Goal: Task Accomplishment & Management: Manage account settings

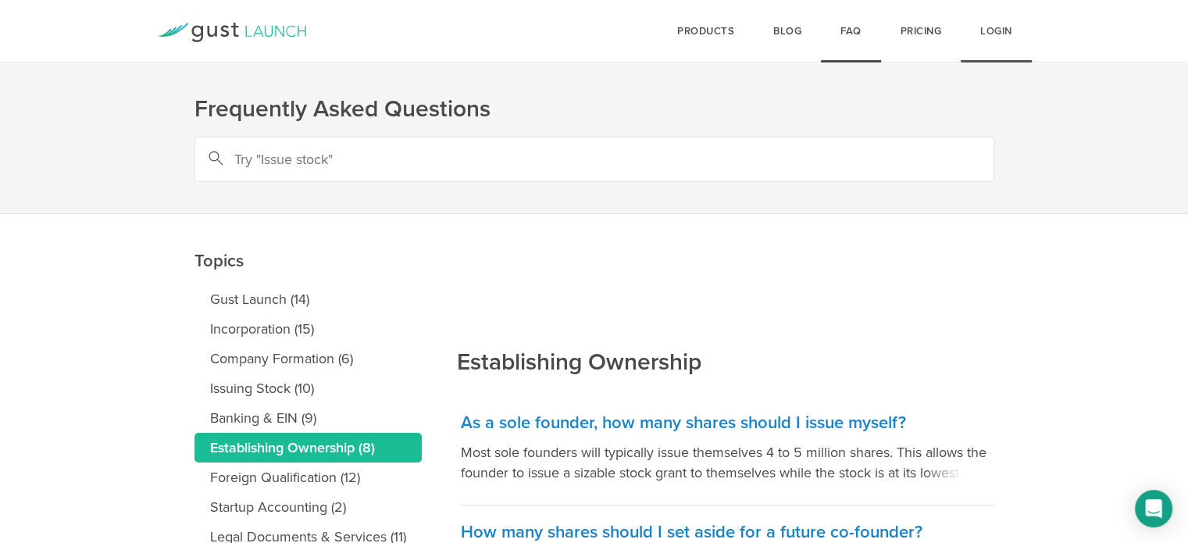
click at [1006, 44] on link "Login" at bounding box center [995, 31] width 71 height 62
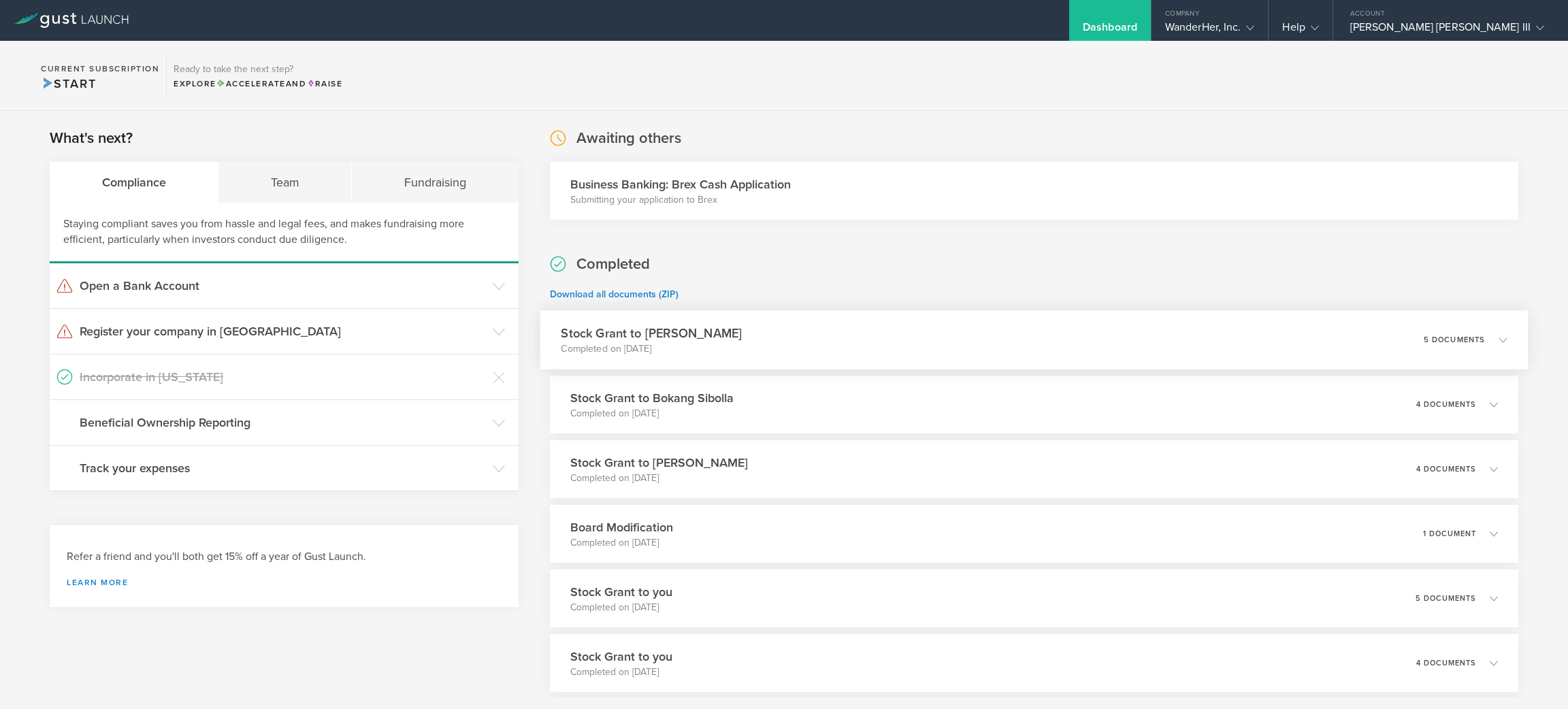
click at [641, 321] on div "Stock Grant to Sergio Ruiz Moral Completed on Sep 6, 2025 5 documents" at bounding box center [1034, 340] width 988 height 59
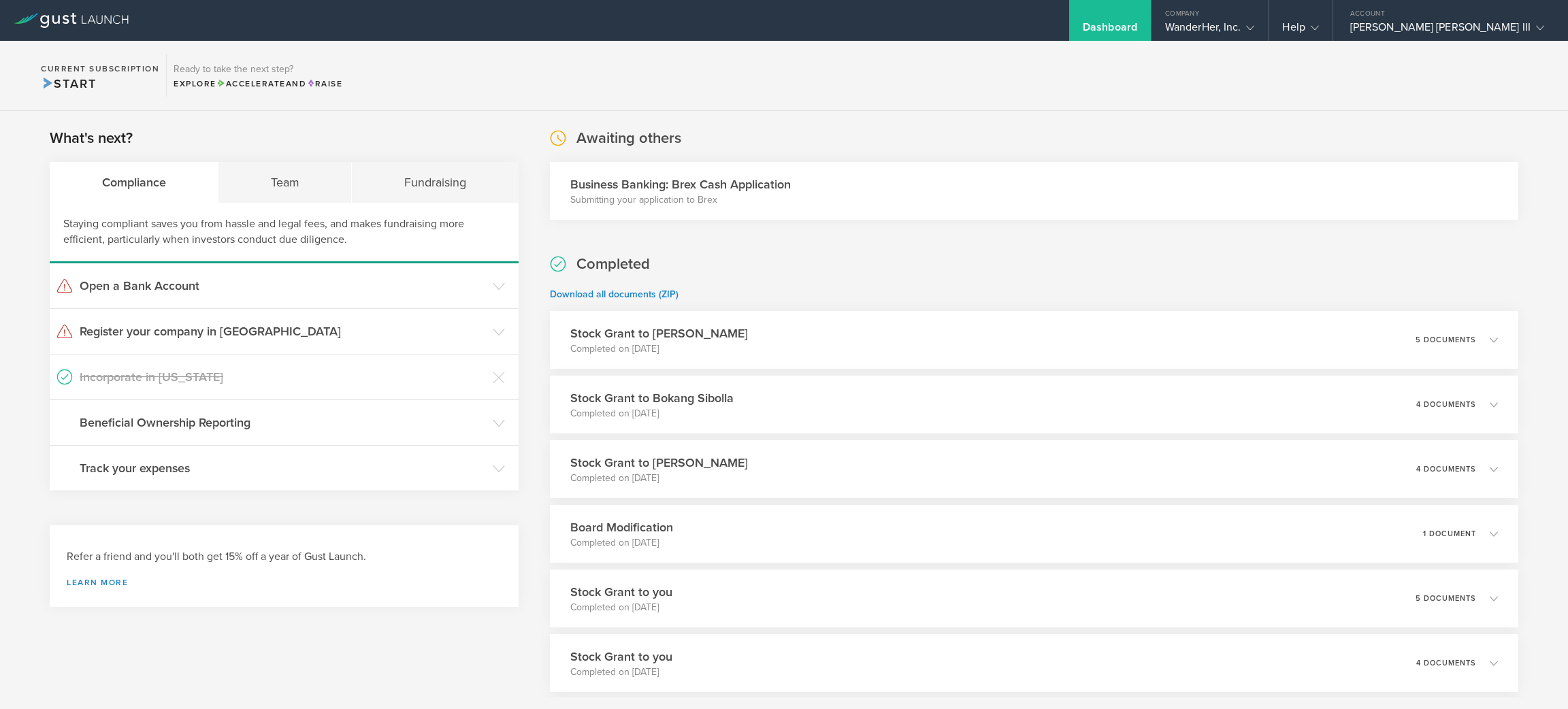
click at [641, 195] on div "Business Banking: Brex Cash Application Submitting your application to Brex" at bounding box center [1034, 191] width 968 height 57
click at [641, 182] on h3 "Business Banking: Brex Cash Application" at bounding box center [680, 184] width 221 height 17
click at [324, 279] on h3 "Open a Bank Account" at bounding box center [282, 286] width 406 height 17
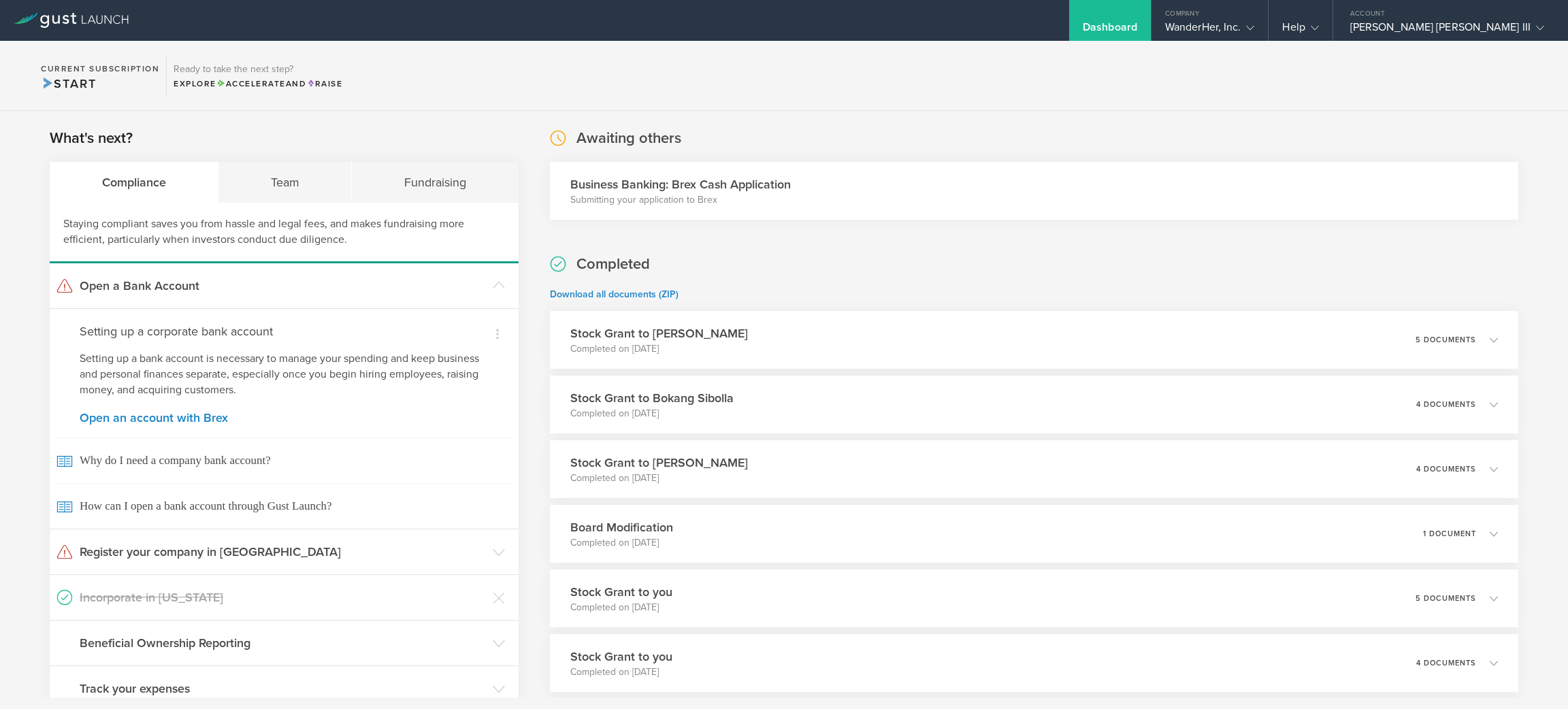
click at [641, 182] on h3 "Business Banking: Brex Cash Application" at bounding box center [680, 184] width 221 height 17
click at [641, 328] on div "5 documents" at bounding box center [1465, 340] width 84 height 24
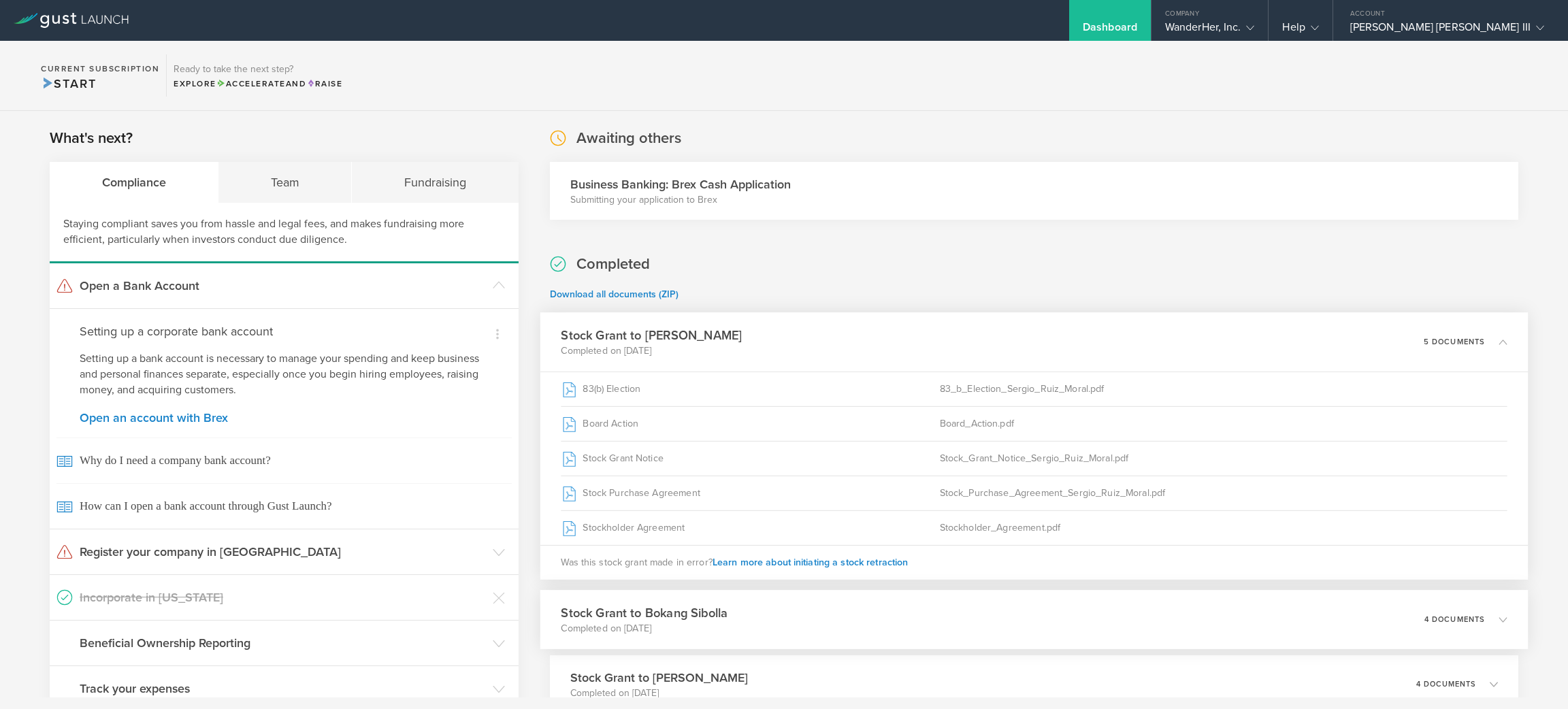
click at [641, 602] on div "Stock Grant to Bokang Sibolla Completed on Sep 6, 2025 4 documents" at bounding box center [1034, 619] width 988 height 59
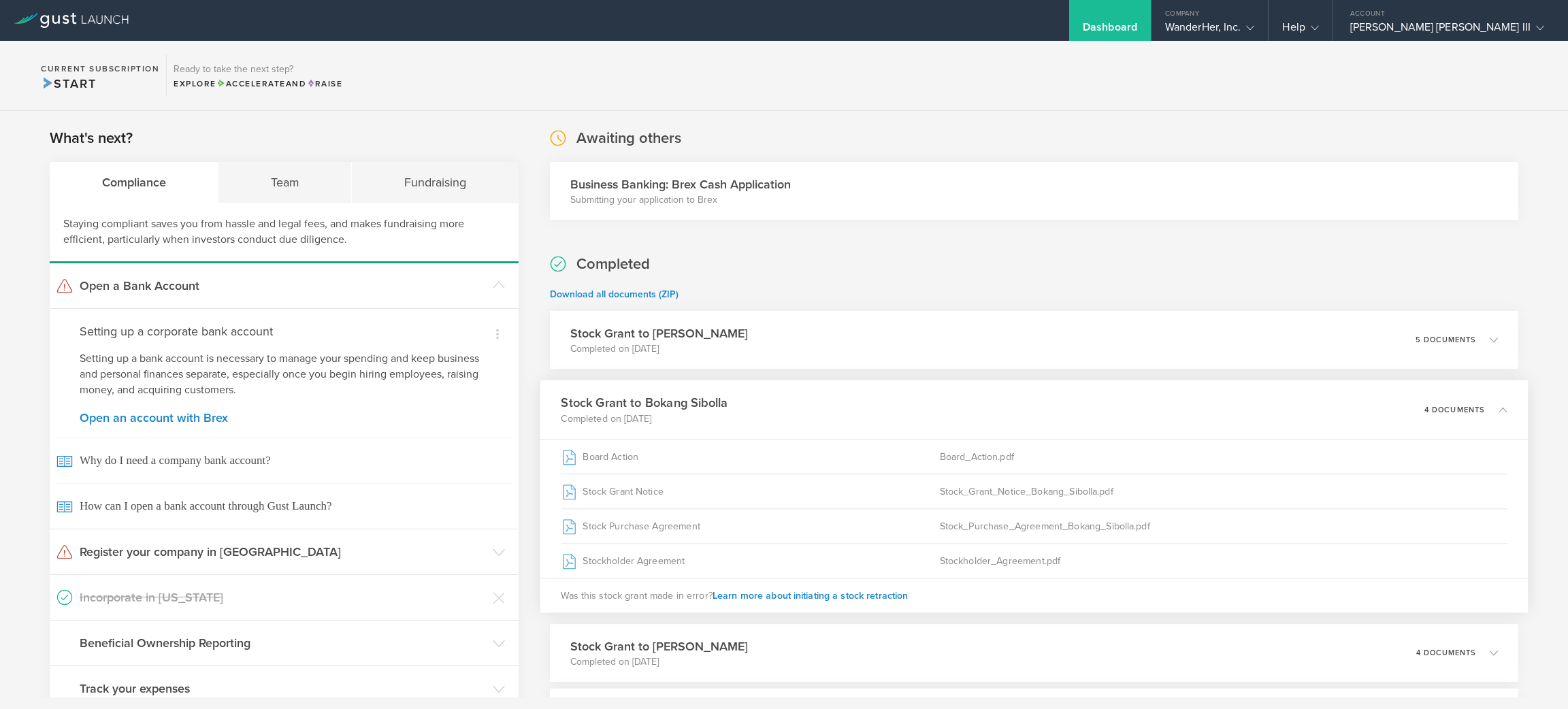
click at [641, 407] on div "Stock Grant to Bokang Sibolla Completed on Sep 6, 2025 4 documents" at bounding box center [1034, 409] width 988 height 59
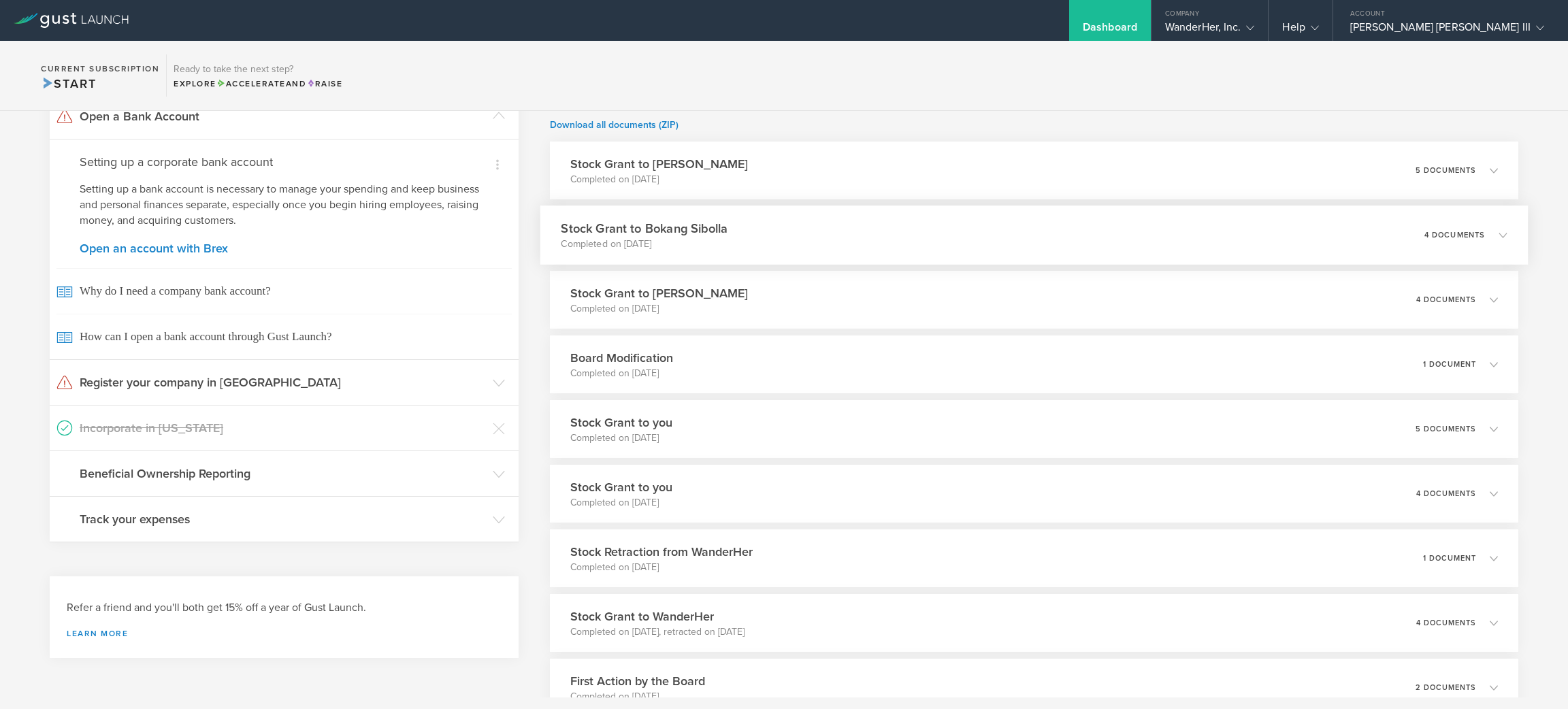
scroll to position [394, 0]
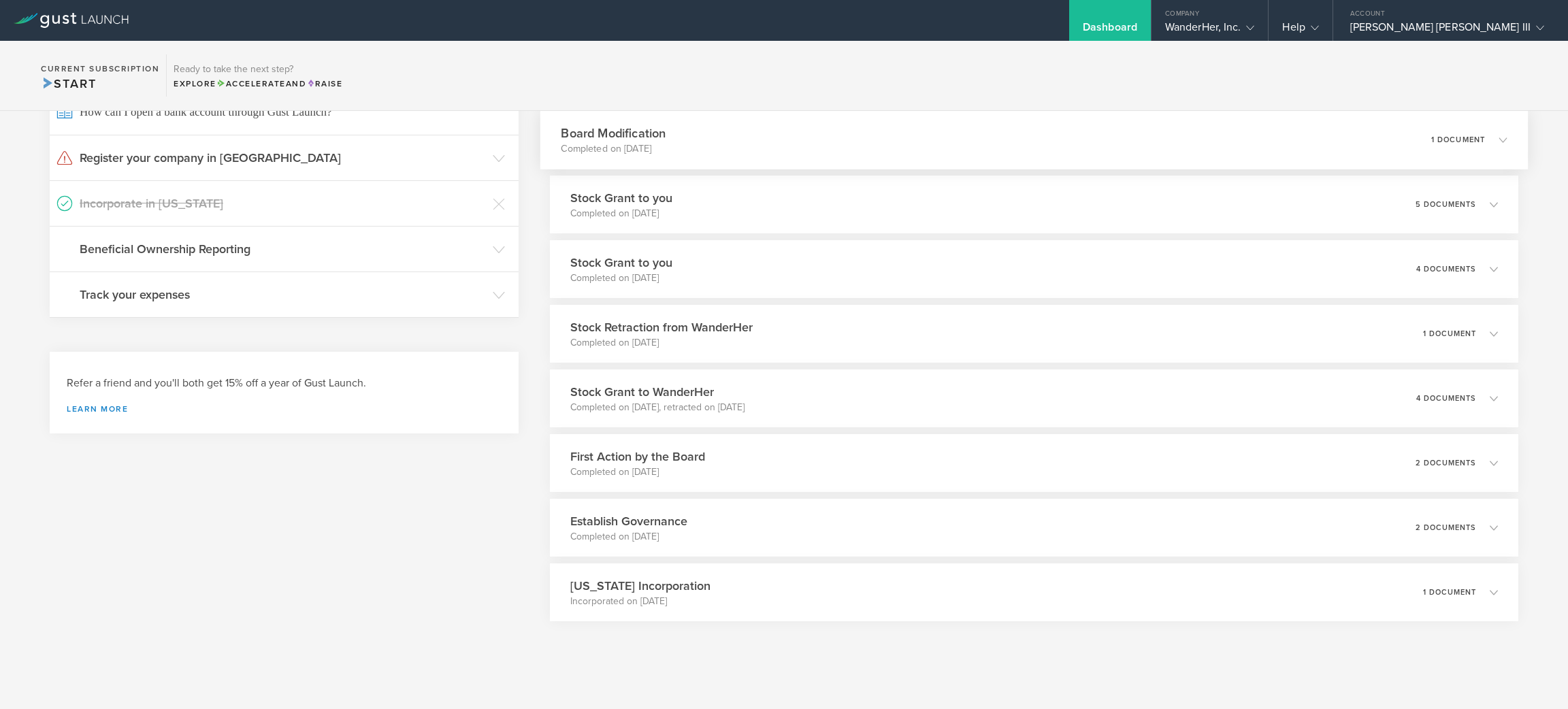
click at [641, 145] on div "Board Modification Completed on Sep 5, 2025 1 document" at bounding box center [1034, 139] width 988 height 59
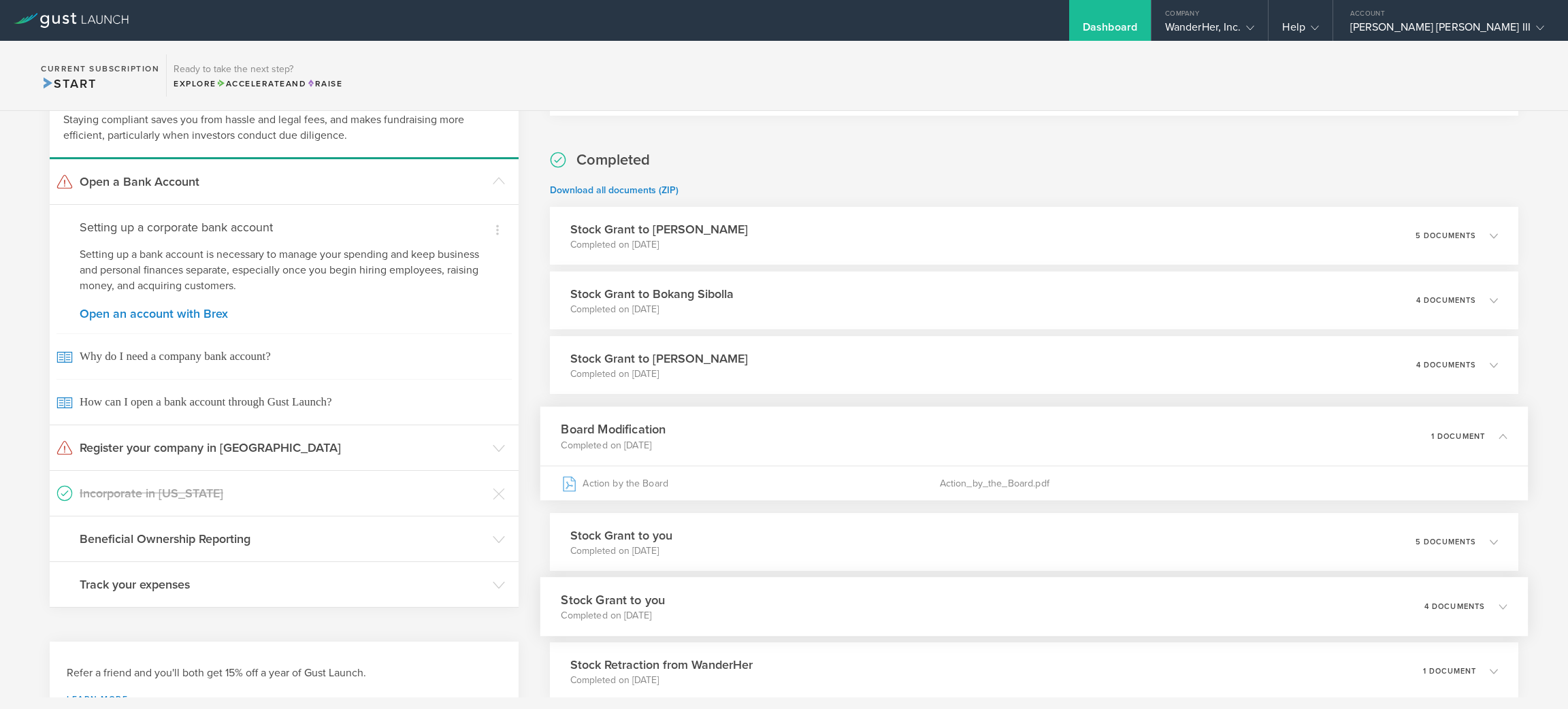
scroll to position [0, 0]
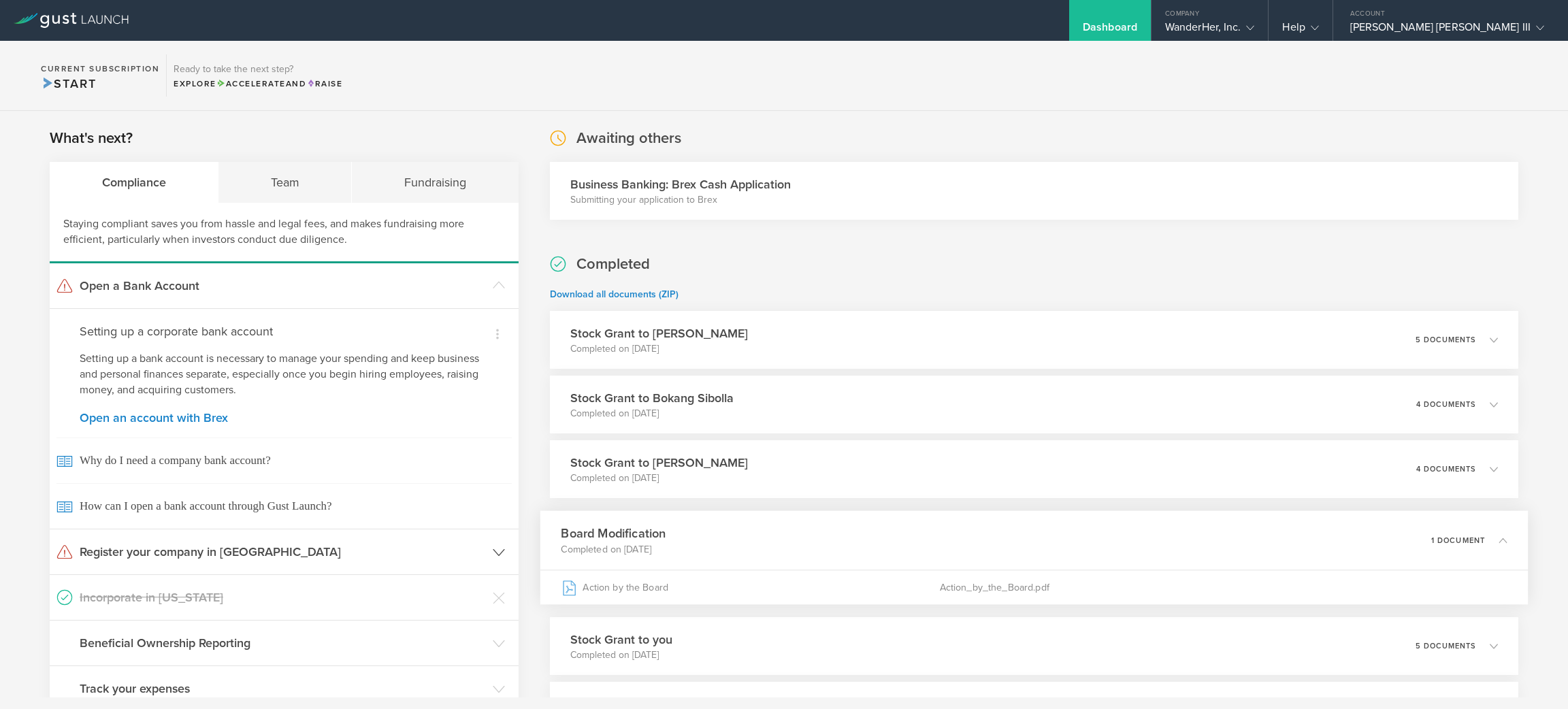
click at [393, 563] on header "Register your company in NY" at bounding box center [284, 551] width 469 height 45
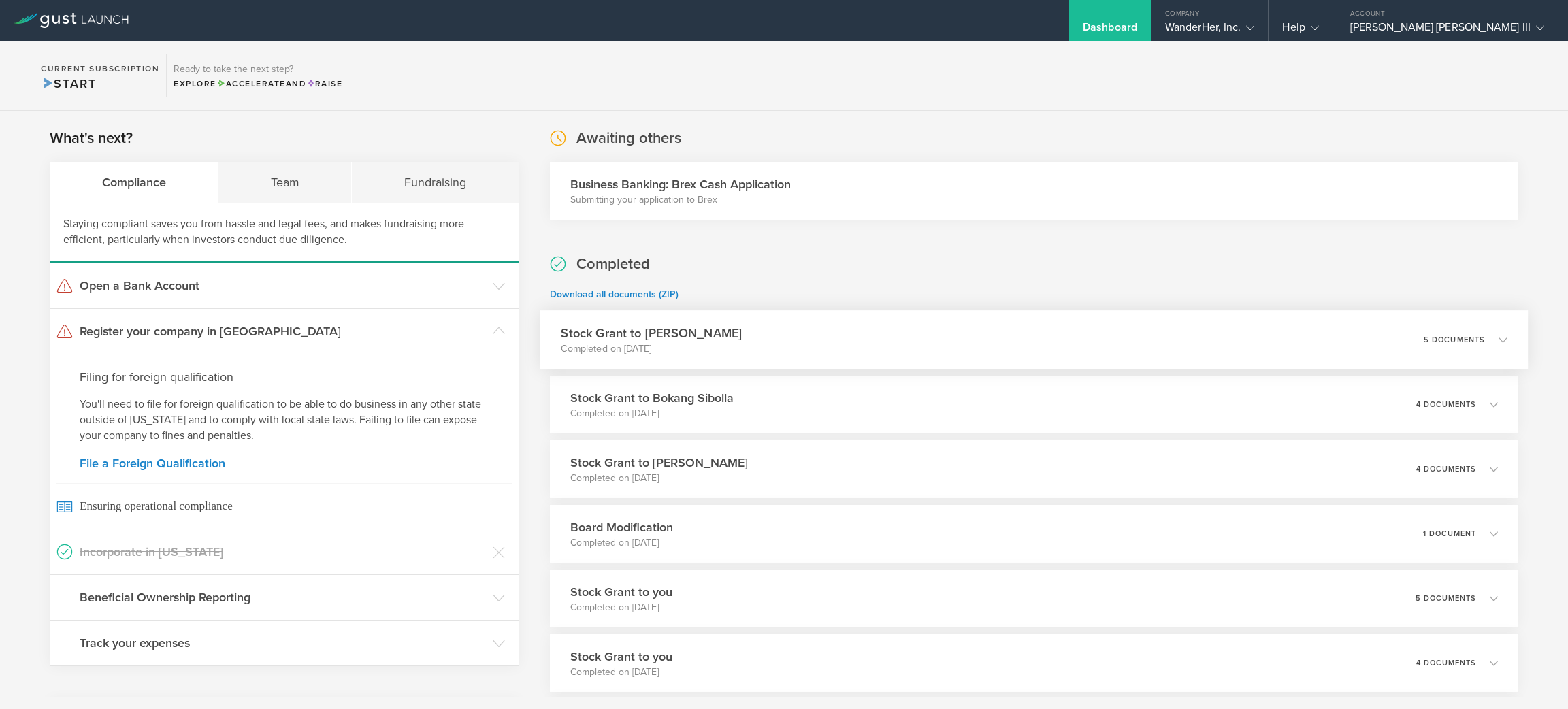
click at [641, 330] on div "Stock Grant to Sergio Ruiz Moral Completed on Sep 6, 2025 5 documents" at bounding box center [1034, 340] width 988 height 59
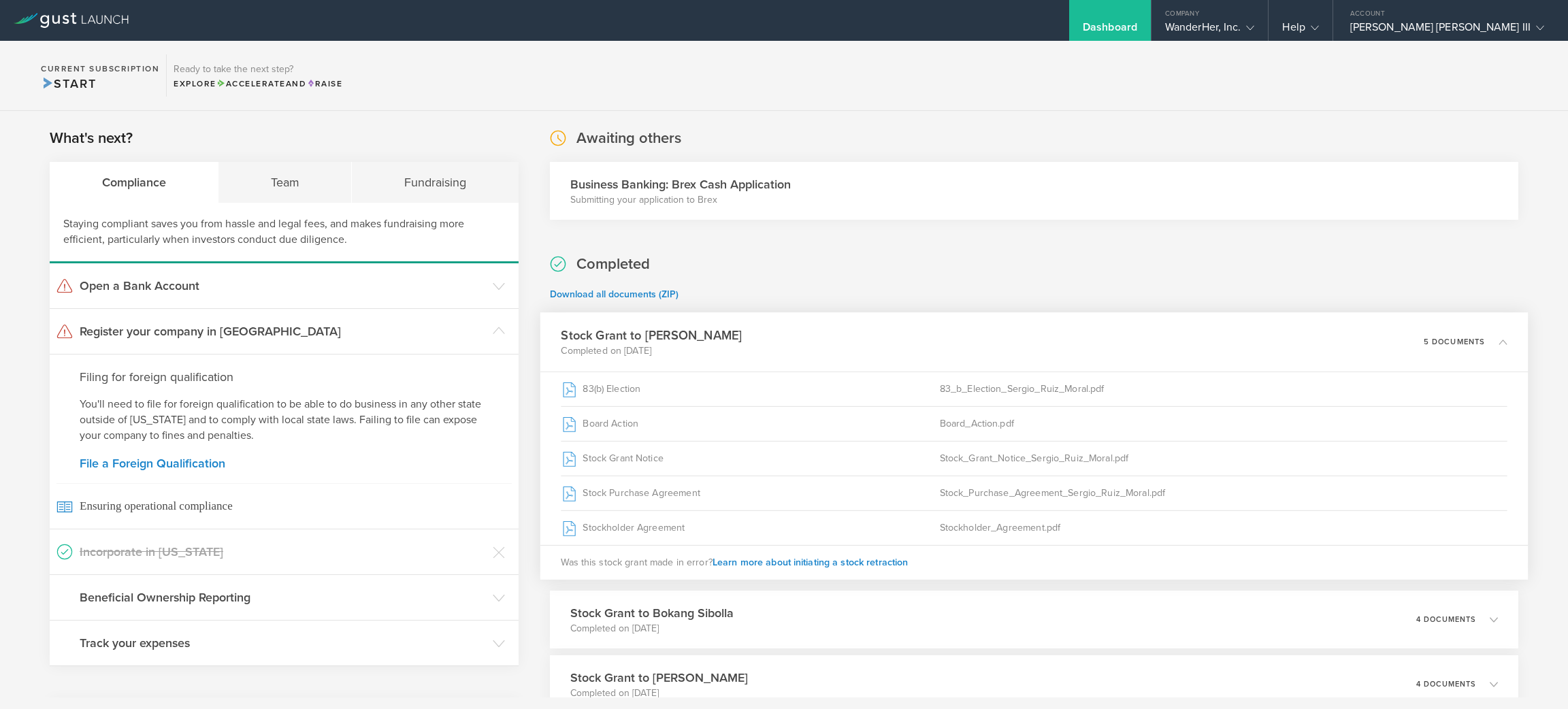
click at [641, 300] on p "Download all documents (ZIP)" at bounding box center [1034, 294] width 968 height 14
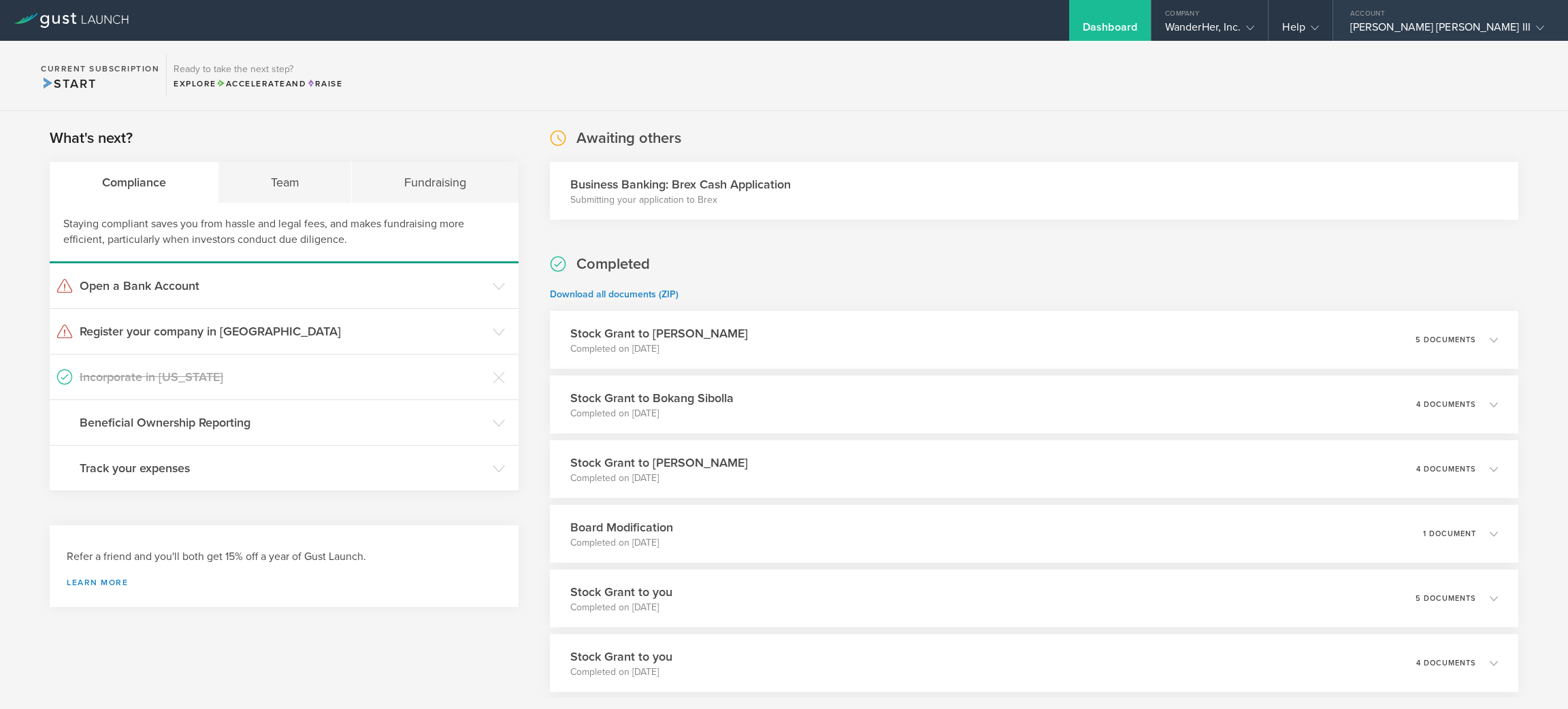
click at [1484, 19] on div "Account" at bounding box center [1450, 10] width 234 height 20
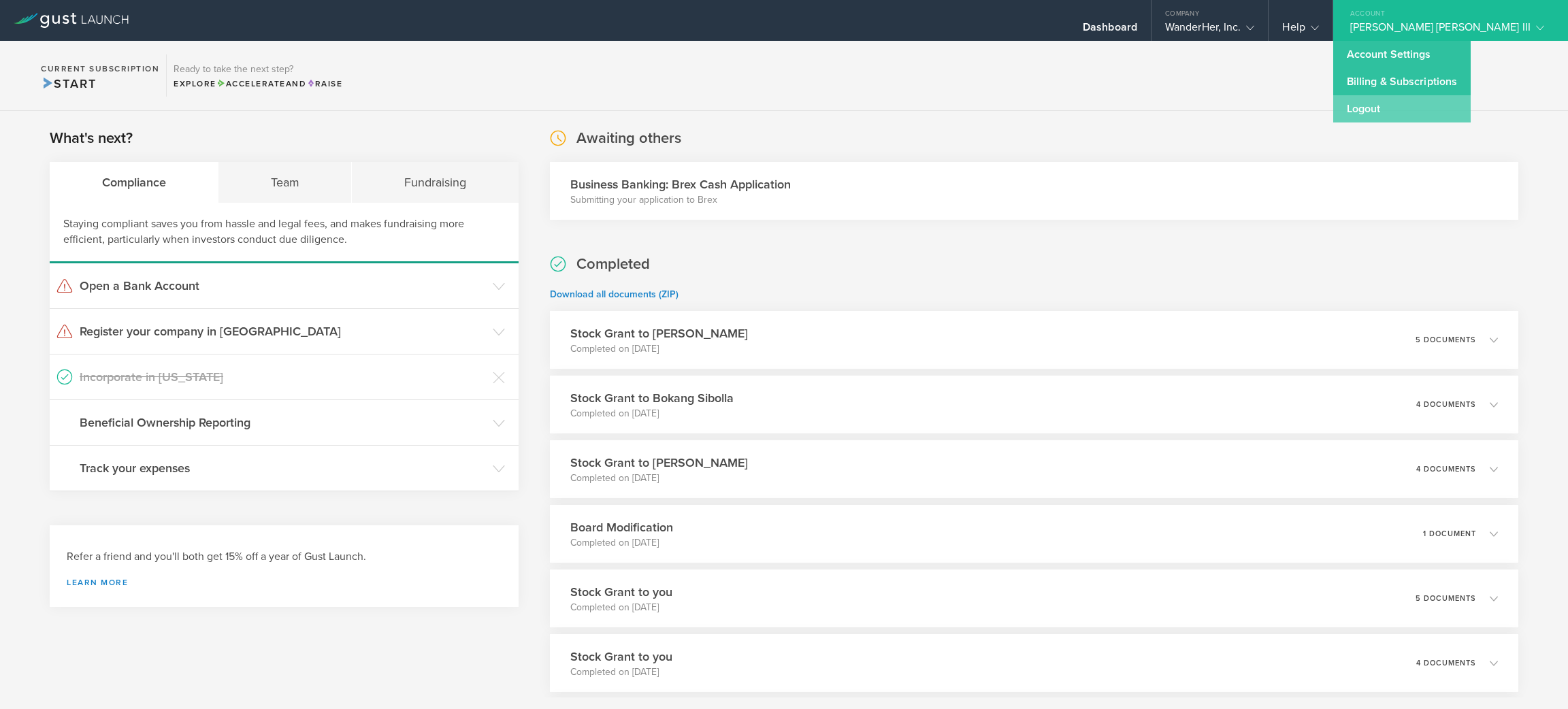
click at [1470, 113] on link "Logout" at bounding box center [1402, 108] width 138 height 27
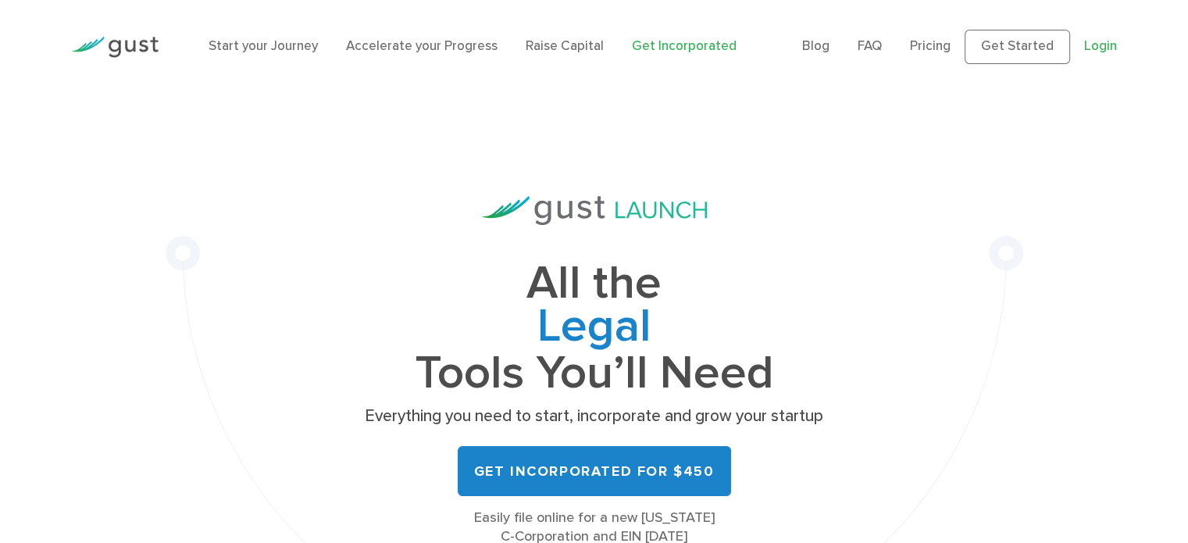
click at [1102, 48] on link "Login" at bounding box center [1100, 46] width 33 height 16
click at [1105, 43] on link "Login" at bounding box center [1100, 46] width 33 height 16
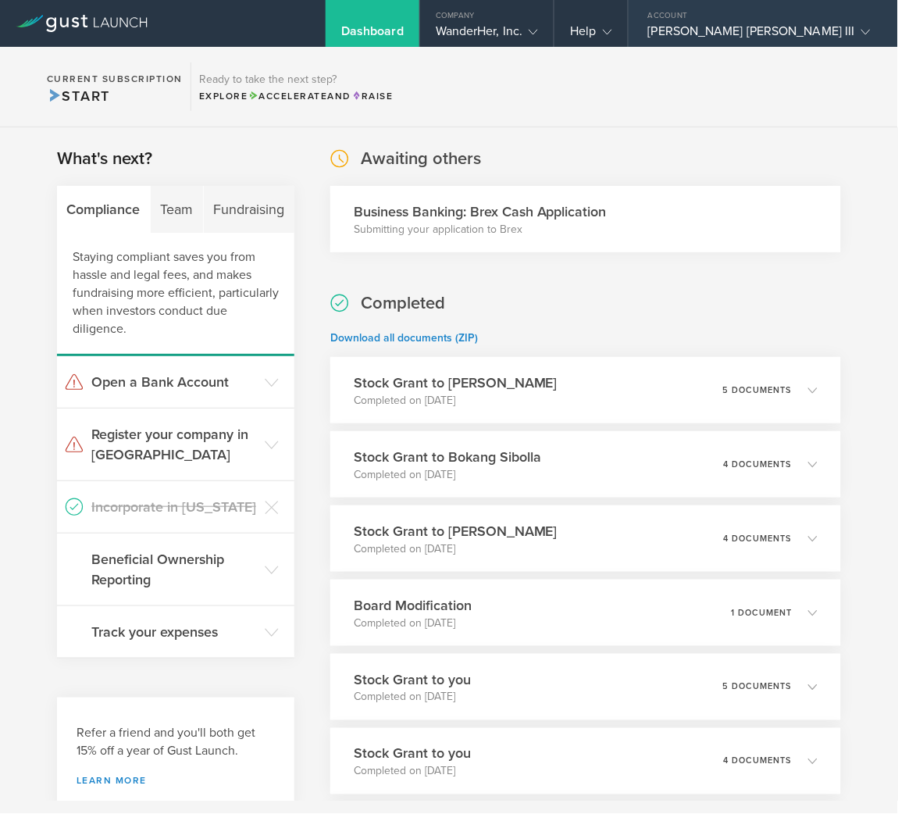
click at [860, 39] on div "[PERSON_NAME] [PERSON_NAME] III" at bounding box center [759, 34] width 223 height 23
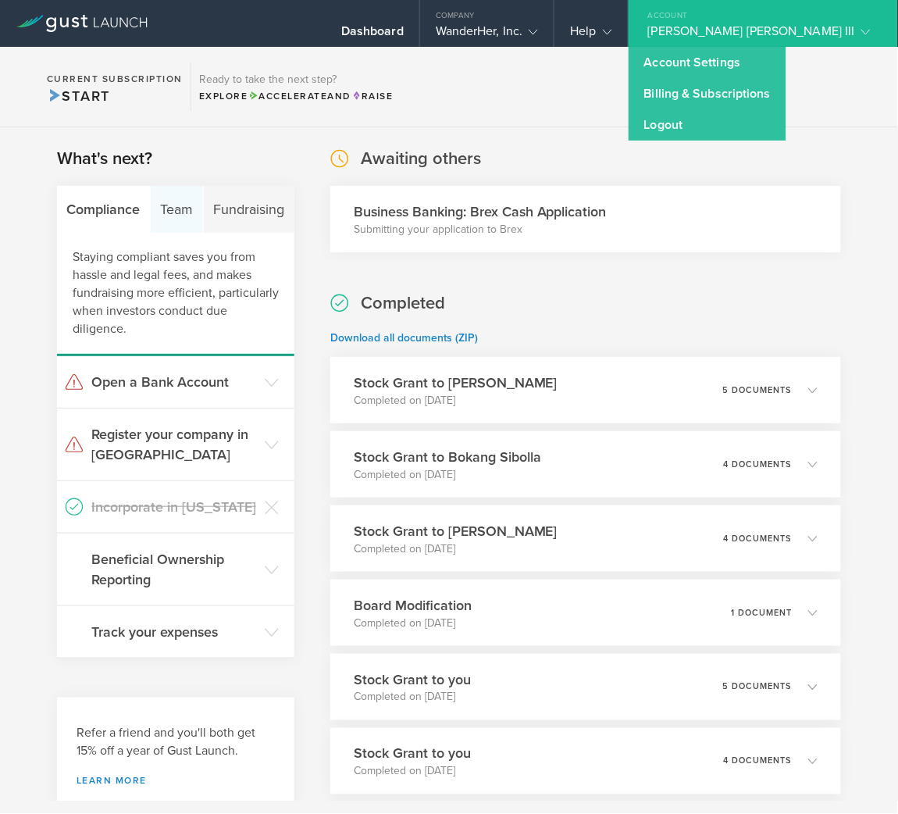
click at [181, 210] on div "Team" at bounding box center [177, 209] width 53 height 47
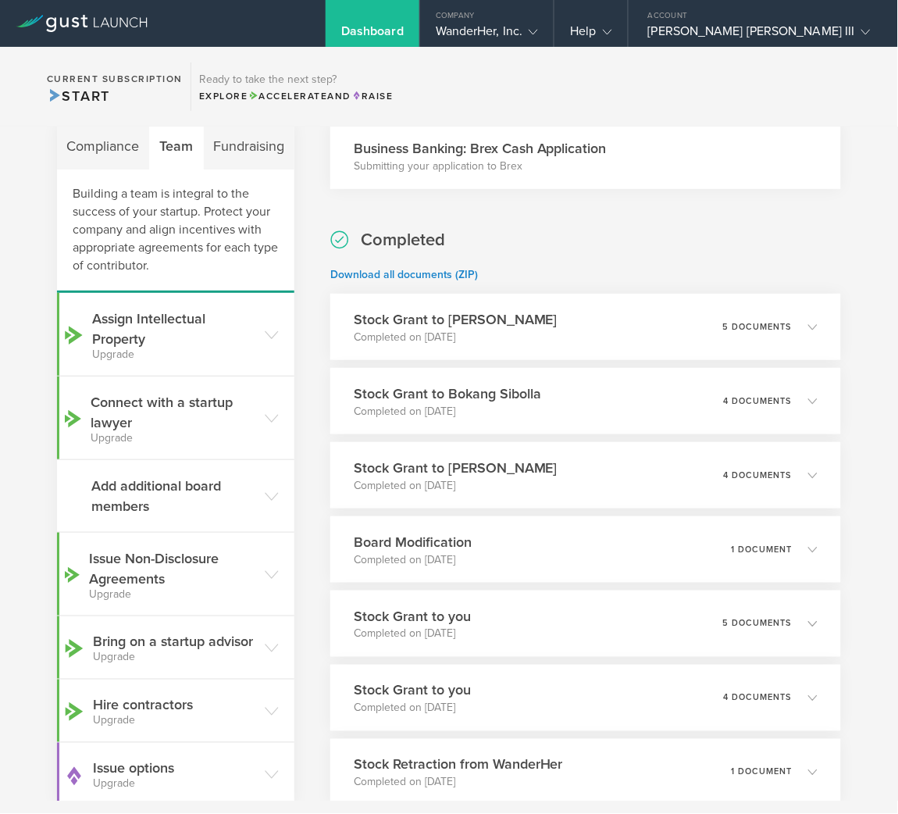
scroll to position [152, 0]
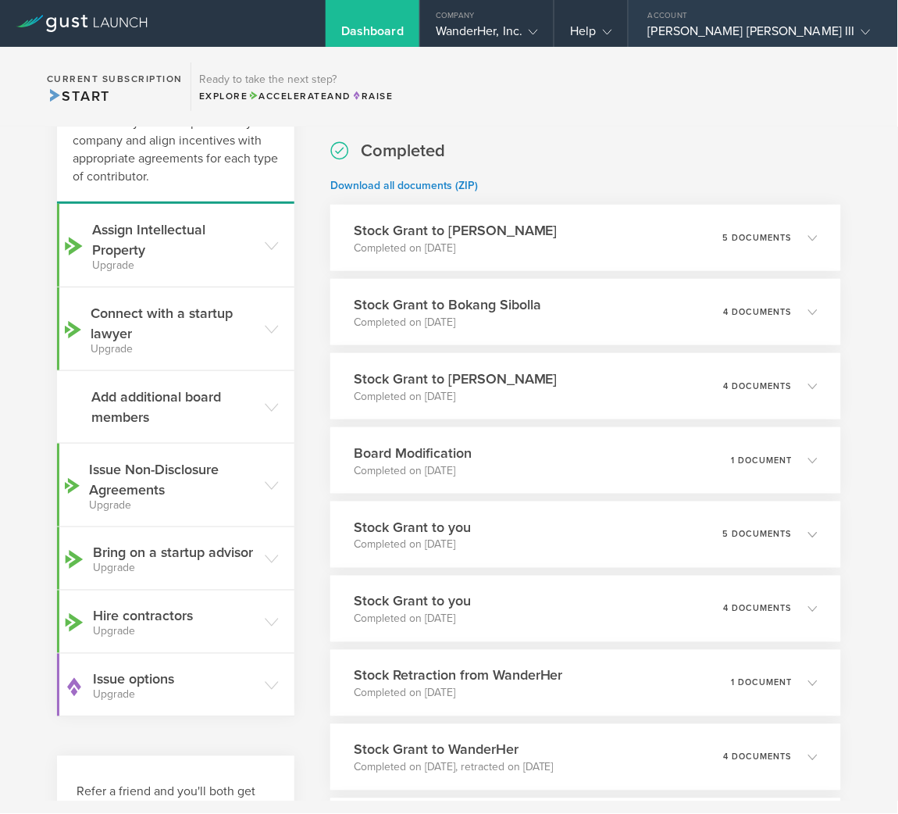
click at [839, 23] on div "Lynn Cordell Nicholas III" at bounding box center [759, 34] width 223 height 23
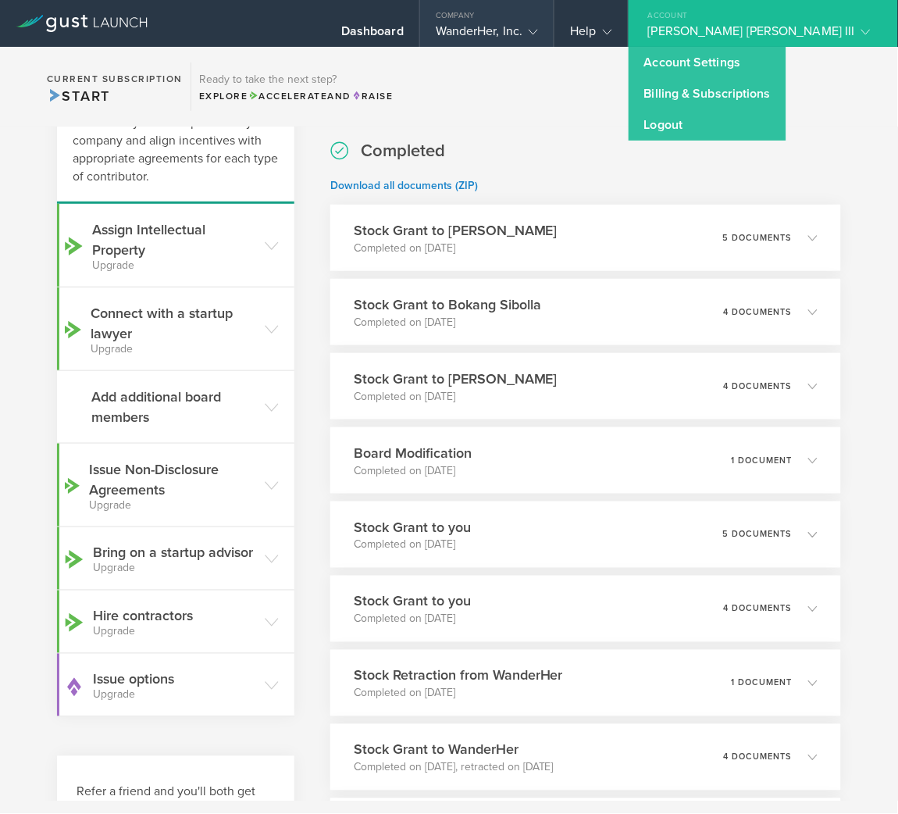
click at [554, 17] on div "Company" at bounding box center [487, 11] width 134 height 23
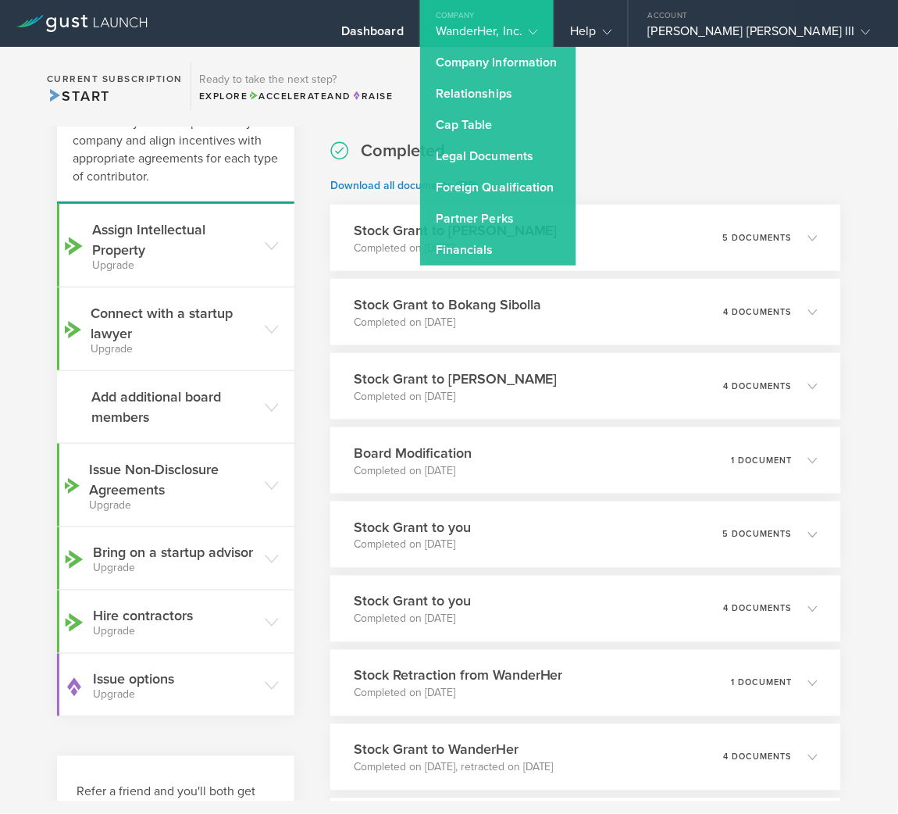
click at [90, 23] on icon at bounding box center [82, 23] width 132 height 17
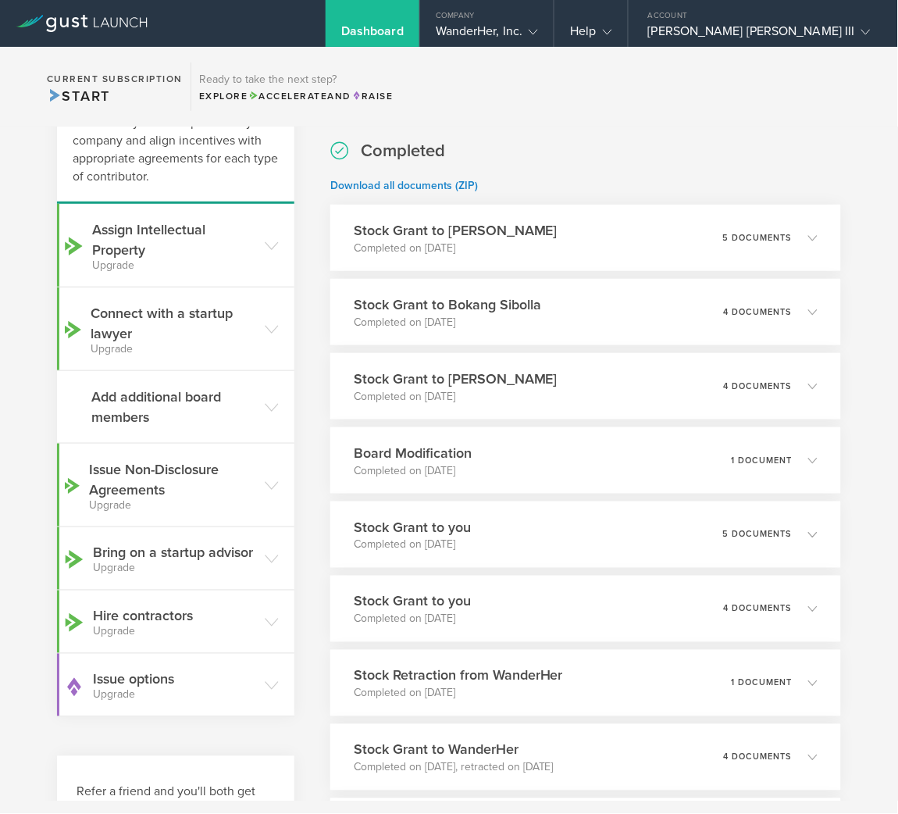
click at [90, 23] on icon at bounding box center [82, 23] width 132 height 17
click at [552, 17] on div "Company" at bounding box center [487, 11] width 134 height 23
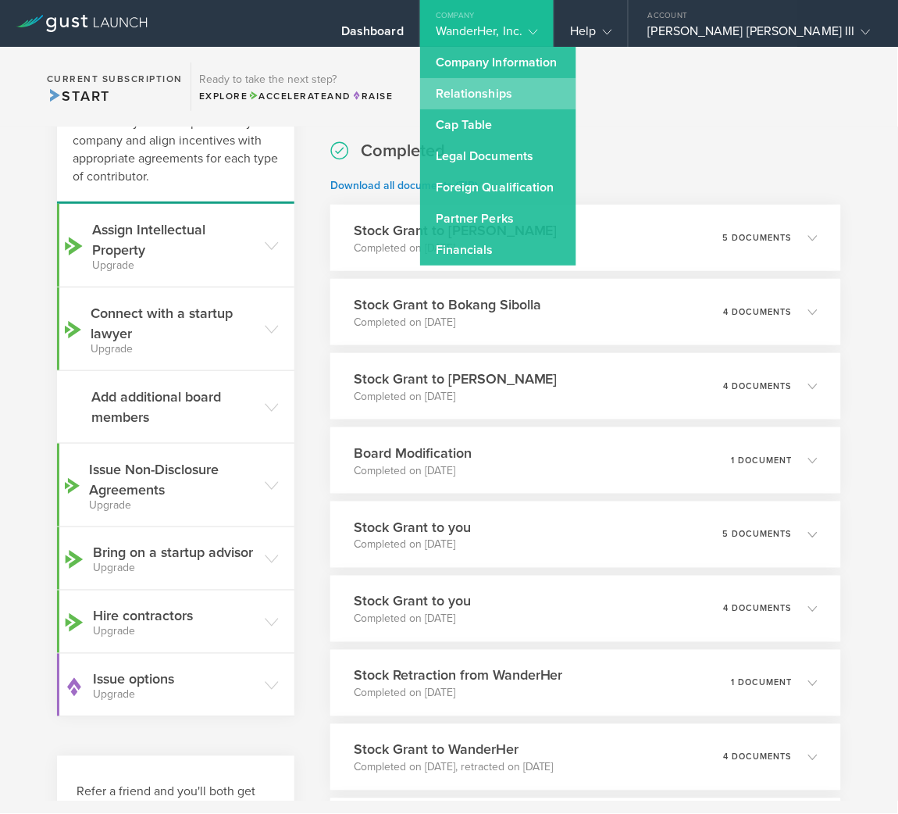
click at [576, 84] on link "Relationships" at bounding box center [498, 93] width 156 height 31
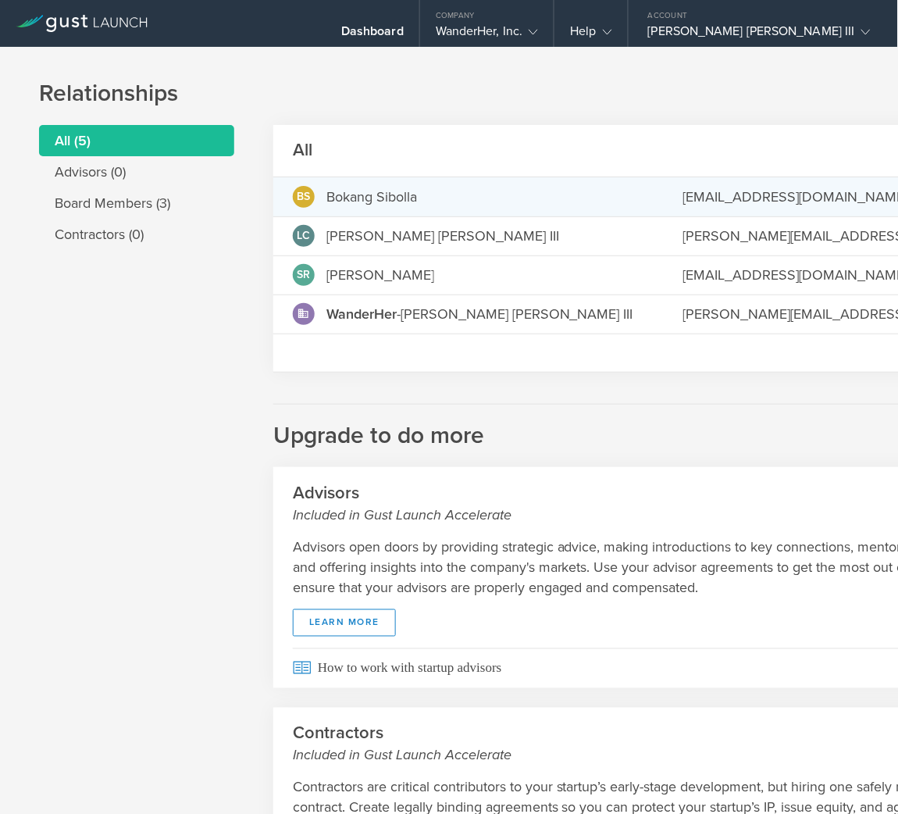
click at [864, 178] on md-backdrop at bounding box center [449, 407] width 898 height 814
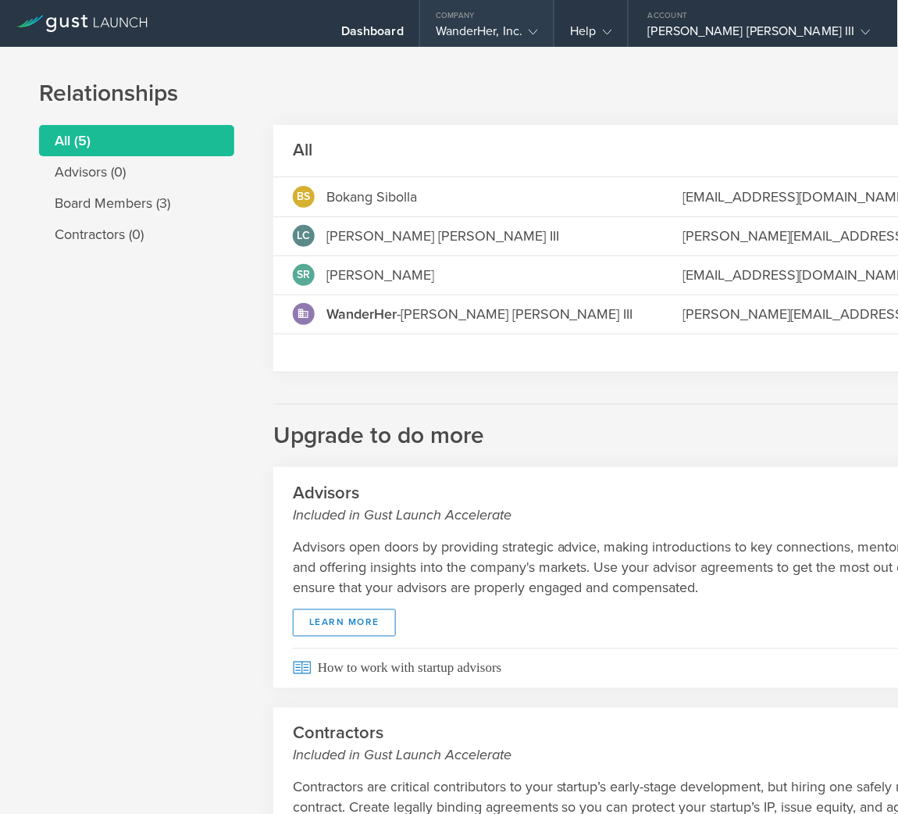
click at [554, 20] on div "Company" at bounding box center [487, 11] width 134 height 23
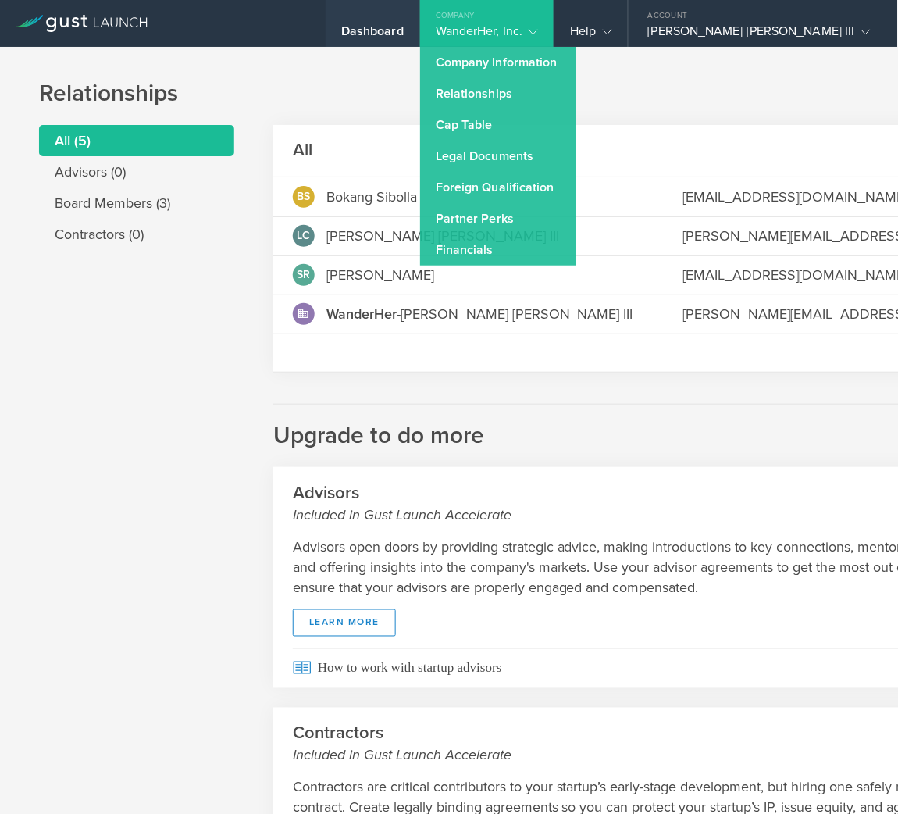
click at [419, 21] on div "Dashboard" at bounding box center [373, 23] width 94 height 47
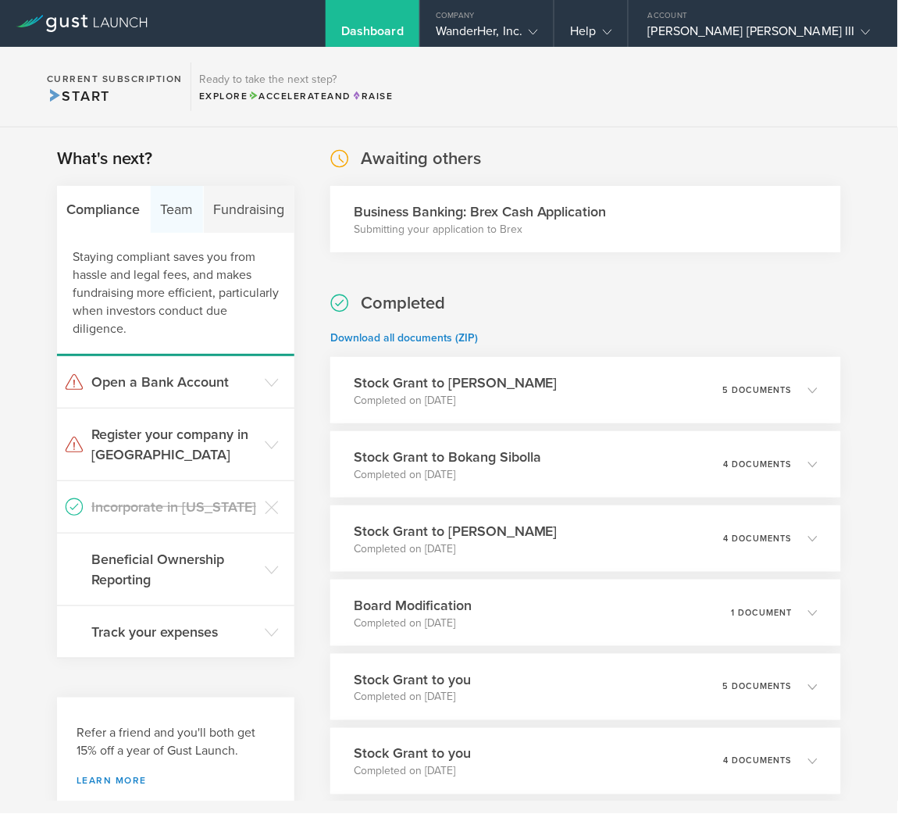
click at [180, 196] on div "Team" at bounding box center [177, 209] width 53 height 47
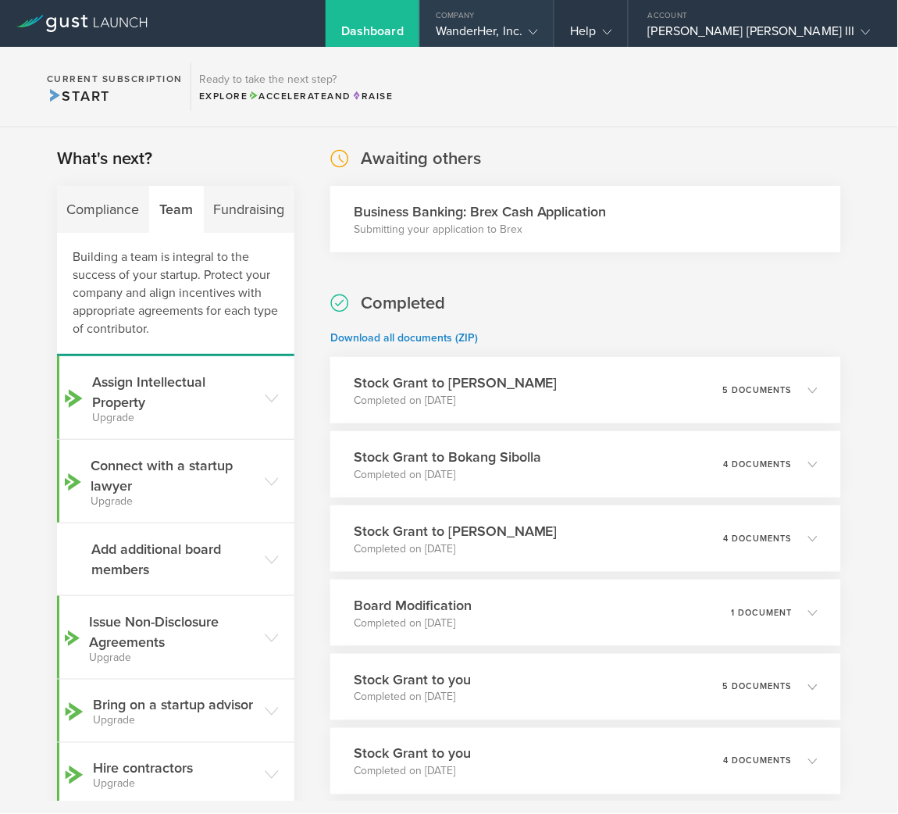
click at [536, 19] on div "Company" at bounding box center [487, 11] width 134 height 23
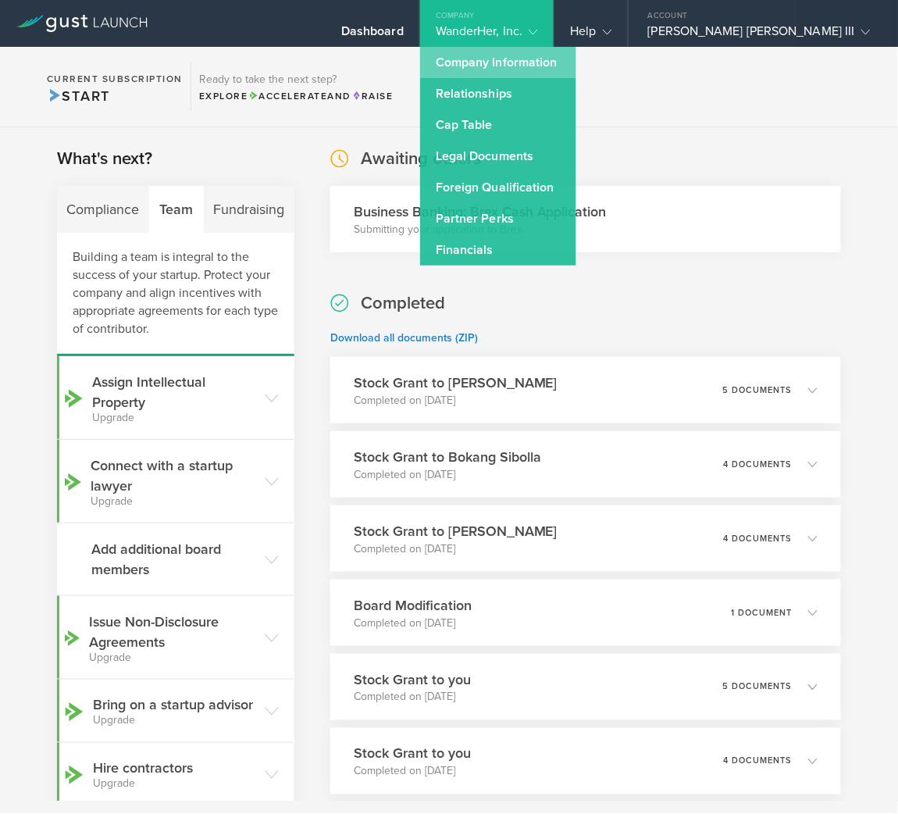
click at [561, 75] on link "Company Information" at bounding box center [498, 62] width 156 height 31
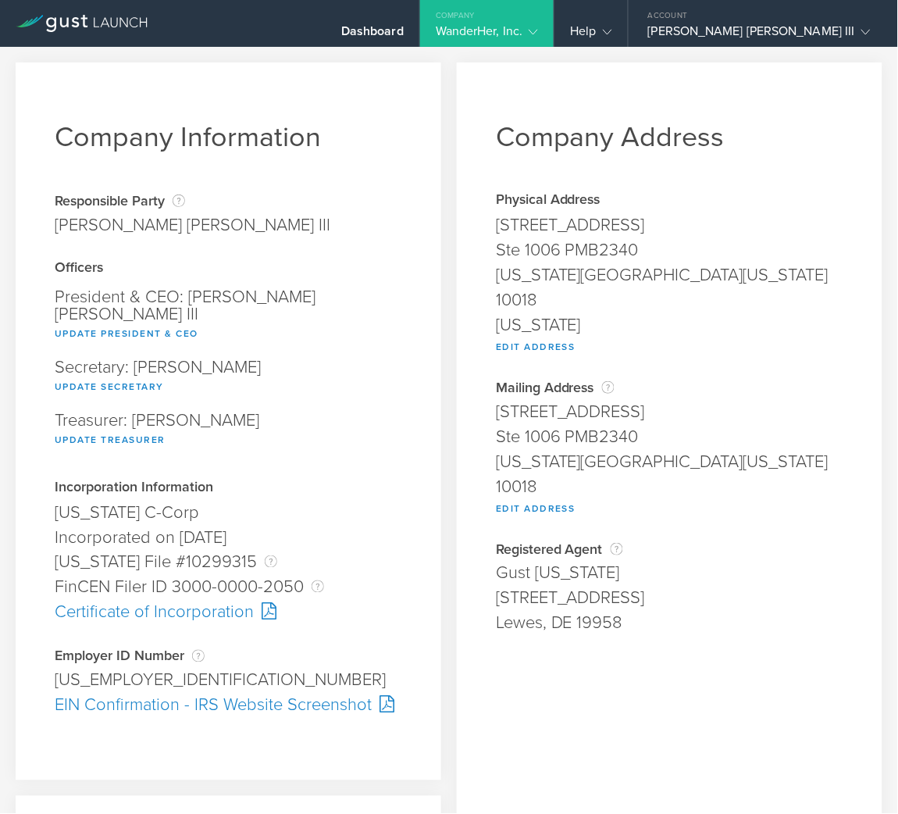
click at [538, 30] on gust-icon at bounding box center [530, 31] width 16 height 16
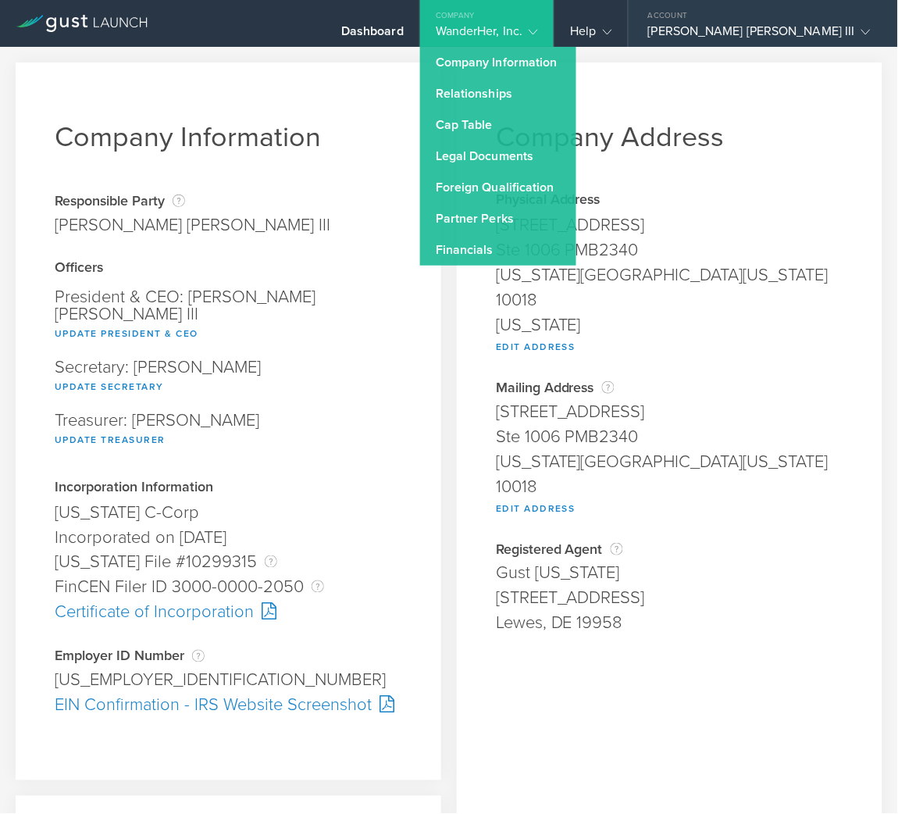
click at [840, 23] on div "Lynn Cordell Nicholas III" at bounding box center [759, 34] width 223 height 23
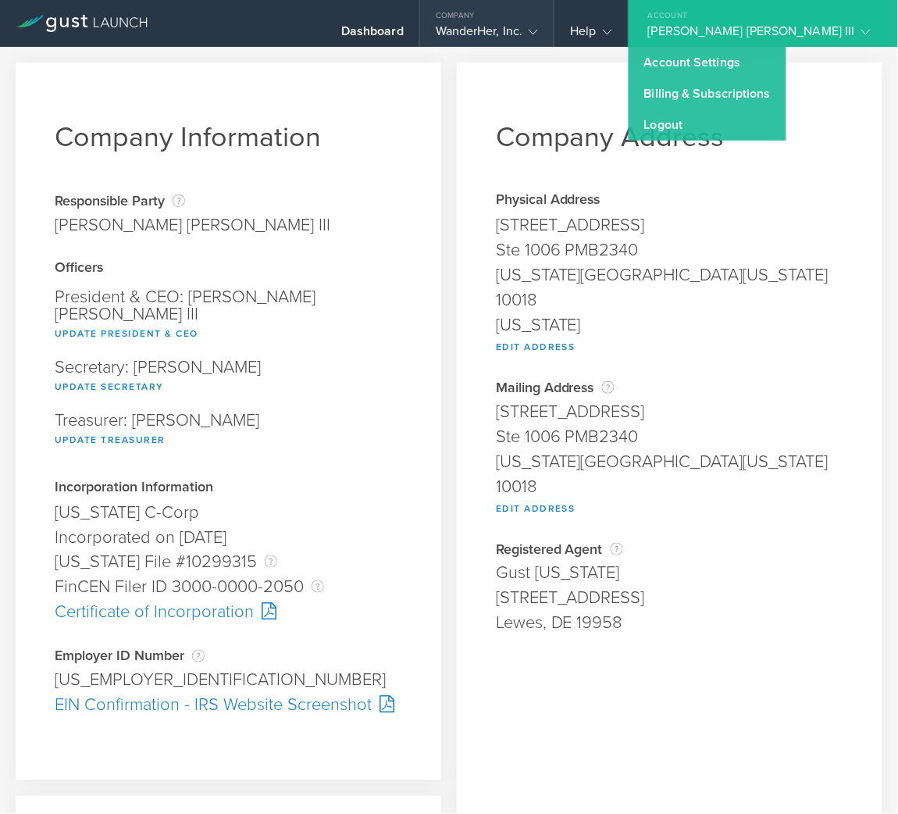
click at [554, 22] on div "Company" at bounding box center [487, 11] width 134 height 23
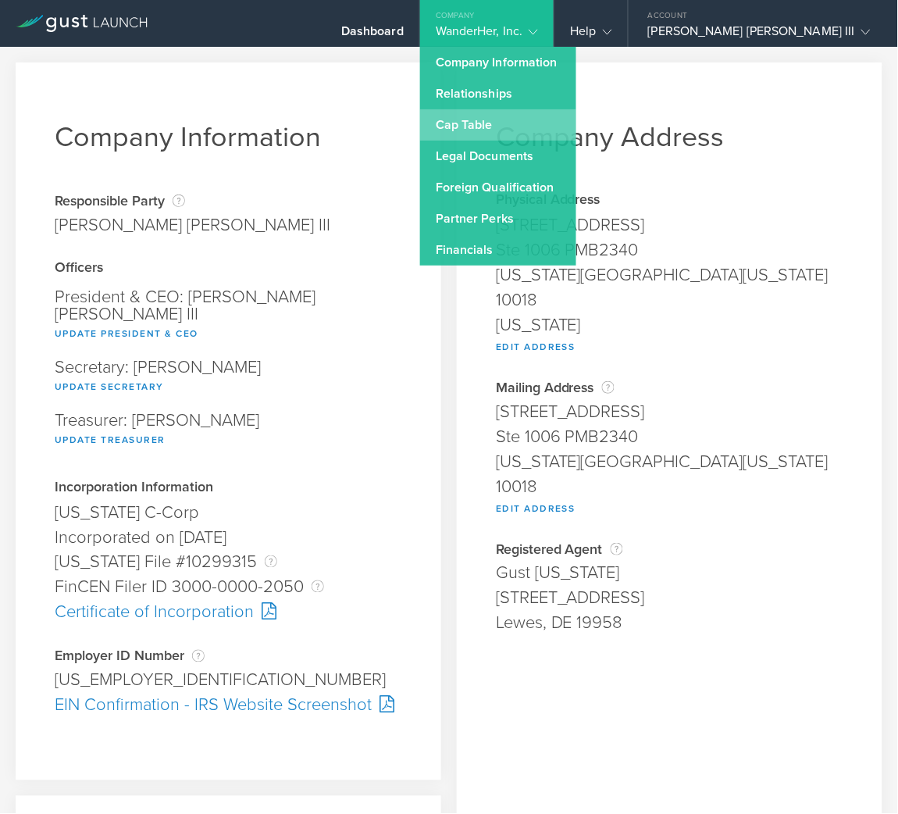
click at [572, 116] on link "Cap Table" at bounding box center [498, 124] width 156 height 31
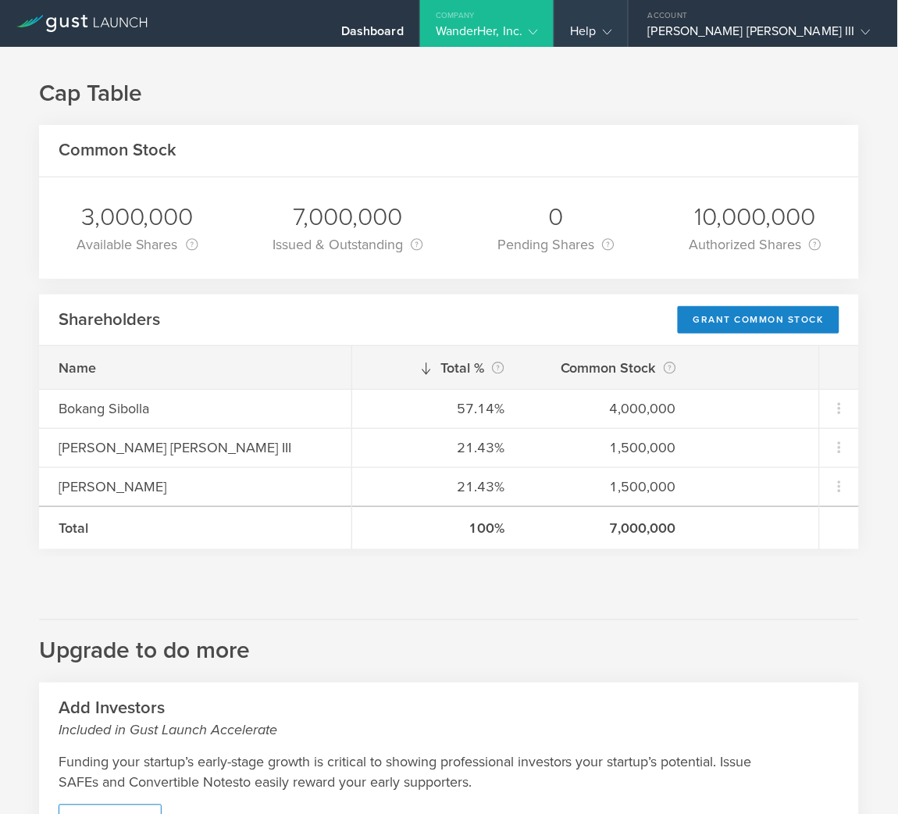
click at [627, 19] on div "Help" at bounding box center [590, 23] width 73 height 47
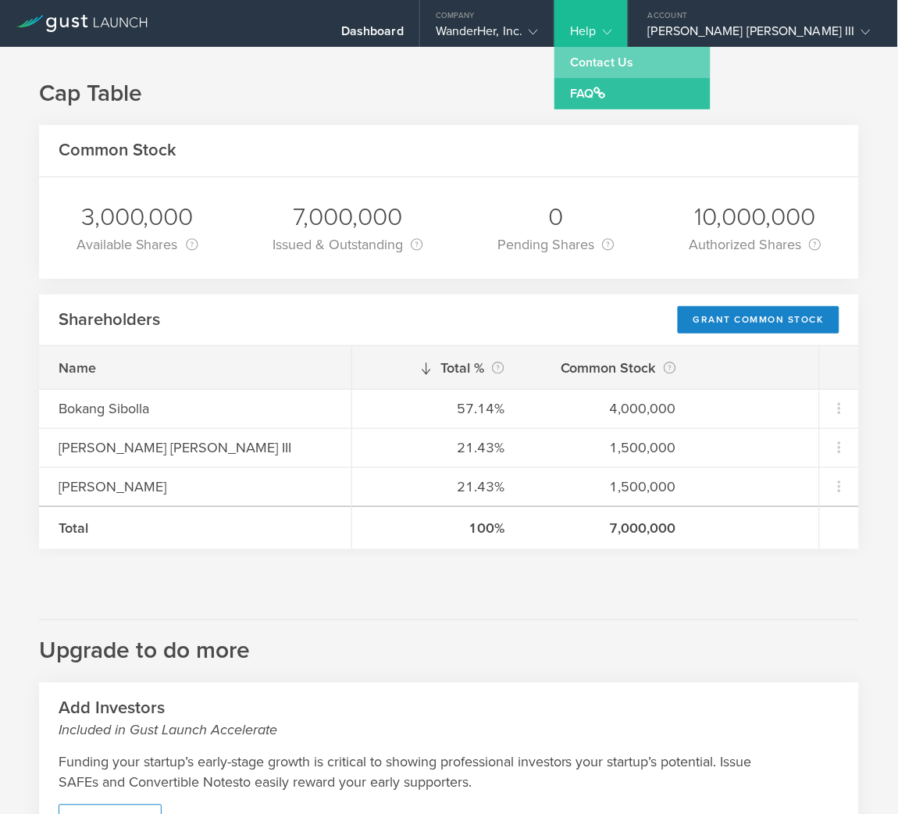
click at [671, 59] on link "Contact Us" at bounding box center [632, 62] width 156 height 31
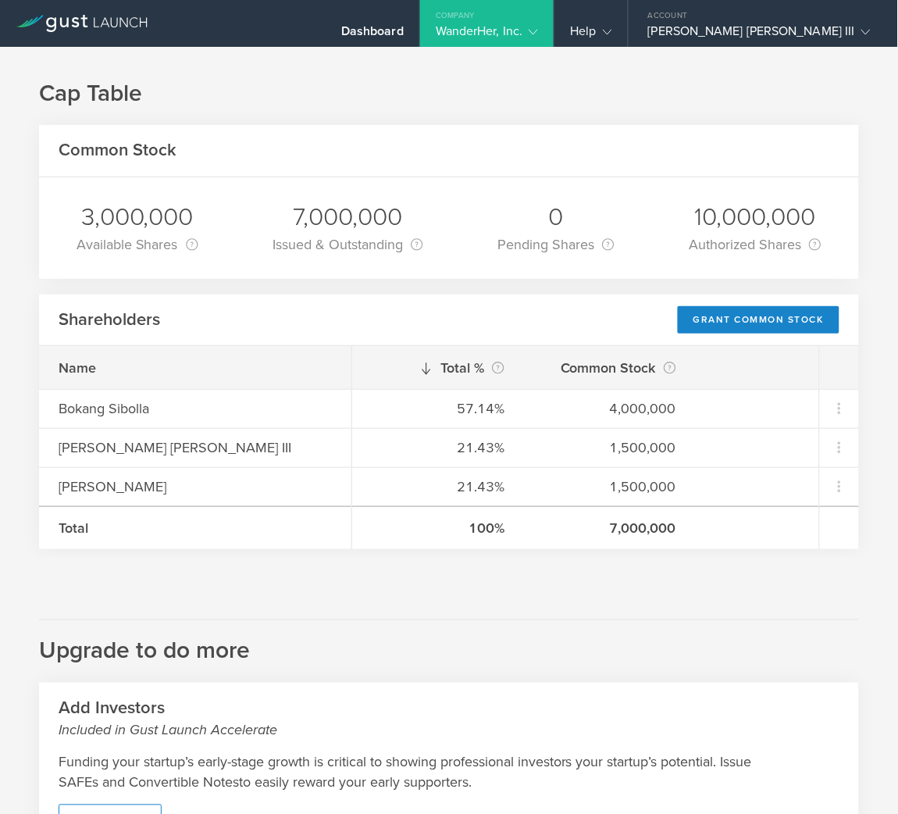
click at [611, 23] on div "Help" at bounding box center [590, 34] width 41 height 23
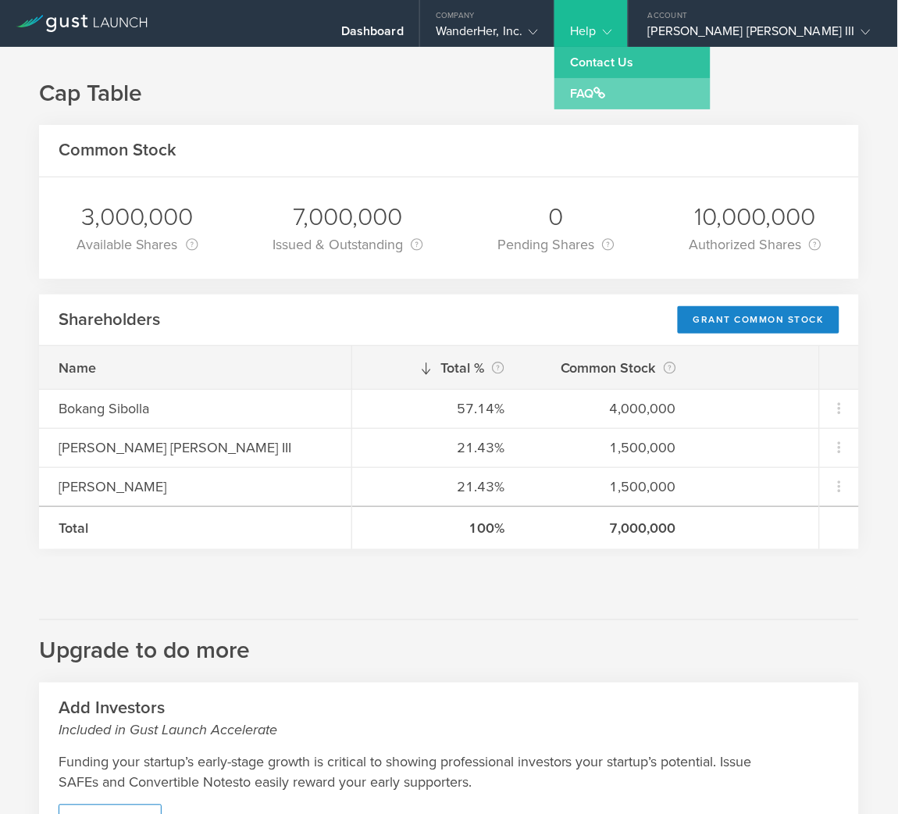
click at [660, 82] on link "FAQ" at bounding box center [632, 93] width 156 height 31
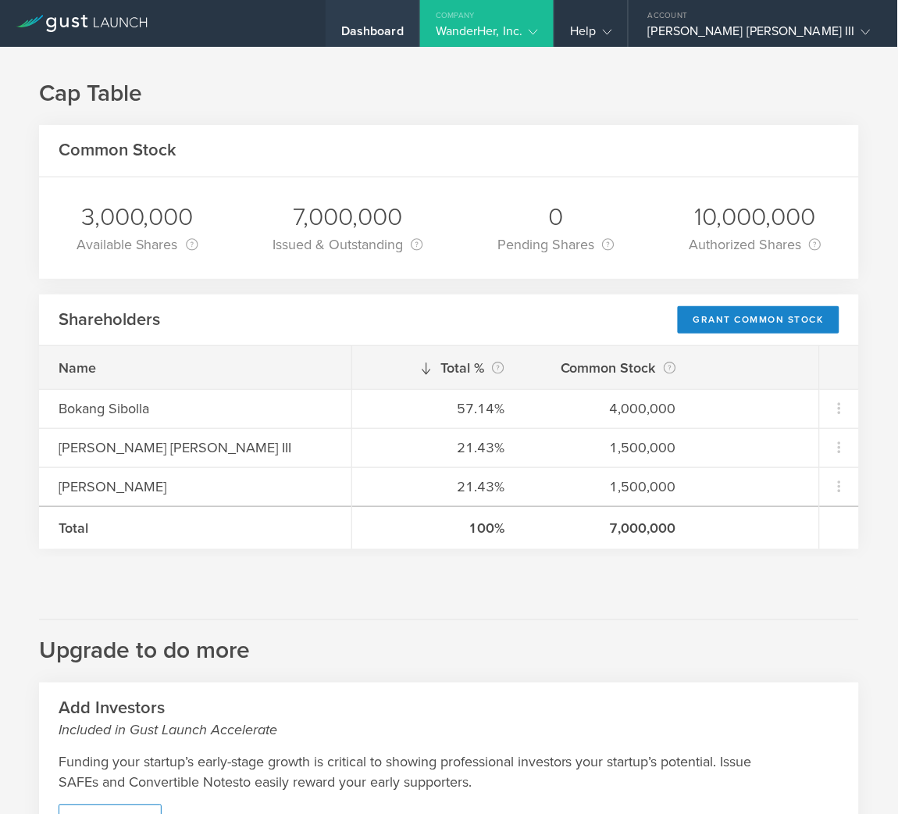
click at [404, 28] on div "Dashboard" at bounding box center [372, 34] width 62 height 23
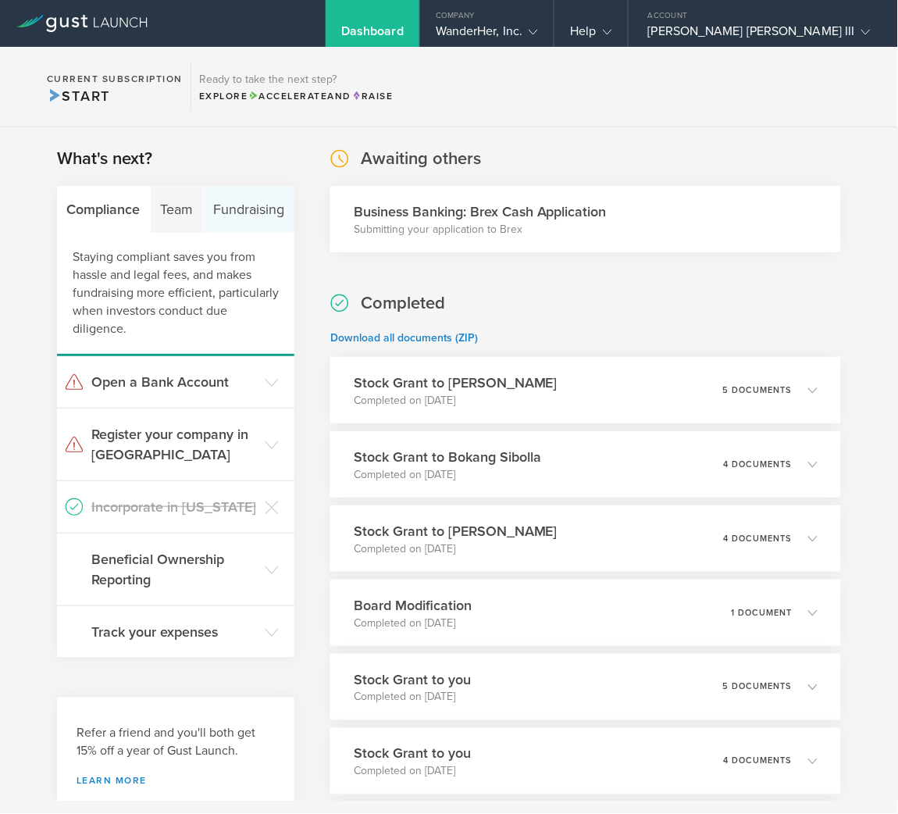
click at [222, 209] on div "Fundraising" at bounding box center [249, 209] width 91 height 47
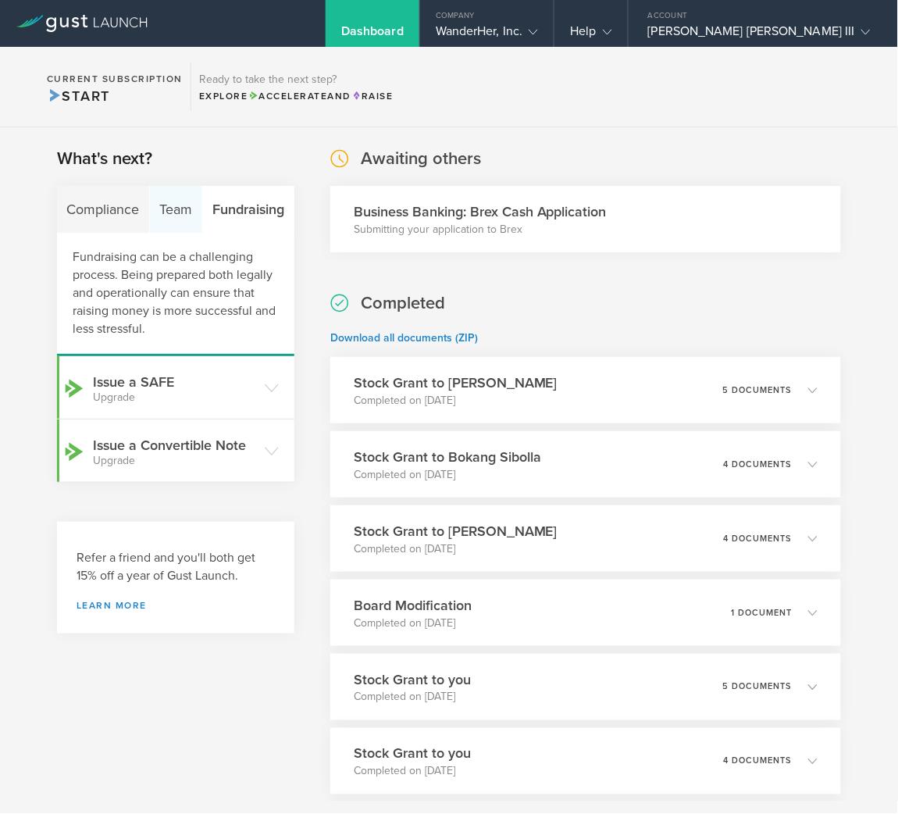
click at [150, 205] on div "Team" at bounding box center [176, 209] width 53 height 47
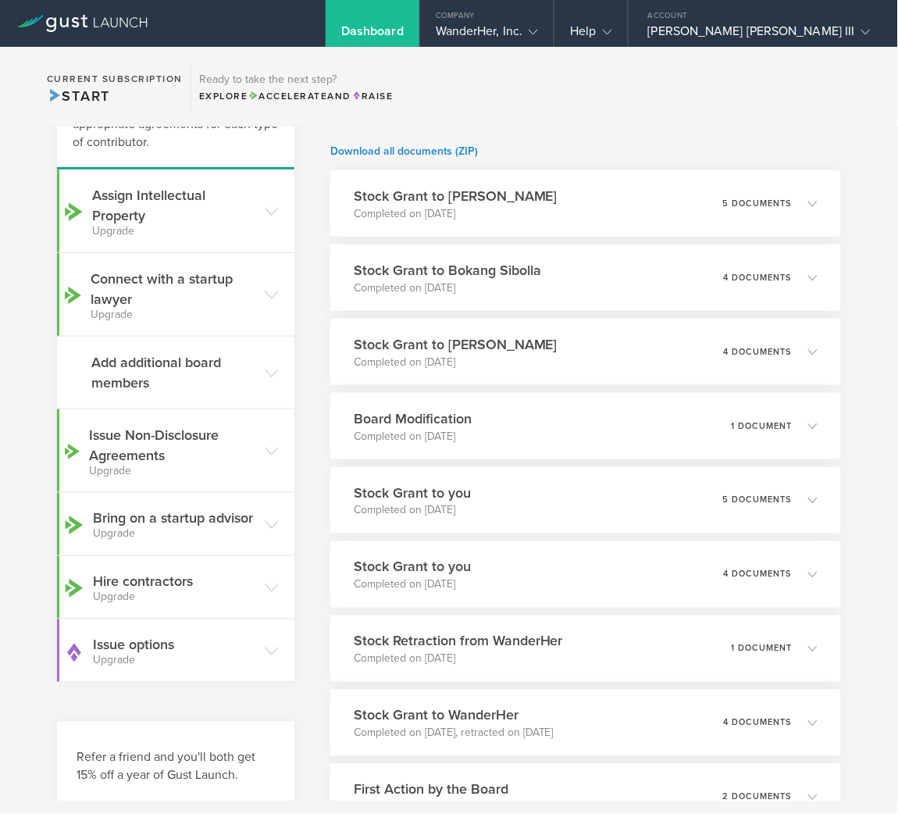
scroll to position [191, 0]
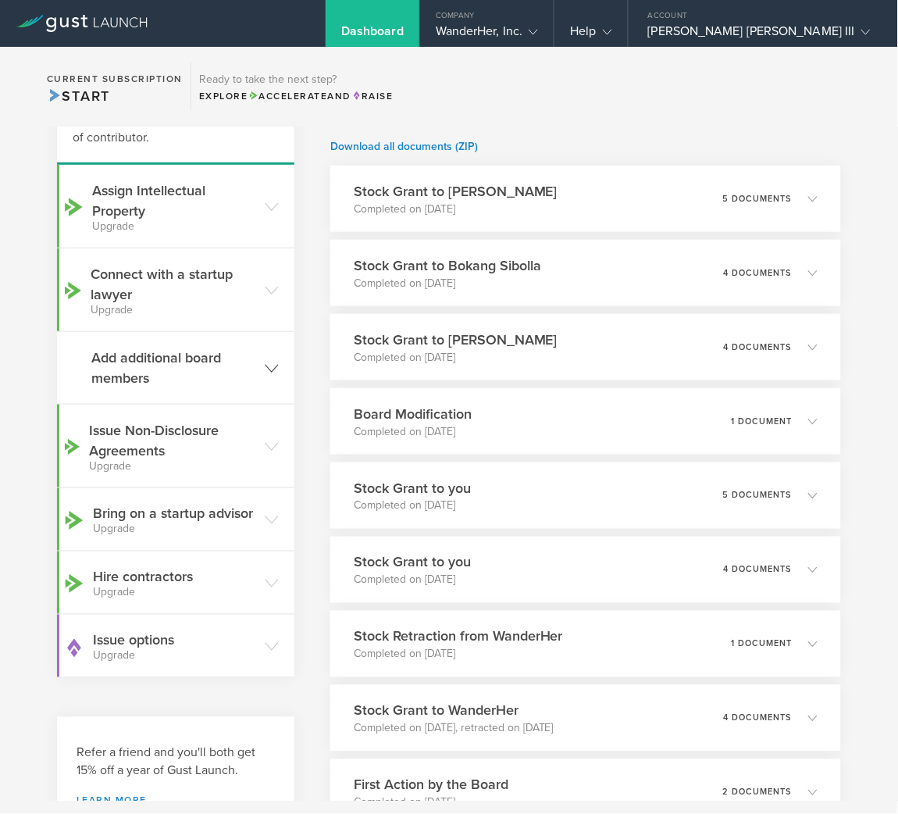
click at [269, 351] on header "Add additional board members" at bounding box center [175, 368] width 237 height 72
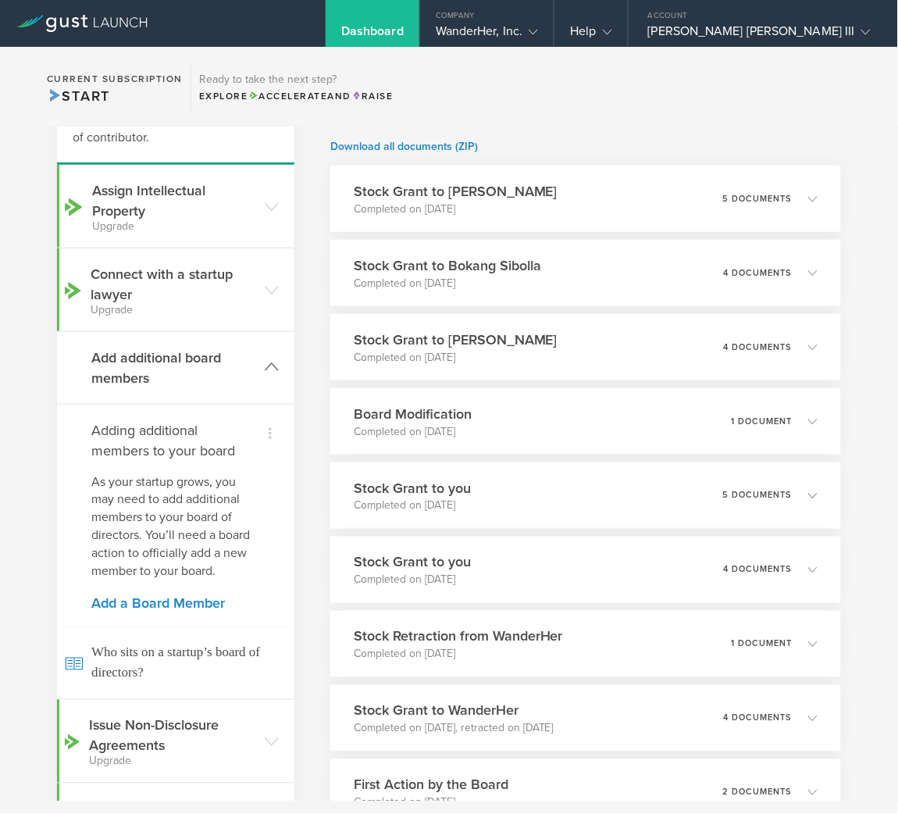
click at [269, 351] on header "Add additional board members" at bounding box center [175, 368] width 237 height 72
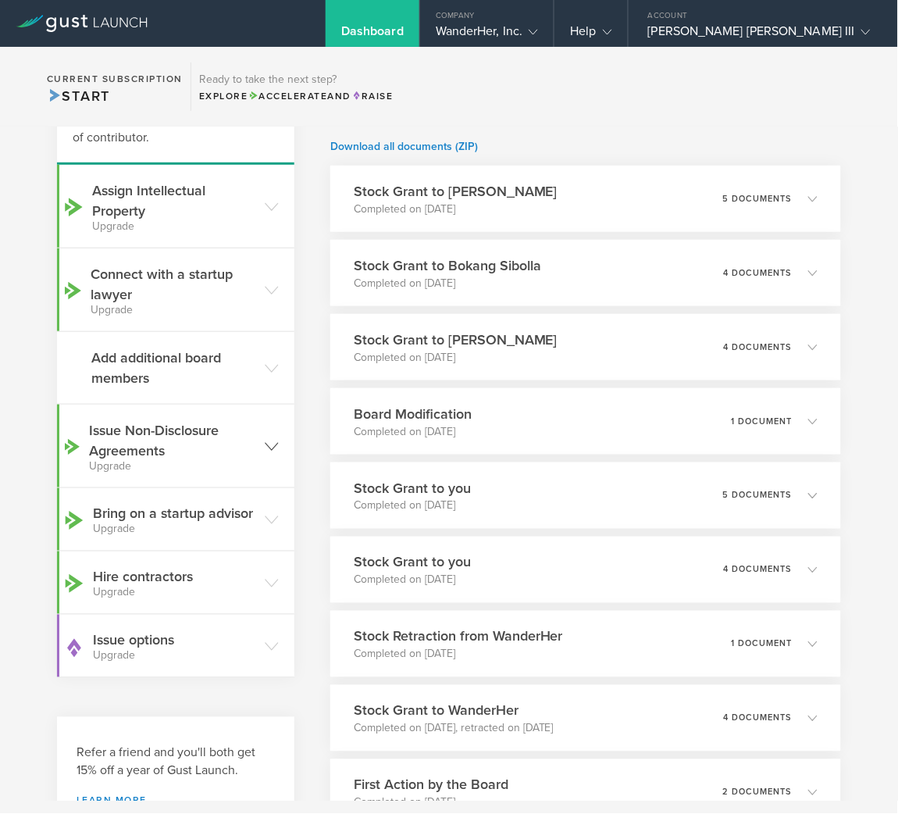
click at [265, 440] on icon at bounding box center [272, 447] width 14 height 14
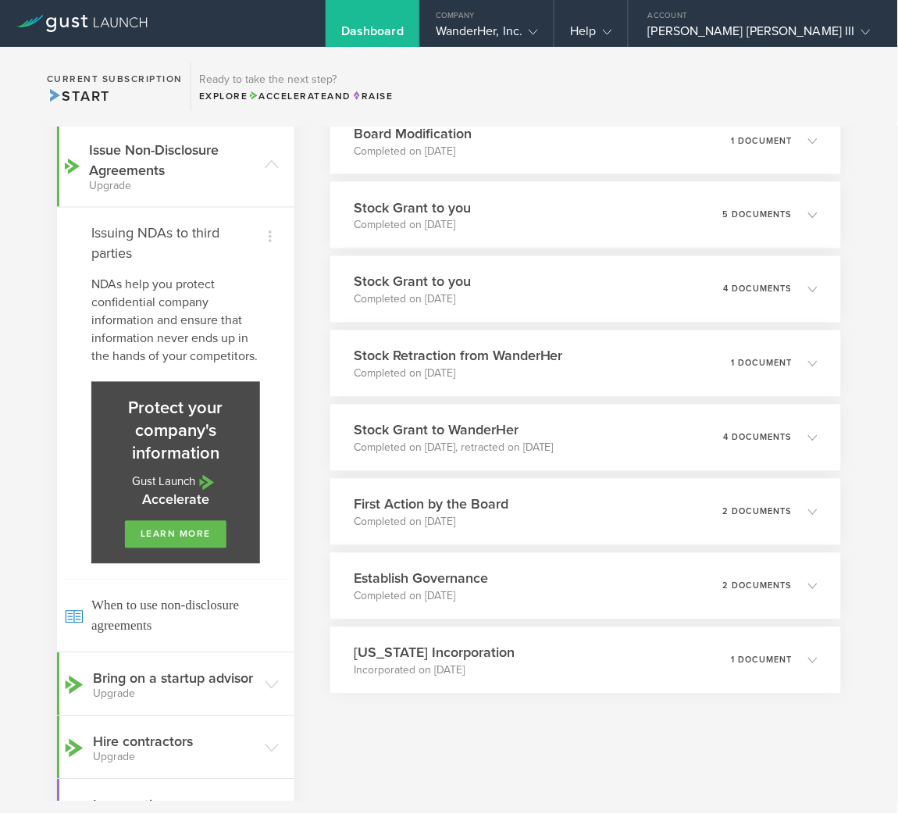
scroll to position [493, 0]
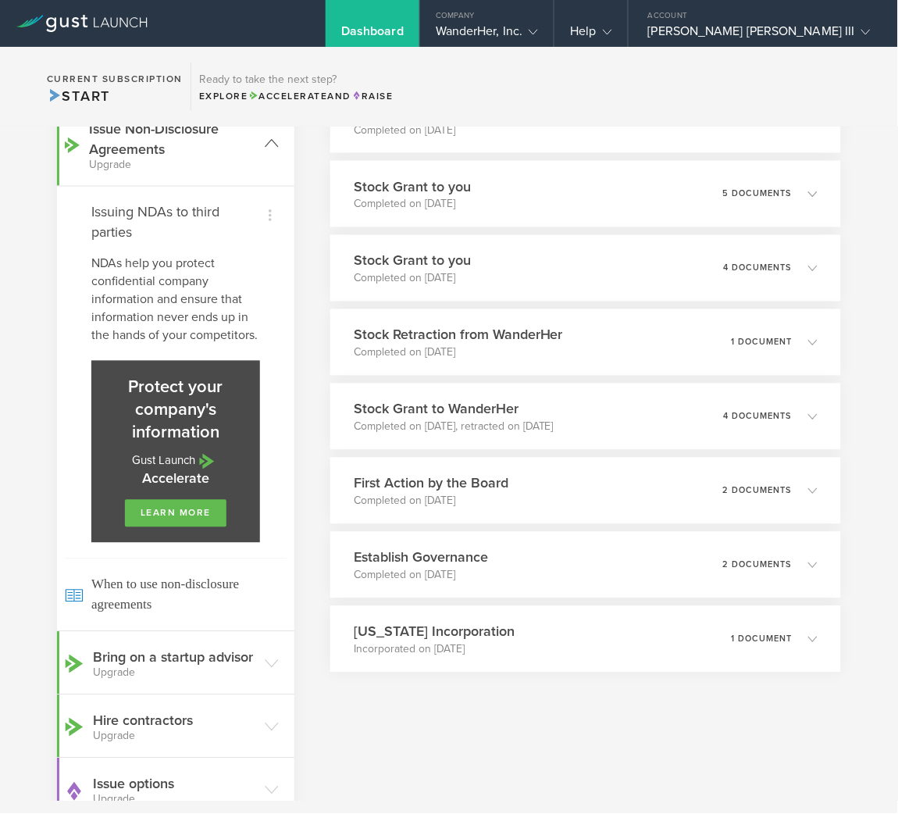
click at [265, 149] on icon at bounding box center [272, 144] width 14 height 14
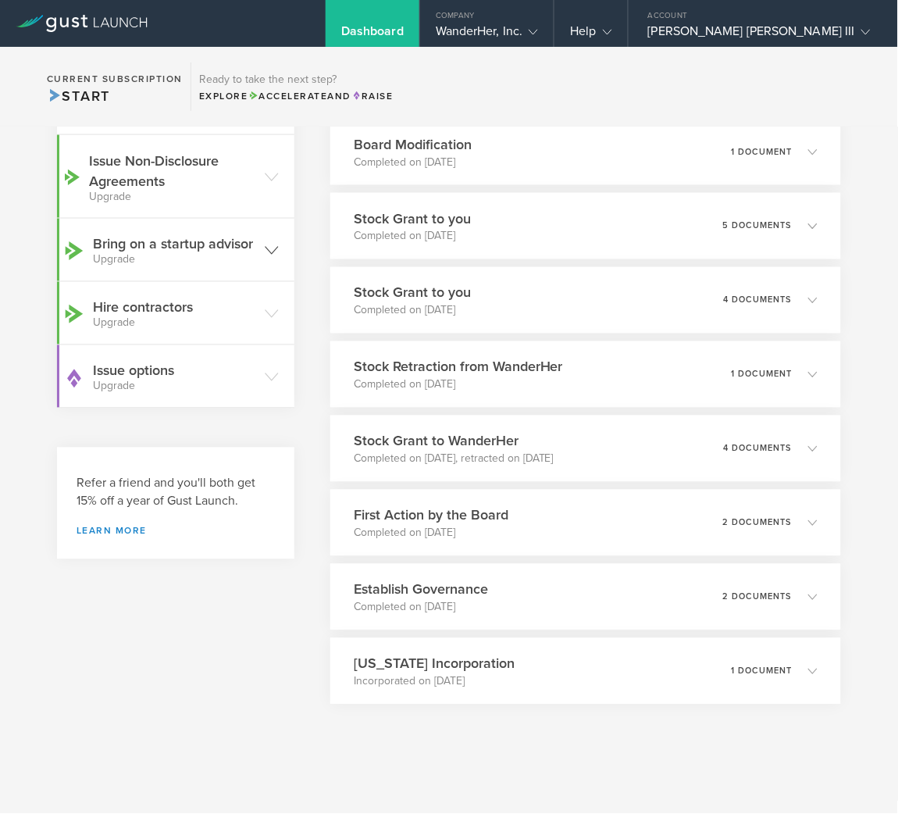
click at [272, 258] on icon at bounding box center [272, 251] width 14 height 14
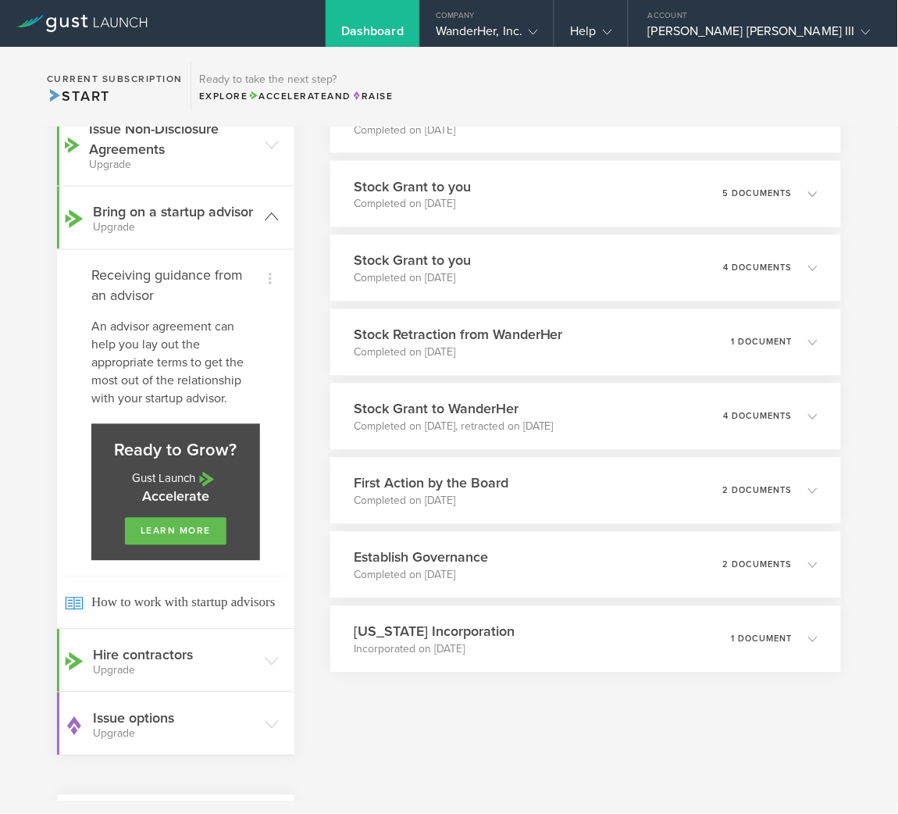
click at [265, 224] on icon at bounding box center [272, 217] width 14 height 14
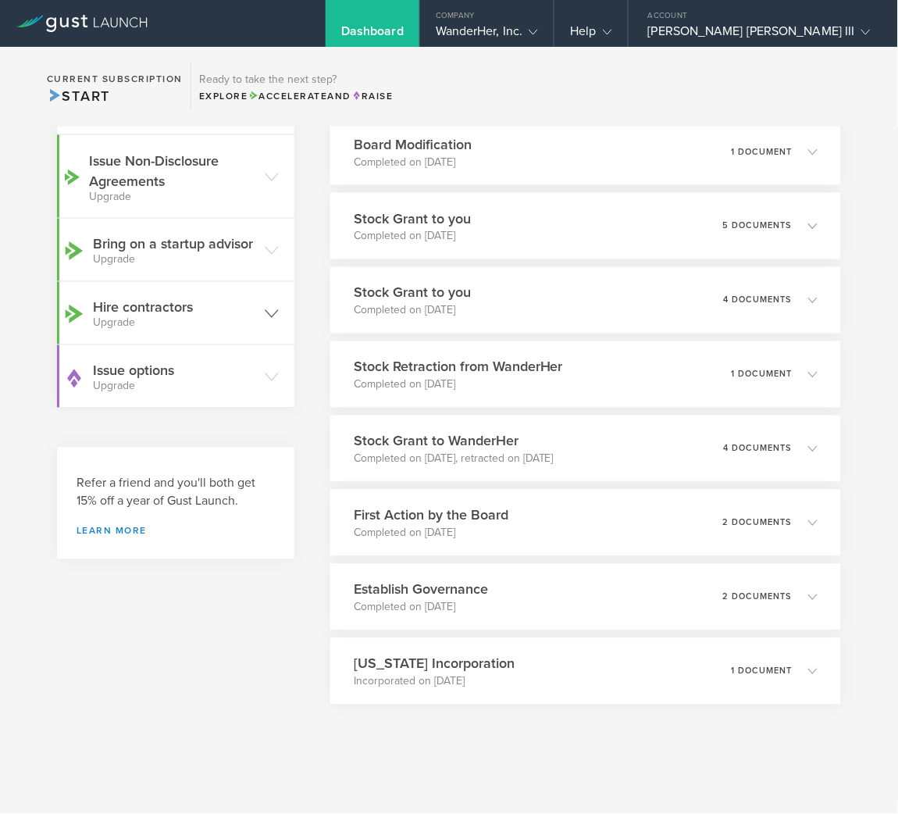
click at [280, 322] on header "Hire contractors Upgrade" at bounding box center [175, 313] width 237 height 62
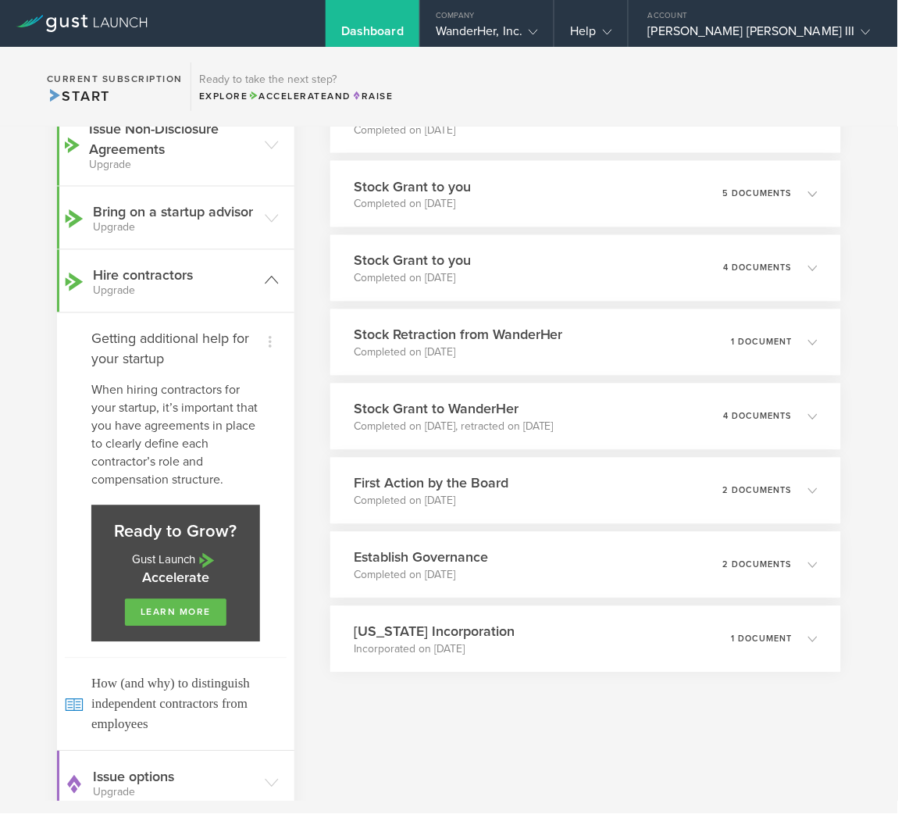
click at [280, 312] on header "Hire contractors Upgrade" at bounding box center [175, 281] width 237 height 62
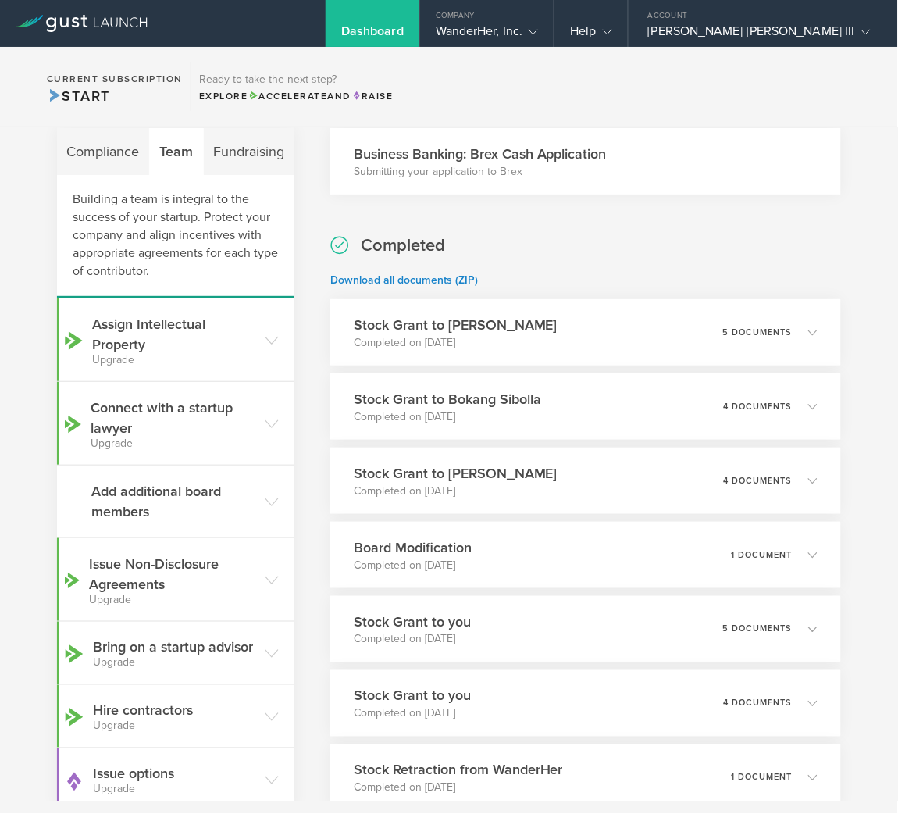
scroll to position [0, 0]
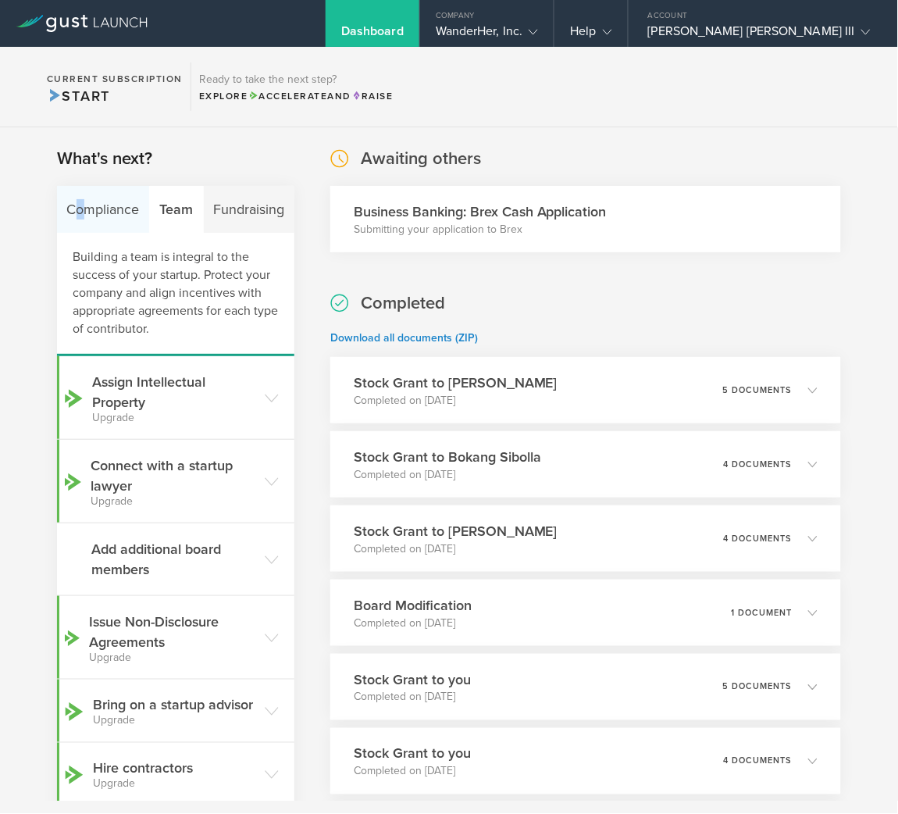
click at [85, 205] on div "Compliance" at bounding box center [103, 209] width 93 height 47
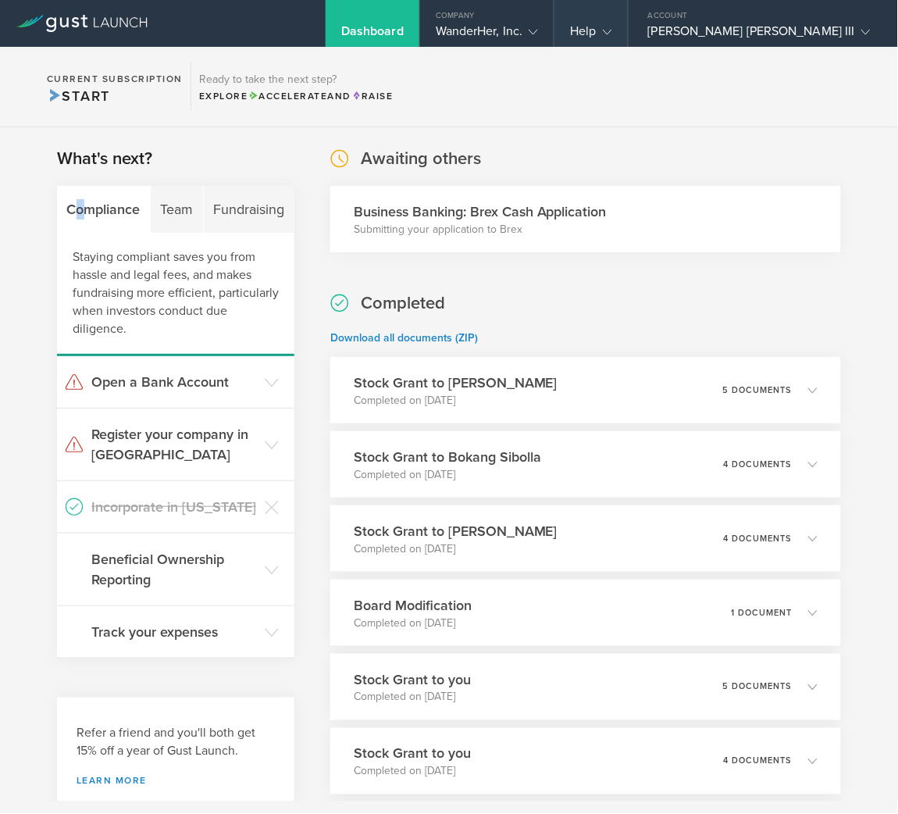
click at [612, 23] on gust-icon at bounding box center [605, 31] width 16 height 16
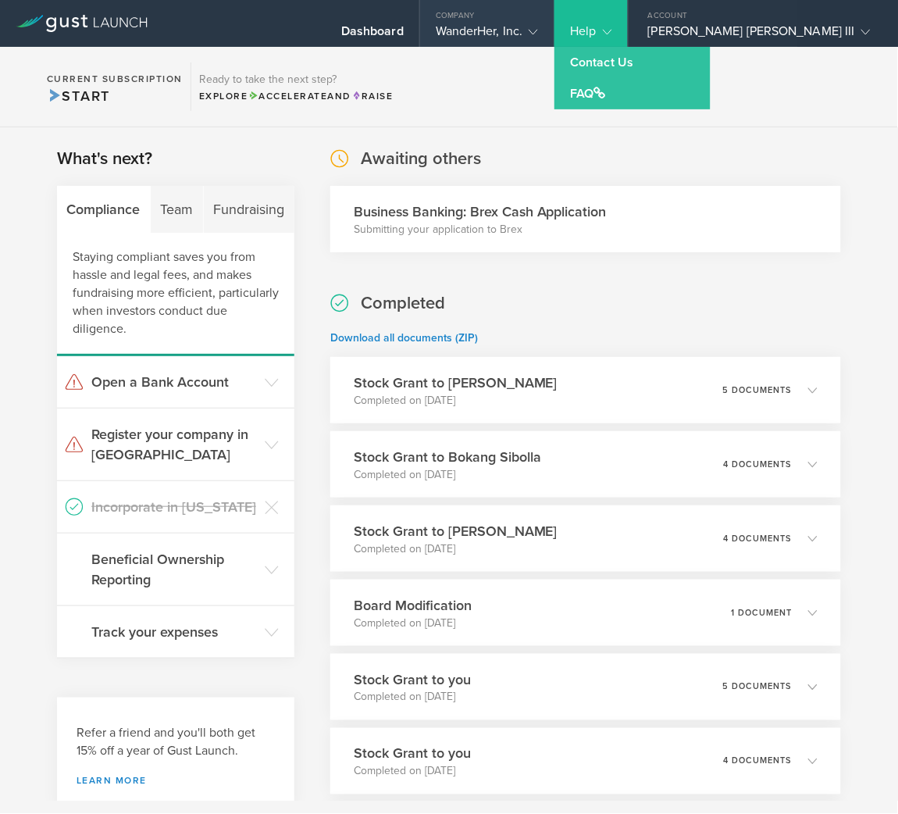
click at [554, 14] on div "Company" at bounding box center [487, 11] width 134 height 23
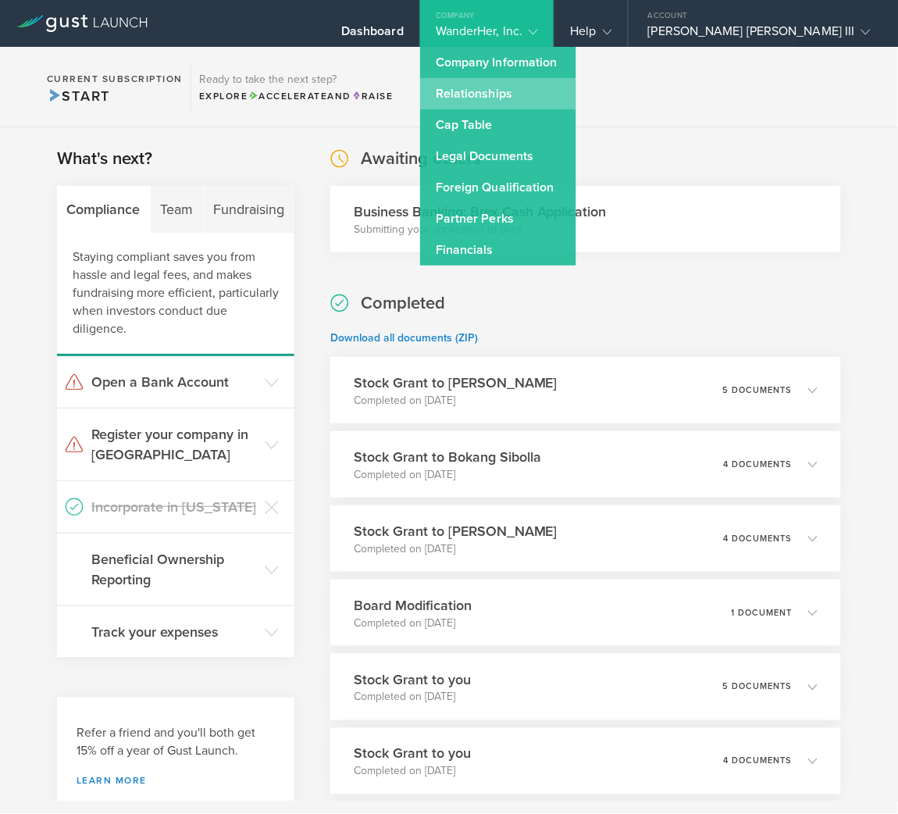
click at [576, 101] on link "Relationships" at bounding box center [498, 93] width 156 height 31
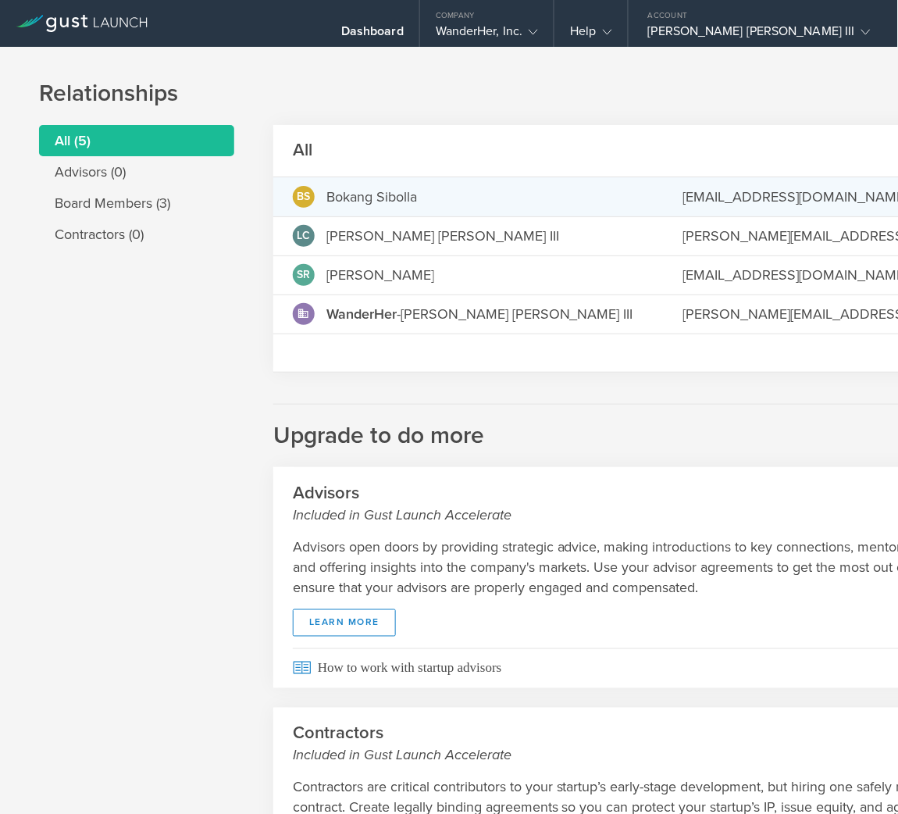
click at [413, 197] on div "Bokang Sibolla" at bounding box center [371, 197] width 91 height 20
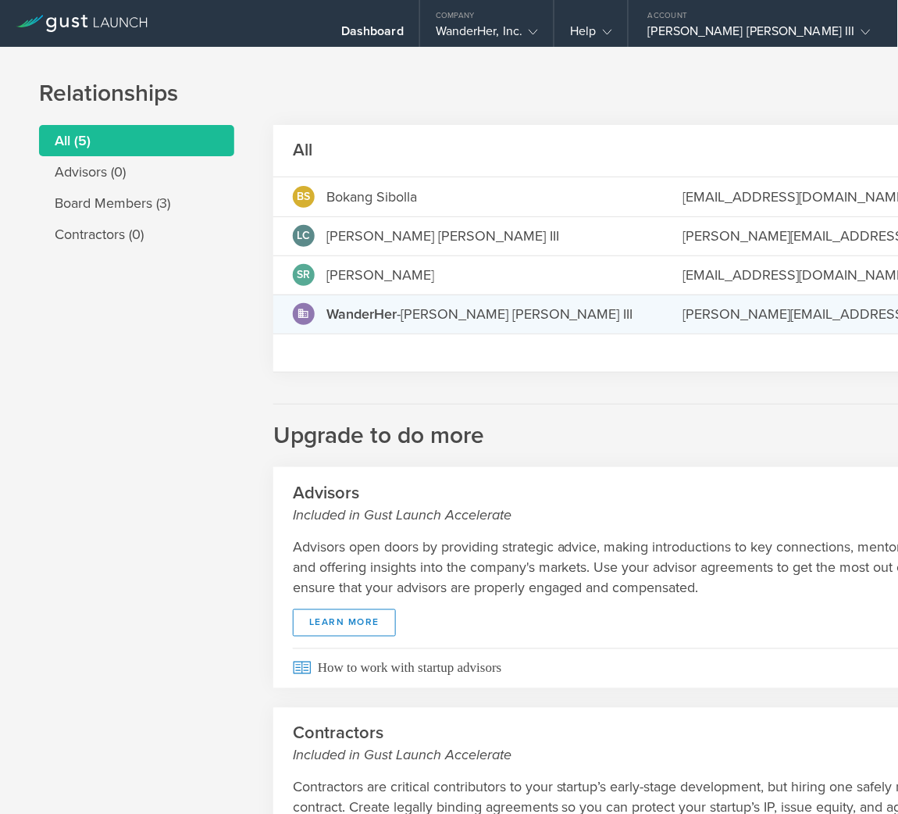
click at [368, 312] on md-backdrop at bounding box center [449, 407] width 898 height 814
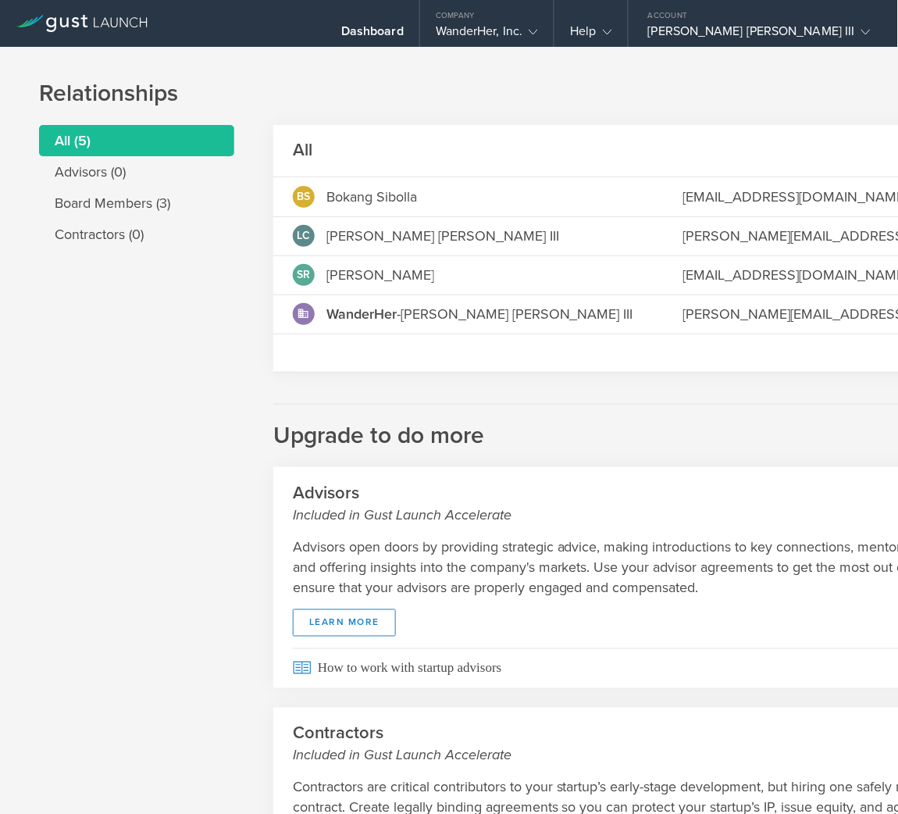
click at [368, 312] on strong "WanderHer" at bounding box center [361, 313] width 70 height 17
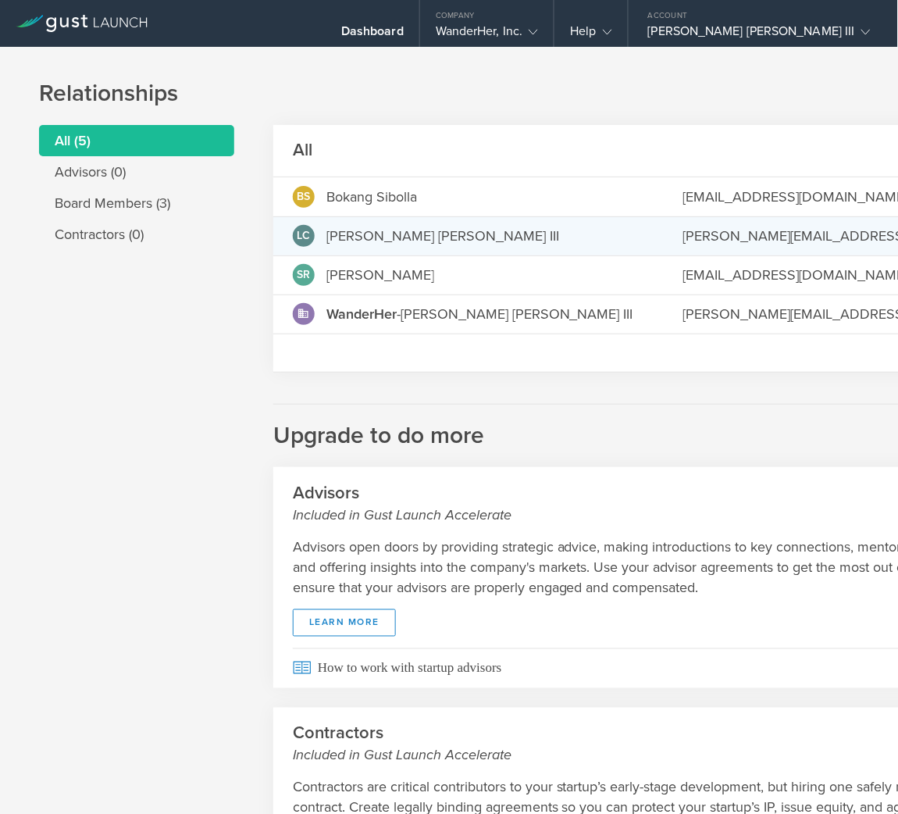
click at [823, 230] on md-backdrop at bounding box center [449, 407] width 898 height 814
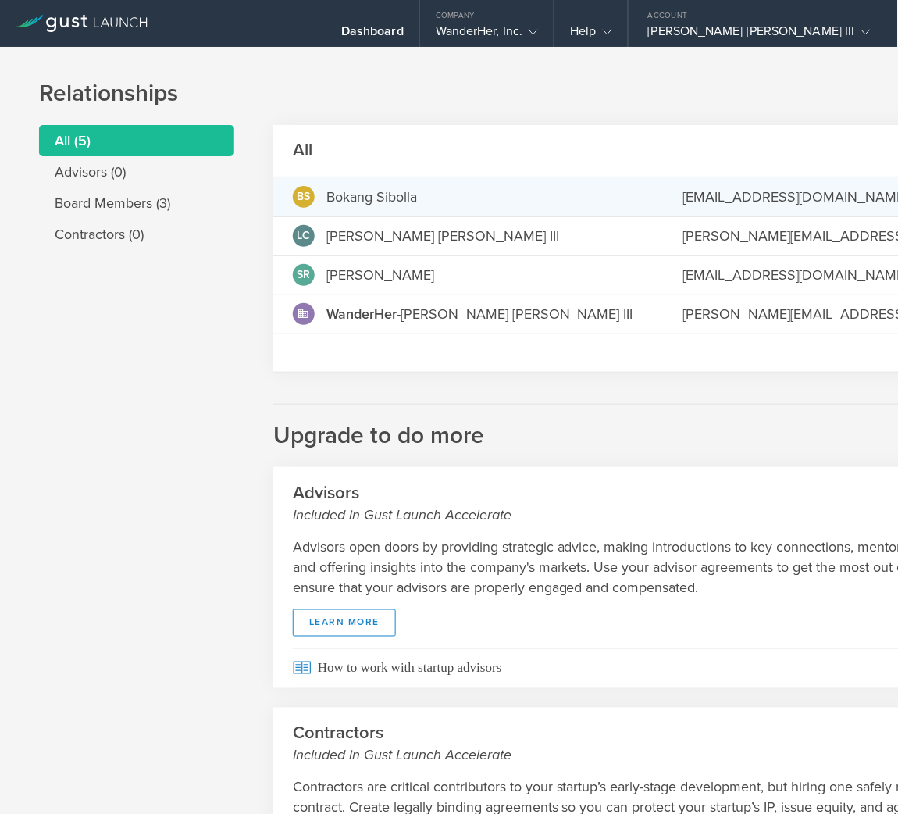
click at [863, 192] on md-backdrop at bounding box center [449, 407] width 898 height 814
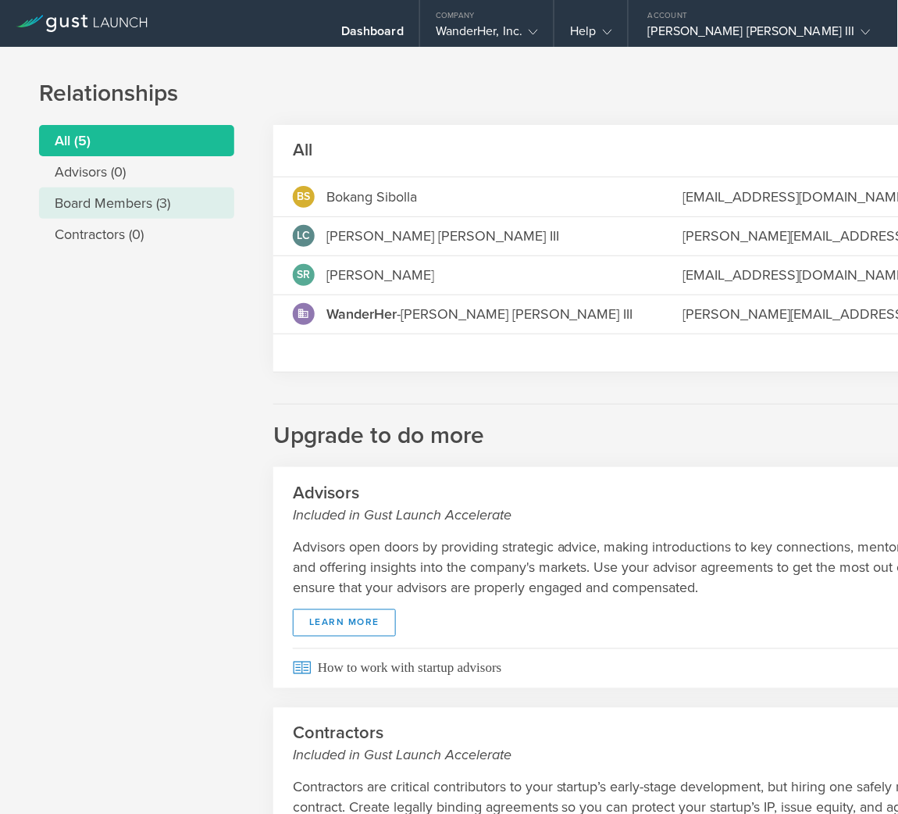
click at [169, 210] on li "Board Members (3)" at bounding box center [136, 202] width 195 height 31
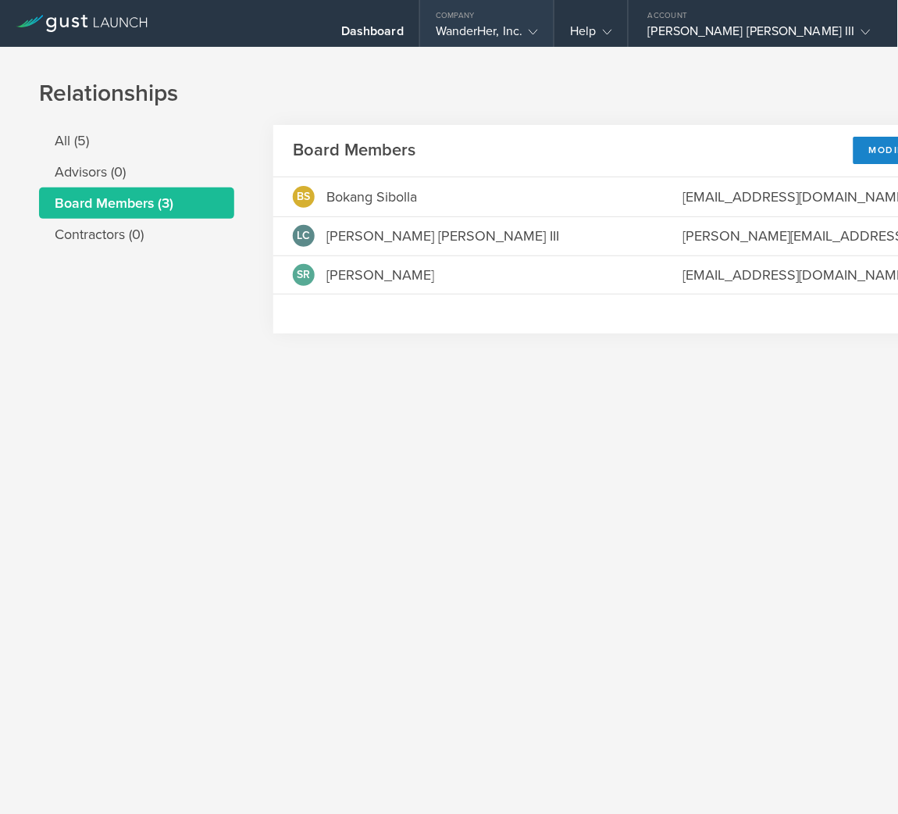
click at [539, 25] on div "WanderHer, Inc." at bounding box center [487, 34] width 103 height 23
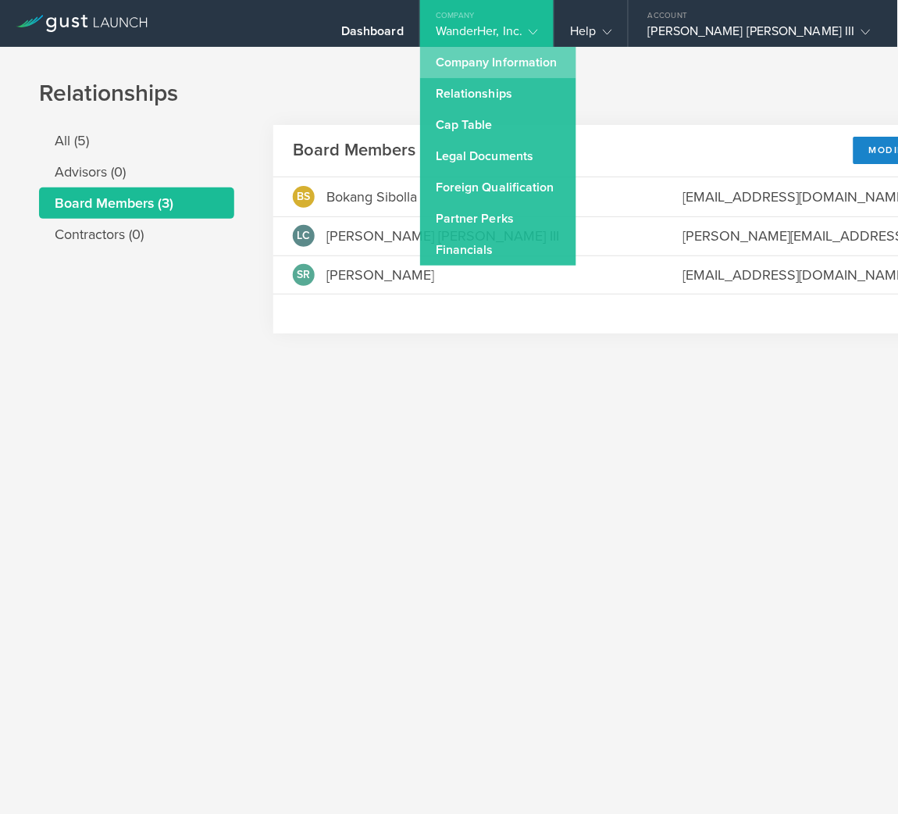
click at [575, 58] on link "Company Information" at bounding box center [498, 62] width 156 height 31
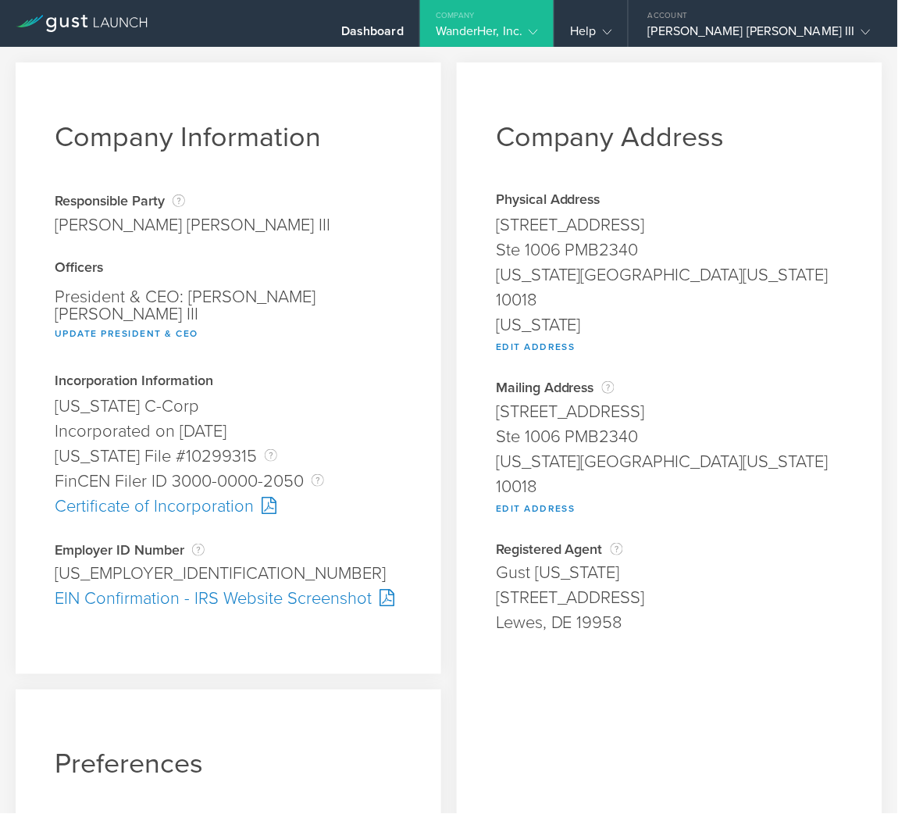
click at [554, 21] on div "Company" at bounding box center [487, 11] width 134 height 23
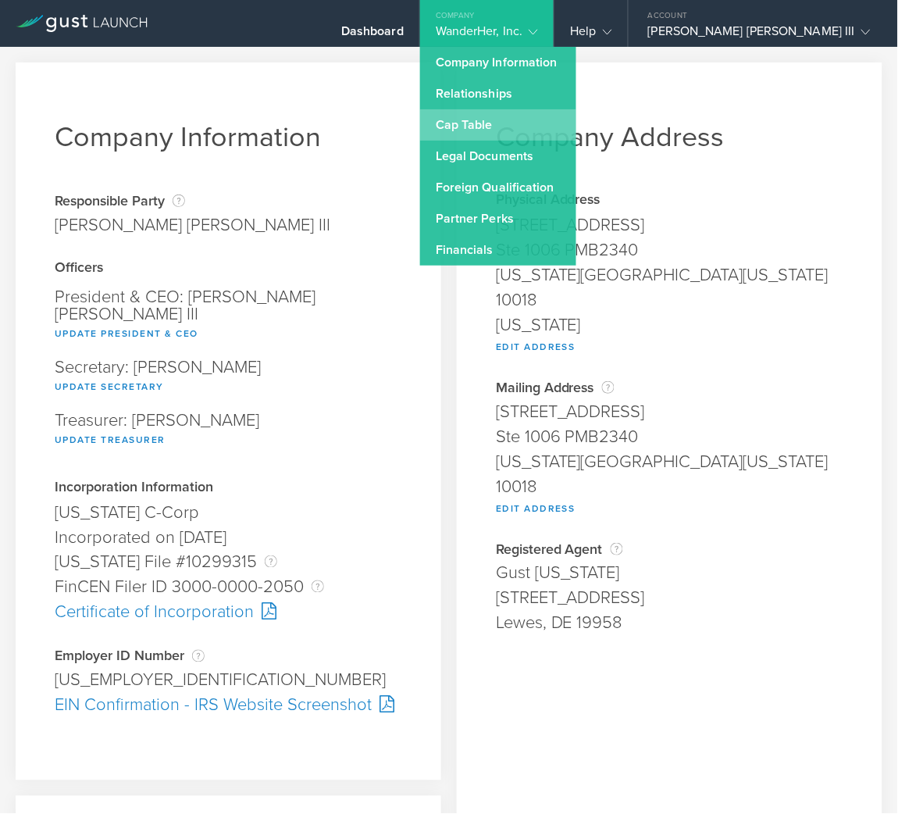
click at [576, 112] on link "Cap Table" at bounding box center [498, 124] width 156 height 31
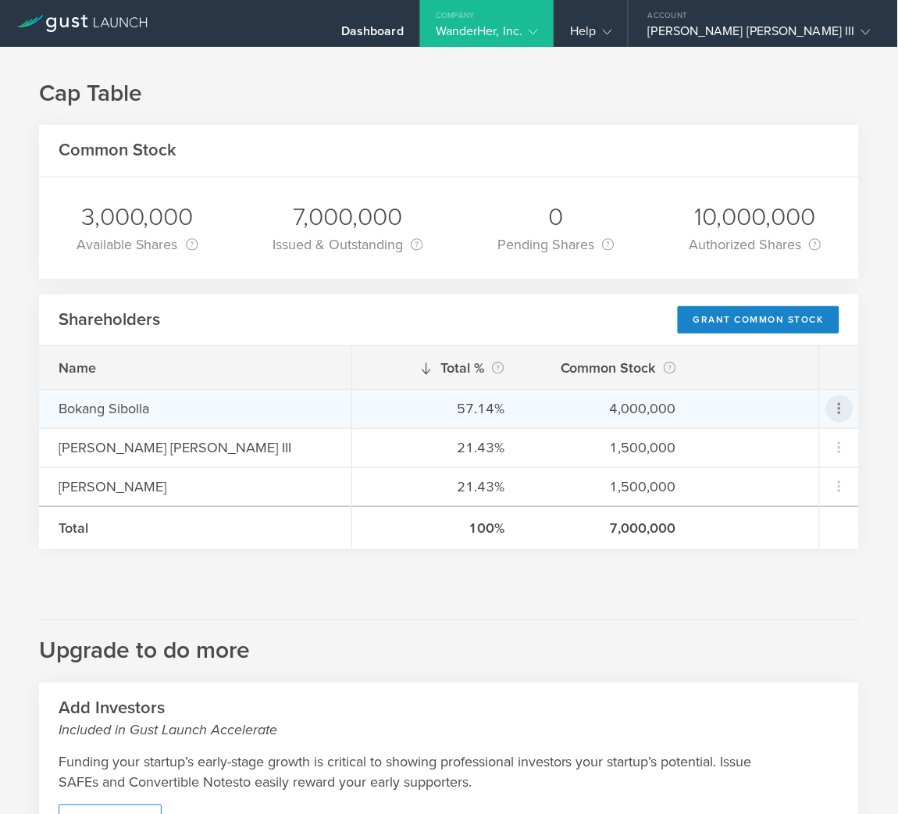
click at [830, 406] on icon at bounding box center [839, 408] width 19 height 19
click at [116, 416] on md-backdrop at bounding box center [449, 407] width 898 height 814
click at [116, 415] on div "Bokang Sibolla" at bounding box center [195, 408] width 273 height 20
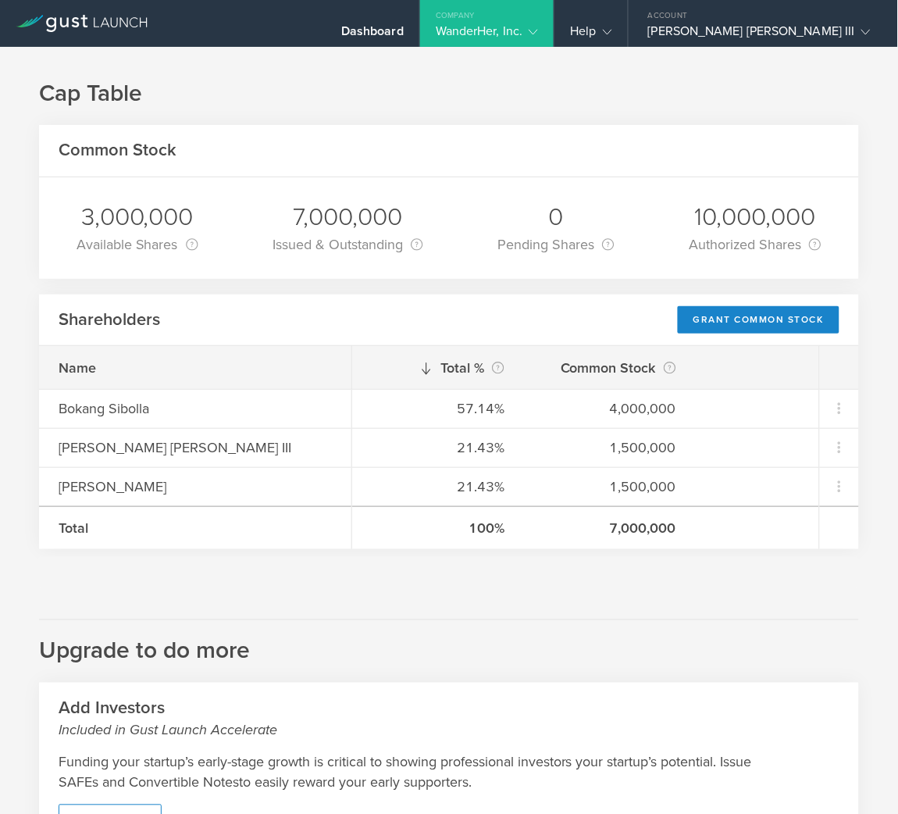
click at [539, 39] on div "WanderHer, Inc." at bounding box center [487, 34] width 103 height 23
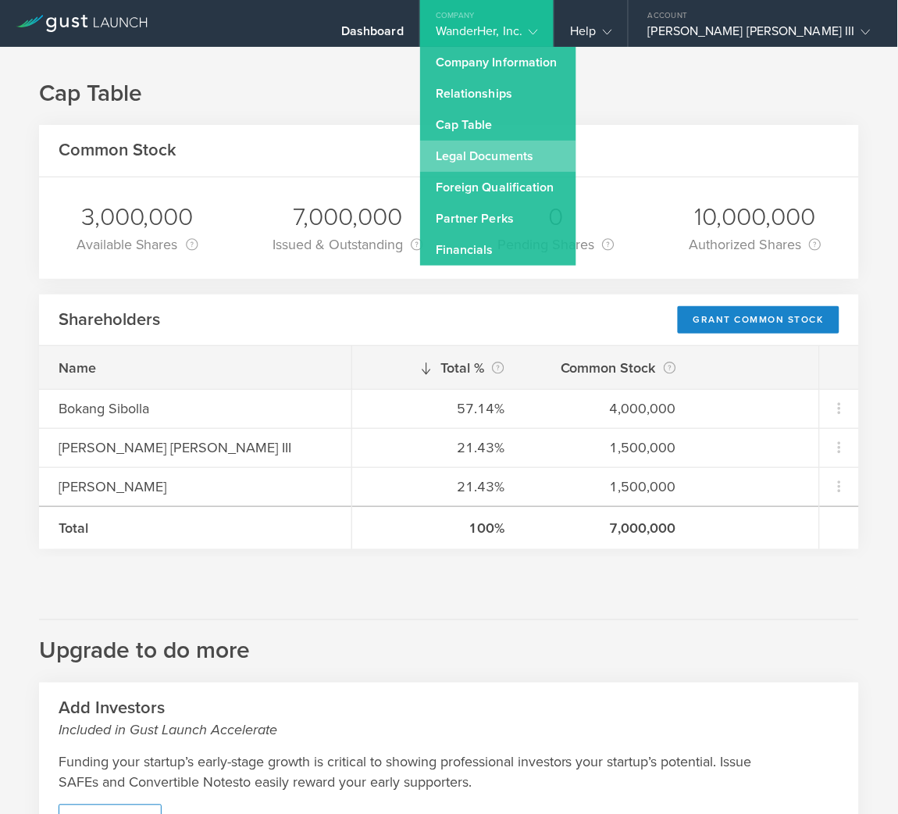
click at [576, 151] on link "Legal Documents" at bounding box center [498, 156] width 156 height 31
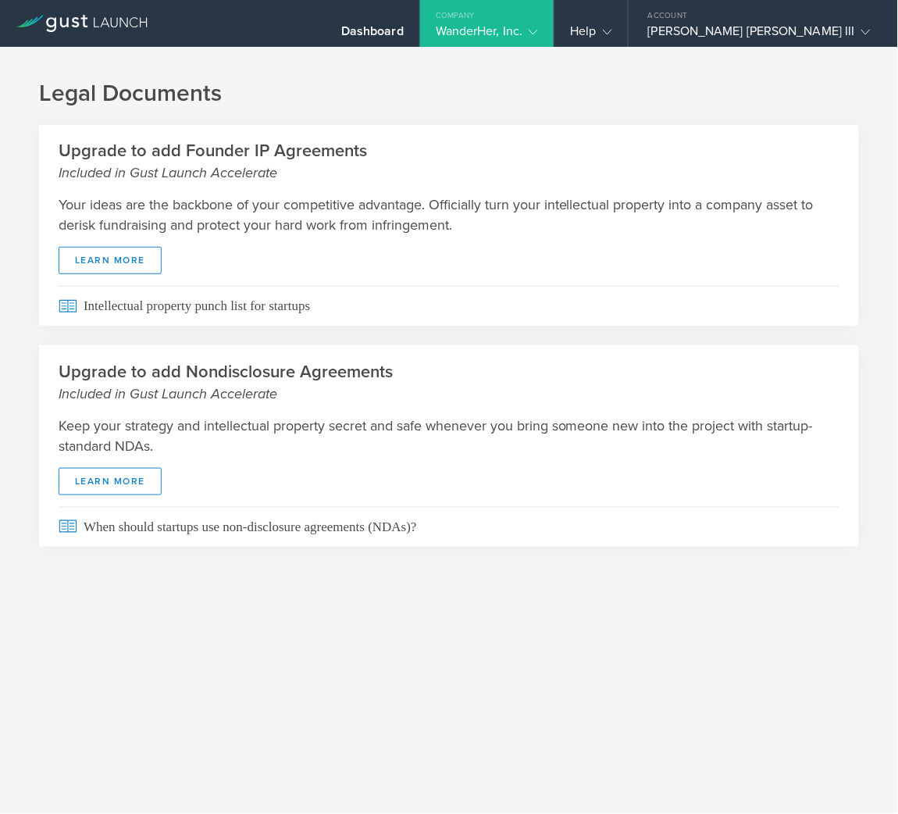
click at [539, 33] on div "WanderHer, Inc." at bounding box center [487, 34] width 103 height 23
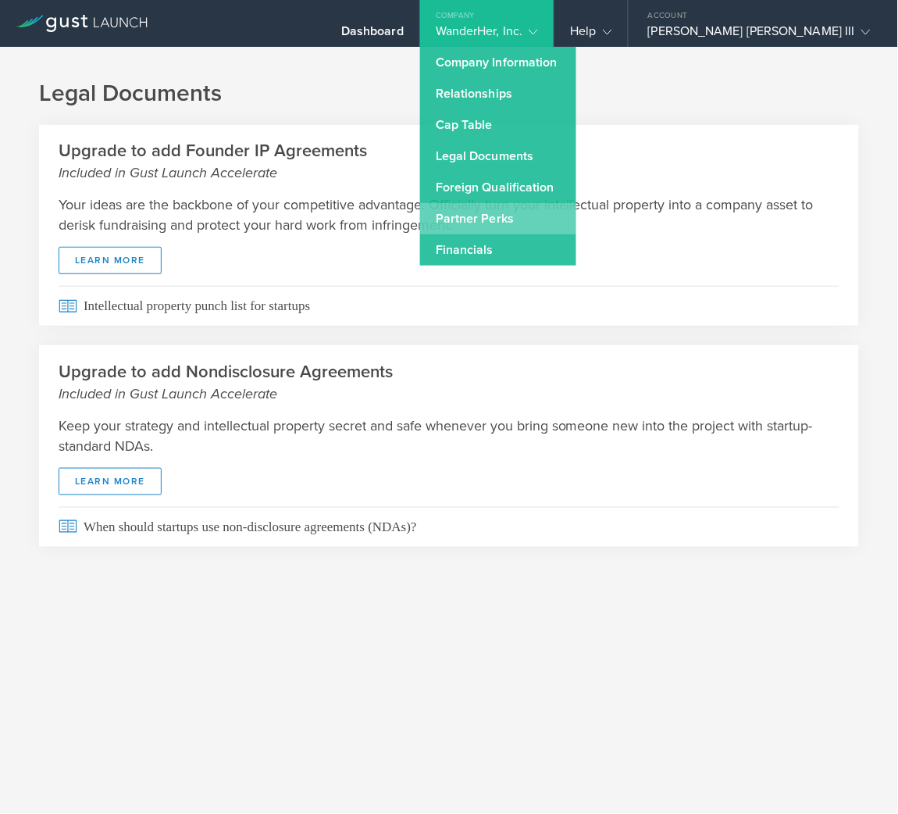
click at [576, 220] on link "Partner Perks" at bounding box center [498, 218] width 156 height 31
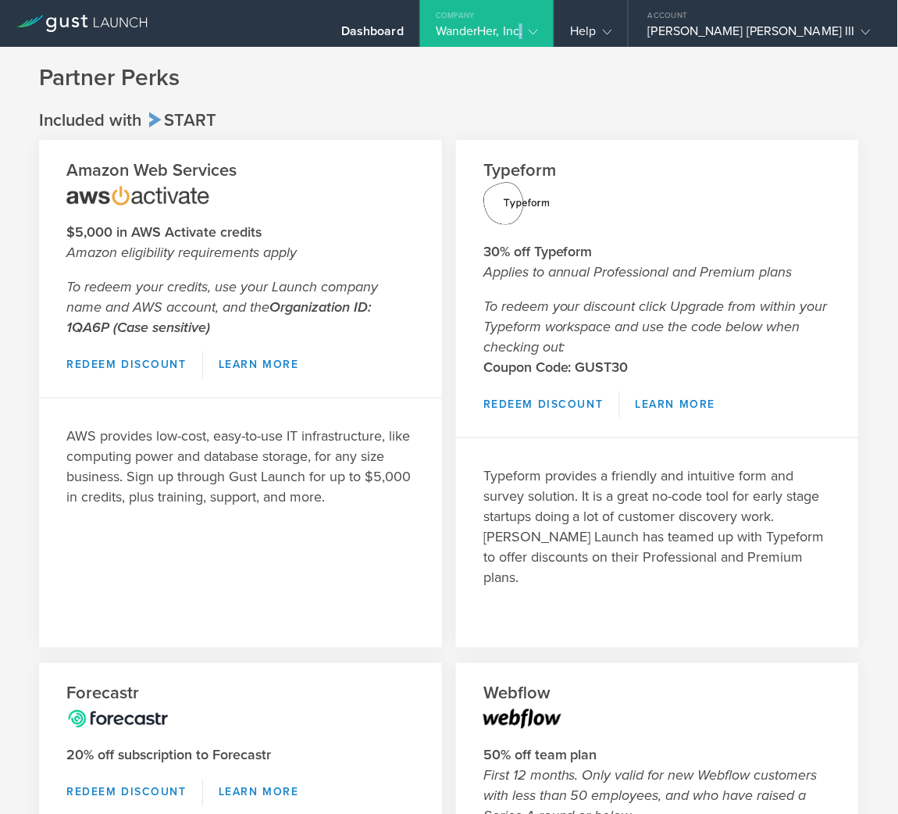
click at [539, 23] on div "WanderHer, Inc." at bounding box center [487, 34] width 103 height 23
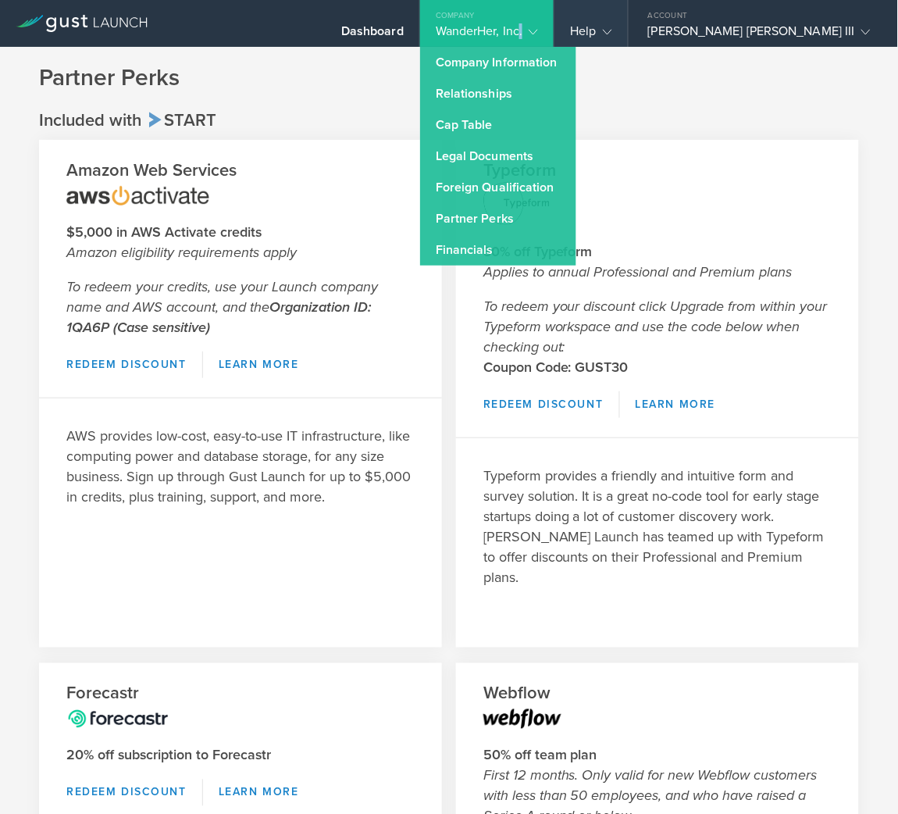
click at [627, 21] on div "Help" at bounding box center [590, 23] width 73 height 47
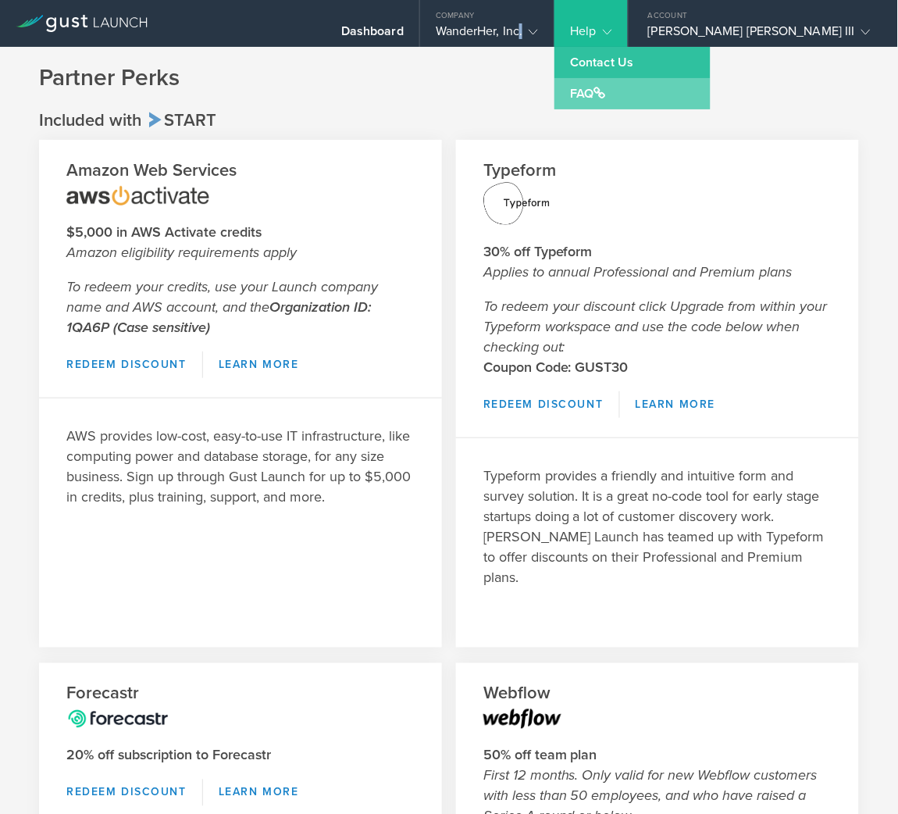
click at [687, 86] on link "FAQ" at bounding box center [632, 93] width 156 height 31
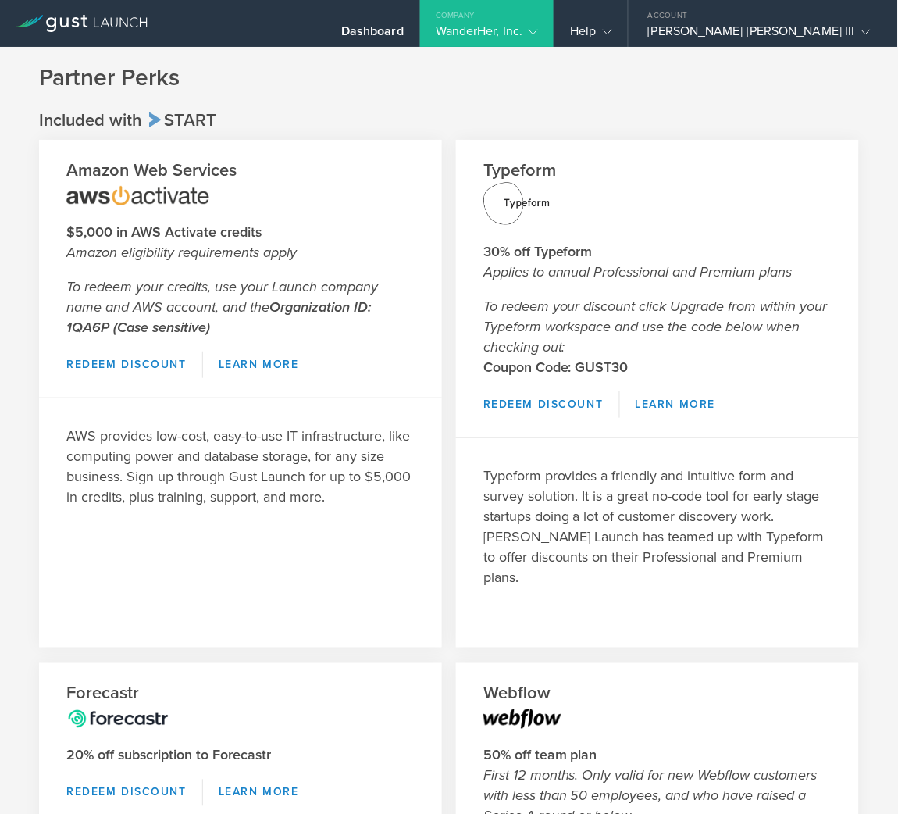
click at [554, 22] on div "Company" at bounding box center [487, 11] width 134 height 23
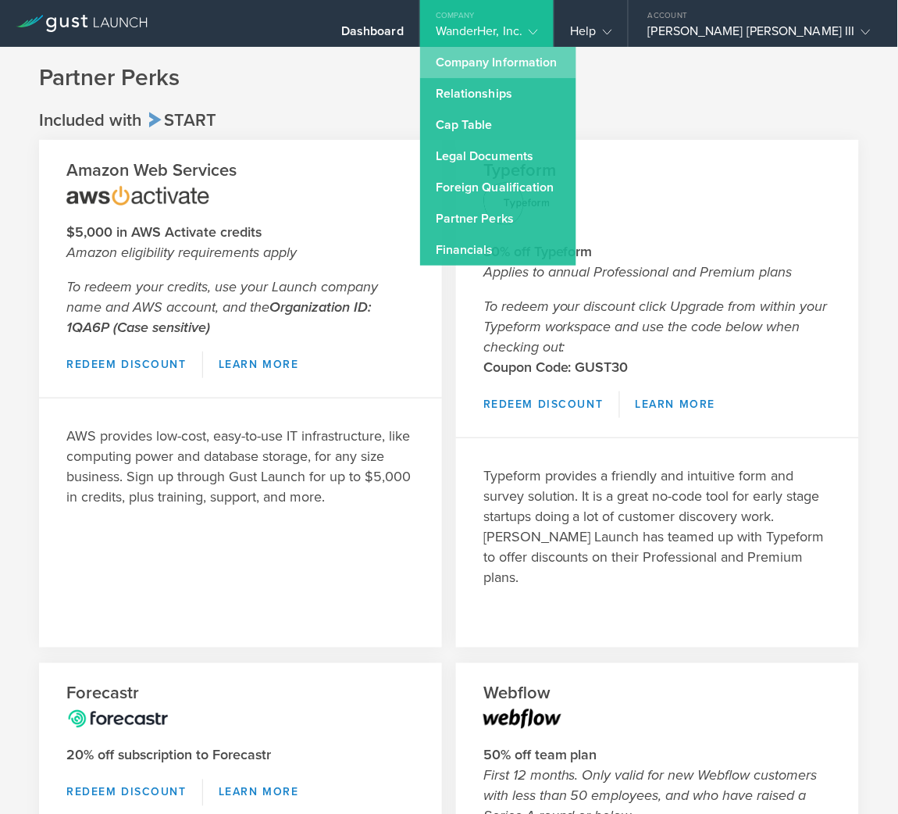
click at [561, 61] on link "Company Information" at bounding box center [498, 62] width 156 height 31
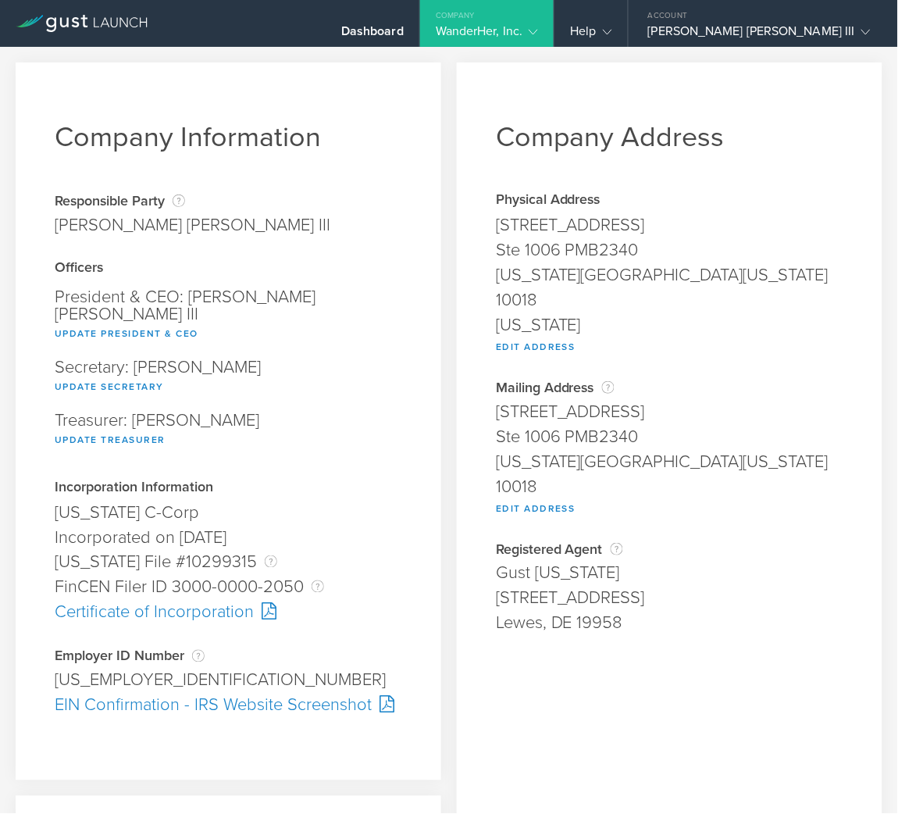
click at [539, 37] on div "WanderHer, Inc." at bounding box center [487, 34] width 103 height 23
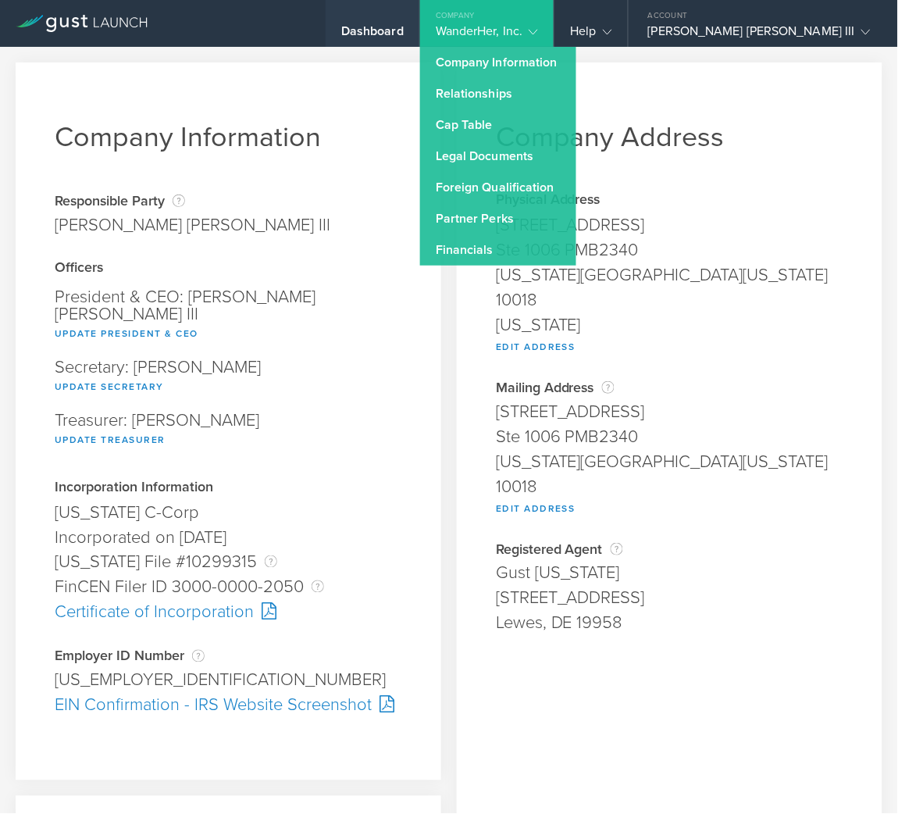
click at [404, 30] on div "Dashboard" at bounding box center [372, 34] width 62 height 23
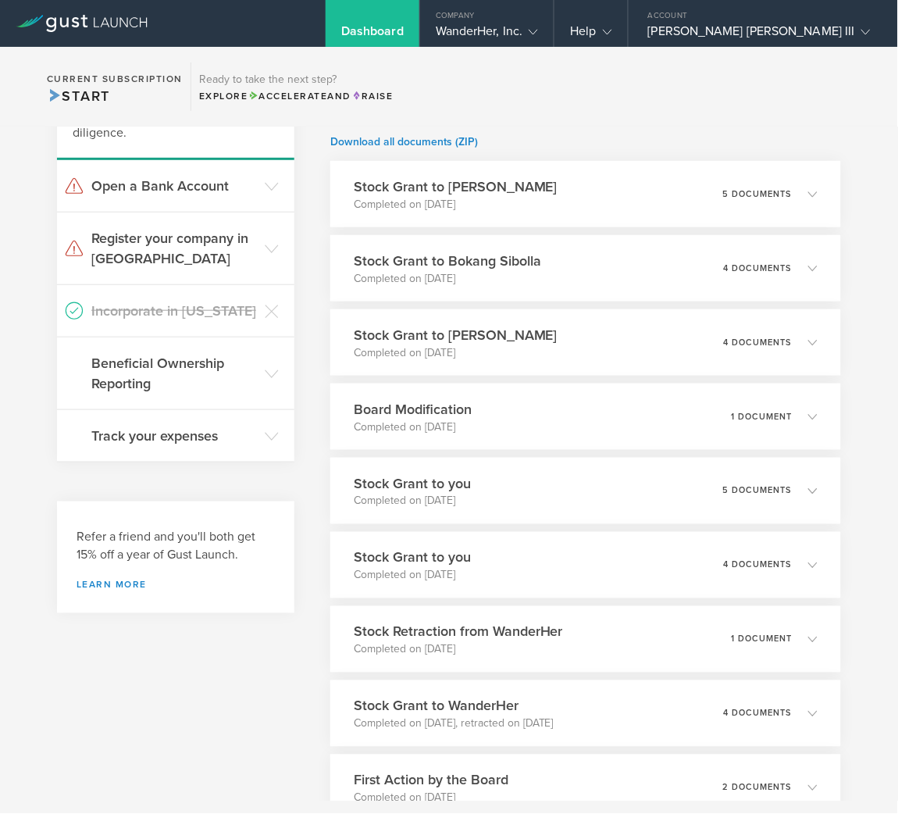
scroll to position [198, 0]
click at [265, 365] on icon at bounding box center [272, 372] width 14 height 14
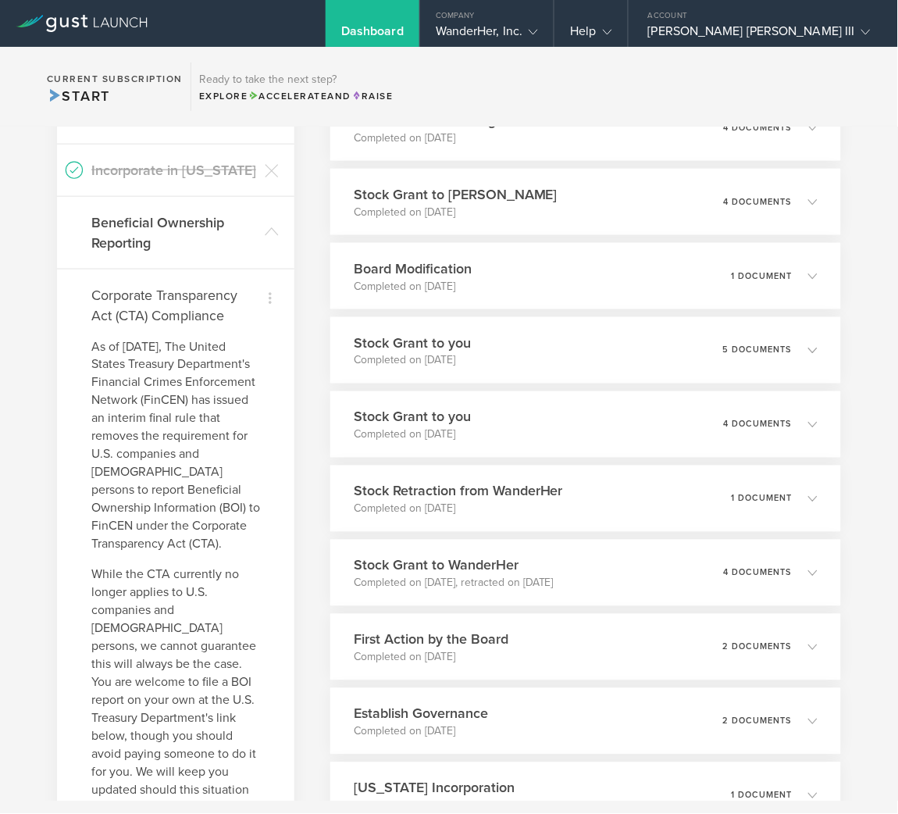
scroll to position [304, 0]
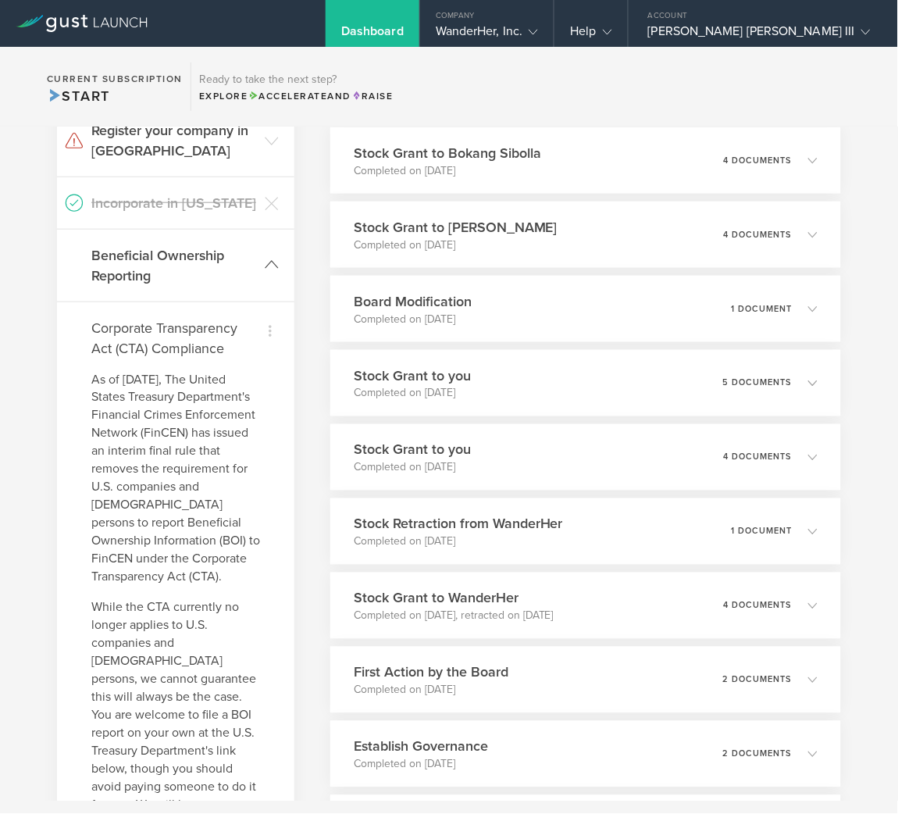
click at [269, 269] on icon at bounding box center [272, 265] width 14 height 14
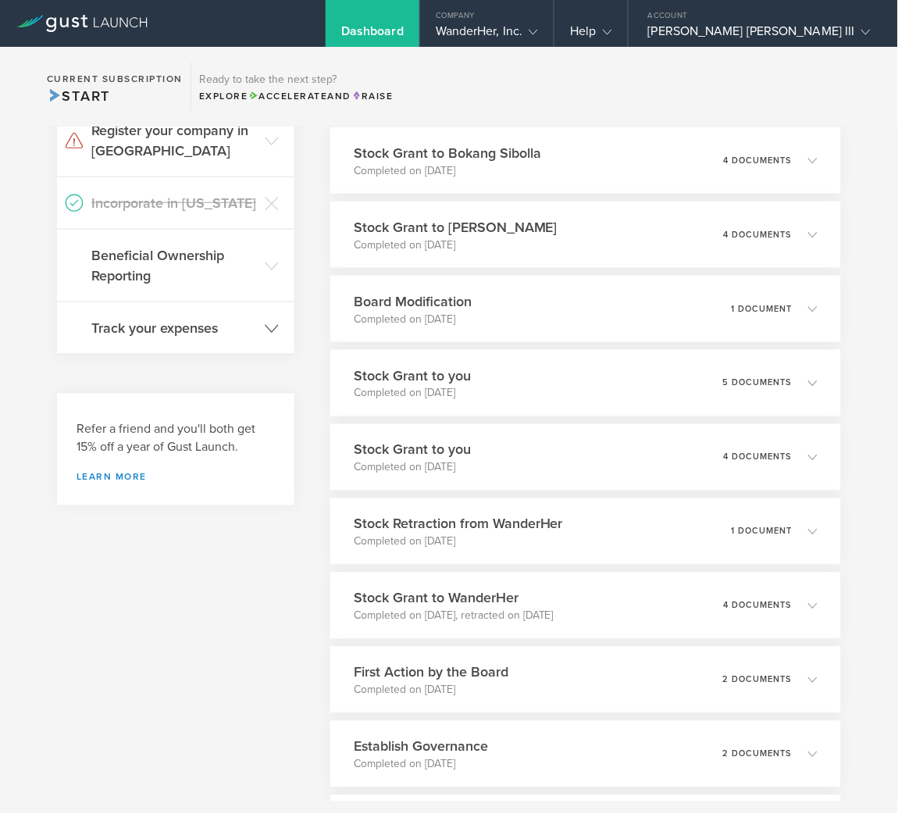
click at [256, 320] on header "Track your expenses" at bounding box center [175, 328] width 237 height 52
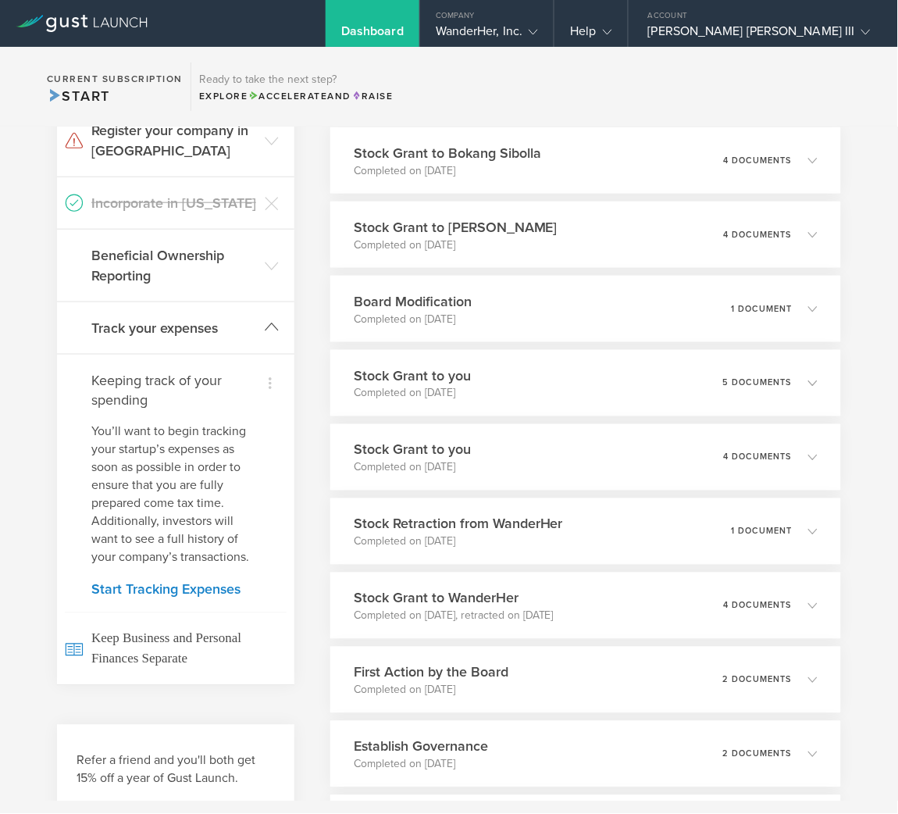
click at [256, 320] on header "Track your expenses" at bounding box center [175, 328] width 237 height 52
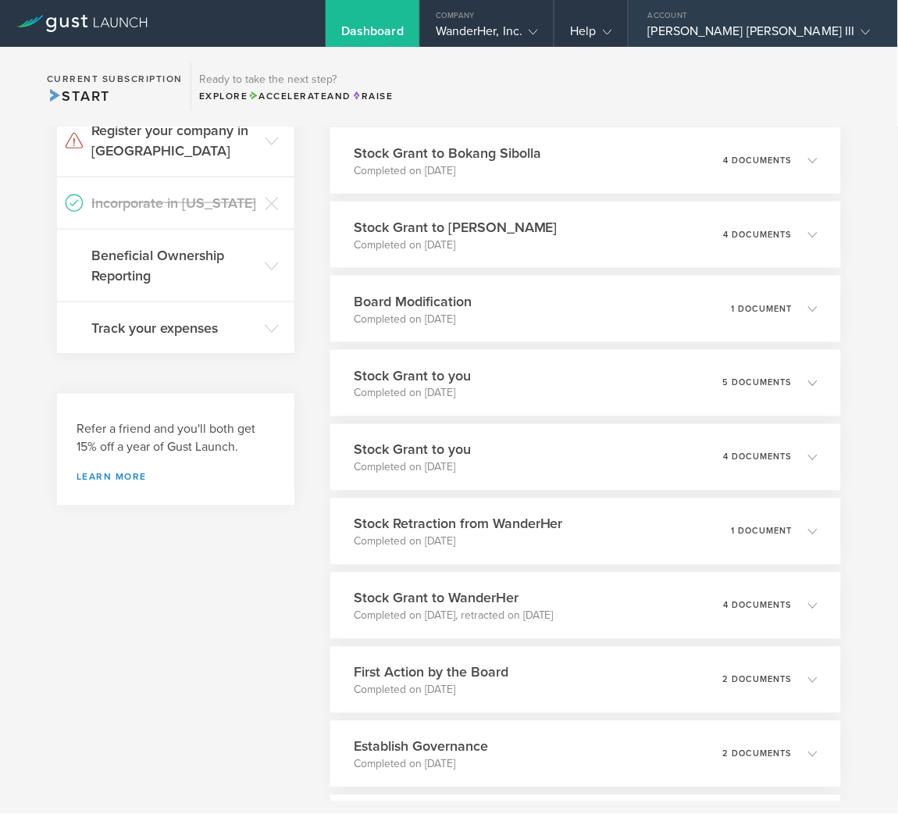
click at [877, 41] on div "[PERSON_NAME] [PERSON_NAME] III" at bounding box center [763, 34] width 269 height 23
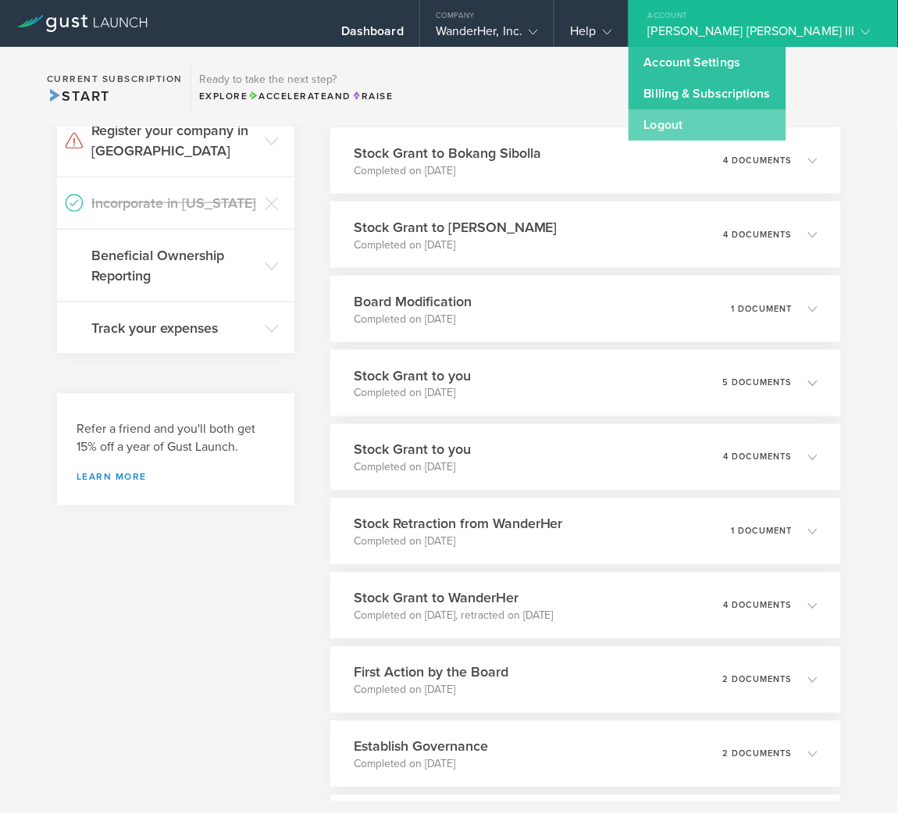
click at [751, 125] on link "Logout" at bounding box center [708, 124] width 158 height 31
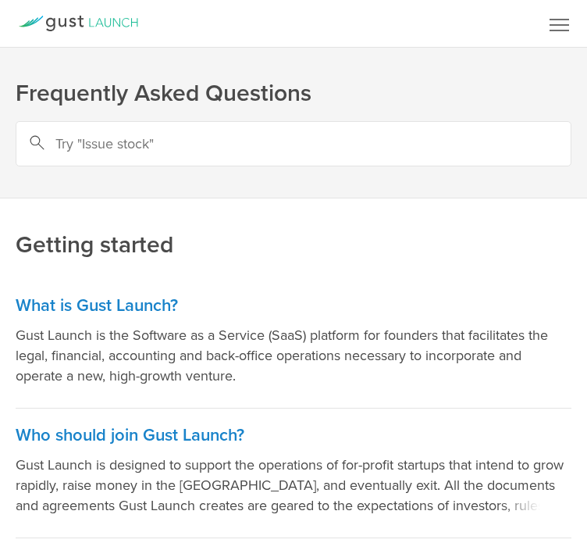
click at [283, 145] on input "text" at bounding box center [294, 143] width 556 height 45
type input "g"
type input "w"
type input "o"
type input "how to add a new user"
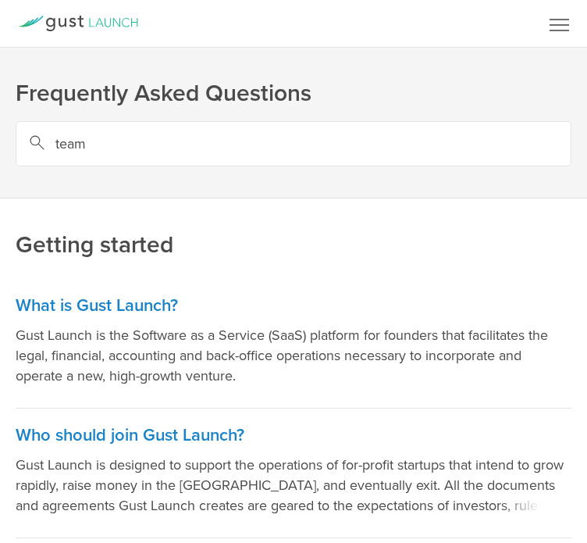
type input "team"
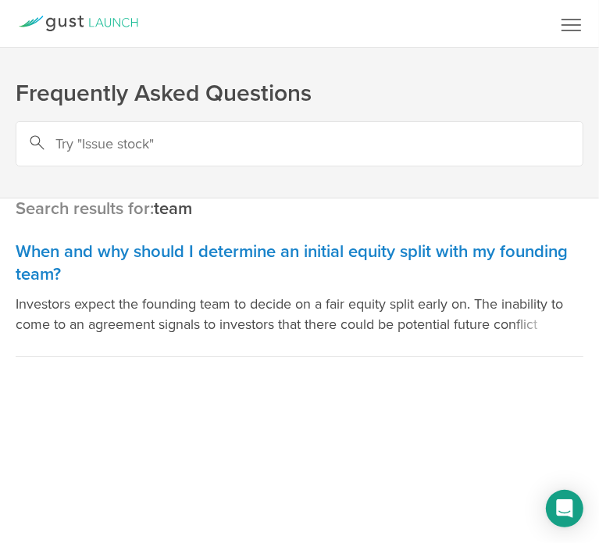
click at [166, 148] on input "text" at bounding box center [300, 143] width 568 height 45
type input "users"
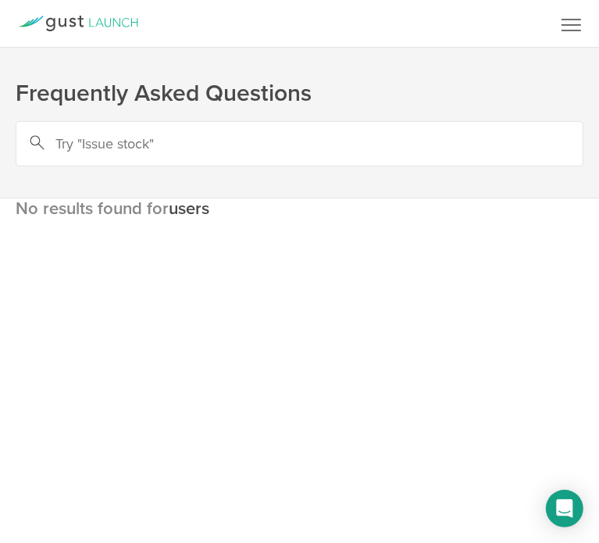
click at [105, 20] on icon "Gust" at bounding box center [78, 24] width 120 height 16
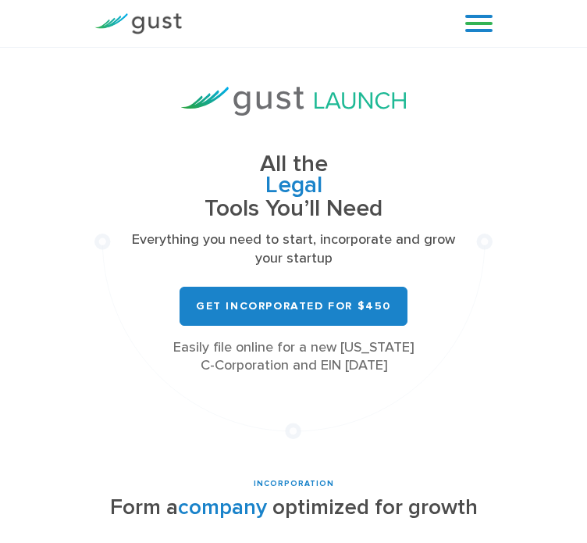
click at [483, 12] on link at bounding box center [478, 23] width 27 height 23
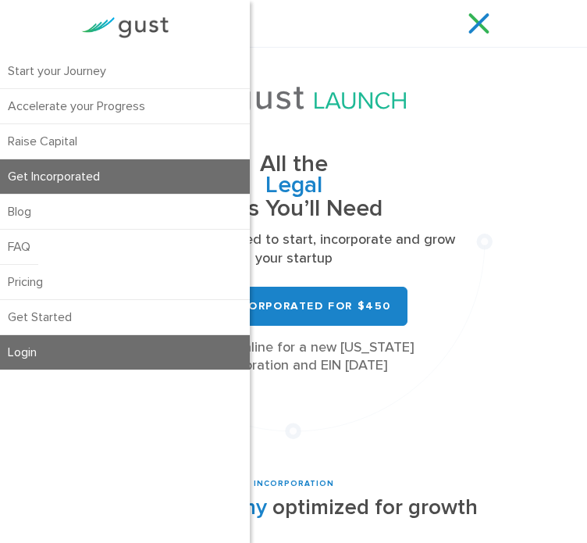
click at [183, 350] on link "Login" at bounding box center [125, 352] width 250 height 34
click at [59, 357] on link "Login" at bounding box center [125, 352] width 250 height 34
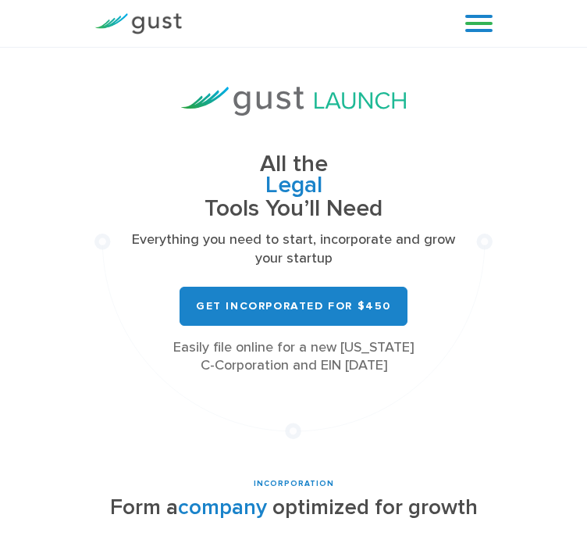
click at [479, 30] on link at bounding box center [478, 23] width 27 height 23
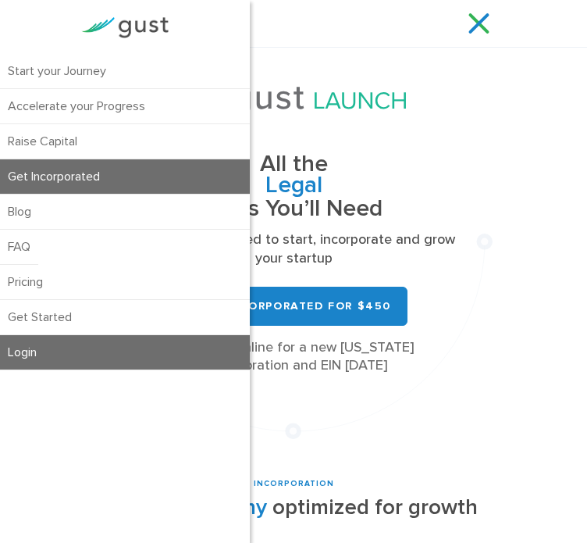
click at [87, 347] on link "Login" at bounding box center [125, 352] width 250 height 34
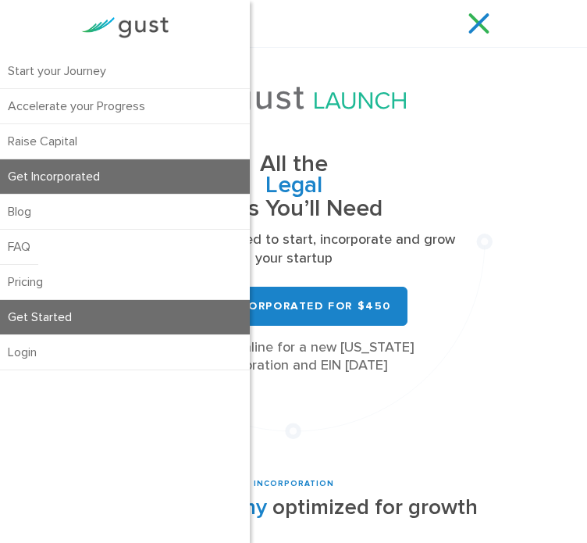
click at [77, 322] on link "Get Started" at bounding box center [125, 317] width 250 height 34
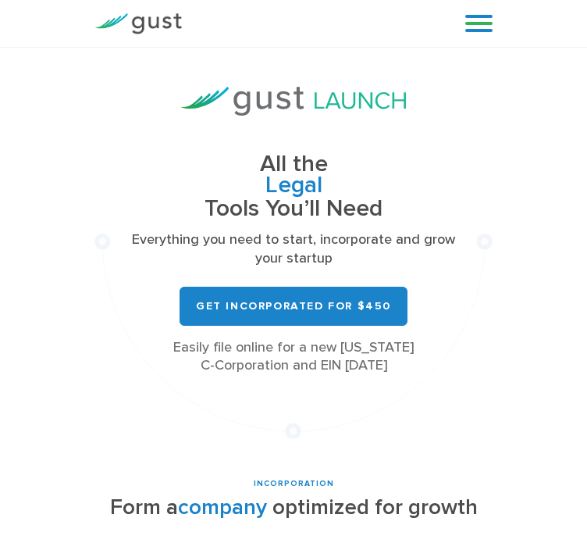
click at [472, 22] on link at bounding box center [478, 23] width 27 height 23
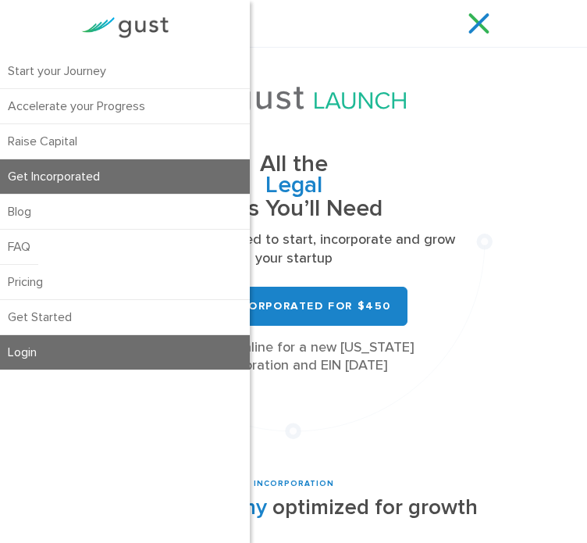
click at [115, 338] on link "Login" at bounding box center [125, 352] width 250 height 34
click at [62, 349] on link "Login" at bounding box center [125, 352] width 250 height 34
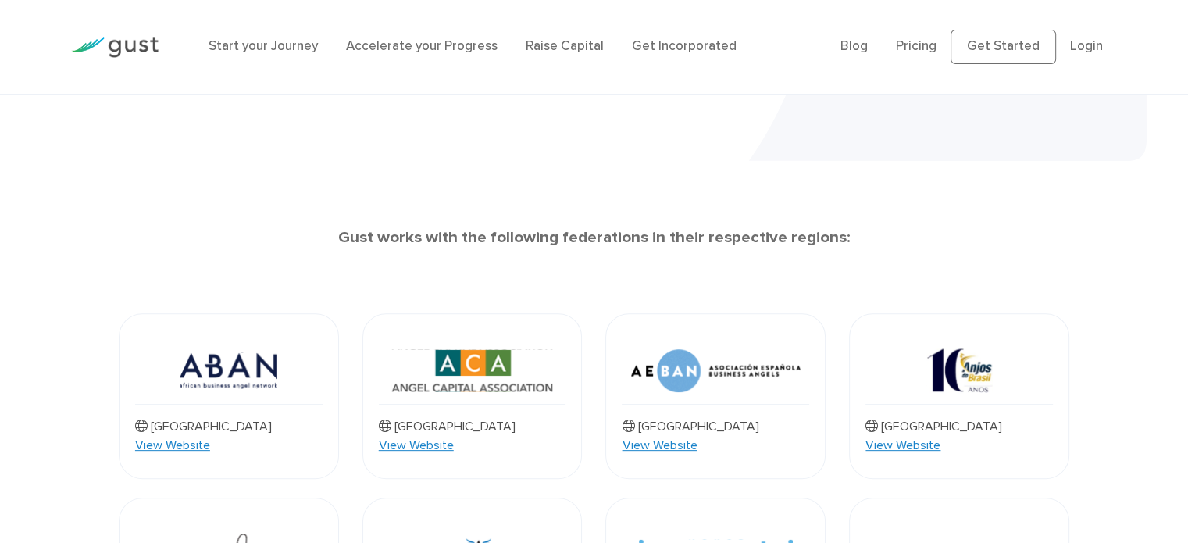
scroll to position [474, 0]
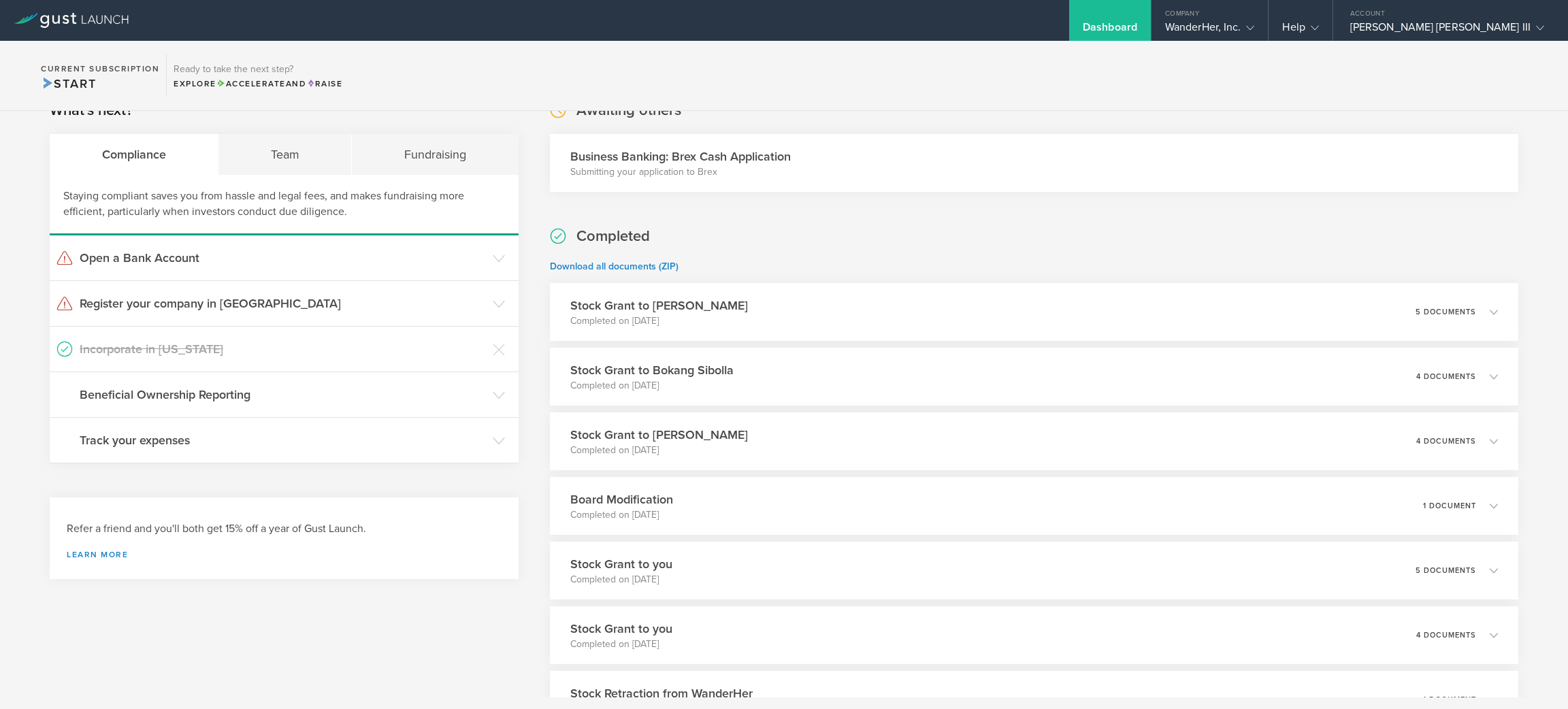
scroll to position [20, 0]
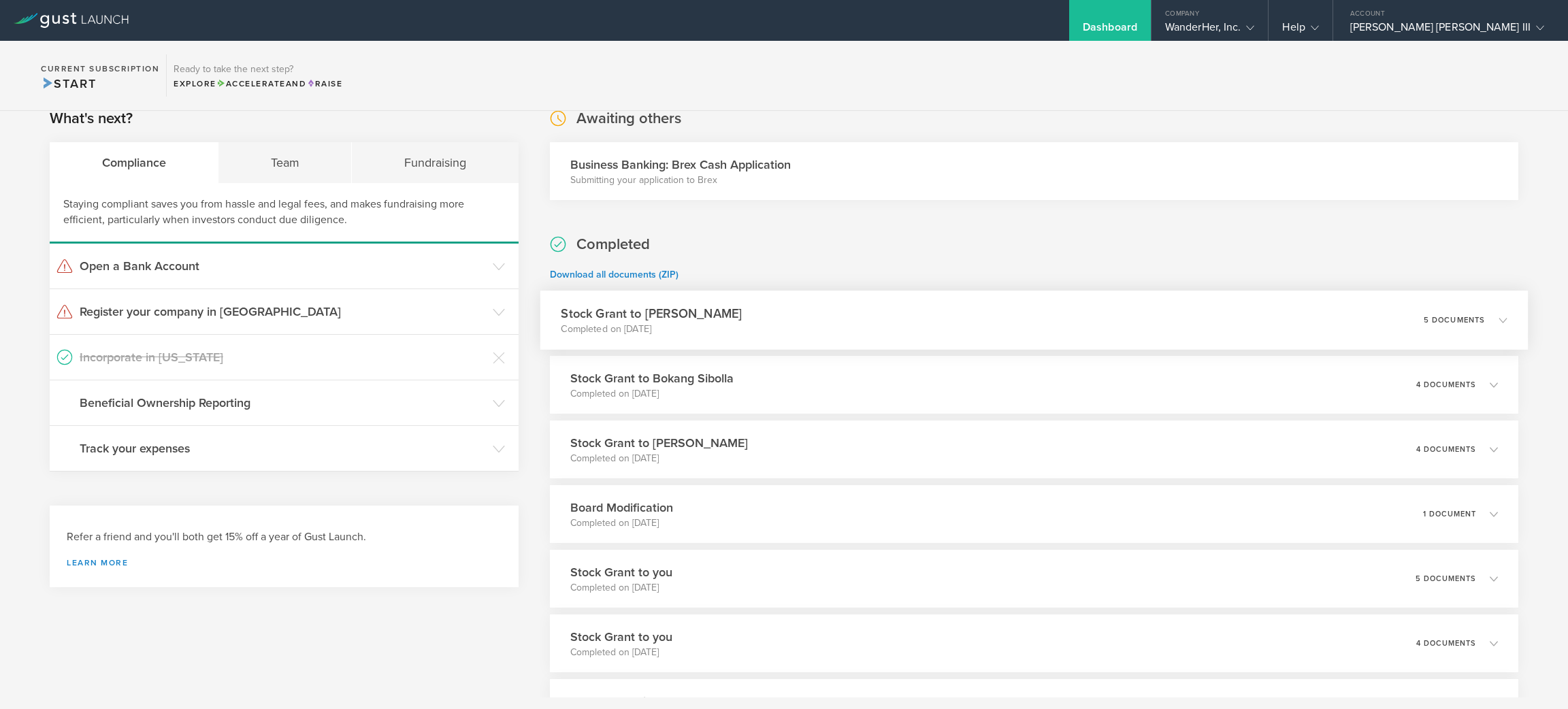
click at [1498, 316] on icon at bounding box center [1502, 319] width 8 height 8
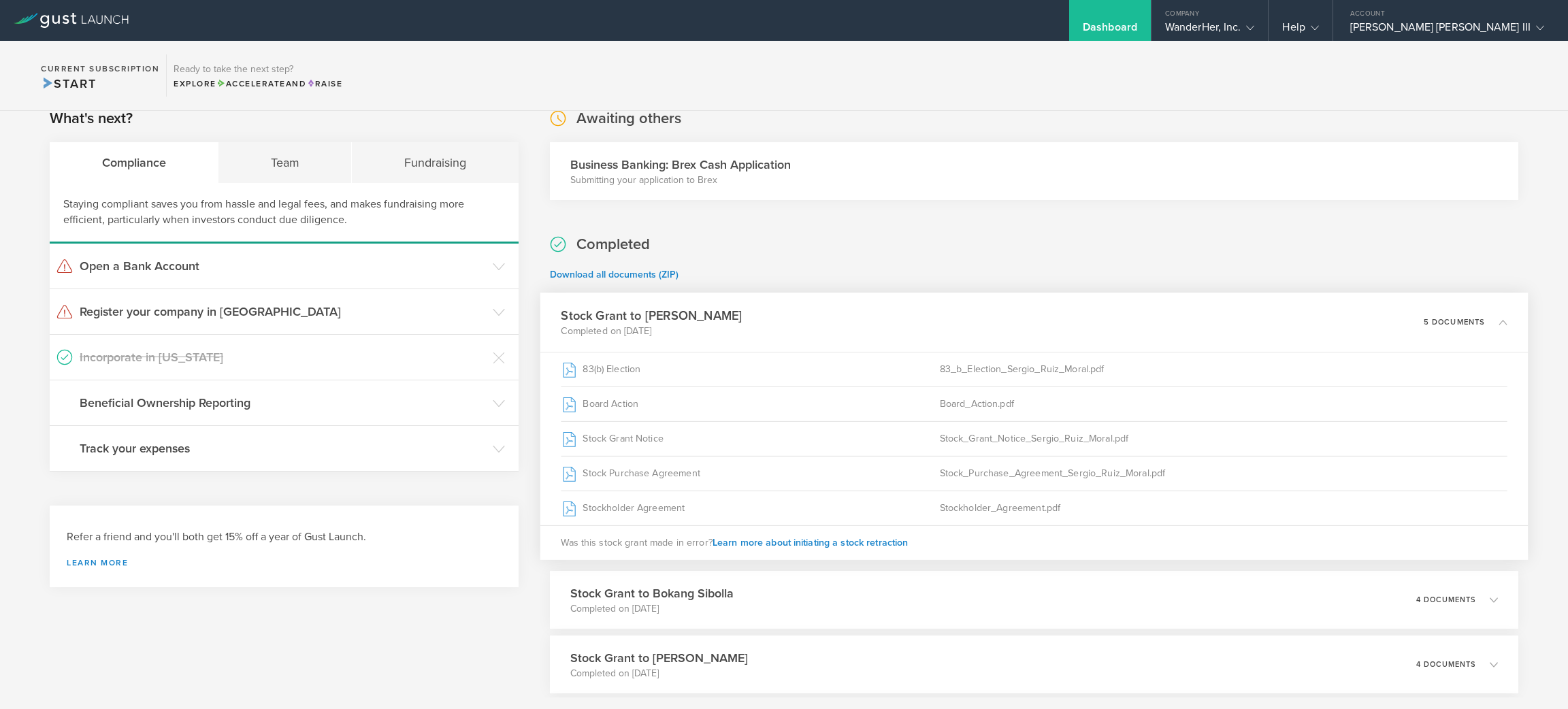
click at [1189, 256] on div "Completed Download all documents (ZIP) Stock Grant to Sergio Ruiz Moral Complet…" at bounding box center [1034, 722] width 968 height 976
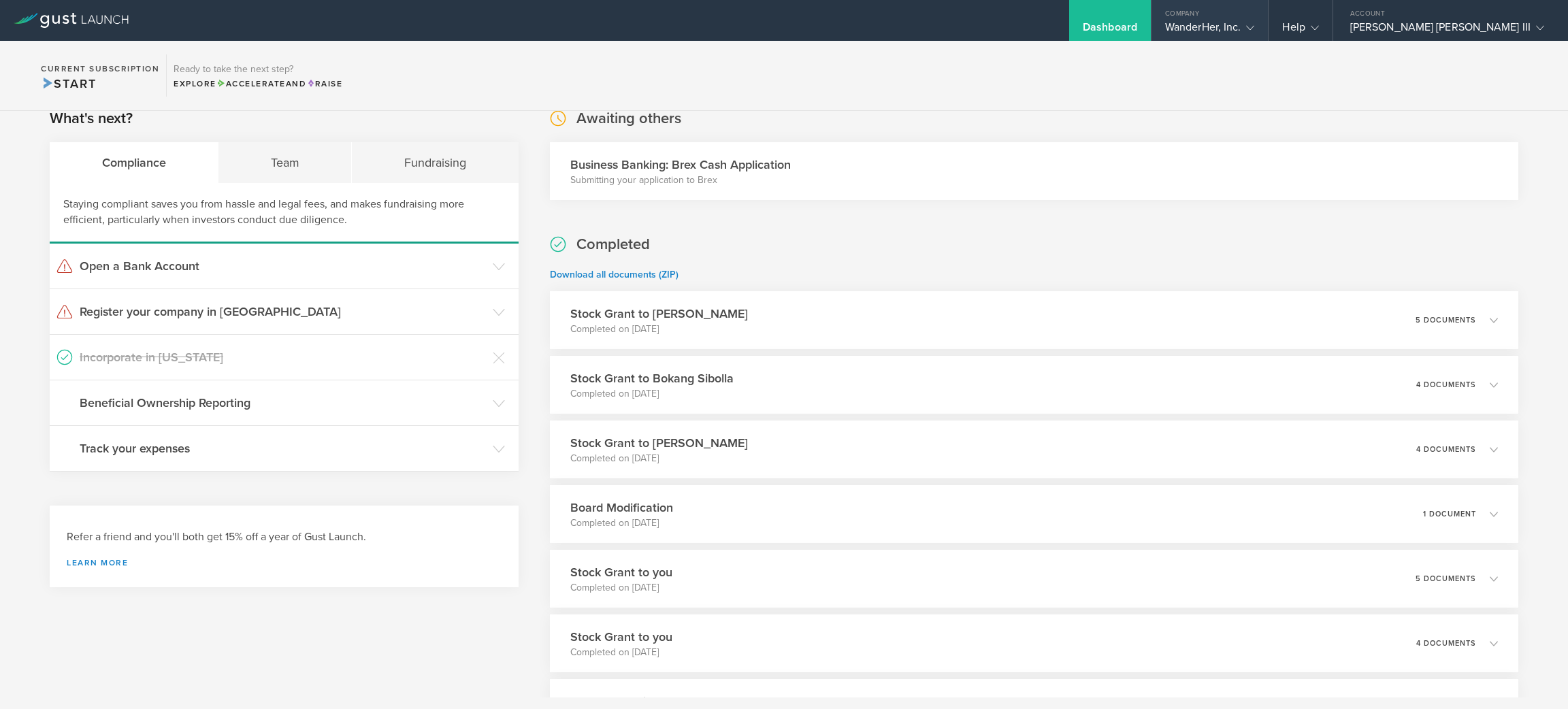
click at [1268, 26] on div "WanderHer, Inc." at bounding box center [1210, 30] width 117 height 20
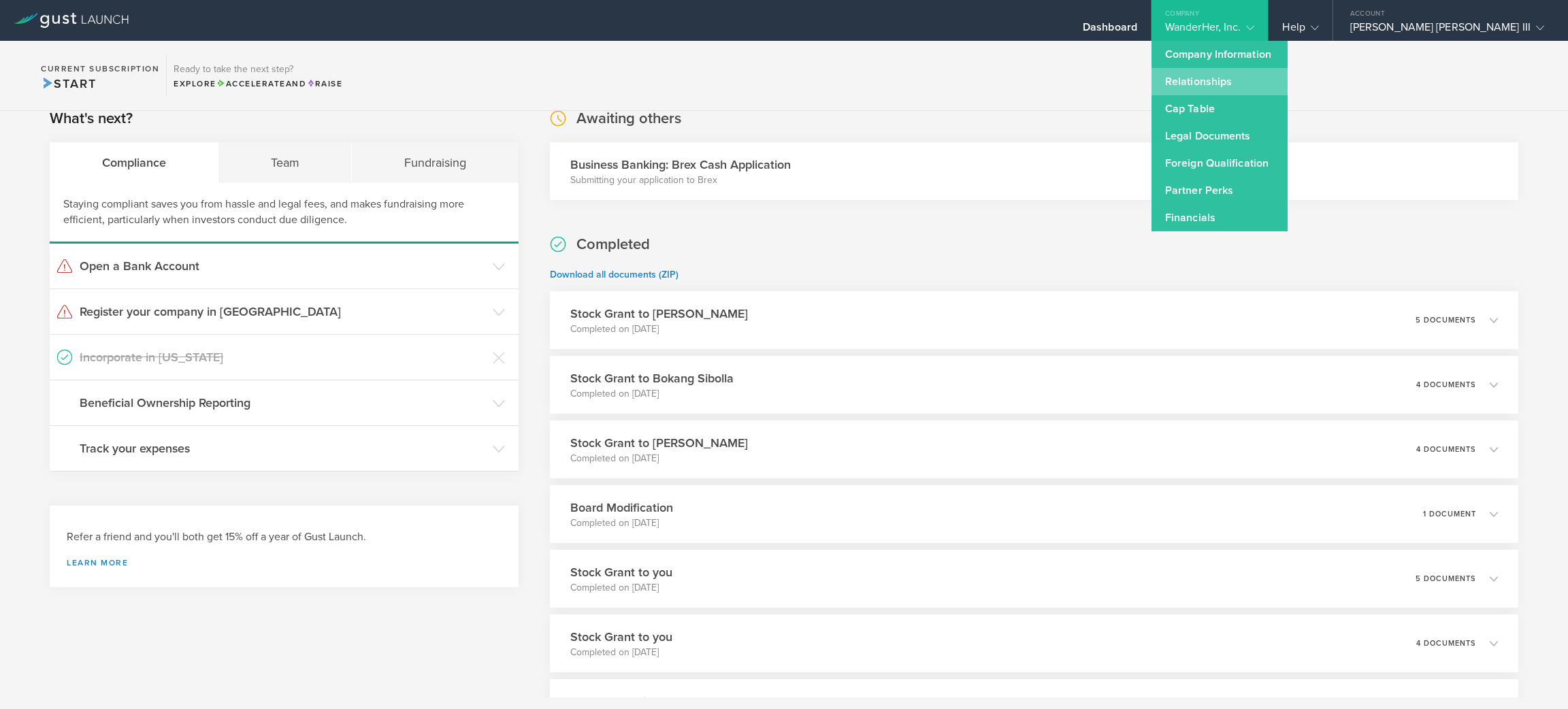
click at [1287, 92] on link "Relationships" at bounding box center [1219, 81] width 136 height 27
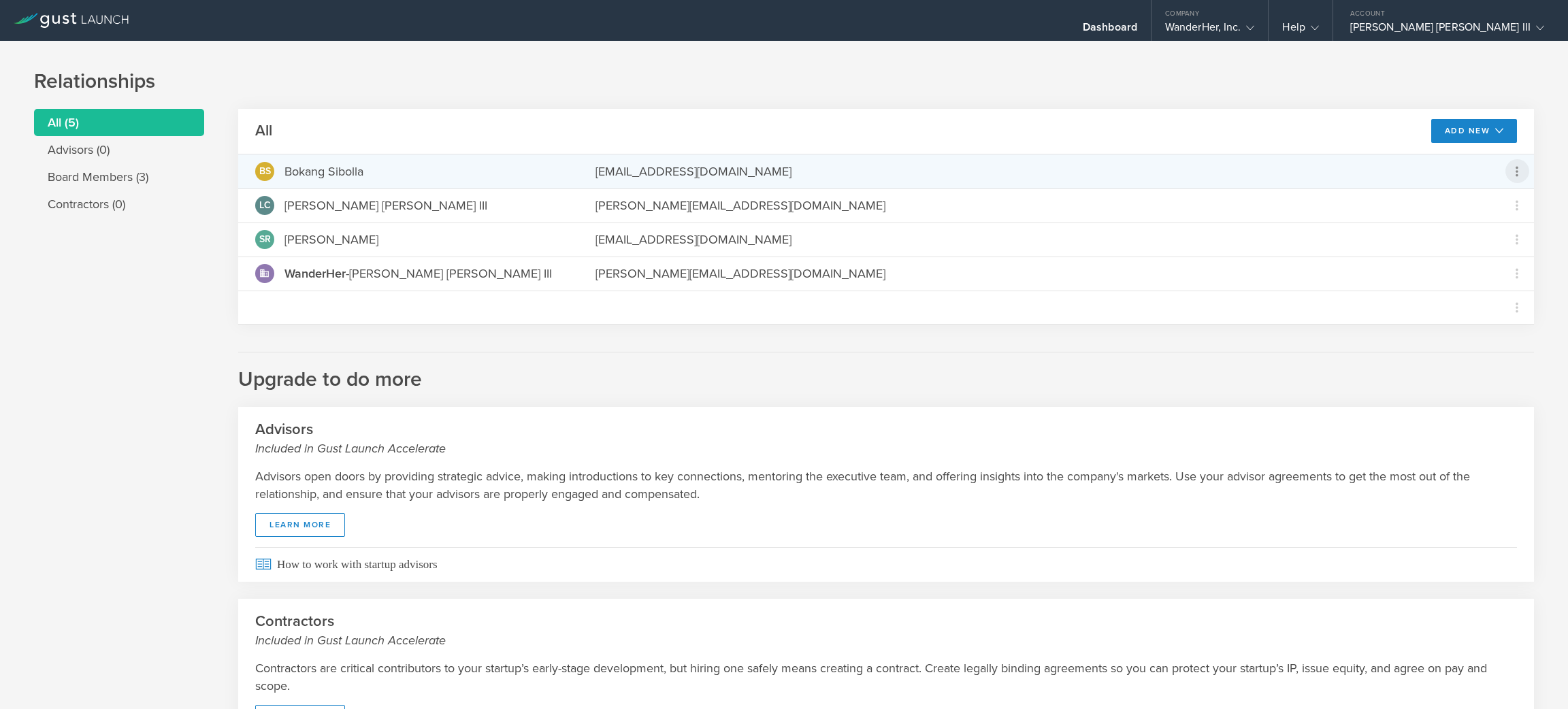
click at [1509, 178] on icon at bounding box center [1517, 171] width 17 height 17
click at [1267, 20] on md-backdrop at bounding box center [784, 354] width 1568 height 709
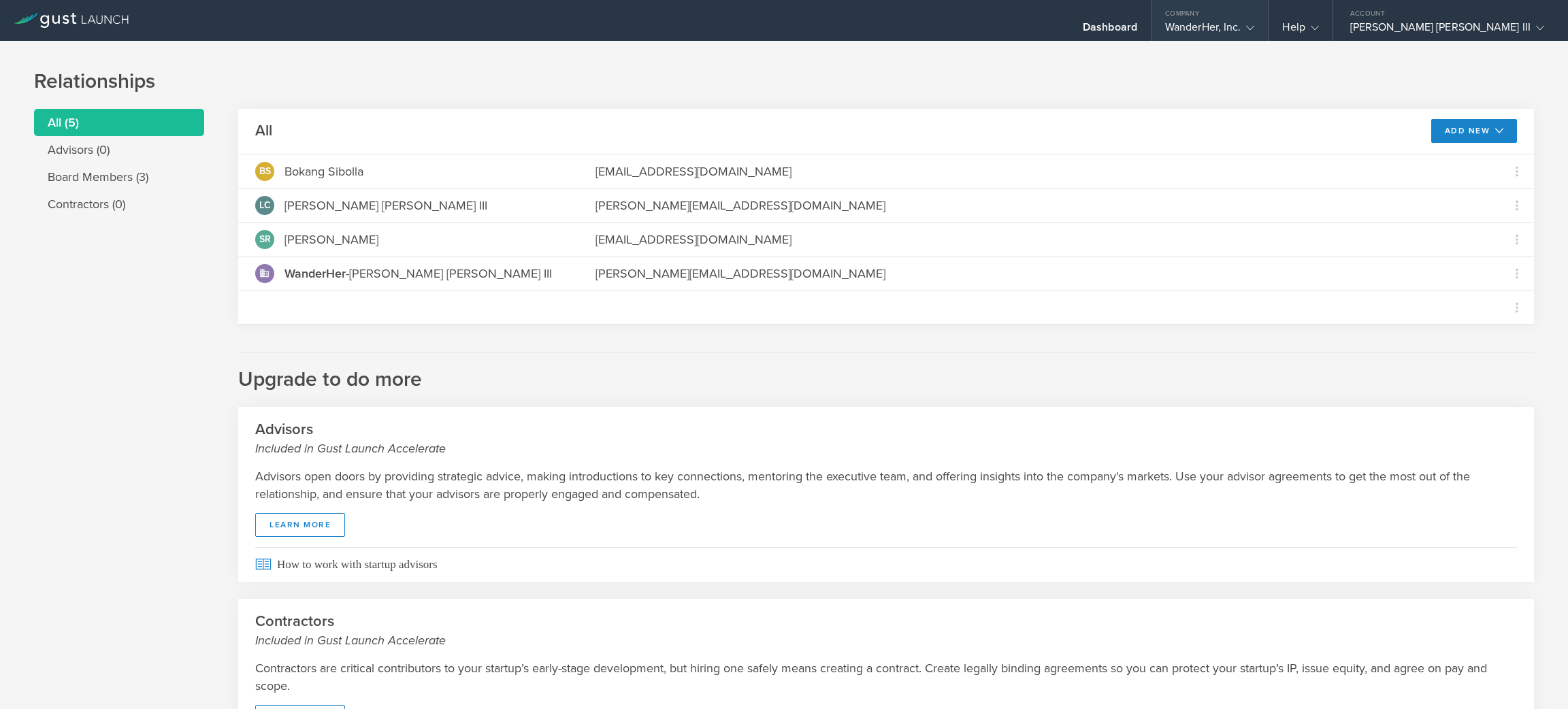
click at [1255, 20] on div "WanderHer, Inc." at bounding box center [1210, 30] width 90 height 20
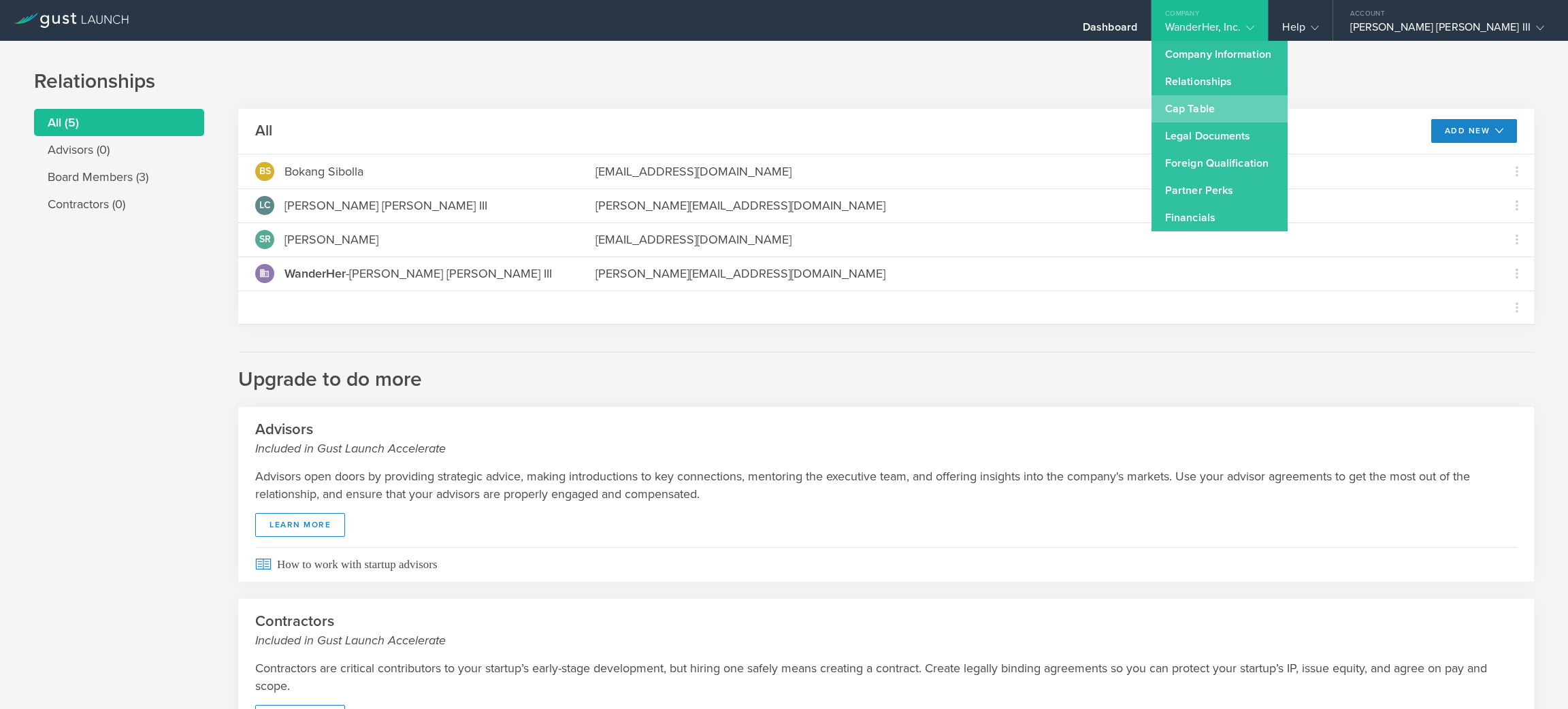
click at [1271, 111] on link "Cap Table" at bounding box center [1219, 108] width 136 height 27
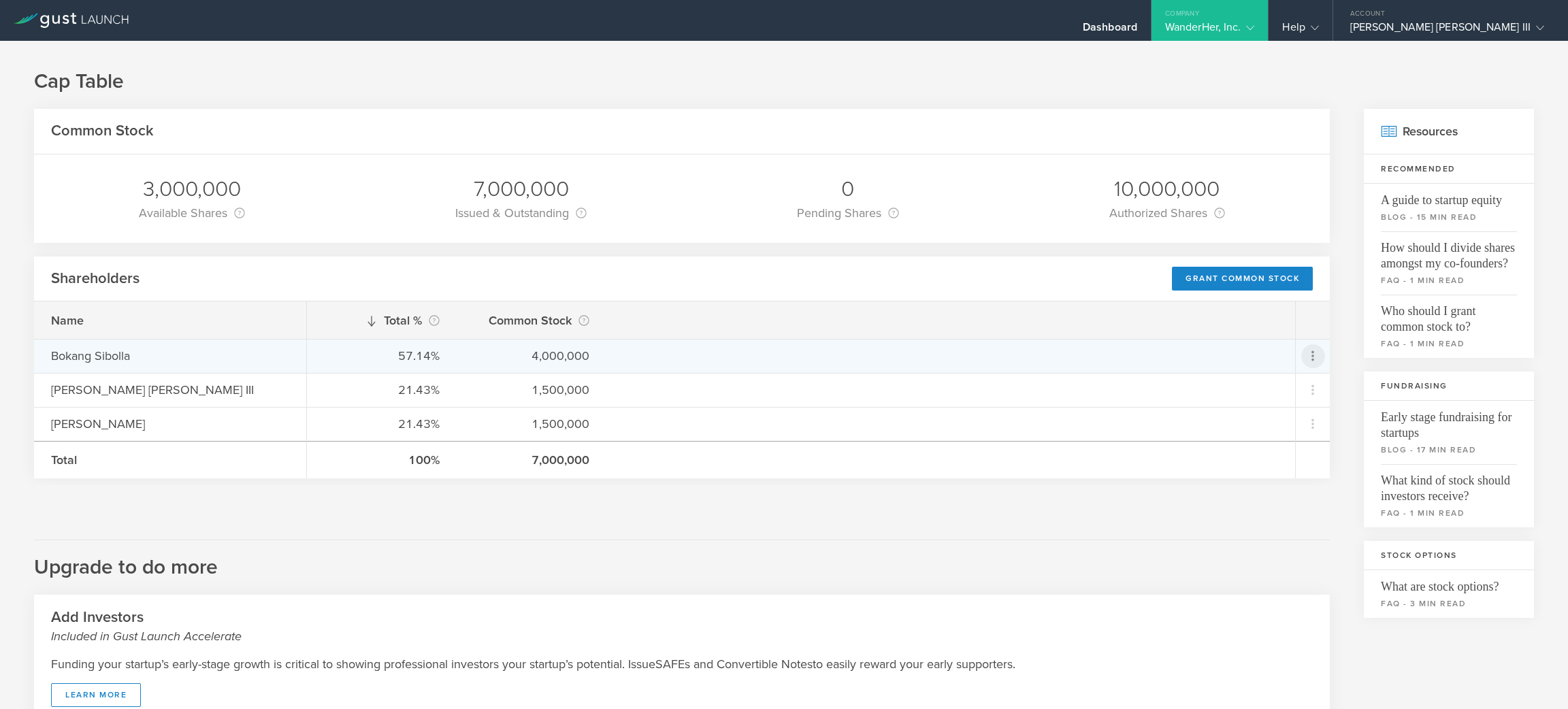
click at [1305, 361] on icon at bounding box center [1313, 355] width 17 height 17
click at [1300, 398] on div "Grant Common Stock" at bounding box center [1254, 392] width 104 height 16
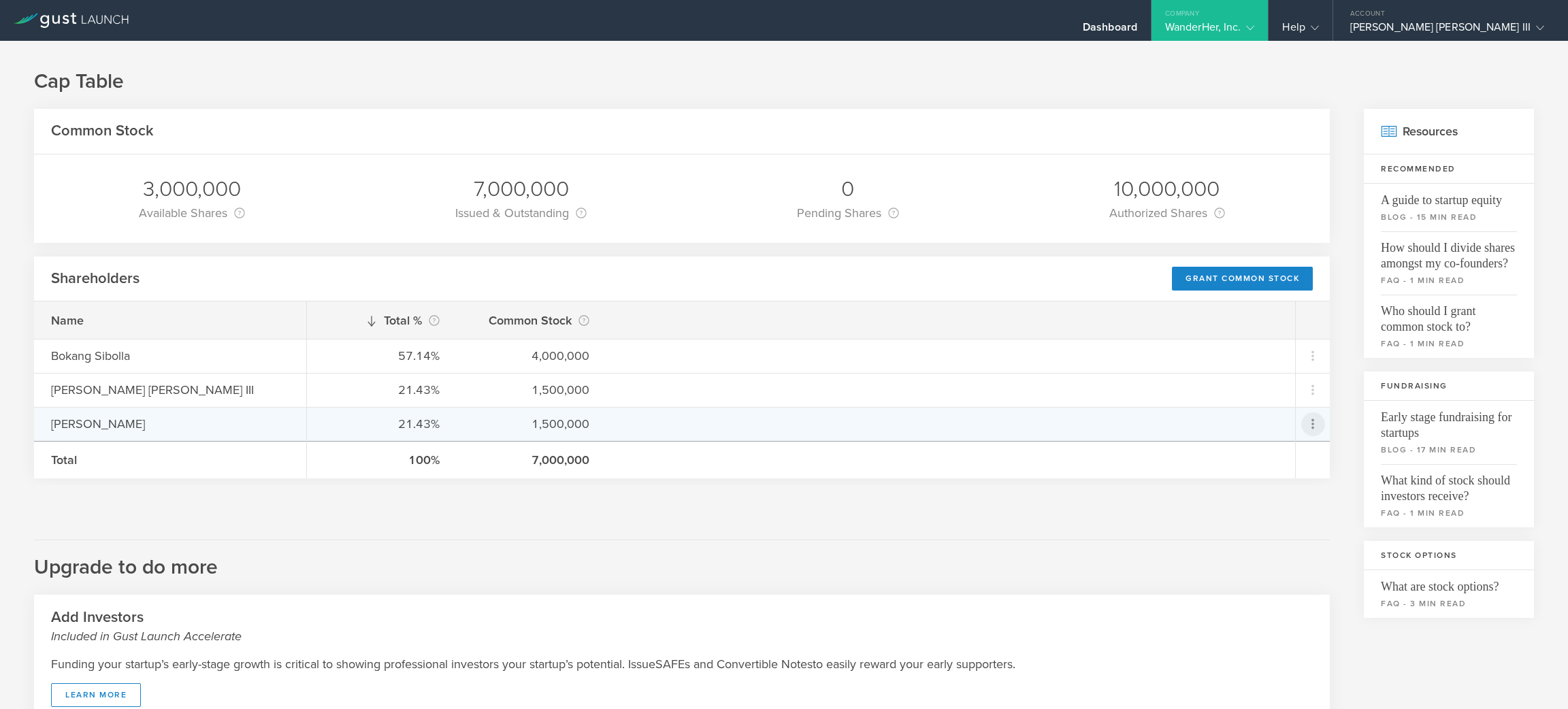
click at [1305, 427] on icon at bounding box center [1313, 423] width 17 height 17
click at [1296, 463] on div "Grant Common Stock" at bounding box center [1254, 460] width 104 height 16
click at [1305, 423] on icon at bounding box center [1313, 423] width 17 height 17
click at [1297, 497] on div "due to termination" at bounding box center [1254, 502] width 104 height 14
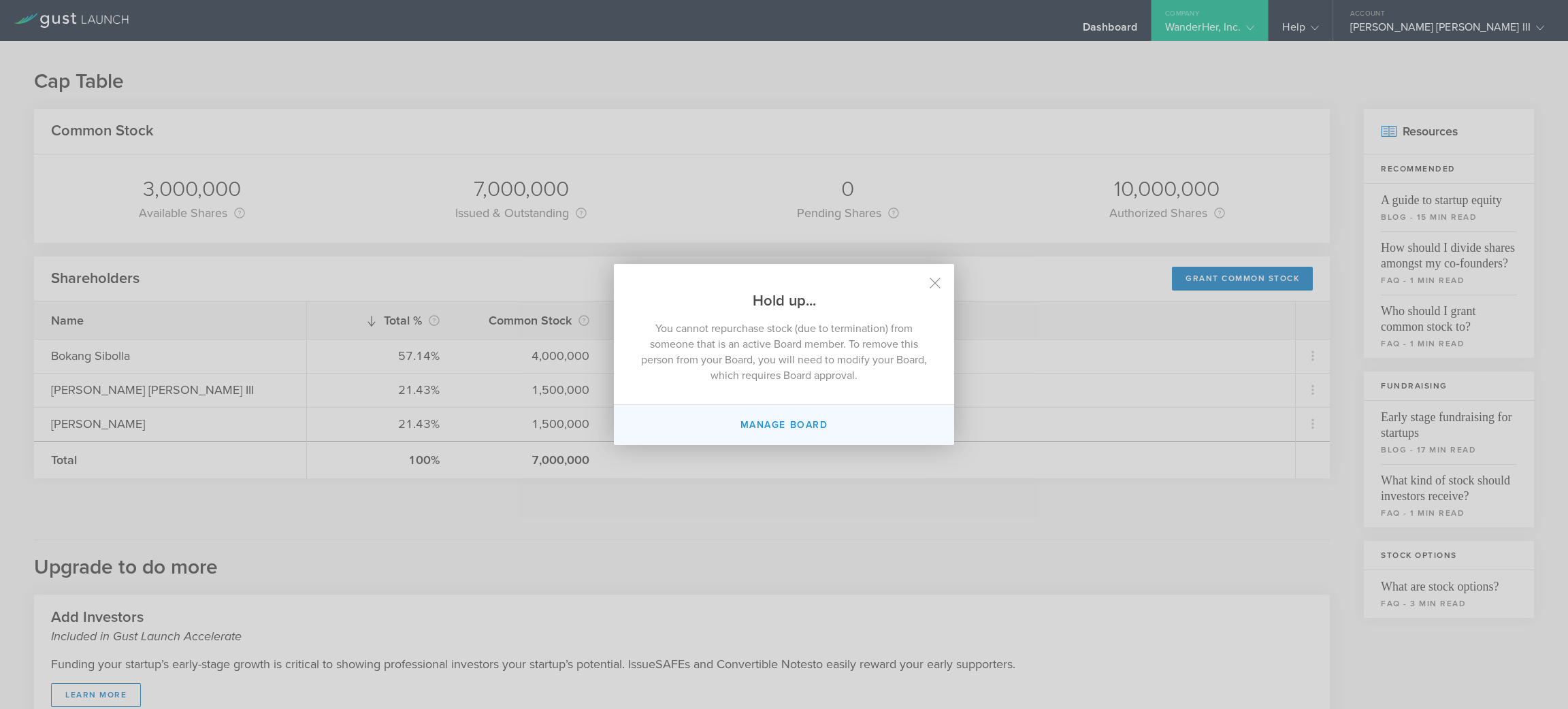
click at [846, 427] on button "Manage Board" at bounding box center [784, 425] width 340 height 40
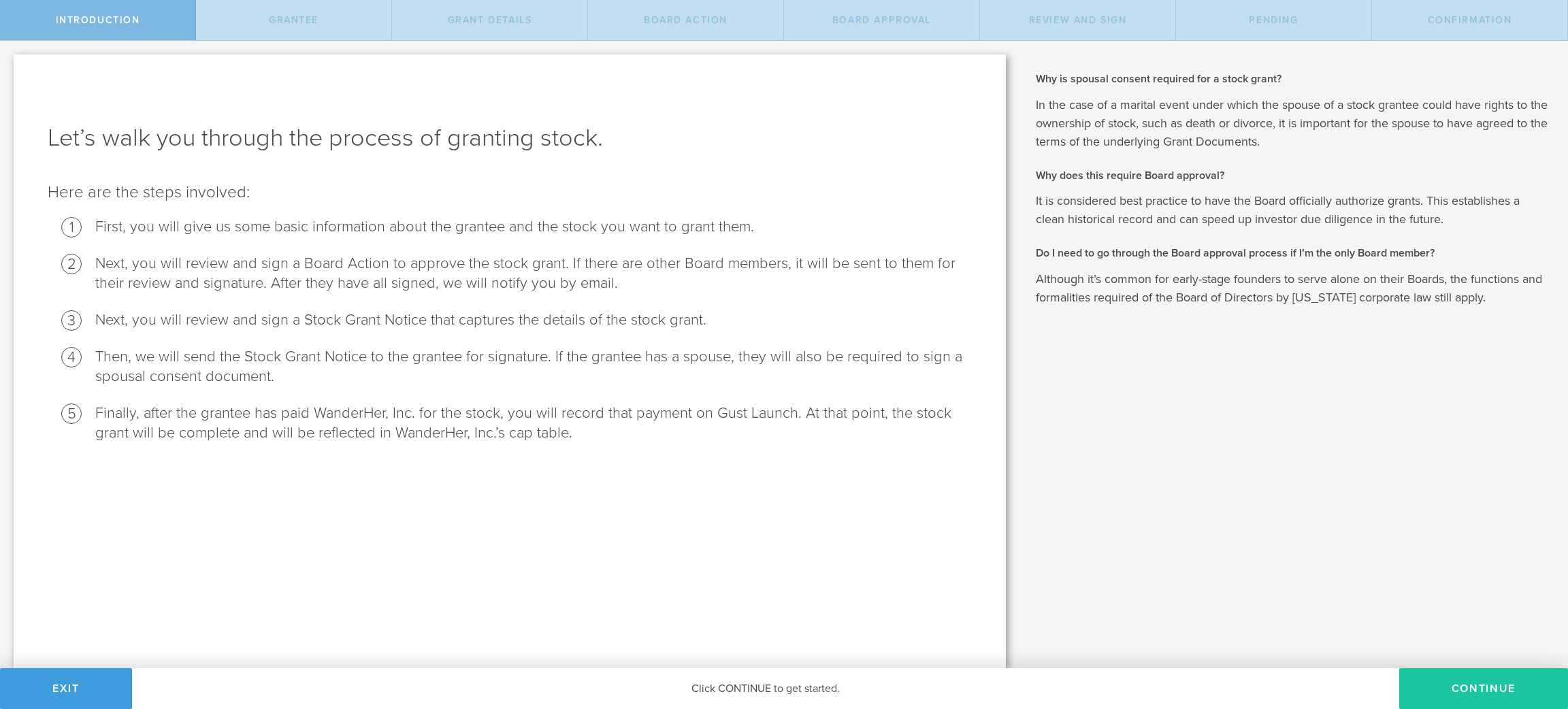
click at [1436, 685] on button "Continue" at bounding box center [1483, 688] width 169 height 41
radio input "true"
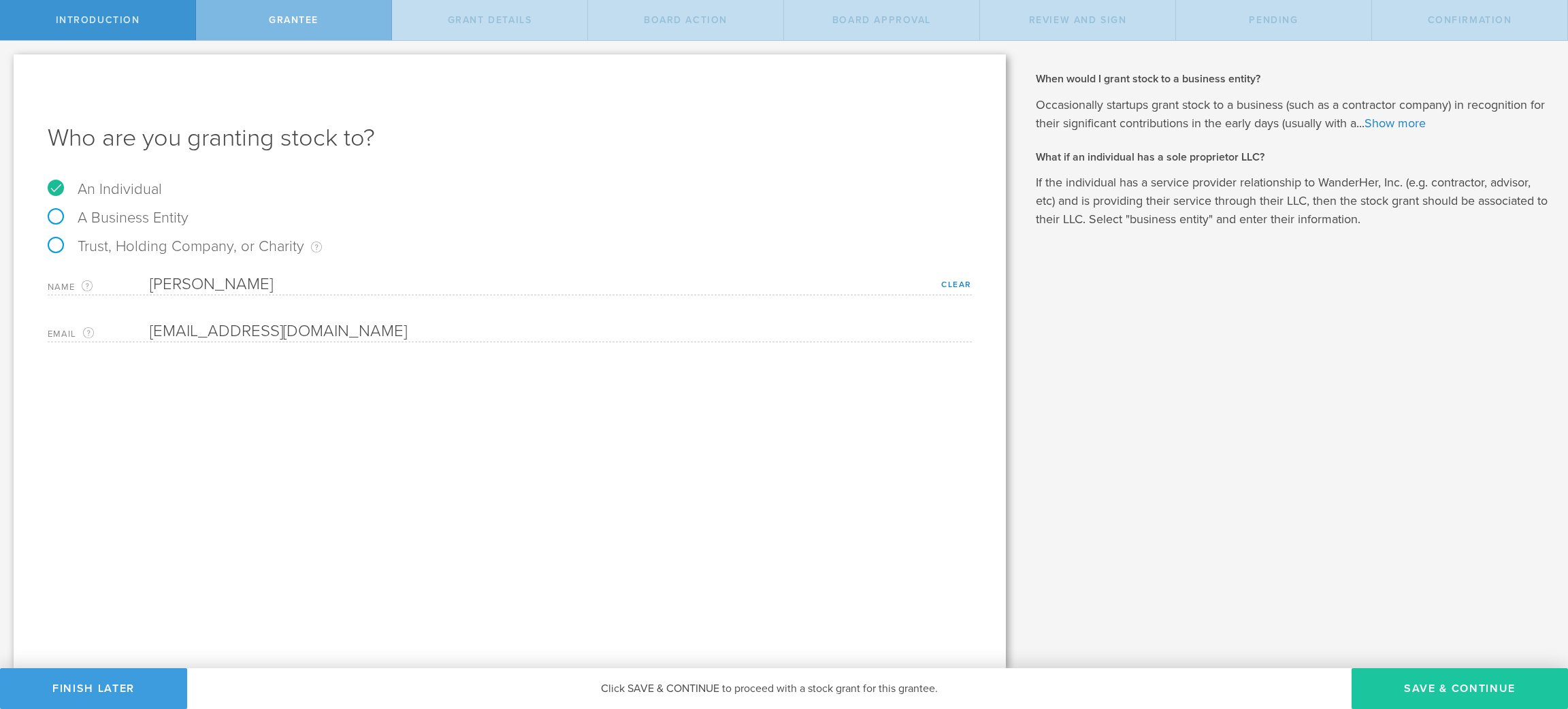
click at [1489, 687] on button "Save & Continue" at bounding box center [1460, 688] width 216 height 41
type input "48"
type input "12"
select select "none"
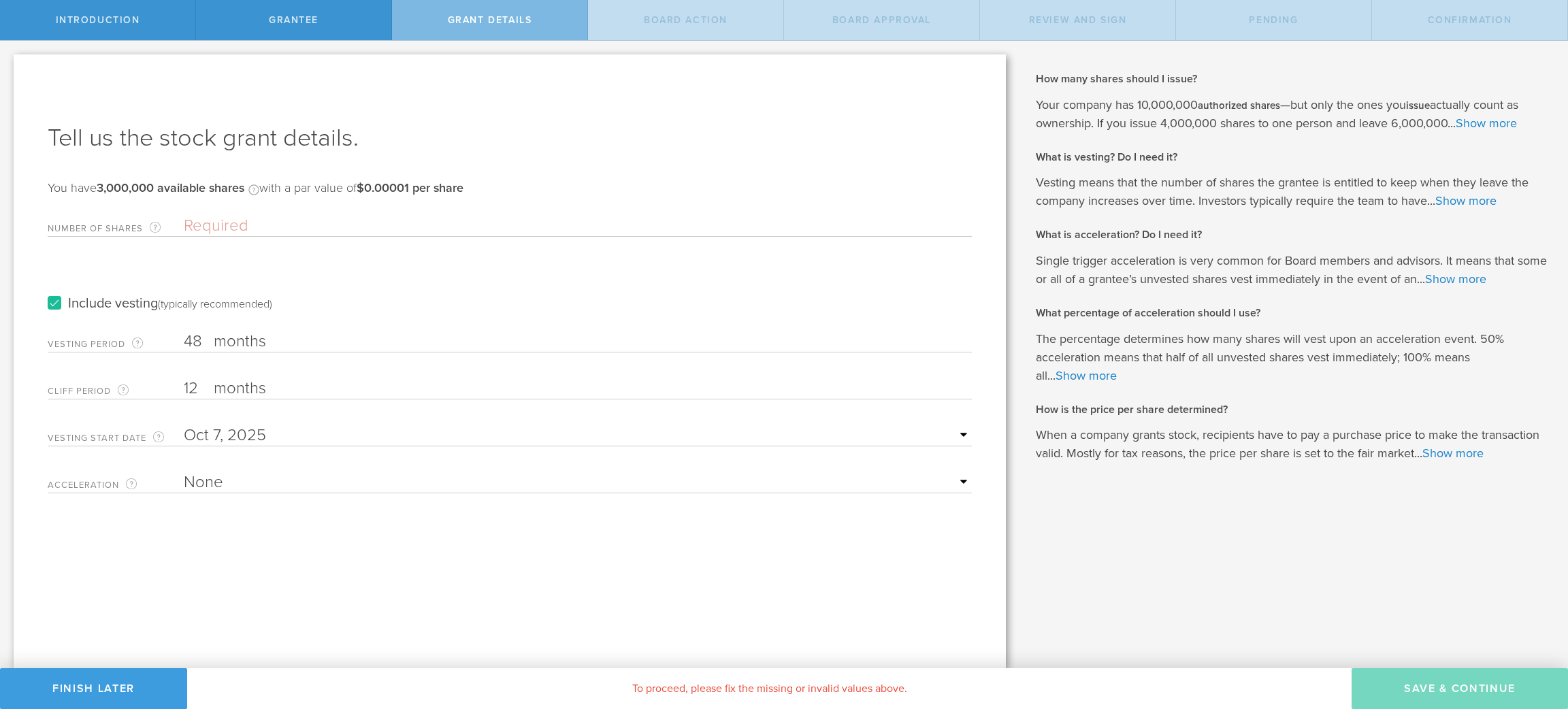
click at [553, 225] on input "Number of Shares The total amount of stock the company is granting to this reci…" at bounding box center [578, 226] width 788 height 20
click at [52, 303] on label "Include vesting (typically recommended)" at bounding box center [160, 303] width 225 height 14
click at [0, 0] on input "Include vesting (typically recommended)" at bounding box center [0, 0] width 0 height 0
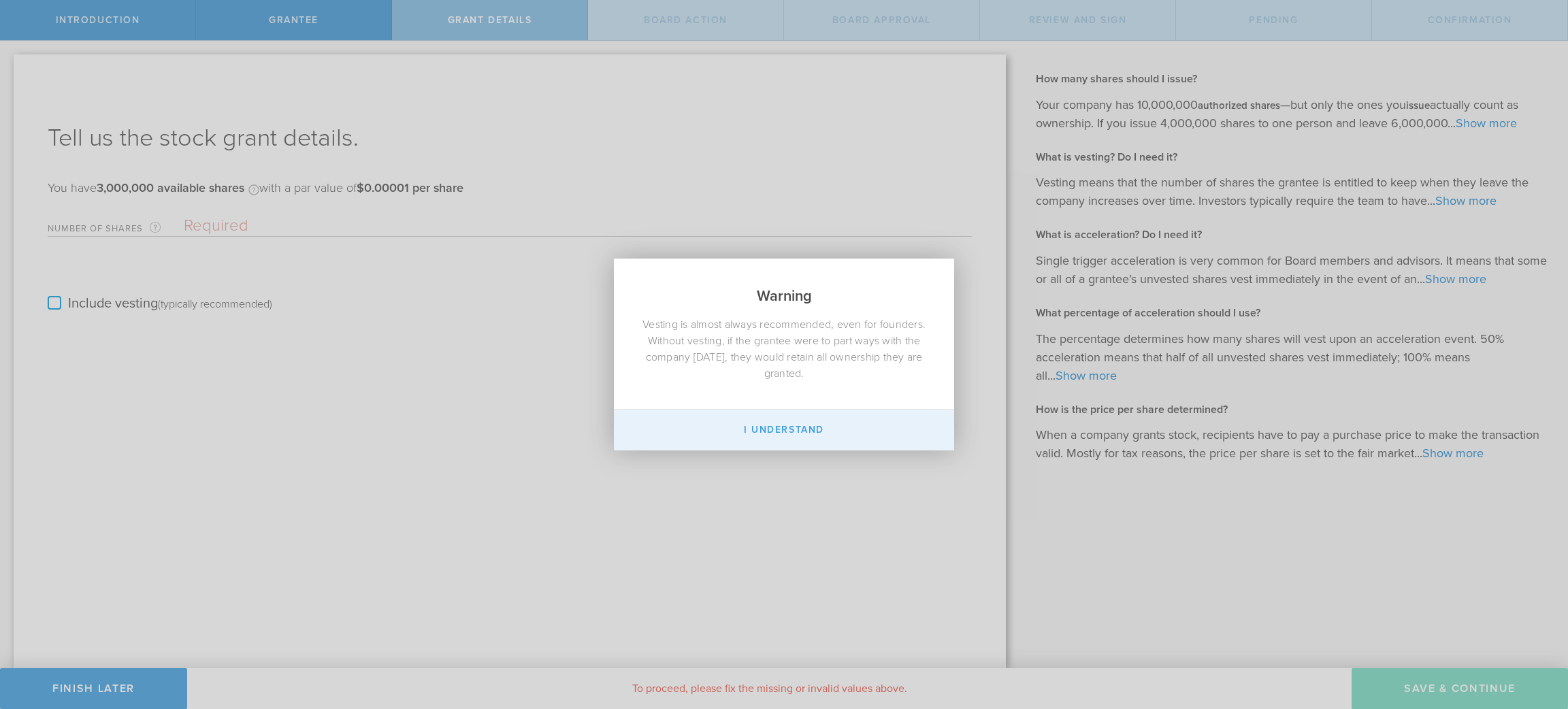
click at [871, 429] on button "I Understand" at bounding box center [784, 429] width 340 height 41
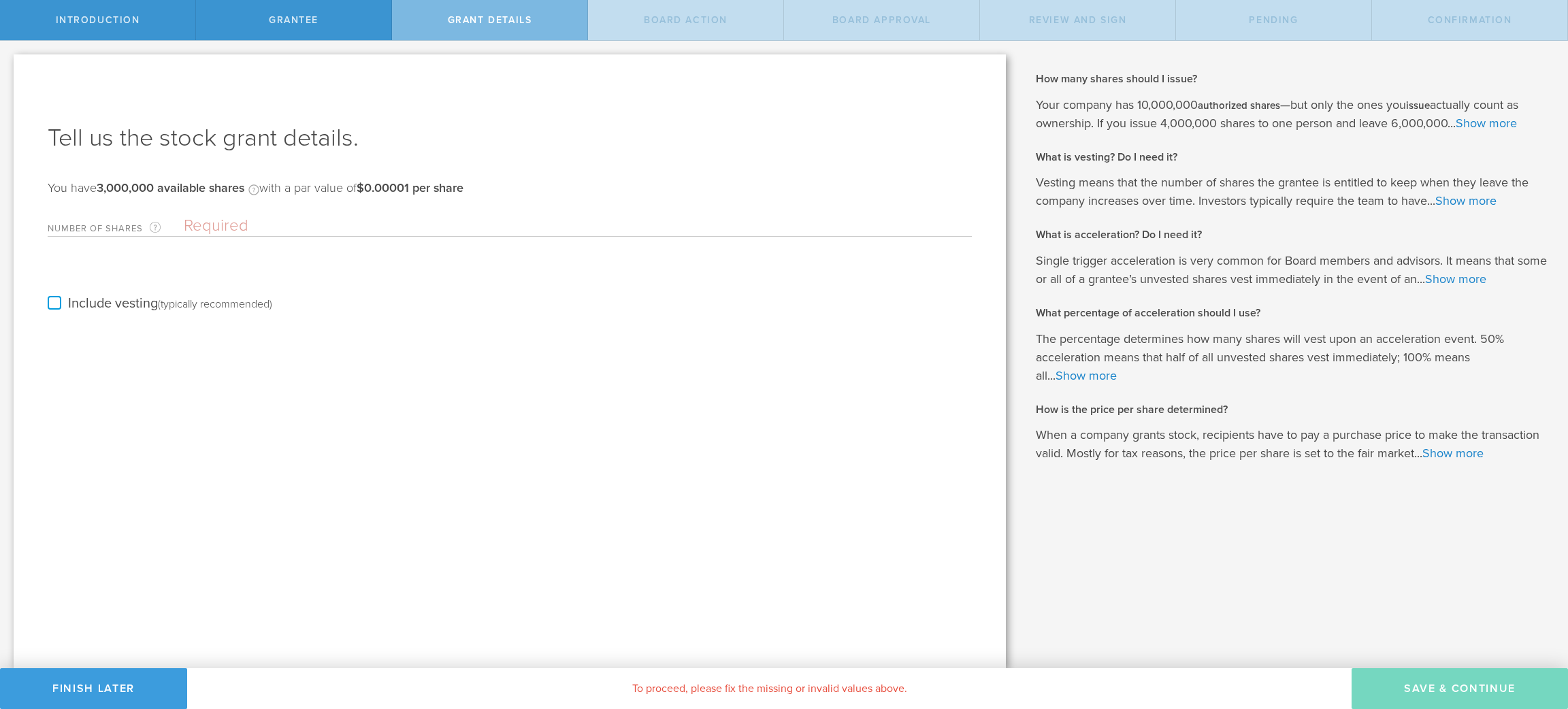
click at [342, 219] on input "Number of Shares The total amount of stock the company is granting to this reci…" at bounding box center [578, 226] width 788 height 20
type input "0"
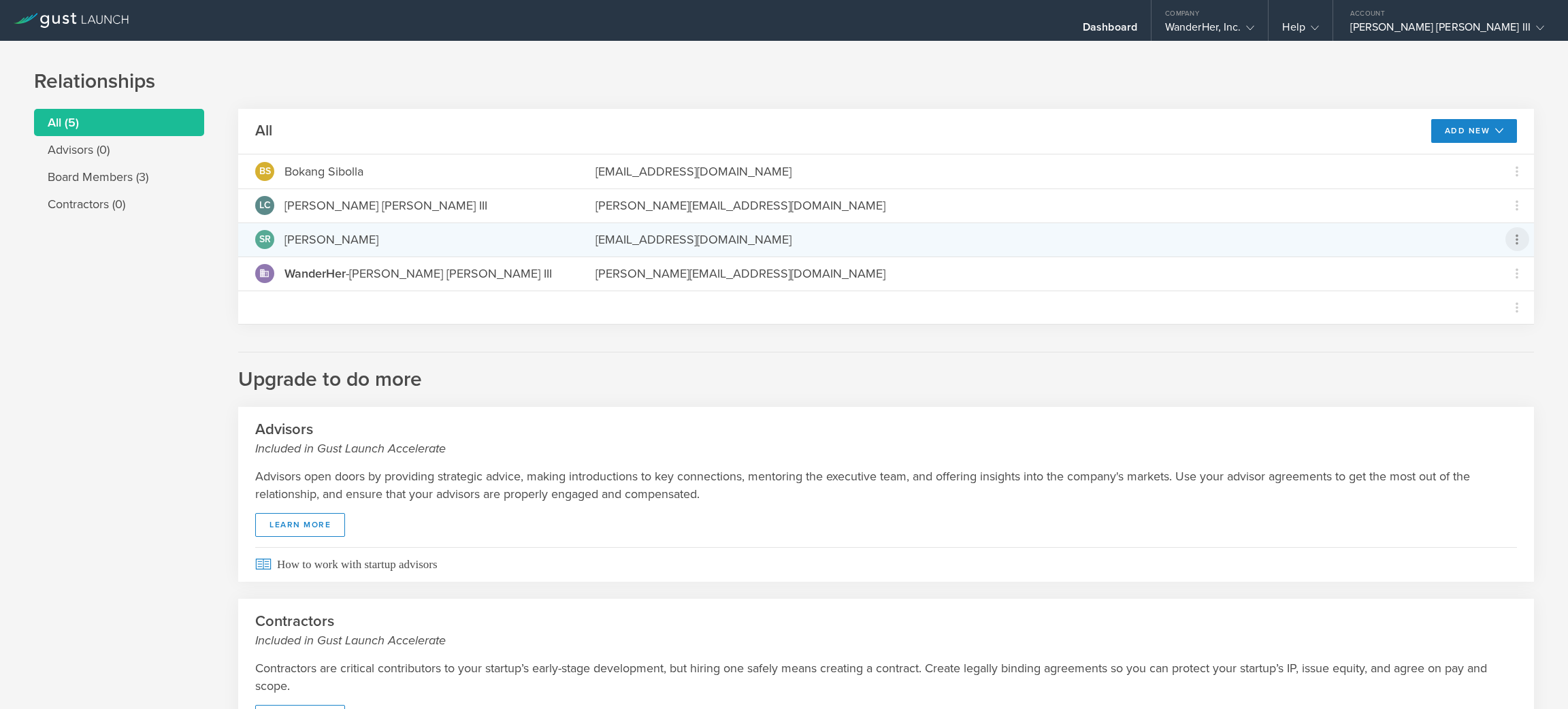
click at [1509, 239] on icon at bounding box center [1517, 239] width 17 height 17
click at [1488, 307] on div "Repurchase stock" at bounding box center [1458, 301] width 104 height 16
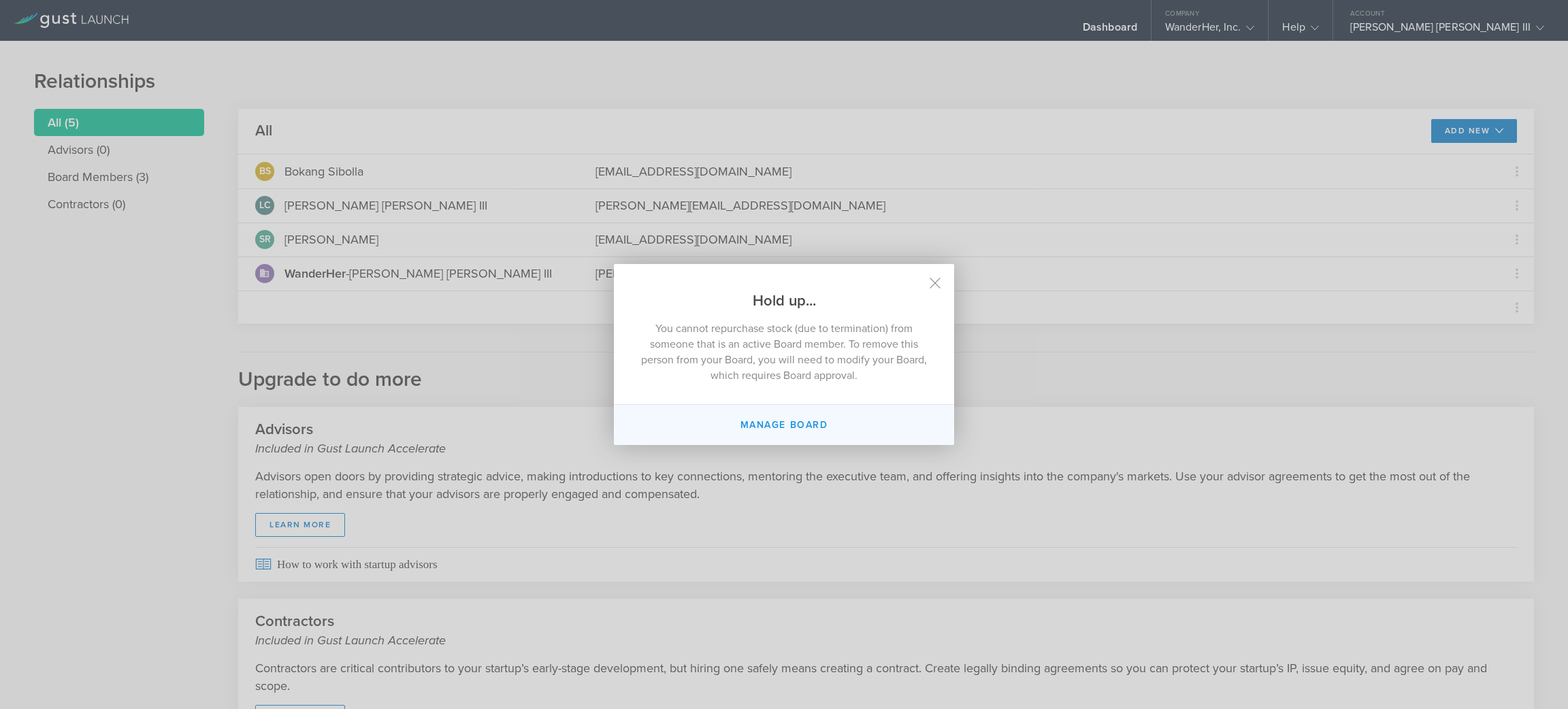
click at [838, 422] on button "Manage Board" at bounding box center [784, 425] width 340 height 40
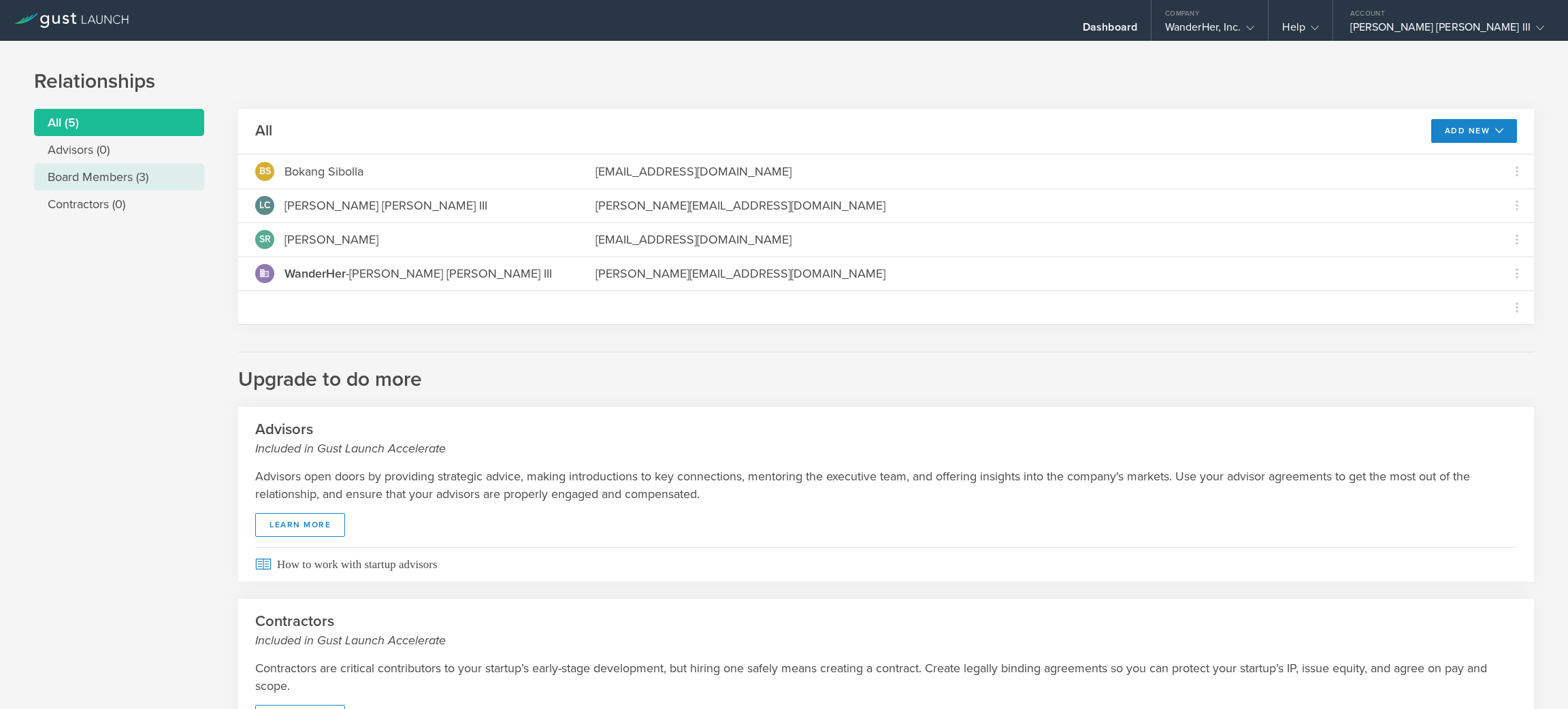
click at [153, 175] on li "Board Members (3)" at bounding box center [119, 176] width 170 height 27
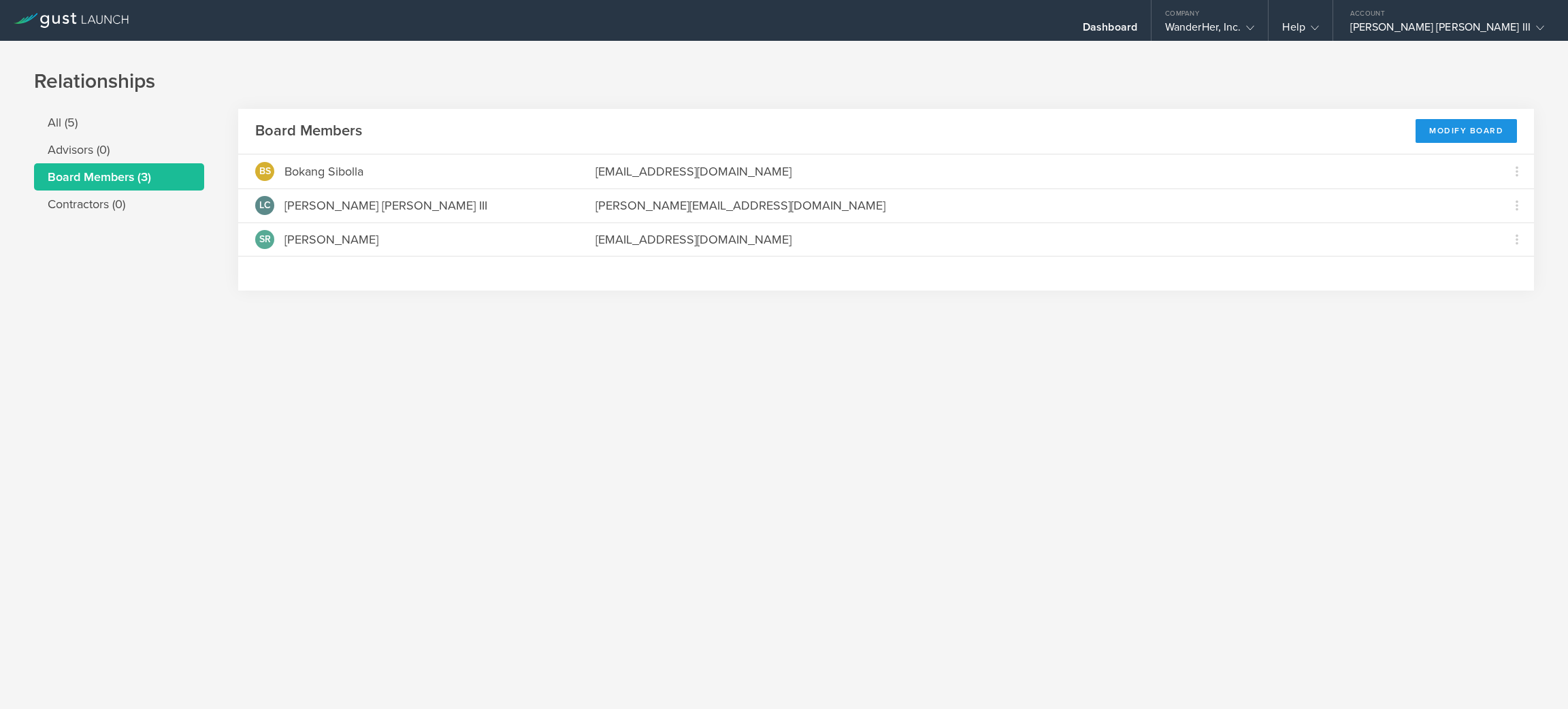
click at [1489, 128] on div "Modify Board" at bounding box center [1466, 131] width 101 height 24
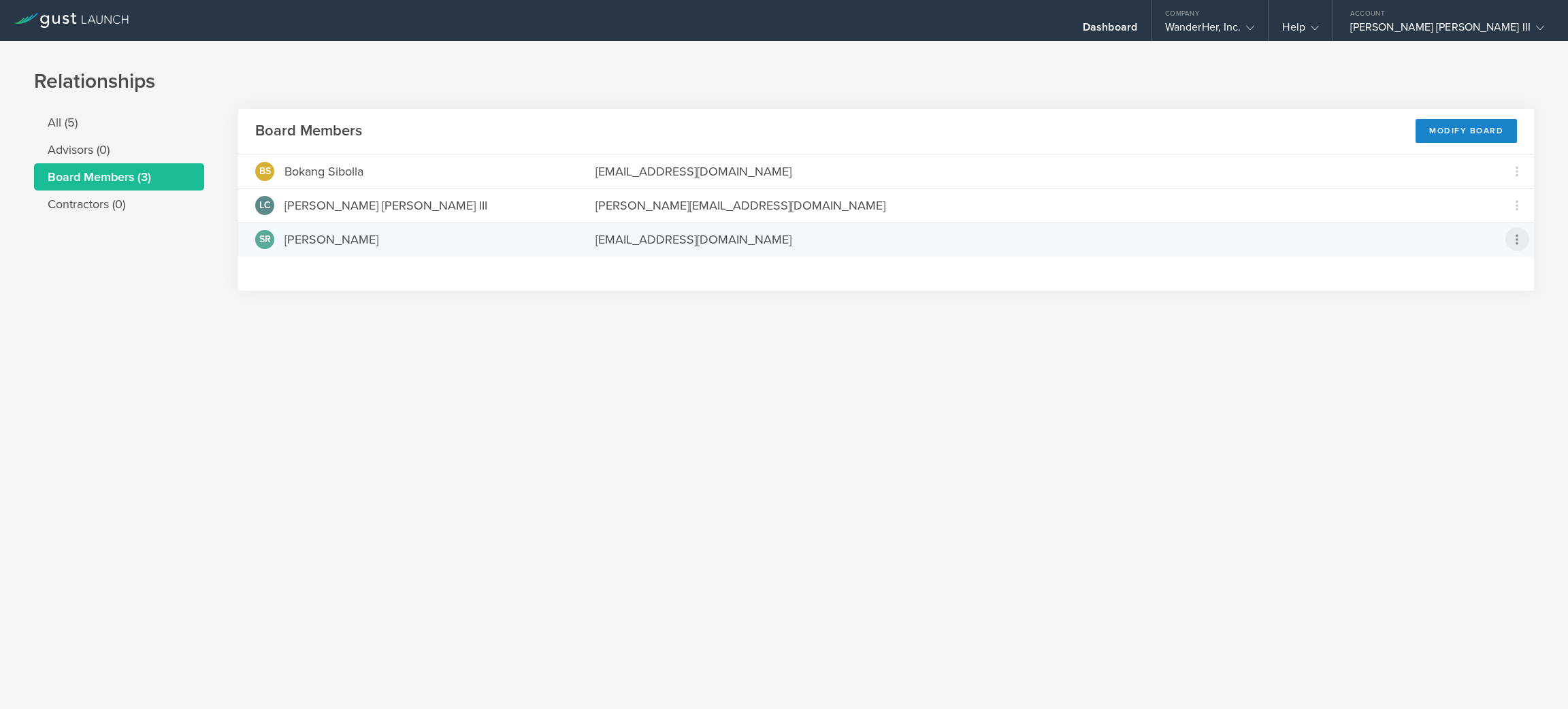
click at [1517, 239] on icon at bounding box center [1517, 240] width 3 height 10
click at [1510, 318] on div "due to termination" at bounding box center [1474, 315] width 104 height 14
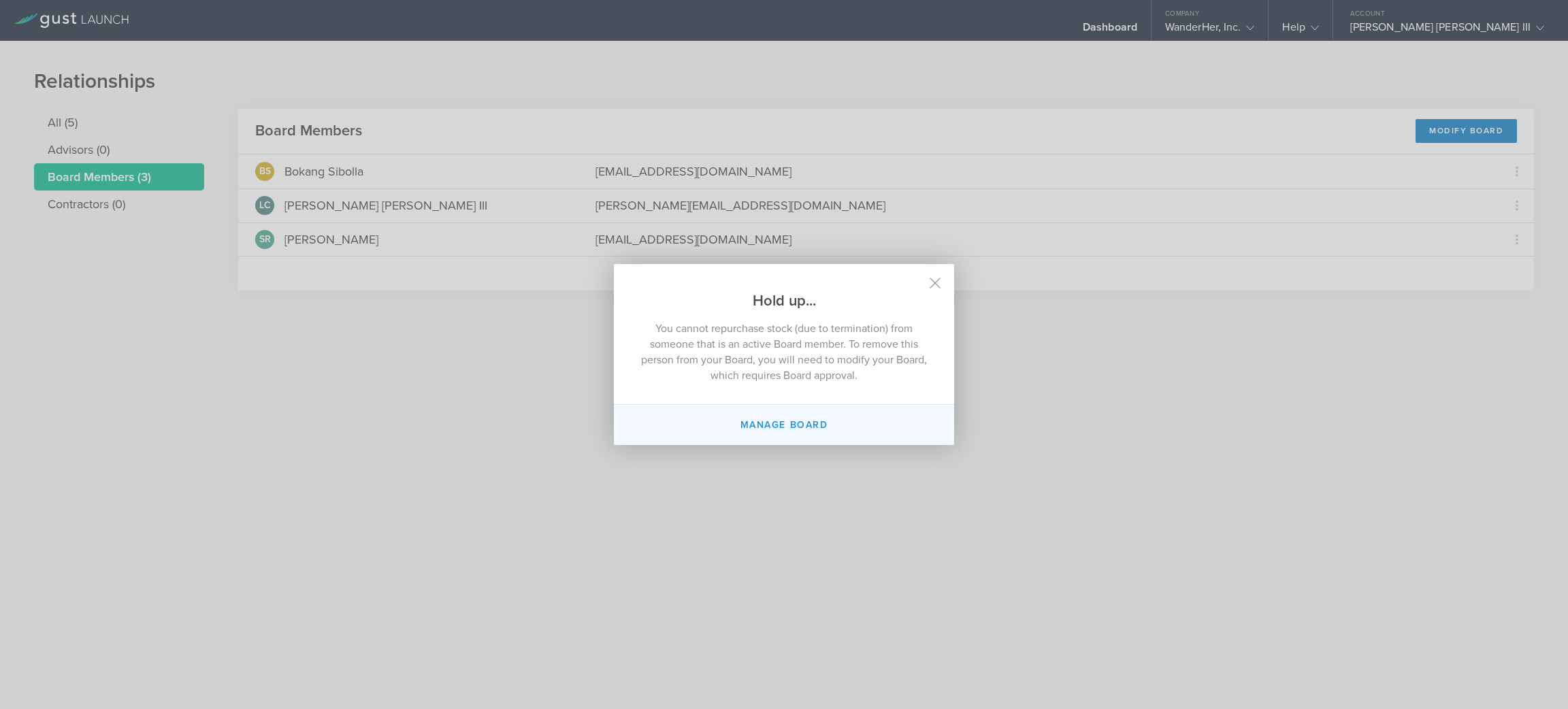
click at [805, 426] on button "Manage Board" at bounding box center [784, 425] width 340 height 40
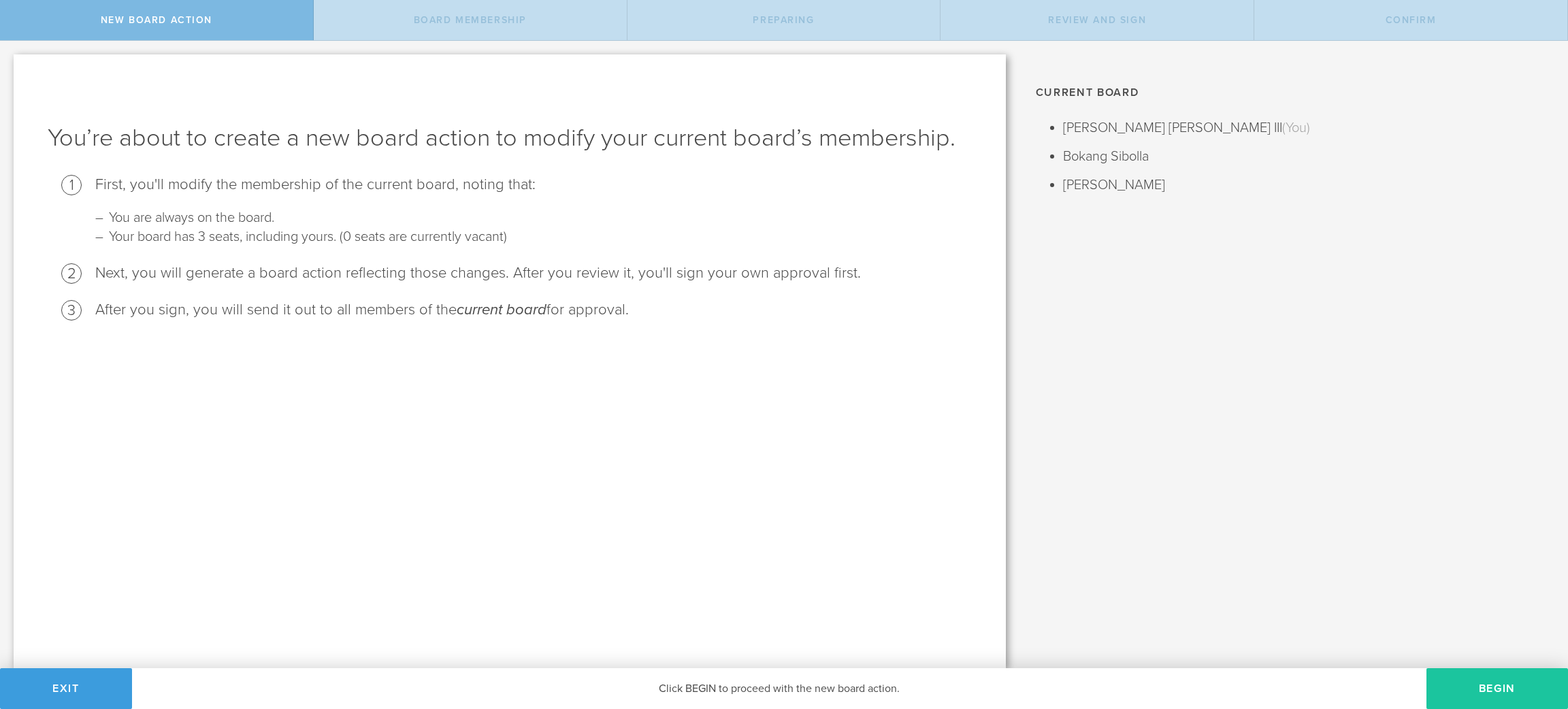
click at [1497, 692] on button "Begin" at bounding box center [1497, 688] width 141 height 41
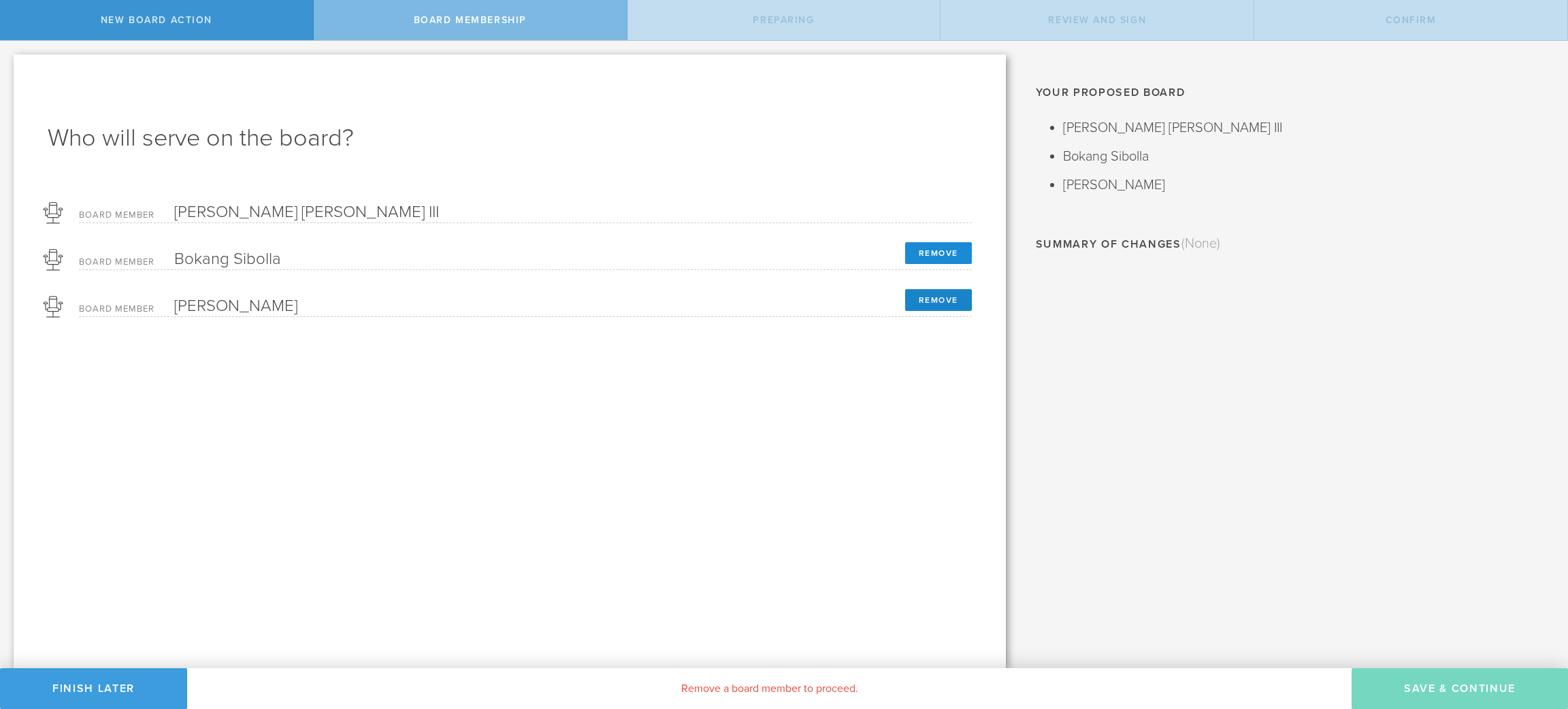
click at [954, 252] on button "Remove" at bounding box center [938, 253] width 67 height 22
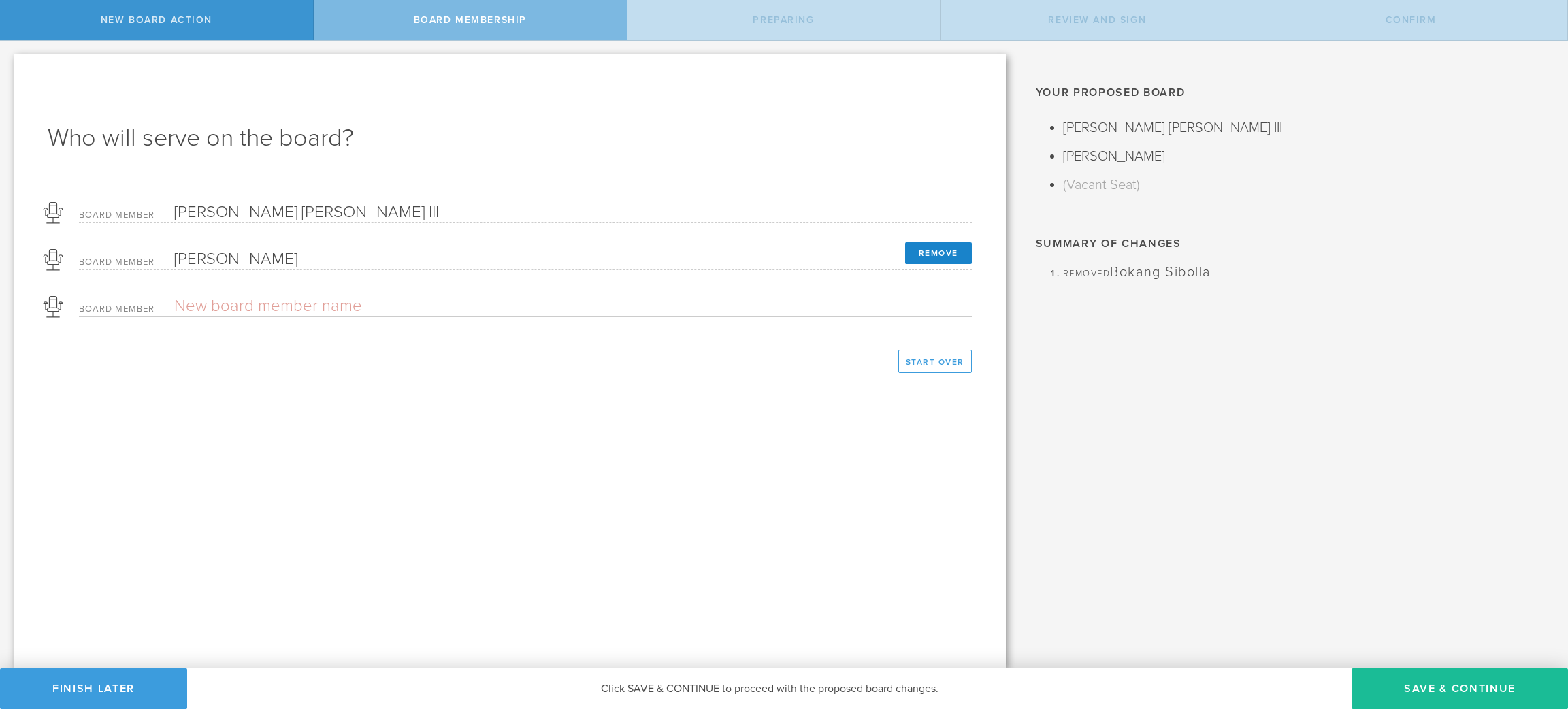
click at [954, 252] on button "Remove" at bounding box center [938, 253] width 67 height 22
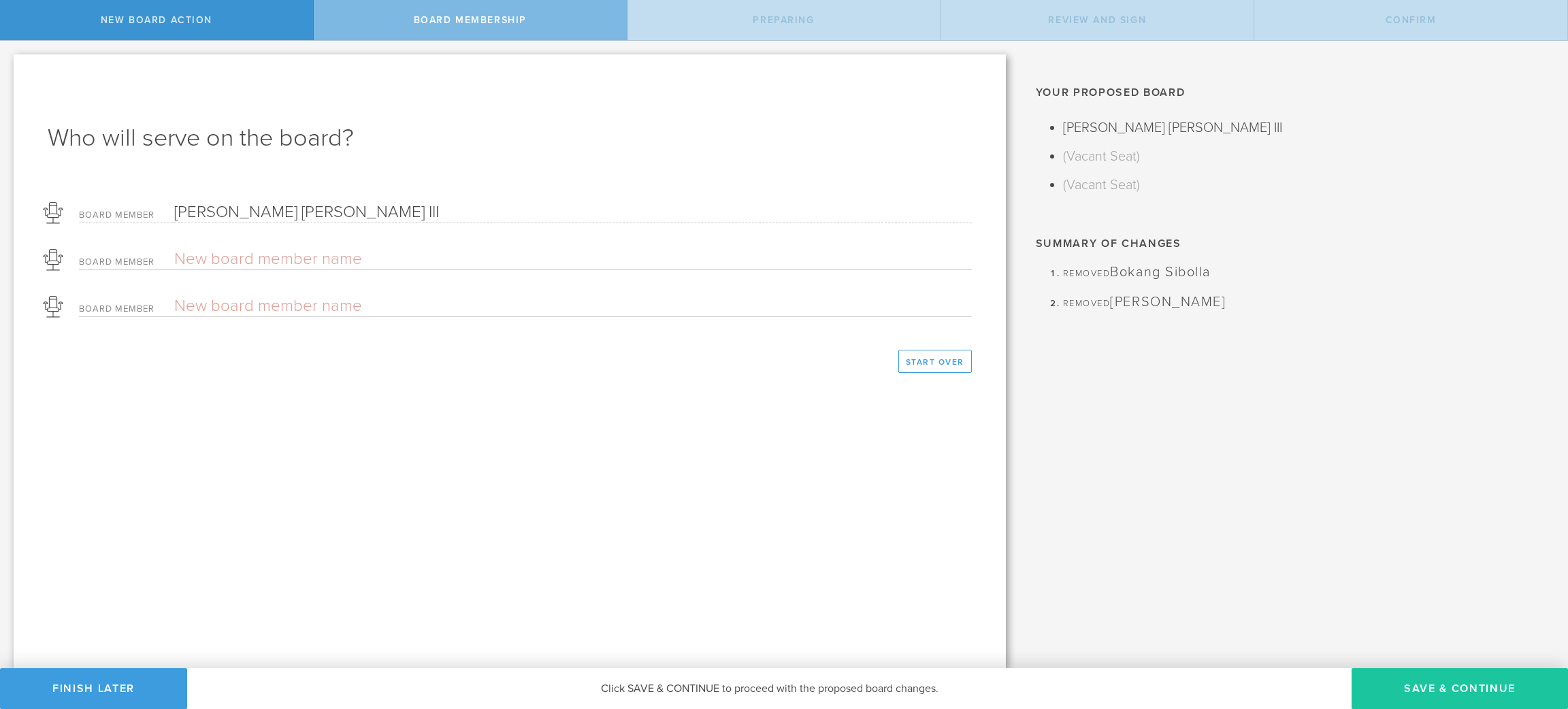
click at [1470, 689] on button "Save & Continue" at bounding box center [1460, 688] width 216 height 41
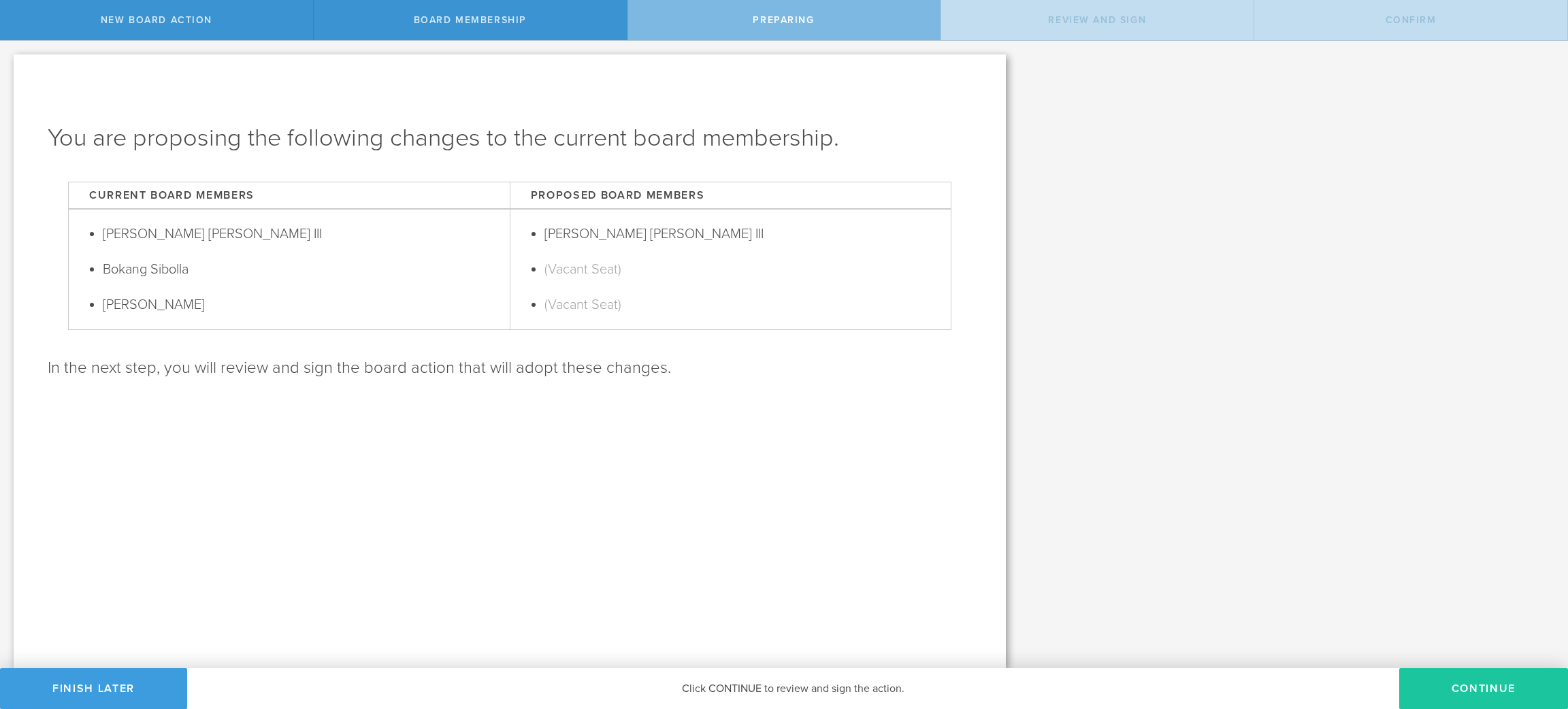
click at [1487, 692] on button "Continue" at bounding box center [1483, 688] width 169 height 41
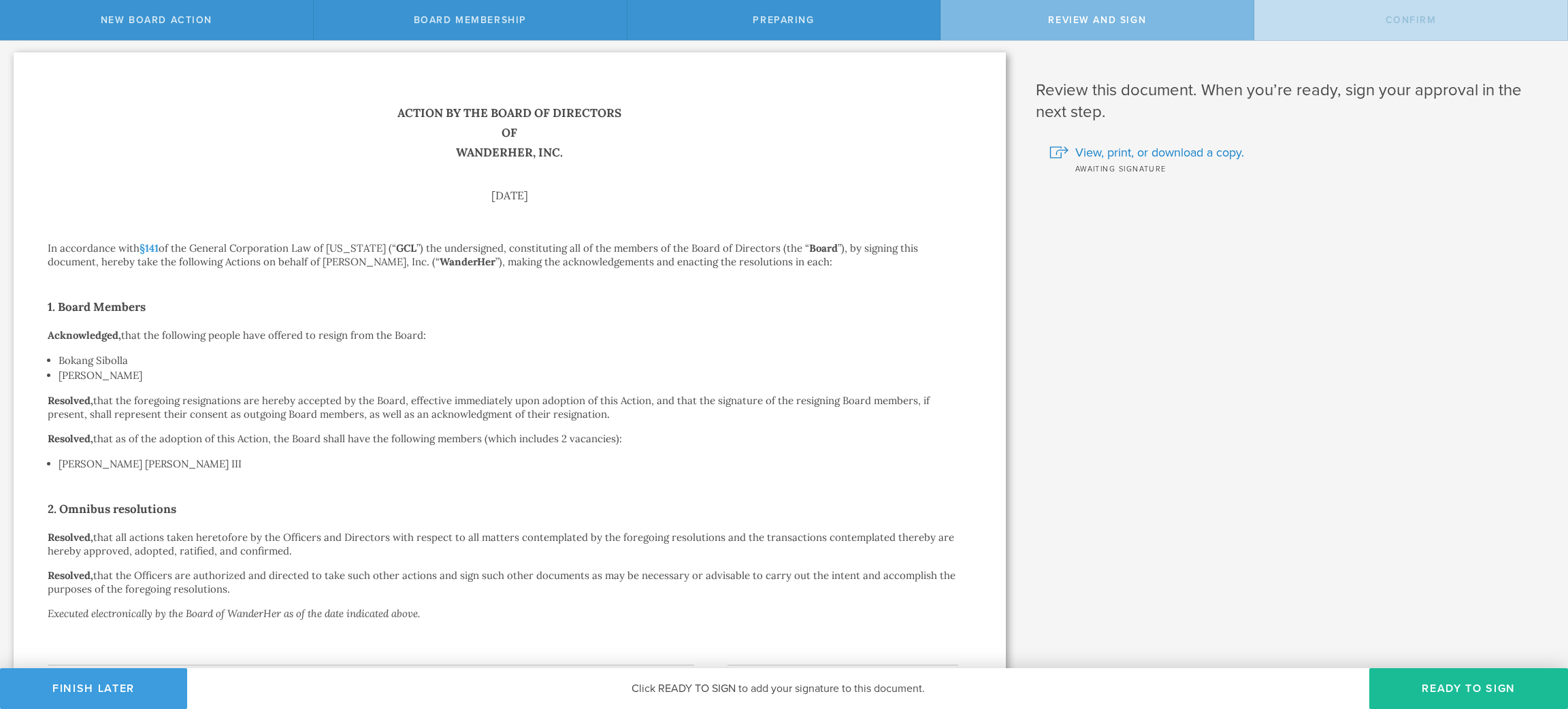
scroll to position [179, 0]
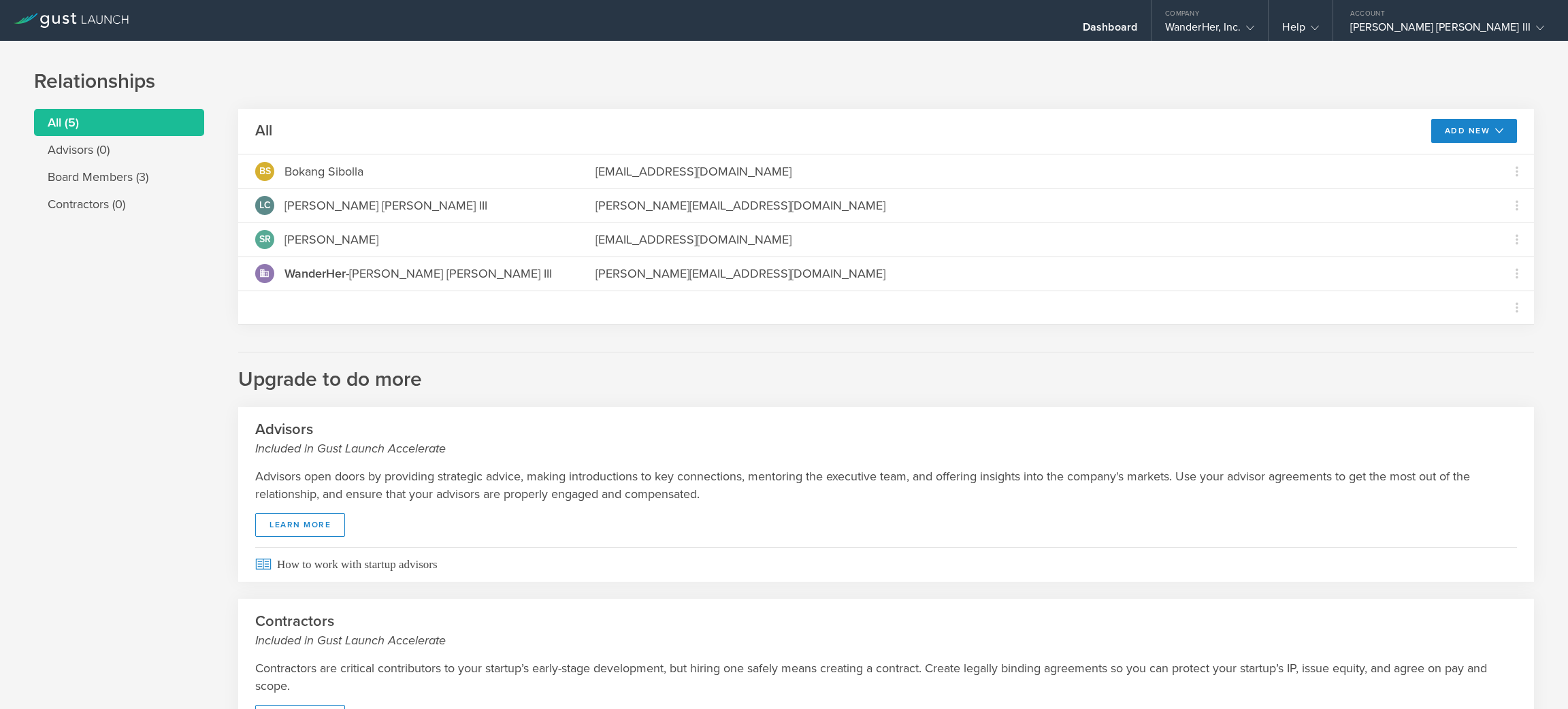
click at [92, 27] on icon at bounding box center [71, 20] width 115 height 15
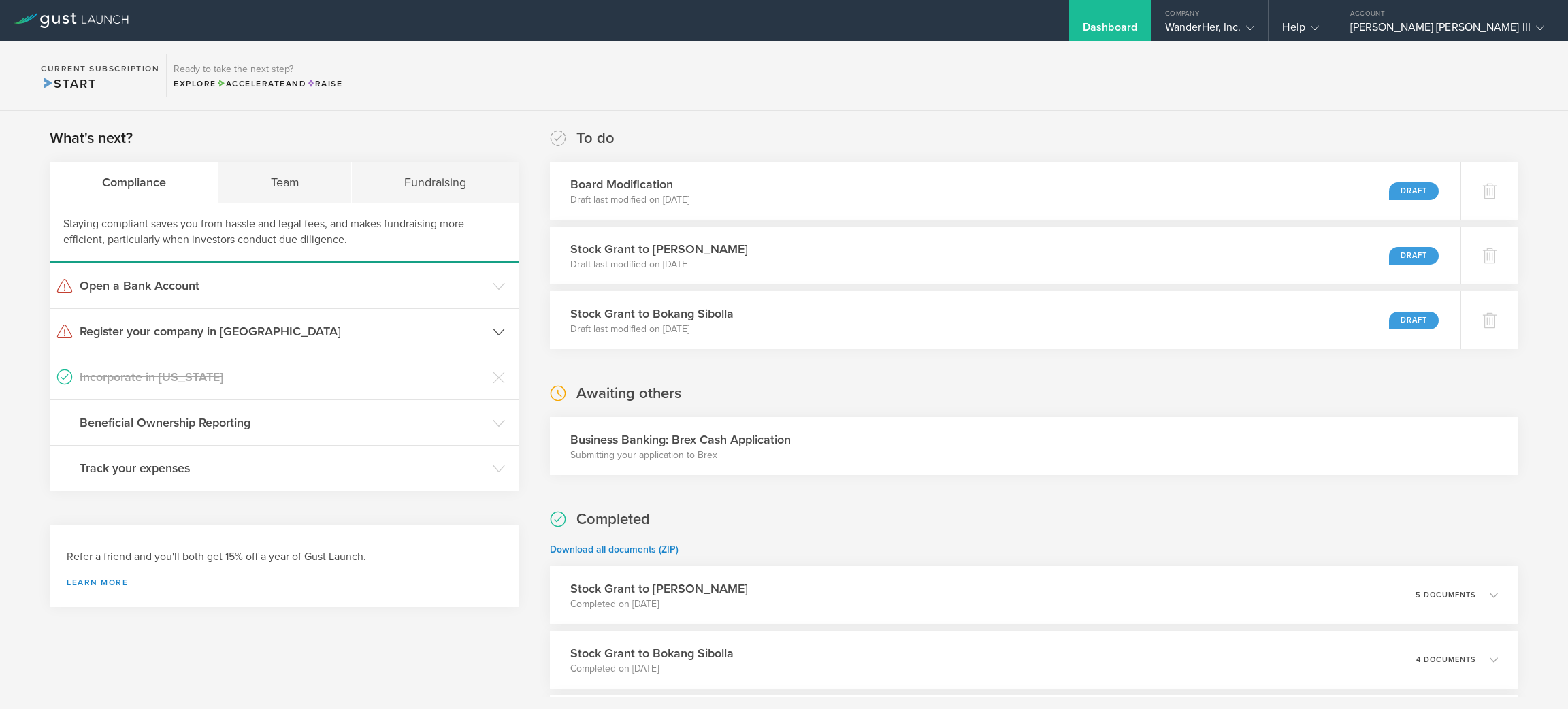
click at [496, 332] on icon at bounding box center [499, 332] width 12 height 12
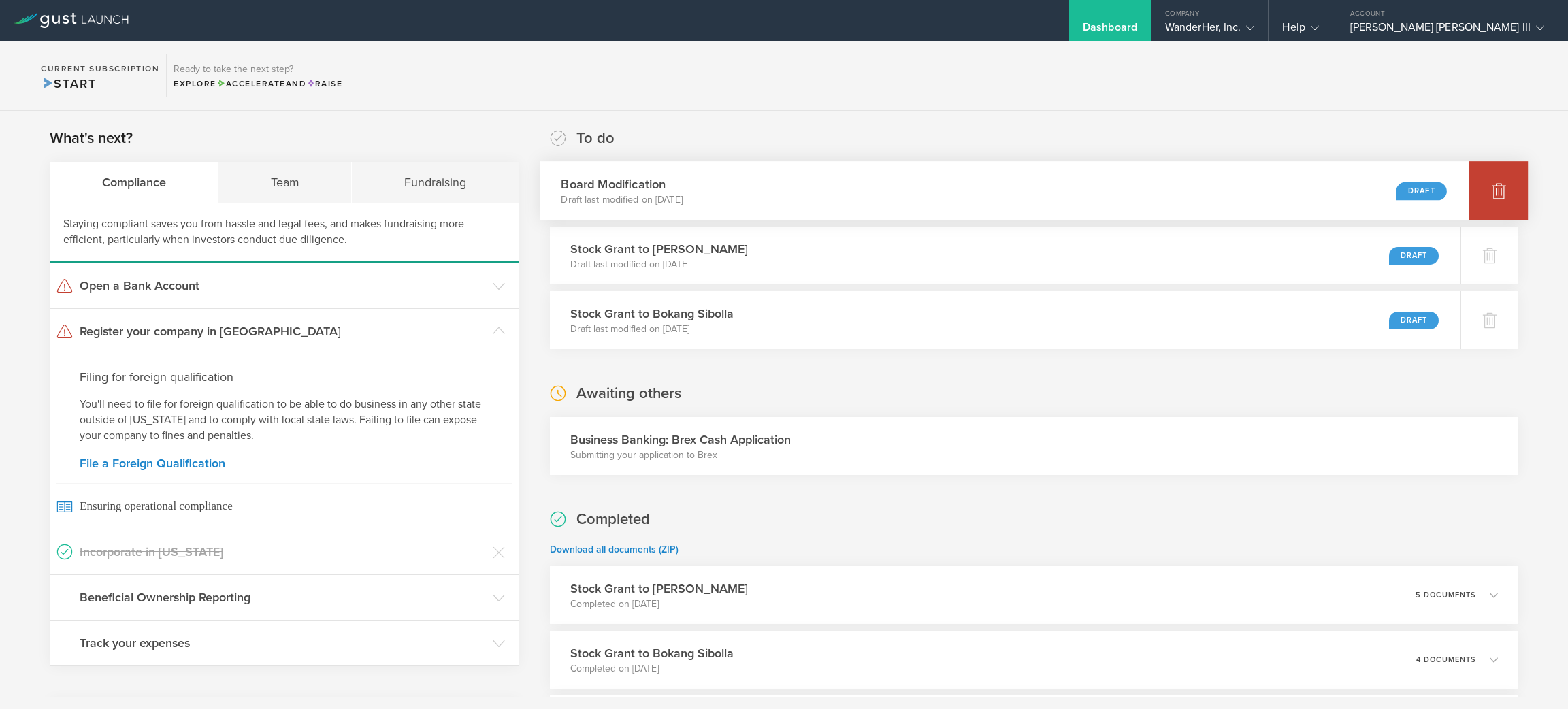
click at [1472, 189] on div at bounding box center [1499, 191] width 59 height 59
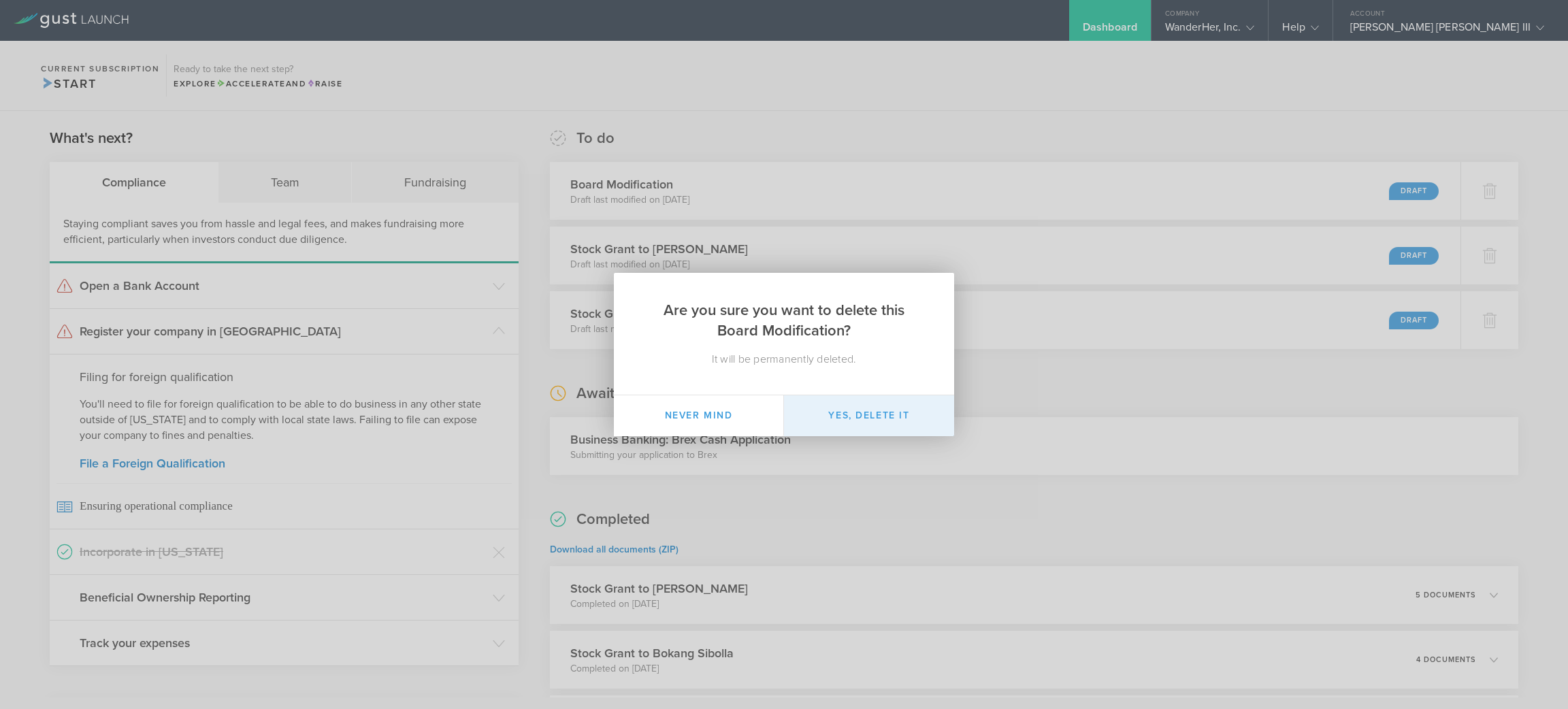
click at [883, 408] on button "Yes, delete it" at bounding box center [868, 415] width 170 height 41
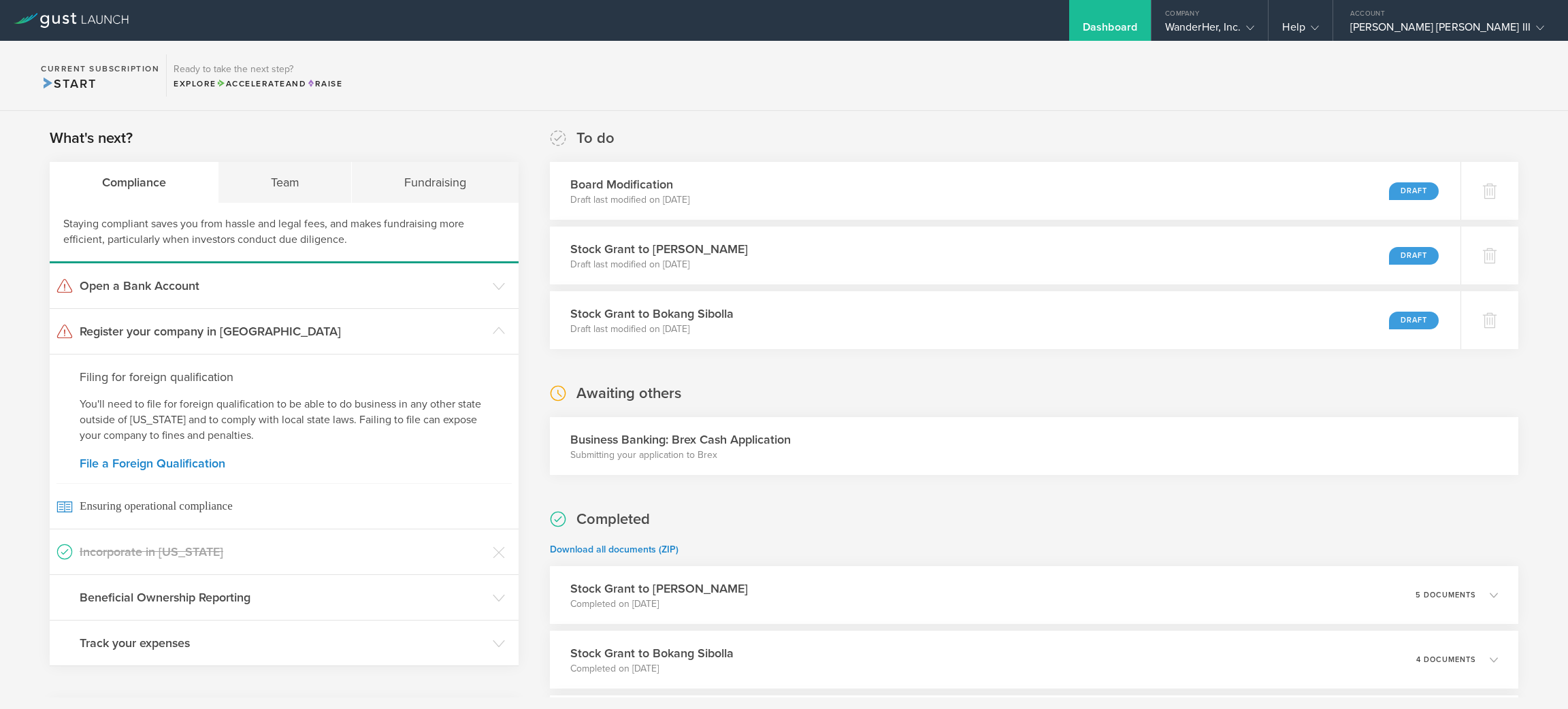
scroll to position [8, 0]
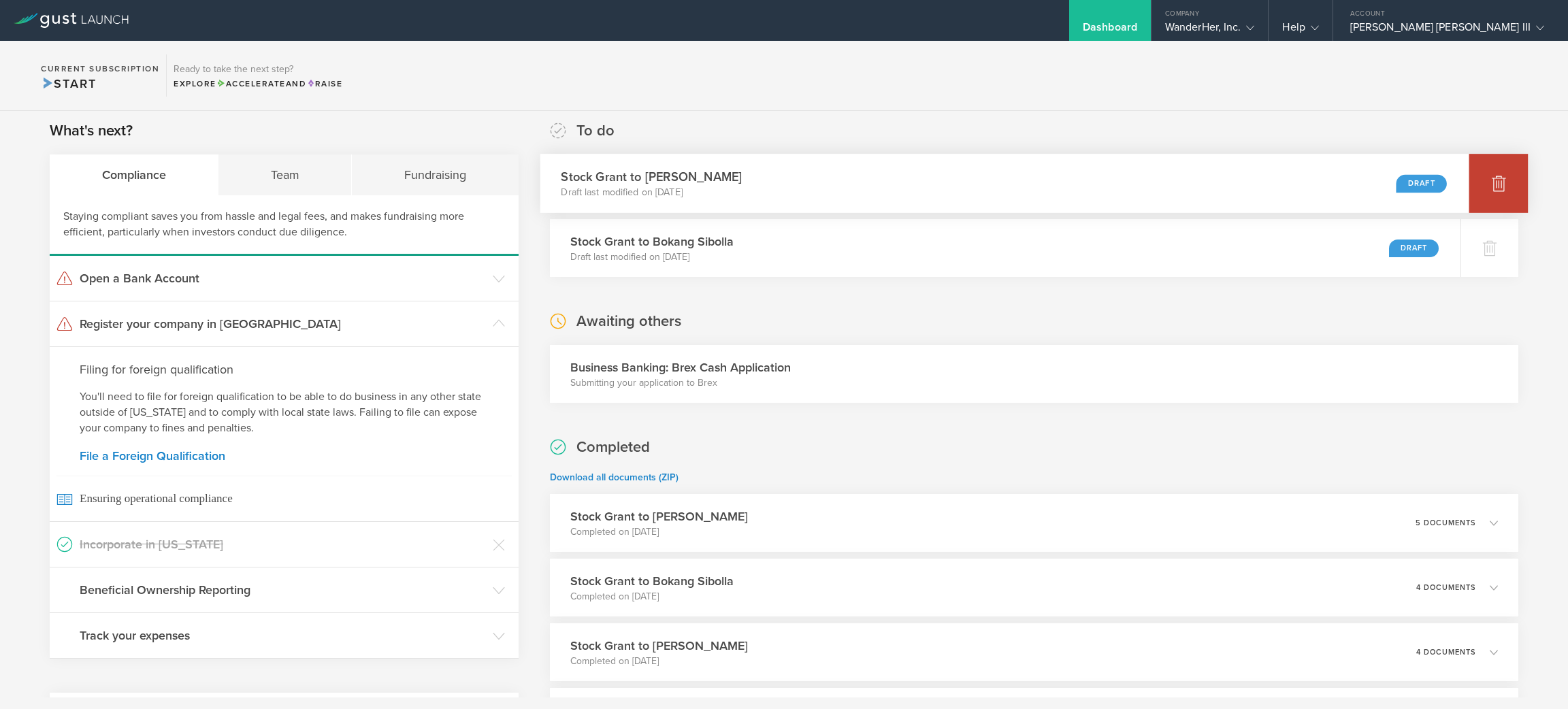
click at [1485, 193] on div at bounding box center [1499, 183] width 59 height 59
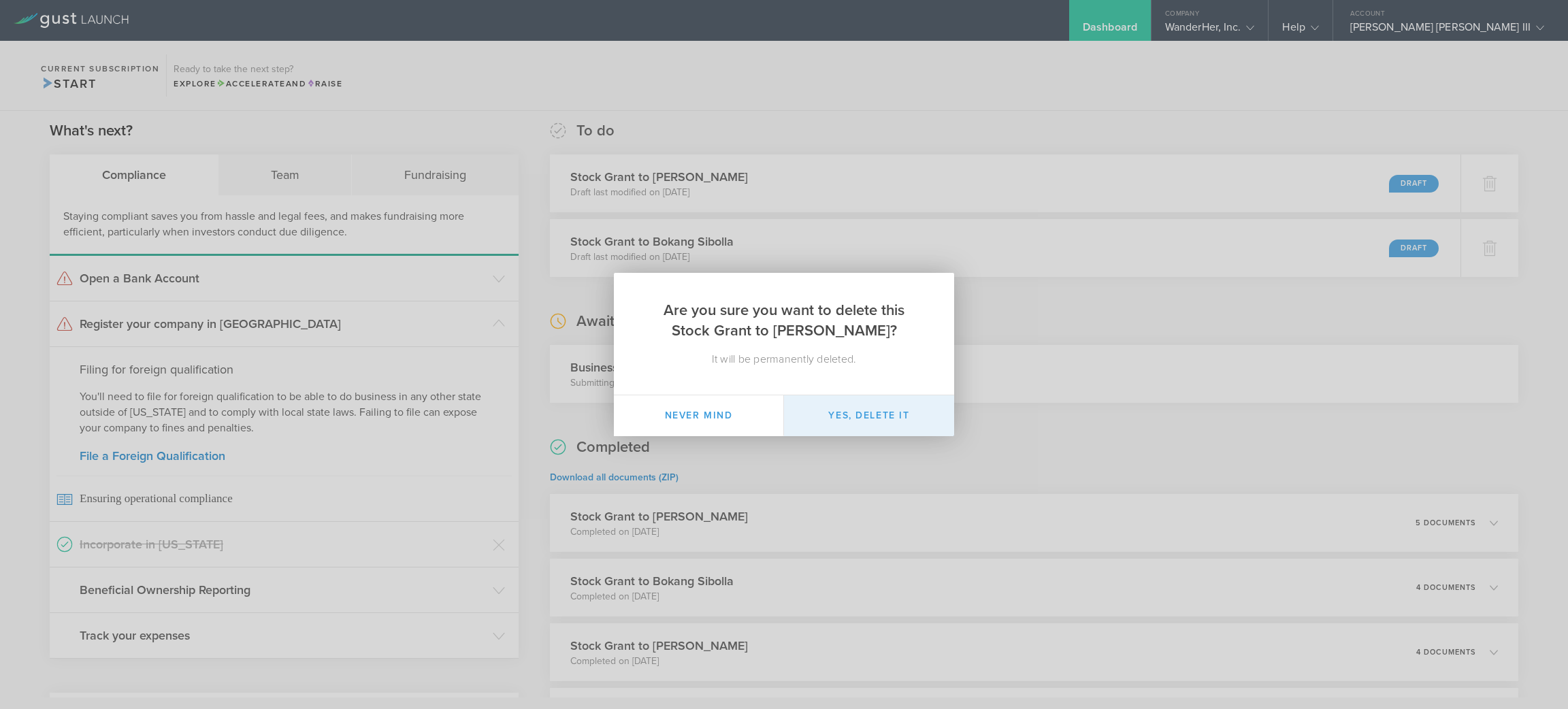
click at [884, 422] on button "Yes, delete it" at bounding box center [868, 415] width 170 height 41
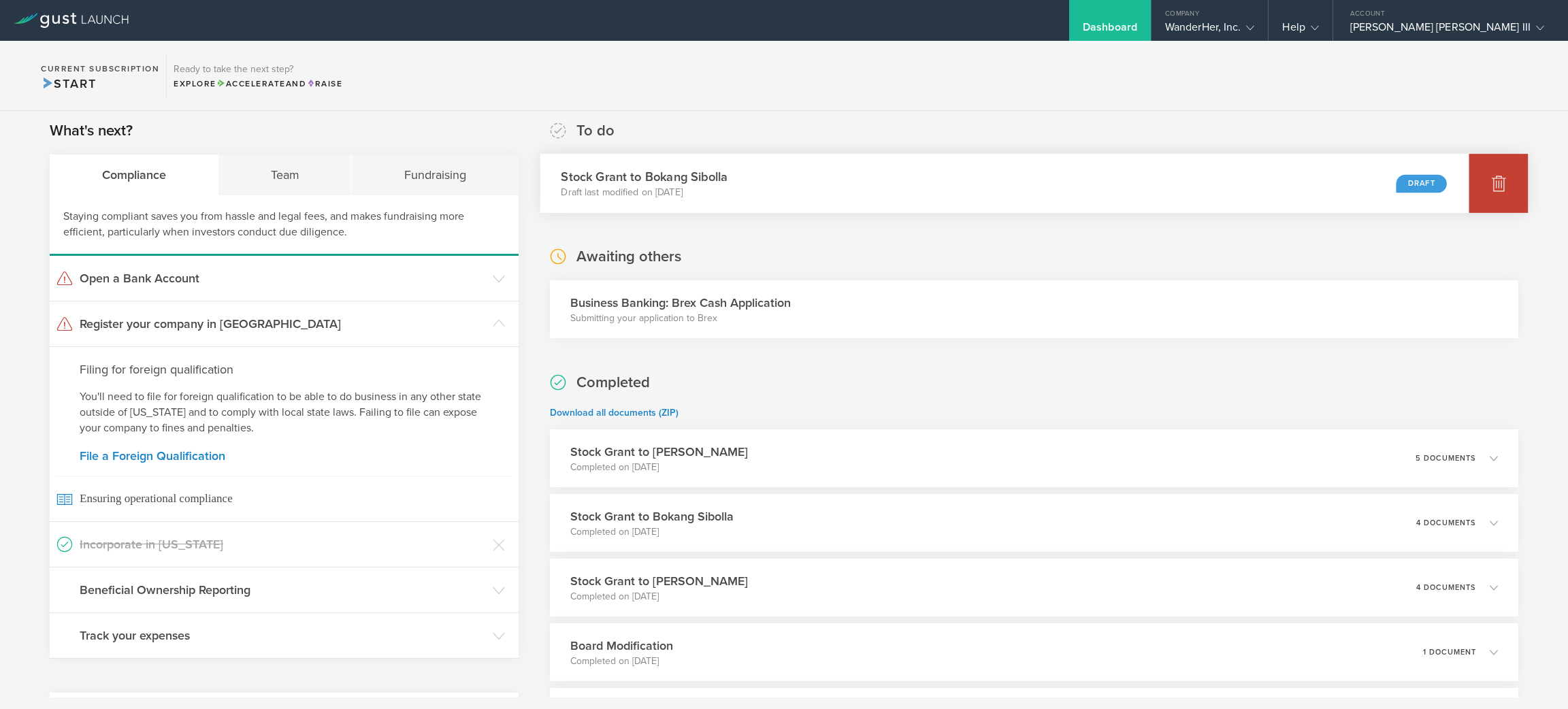
click at [1485, 166] on div at bounding box center [1499, 183] width 59 height 59
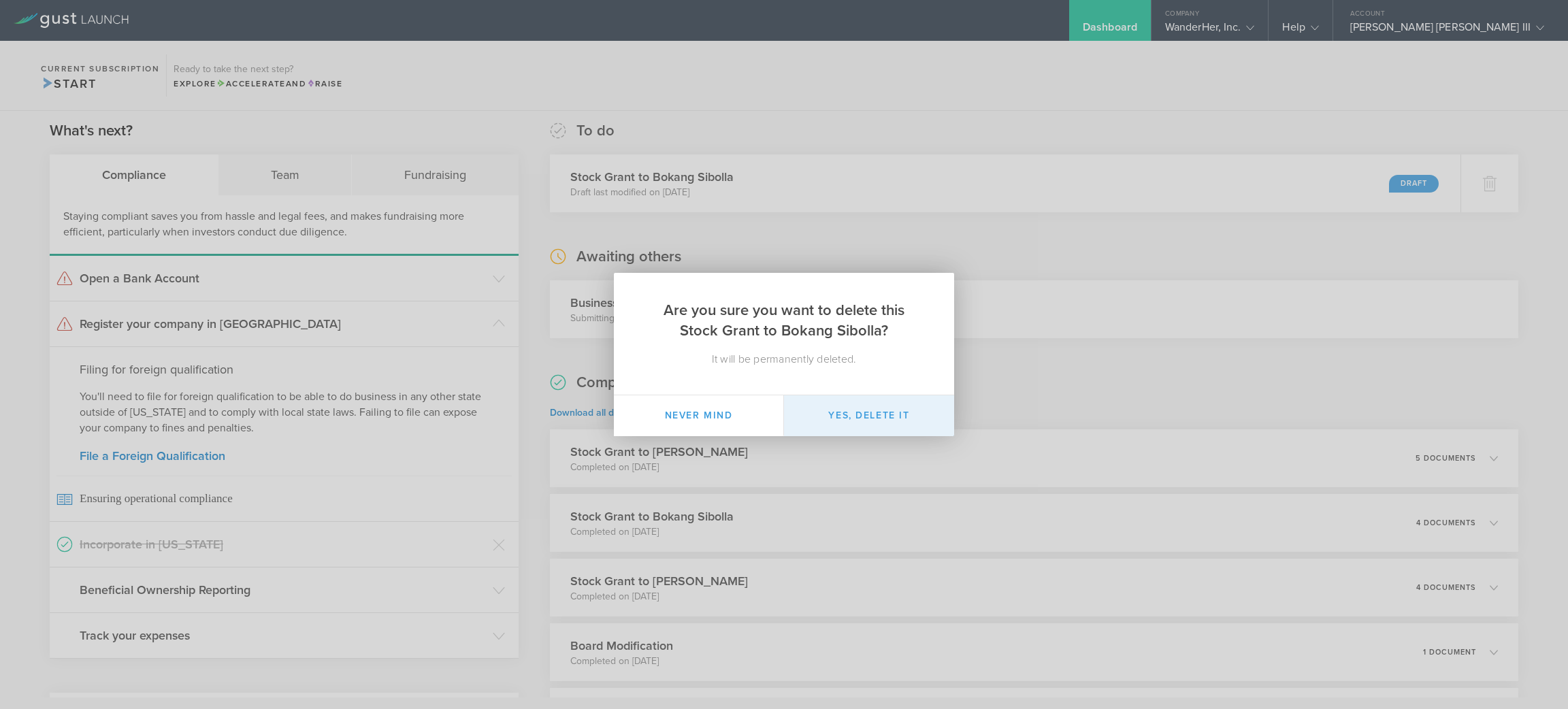
click at [887, 414] on button "Yes, delete it" at bounding box center [868, 415] width 170 height 41
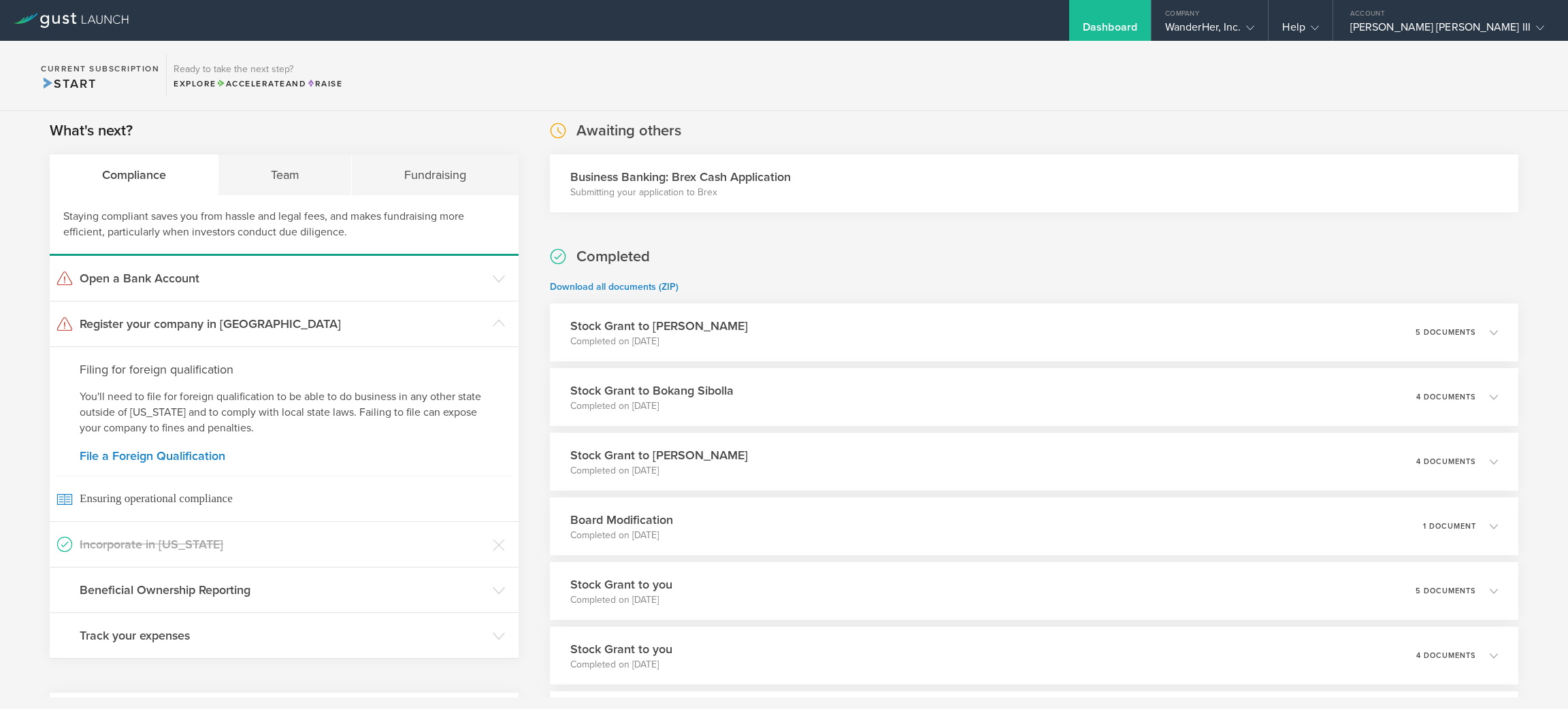
click at [38, 375] on div "What's next? Compliance Team Fundraising Staying compliant saves you from hassl…" at bounding box center [784, 598] width 1568 height 989
click at [483, 89] on section "Current Subscription Start Ready to take the next step? Explore Accelerate and …" at bounding box center [784, 76] width 1568 height 70
click at [1268, 15] on div "Company" at bounding box center [1210, 10] width 117 height 20
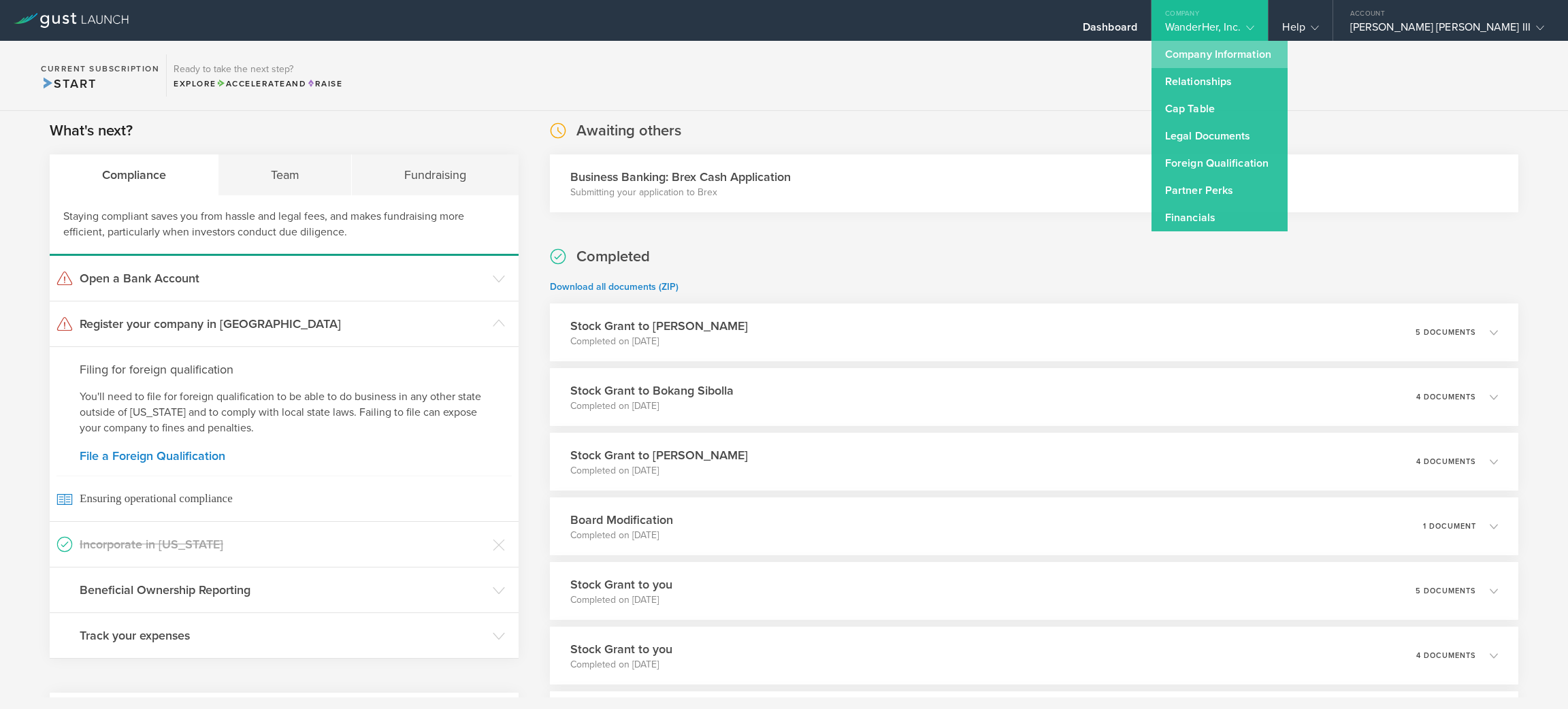
click at [1278, 48] on link "Company Information" at bounding box center [1219, 54] width 136 height 27
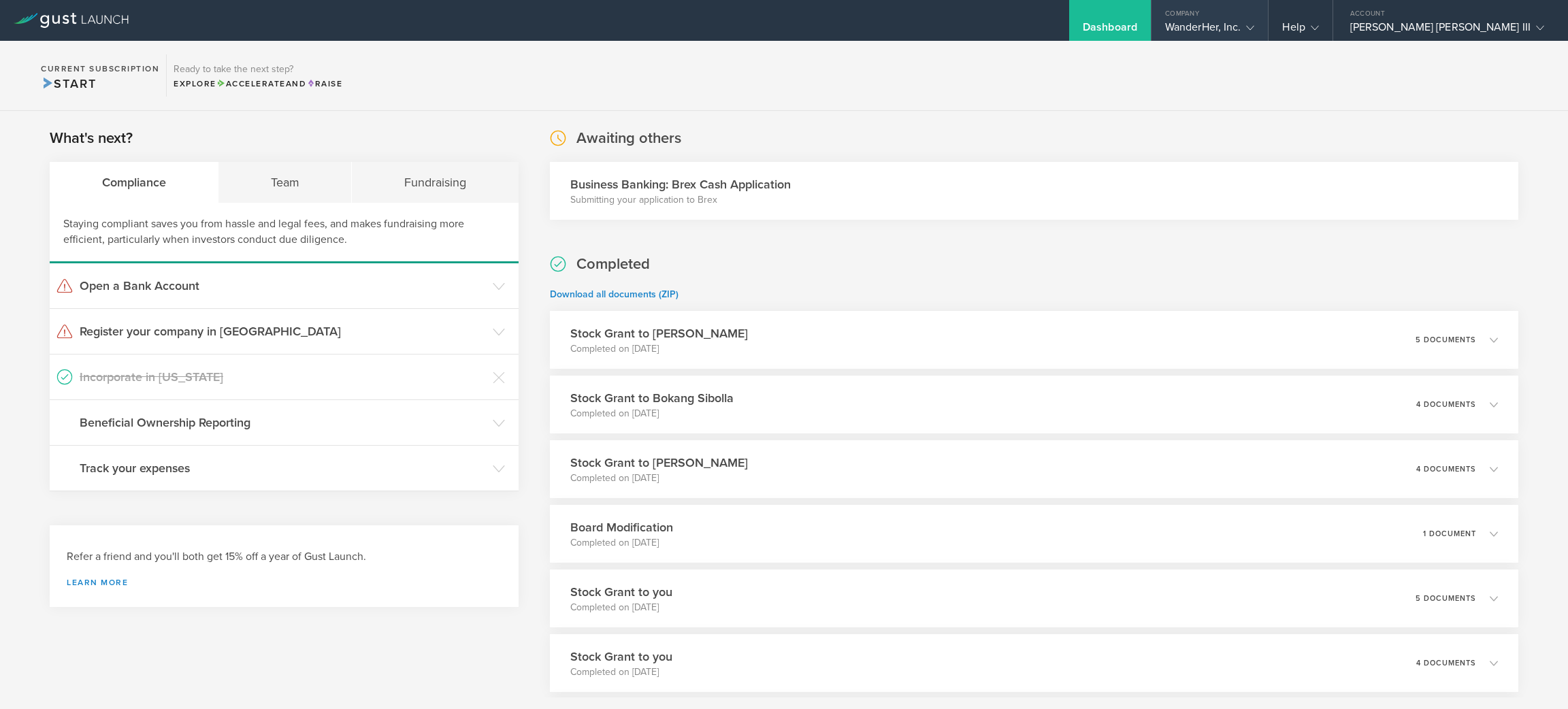
click at [1268, 18] on div "Company" at bounding box center [1210, 10] width 117 height 20
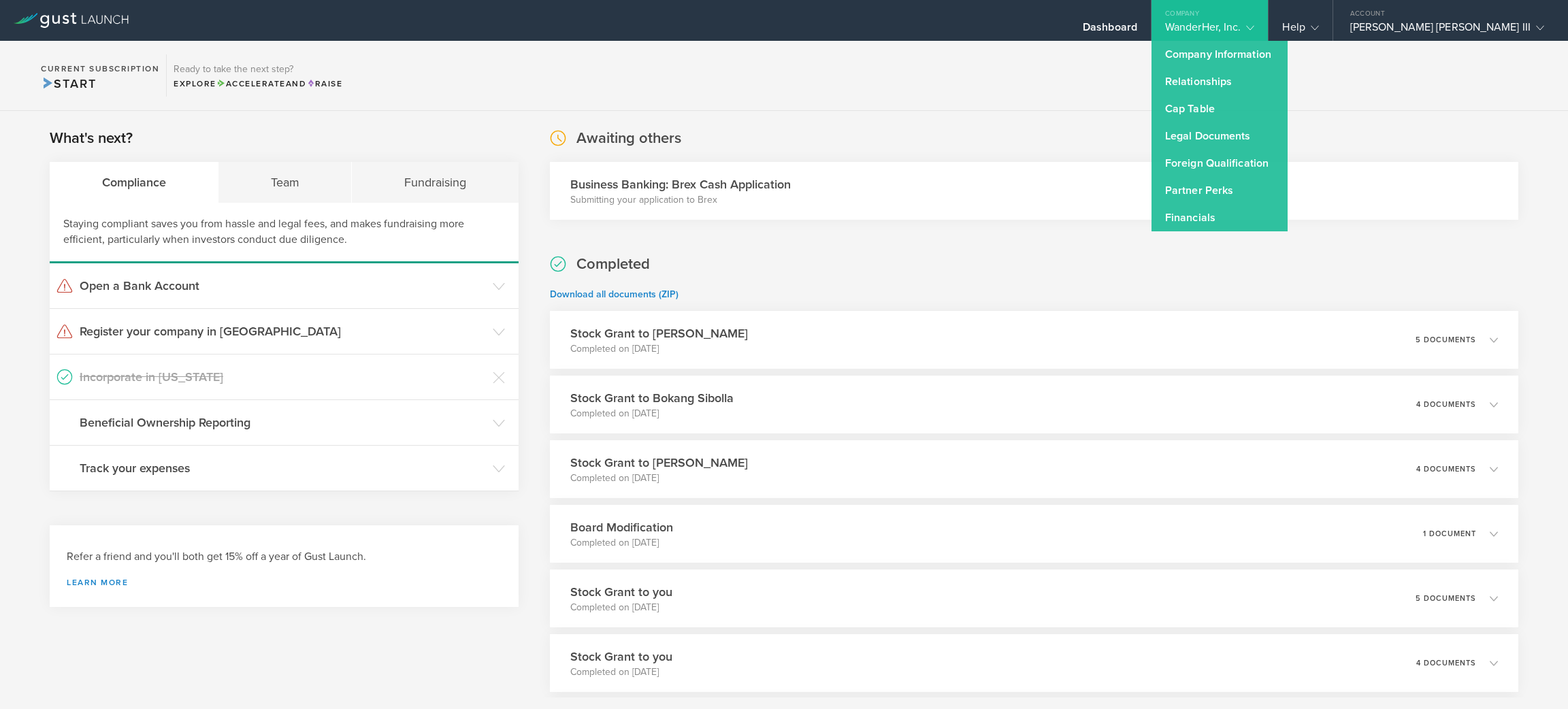
click at [1432, 64] on section "Current Subscription Start Ready to take the next step? Explore Accelerate and …" at bounding box center [784, 76] width 1568 height 70
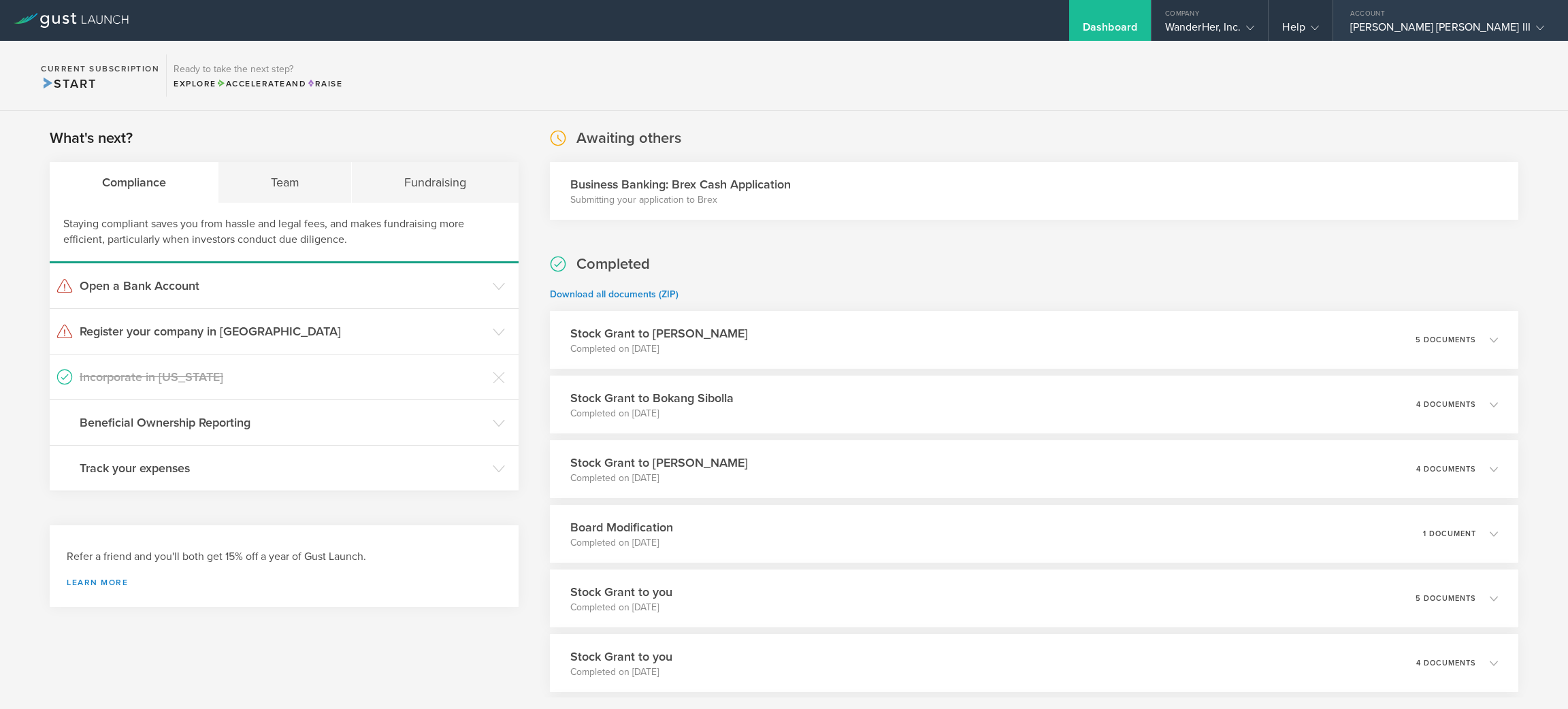
click at [1533, 24] on gust-icon at bounding box center [1537, 27] width 14 height 14
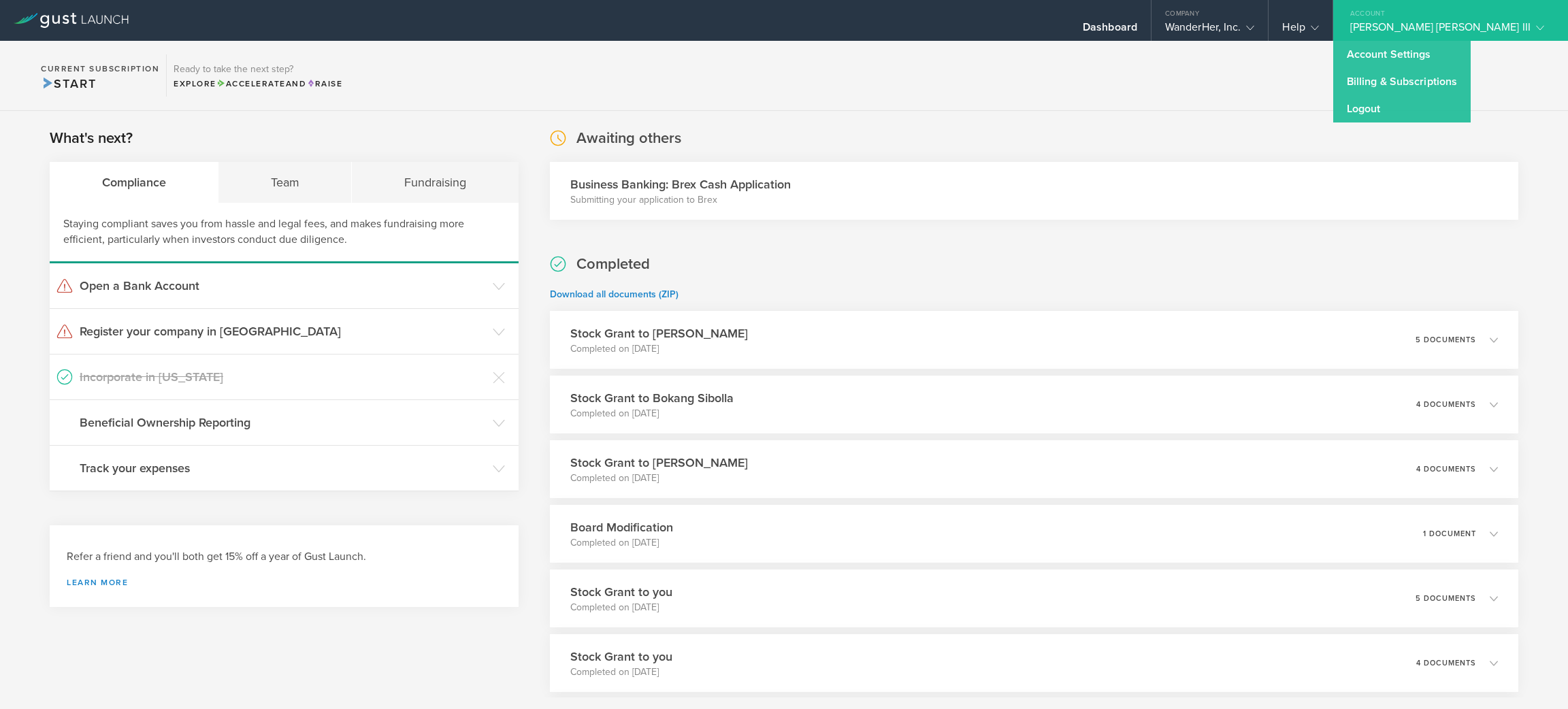
click at [1293, 55] on section "Current Subscription Start Ready to take the next step? Explore Accelerate and …" at bounding box center [784, 76] width 1568 height 70
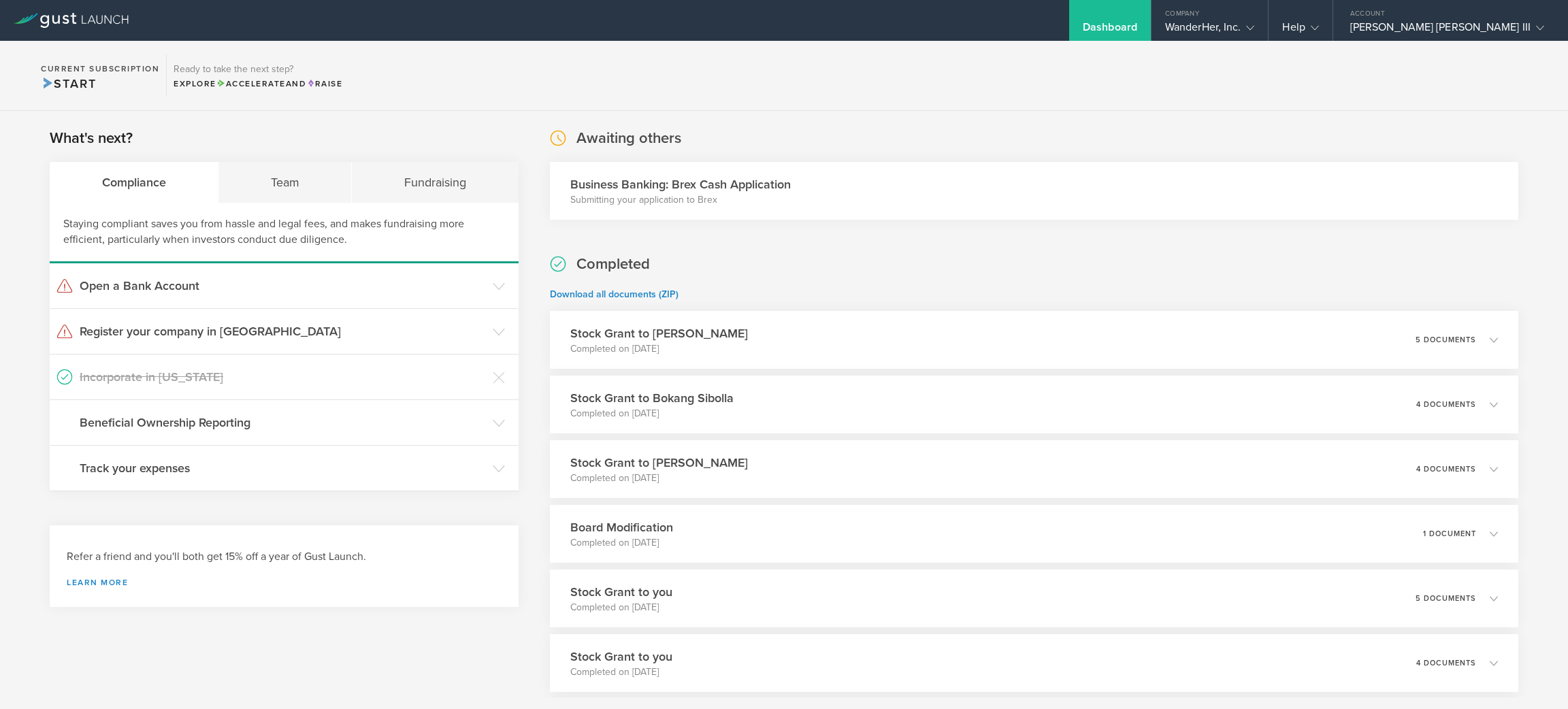
click at [1293, 55] on section "Current Subscription Start Ready to take the next step? Explore Accelerate and …" at bounding box center [784, 76] width 1568 height 70
click at [397, 87] on section "Current Subscription Start Ready to take the next step? Explore Accelerate and …" at bounding box center [784, 76] width 1568 height 70
drag, startPoint x: 396, startPoint y: 87, endPoint x: 24, endPoint y: 64, distance: 372.7
click at [24, 64] on section "Current Subscription Start Ready to take the next step? Explore Accelerate and …" at bounding box center [784, 76] width 1568 height 70
click at [557, 63] on section "Current Subscription Start Ready to take the next step? Explore Accelerate and …" at bounding box center [784, 76] width 1568 height 70
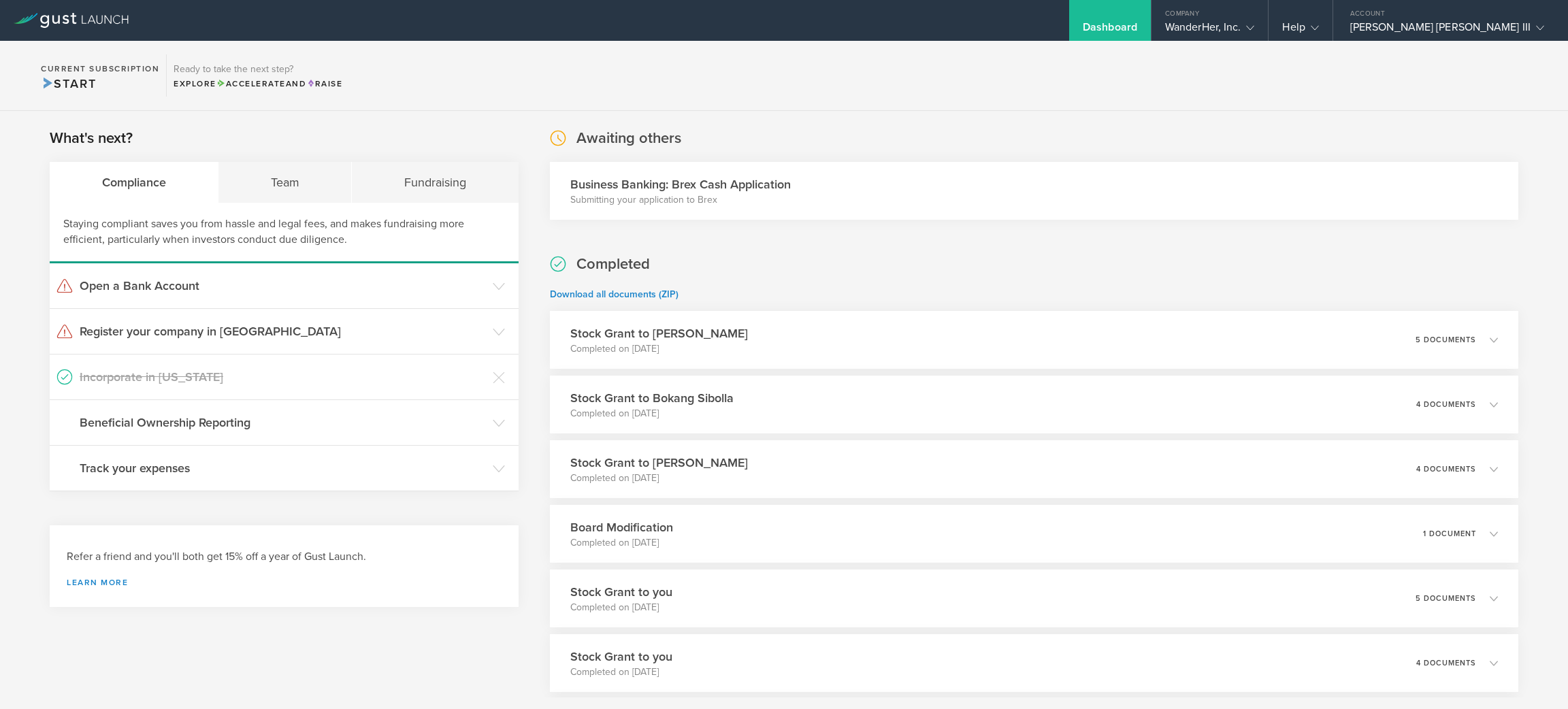
click at [1022, 272] on div "Completed Download all documents (ZIP) Stock Grant to Sergio Ruiz Moral Complet…" at bounding box center [1034, 634] width 968 height 761
click at [1491, 352] on div "Stock Grant to Sergio Ruiz Moral Completed on Sep 6, 2025 5 documents" at bounding box center [1034, 340] width 988 height 59
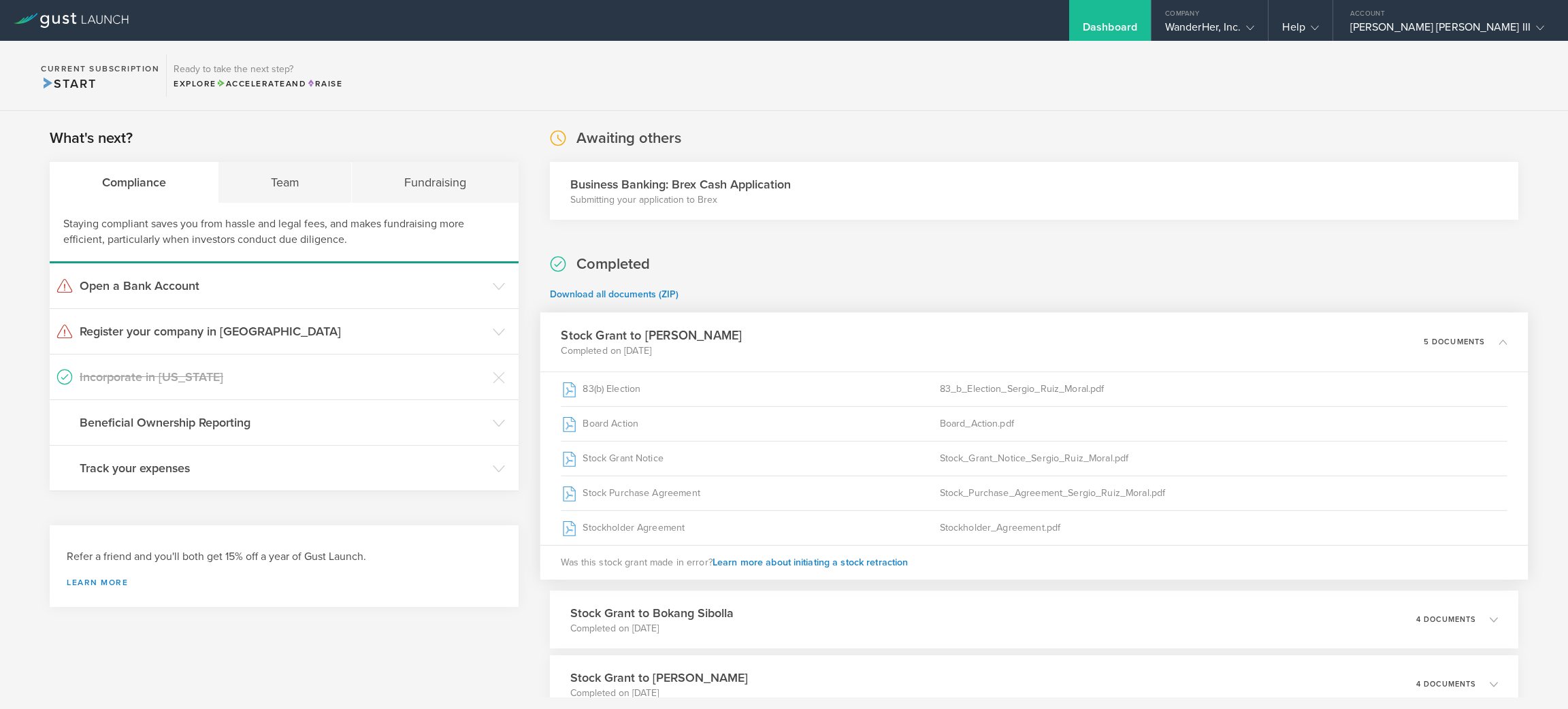
click at [1498, 342] on icon at bounding box center [1502, 341] width 8 height 8
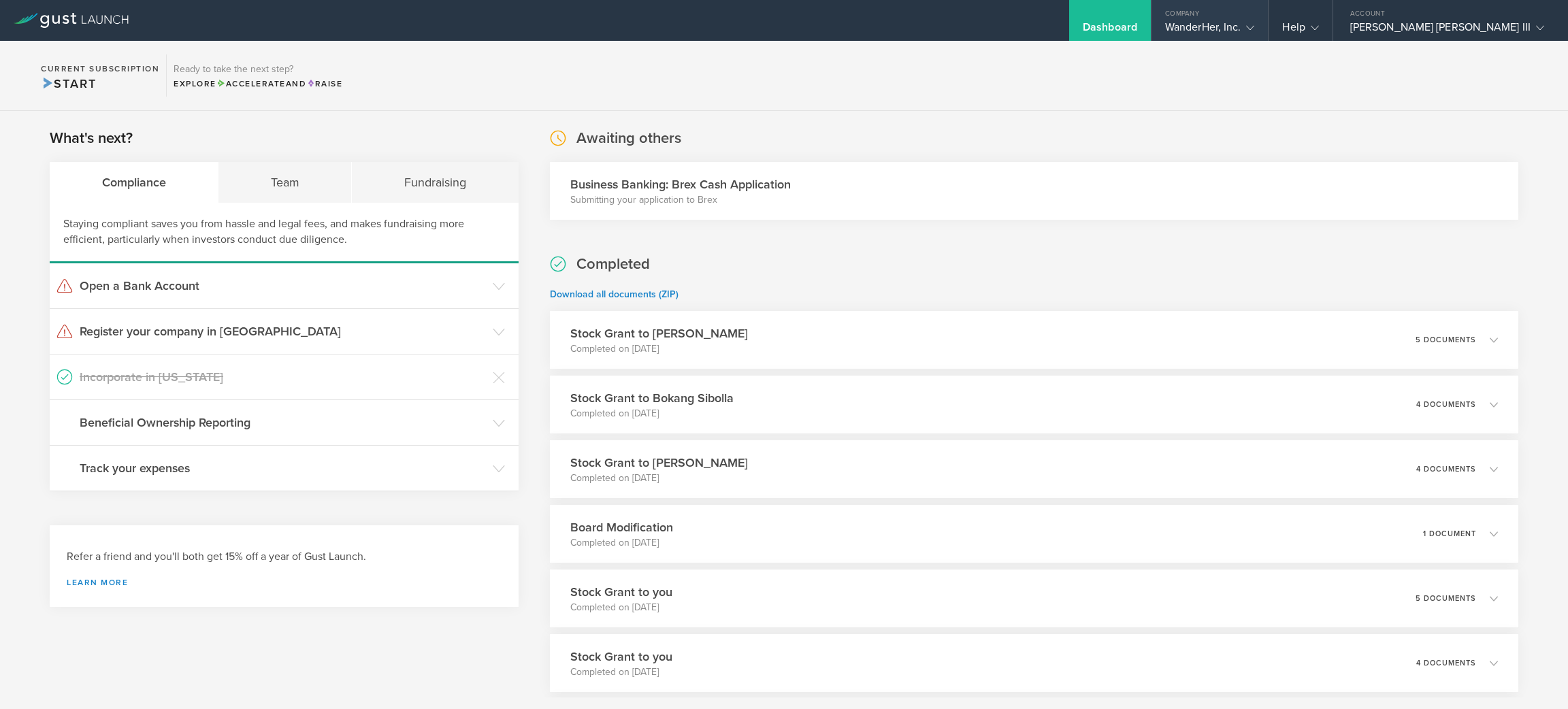
click at [1255, 24] on div "WanderHer, Inc." at bounding box center [1210, 30] width 90 height 20
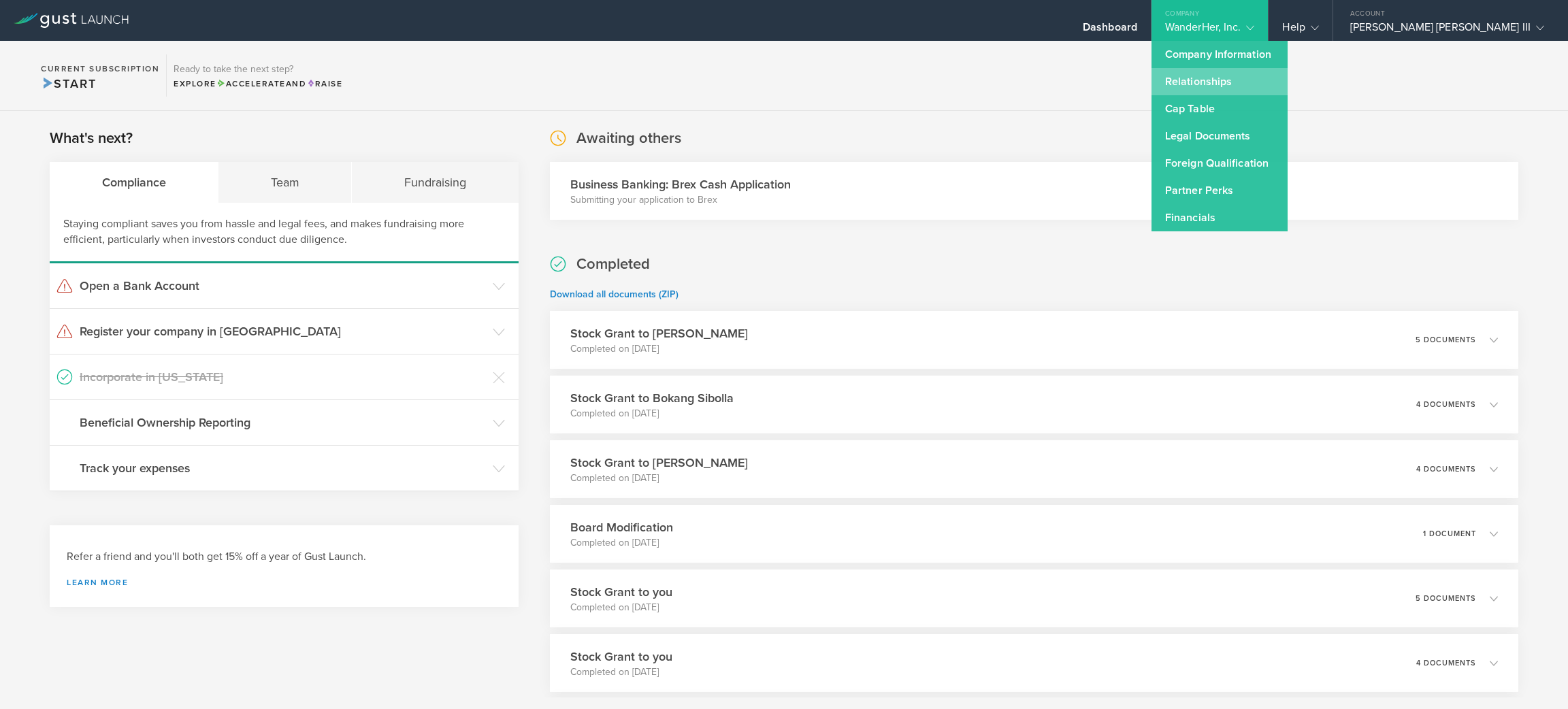
click at [1276, 84] on link "Relationships" at bounding box center [1219, 81] width 136 height 27
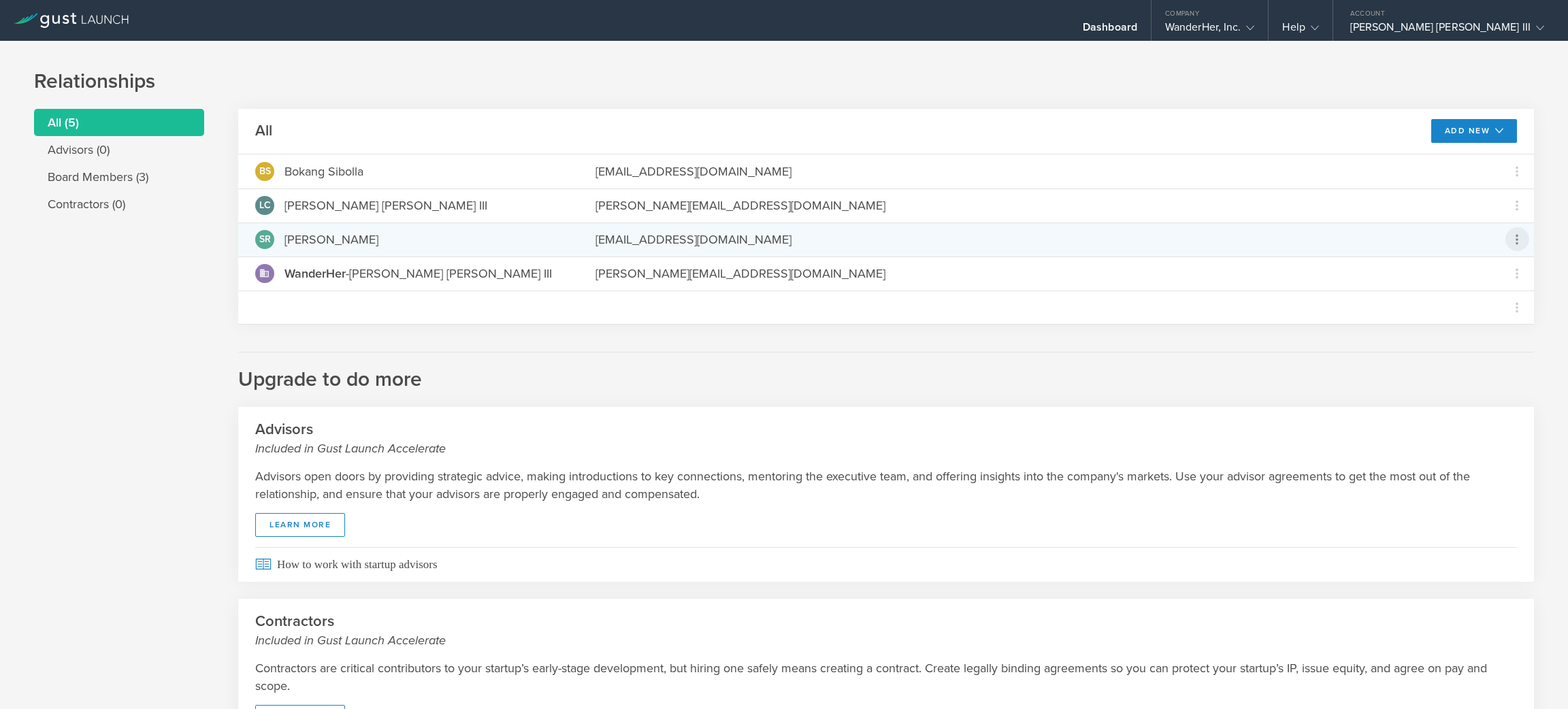
click at [1509, 240] on icon at bounding box center [1517, 239] width 17 height 17
click at [1504, 312] on div "due to termination" at bounding box center [1458, 315] width 104 height 14
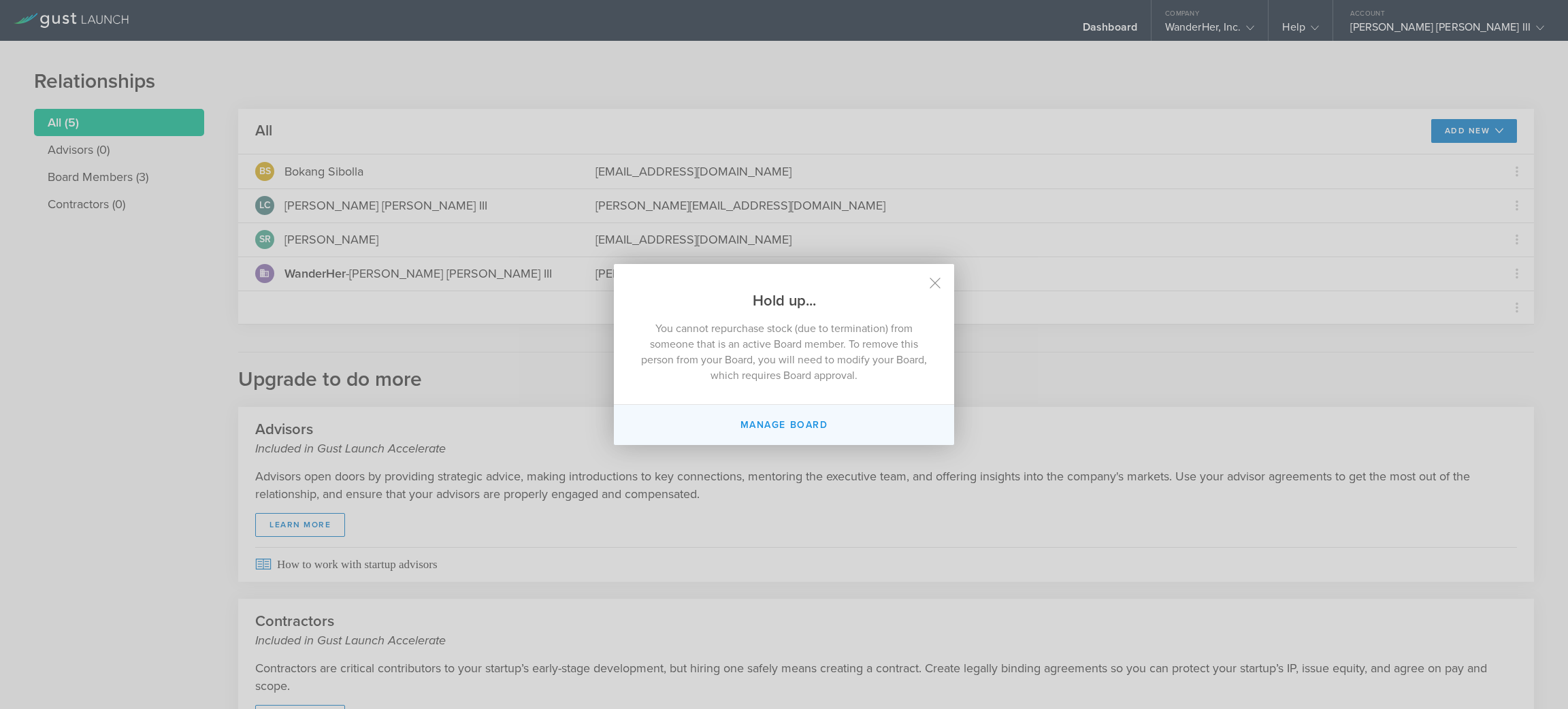
click at [844, 419] on button "Manage Board" at bounding box center [784, 425] width 340 height 40
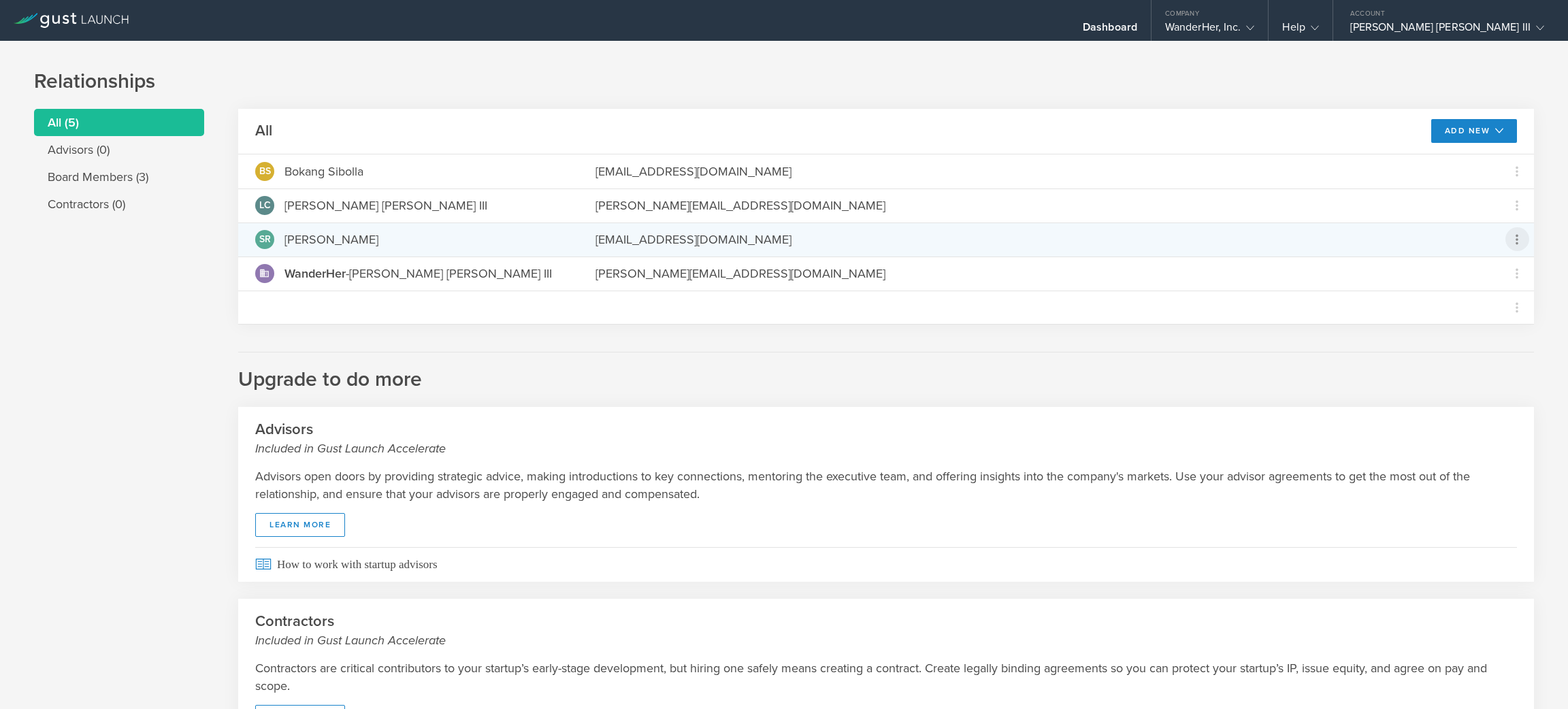
click at [1509, 240] on icon at bounding box center [1517, 239] width 17 height 17
click at [1501, 306] on div "Repurchase stock" at bounding box center [1458, 301] width 104 height 16
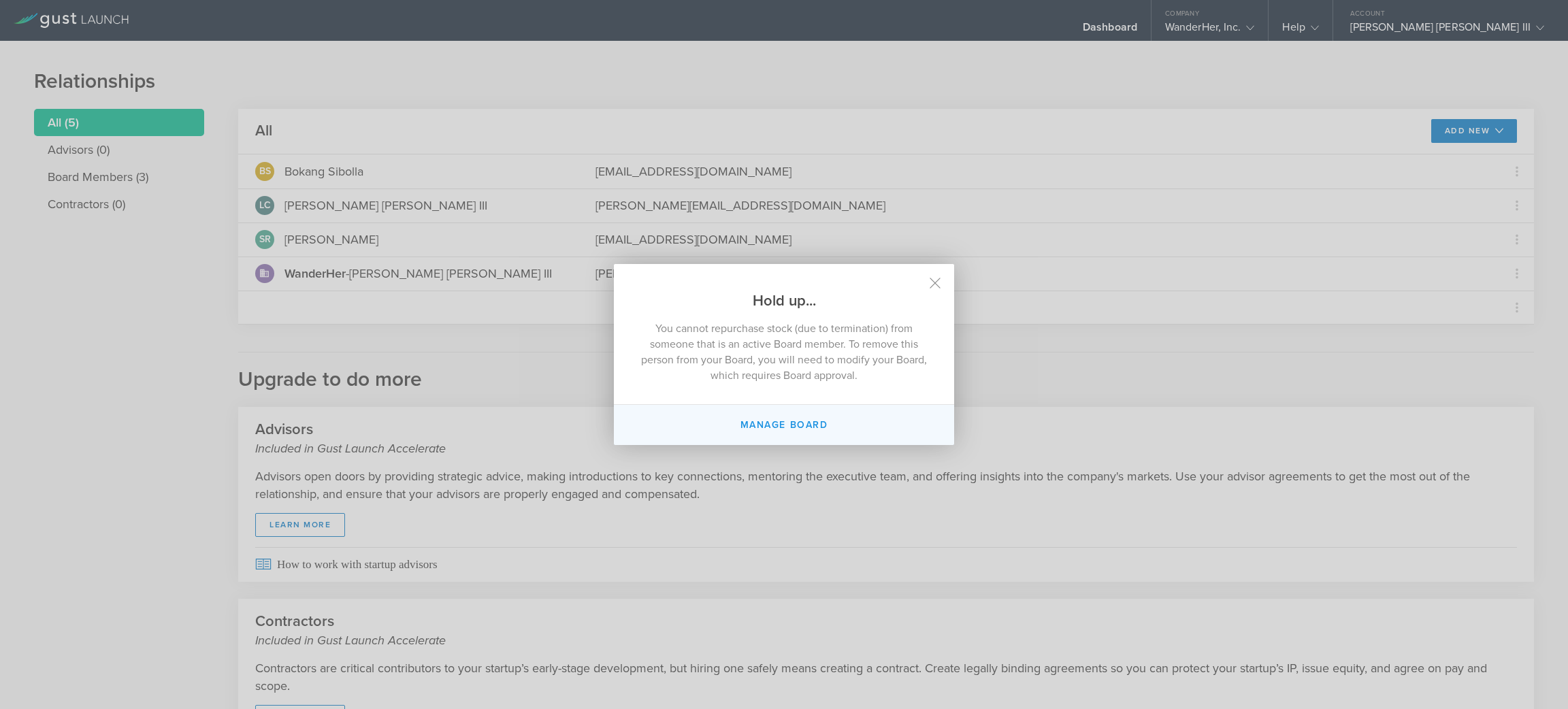
click at [790, 415] on button "Manage Board" at bounding box center [784, 425] width 340 height 40
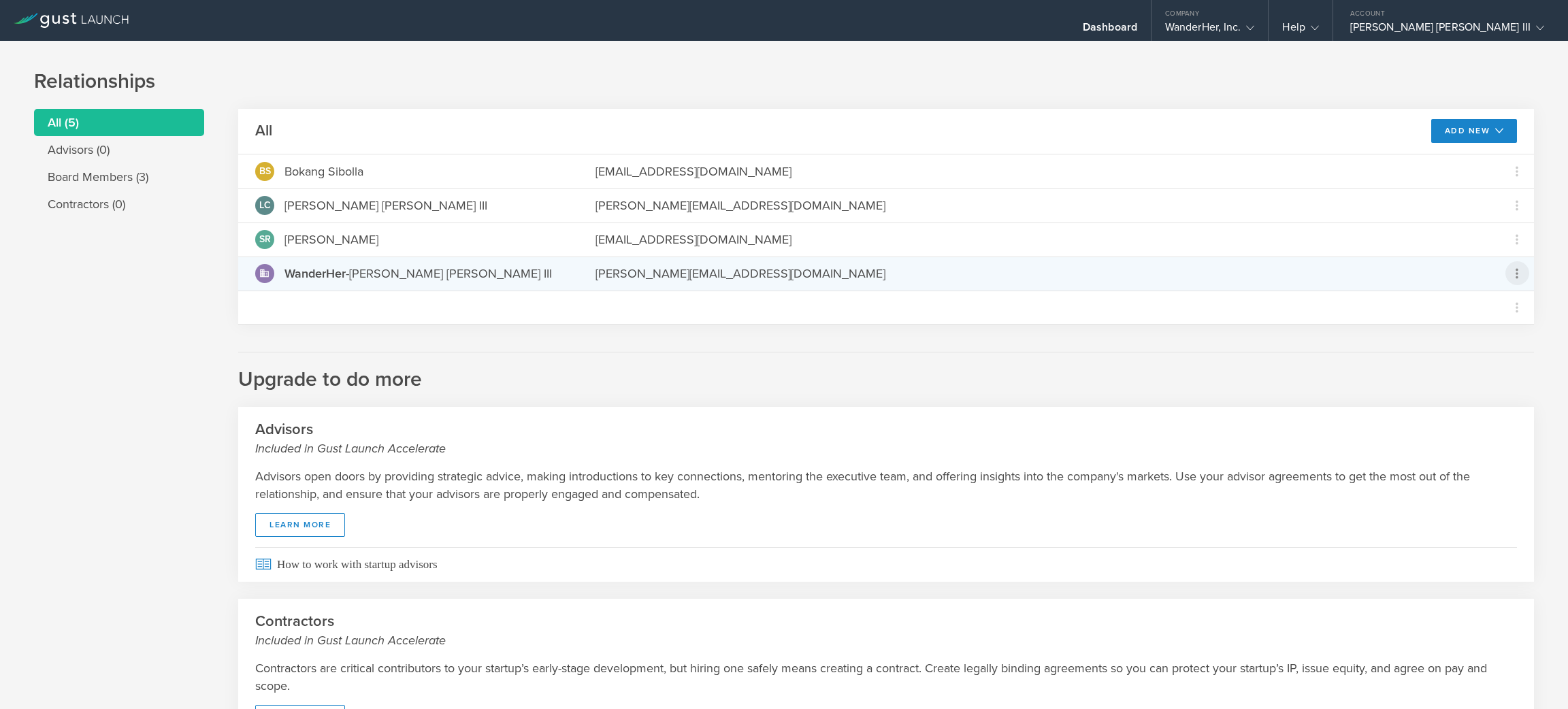
click at [1509, 278] on icon at bounding box center [1517, 273] width 17 height 17
click at [1456, 132] on md-backdrop at bounding box center [784, 354] width 1568 height 709
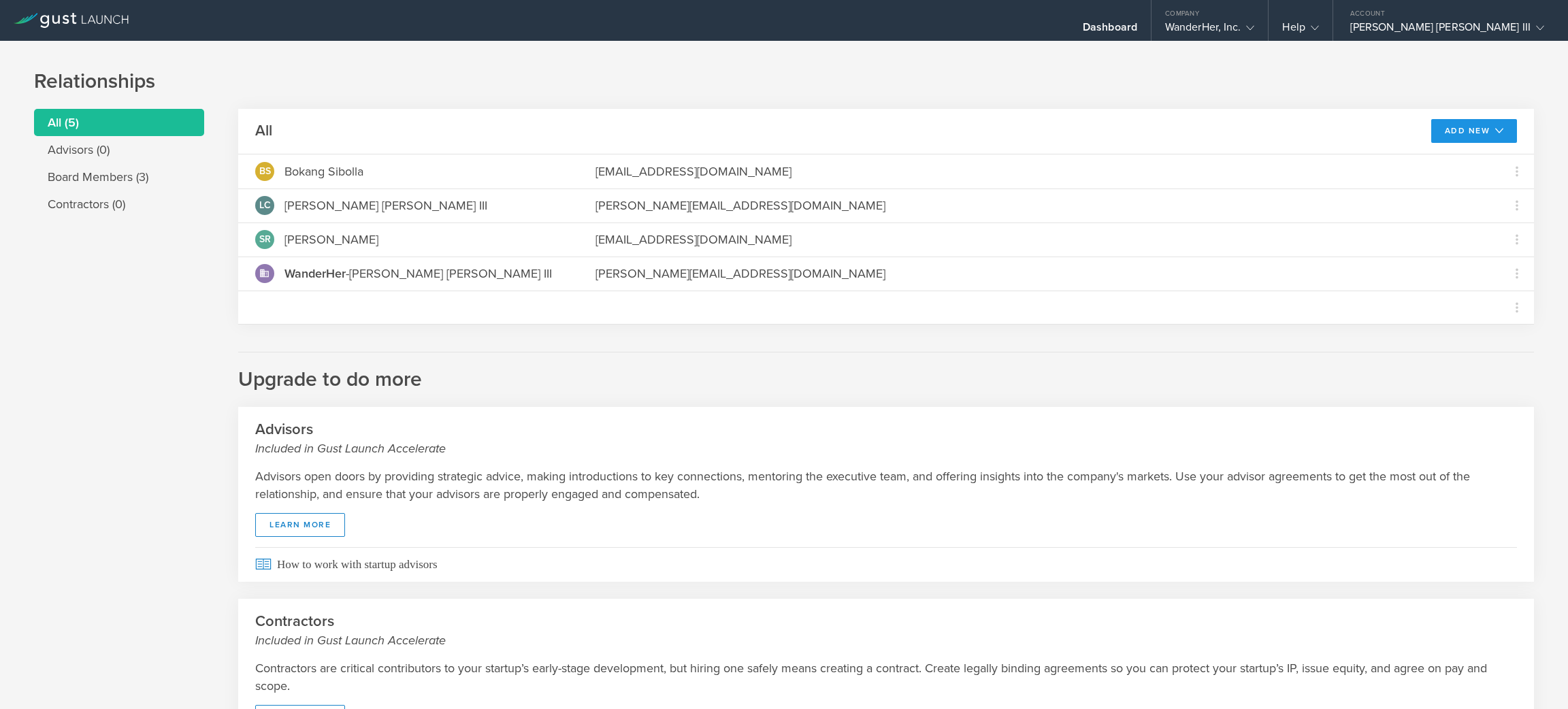
click at [1456, 132] on button "Add New" at bounding box center [1474, 131] width 86 height 24
click at [1465, 166] on li "Modify board" at bounding box center [1472, 161] width 79 height 26
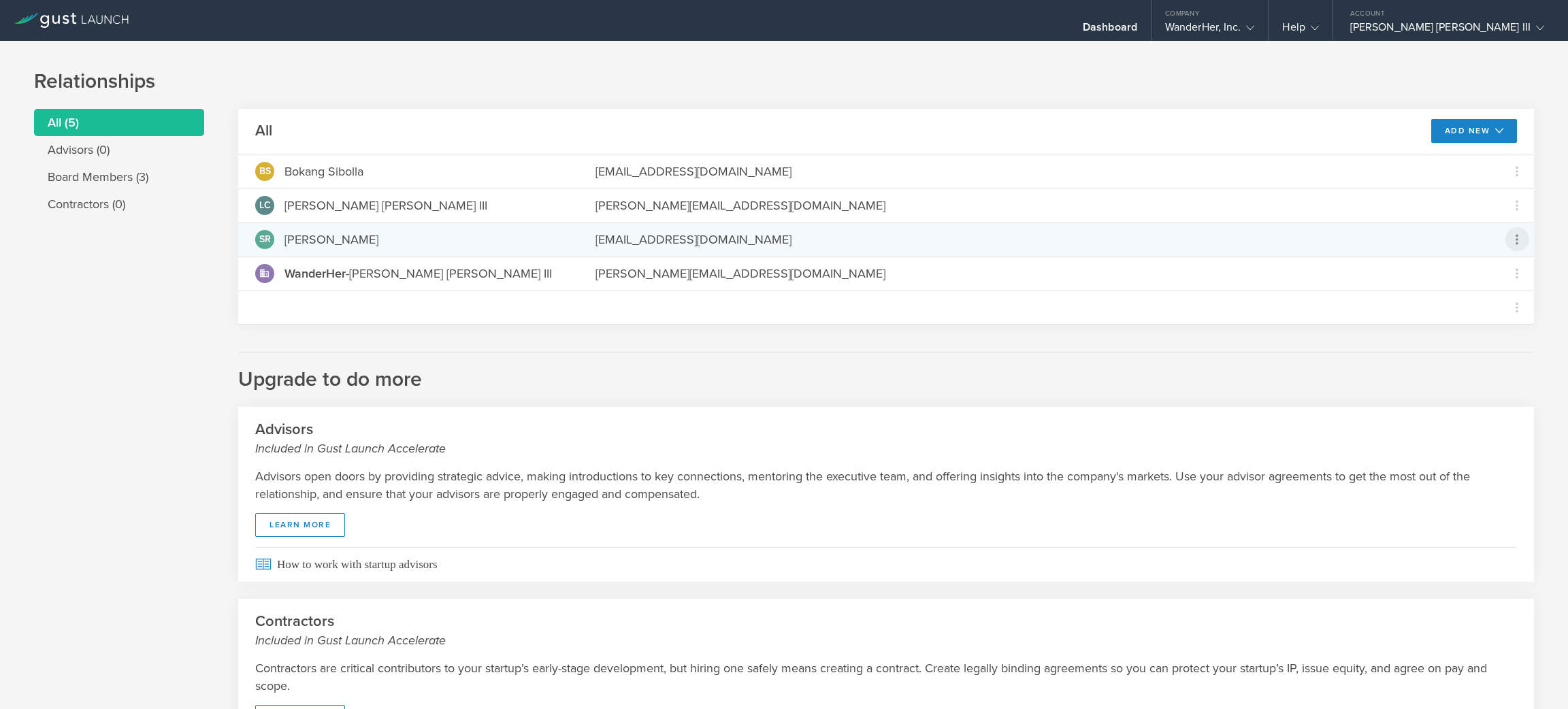
click at [1509, 240] on icon at bounding box center [1517, 239] width 17 height 17
click at [91, 17] on md-backdrop at bounding box center [784, 354] width 1568 height 709
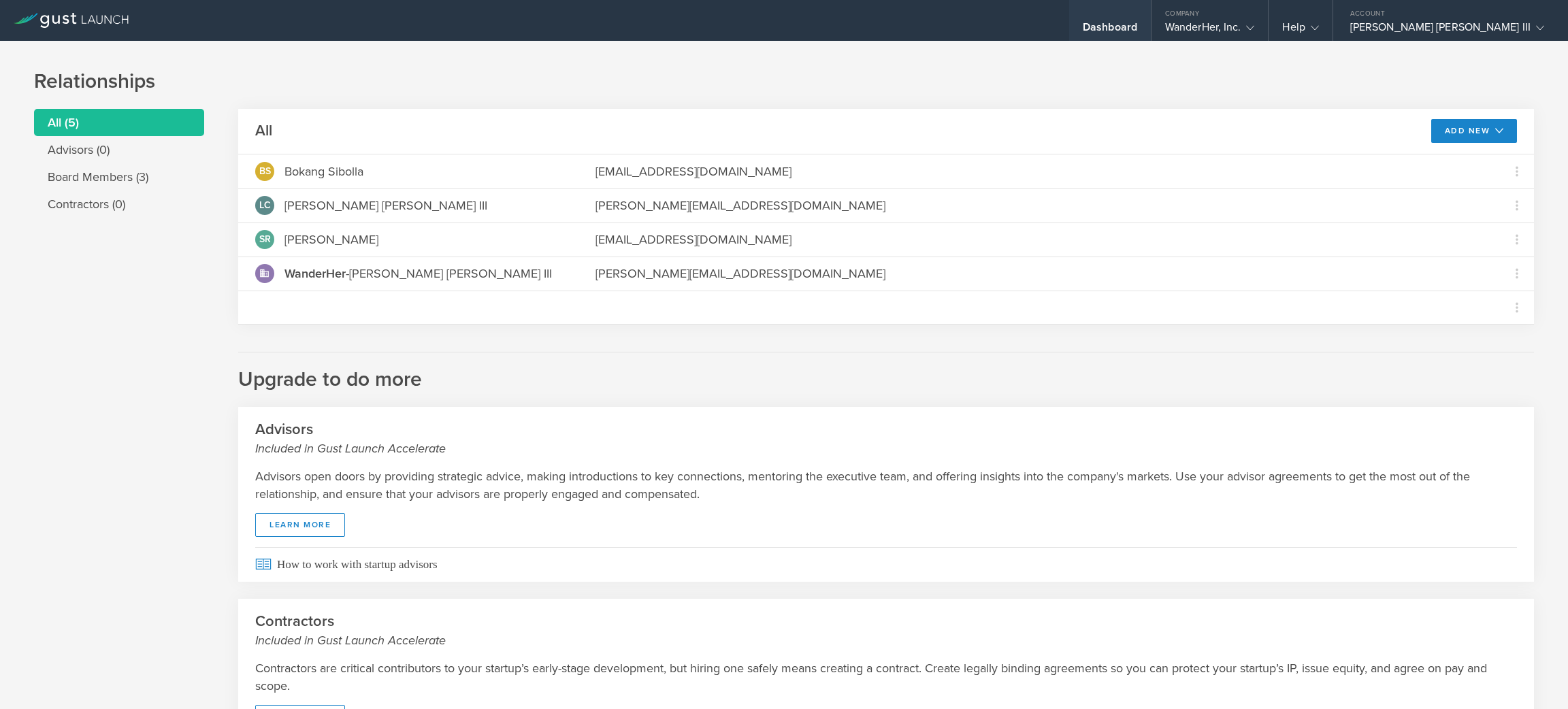
click at [1137, 32] on div "Dashboard" at bounding box center [1110, 30] width 54 height 20
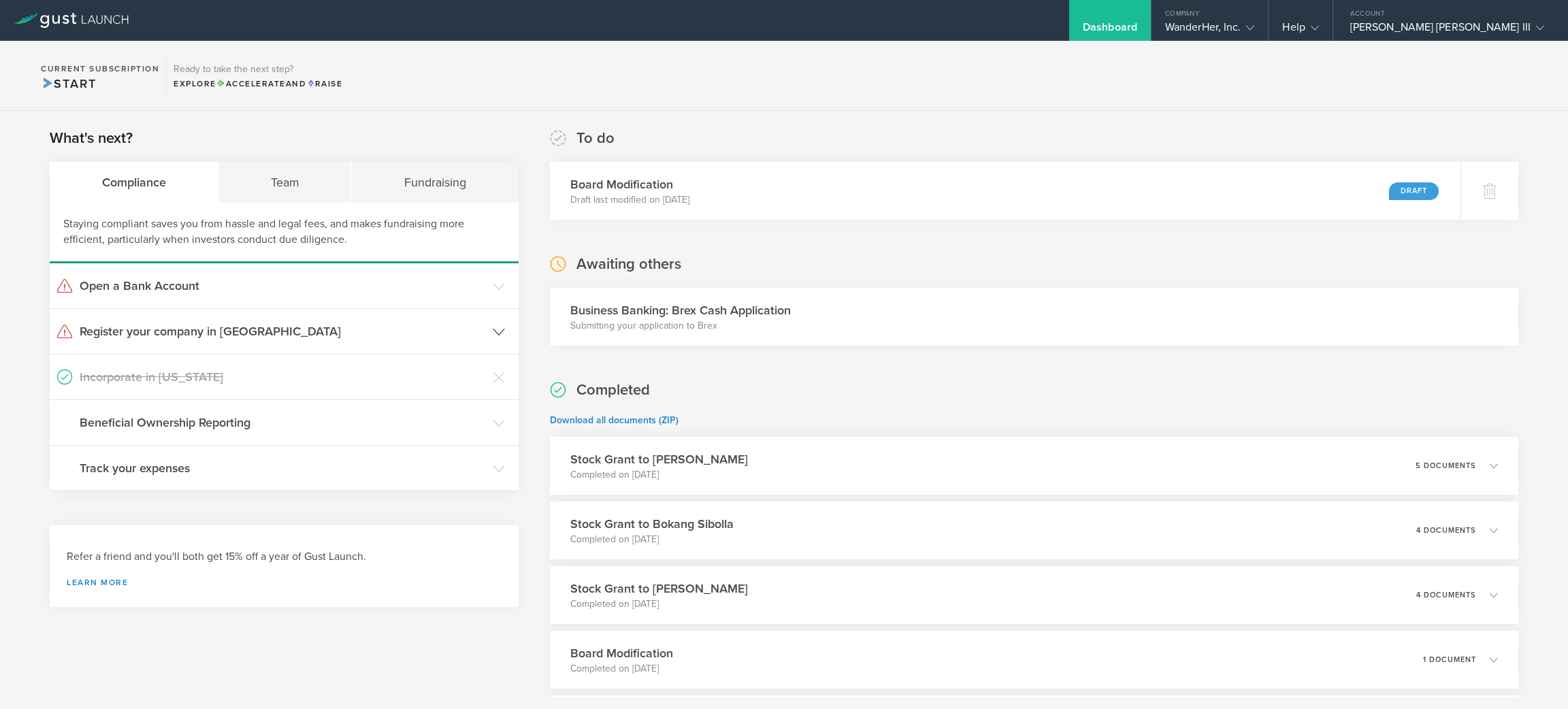
click at [497, 328] on icon at bounding box center [499, 332] width 12 height 12
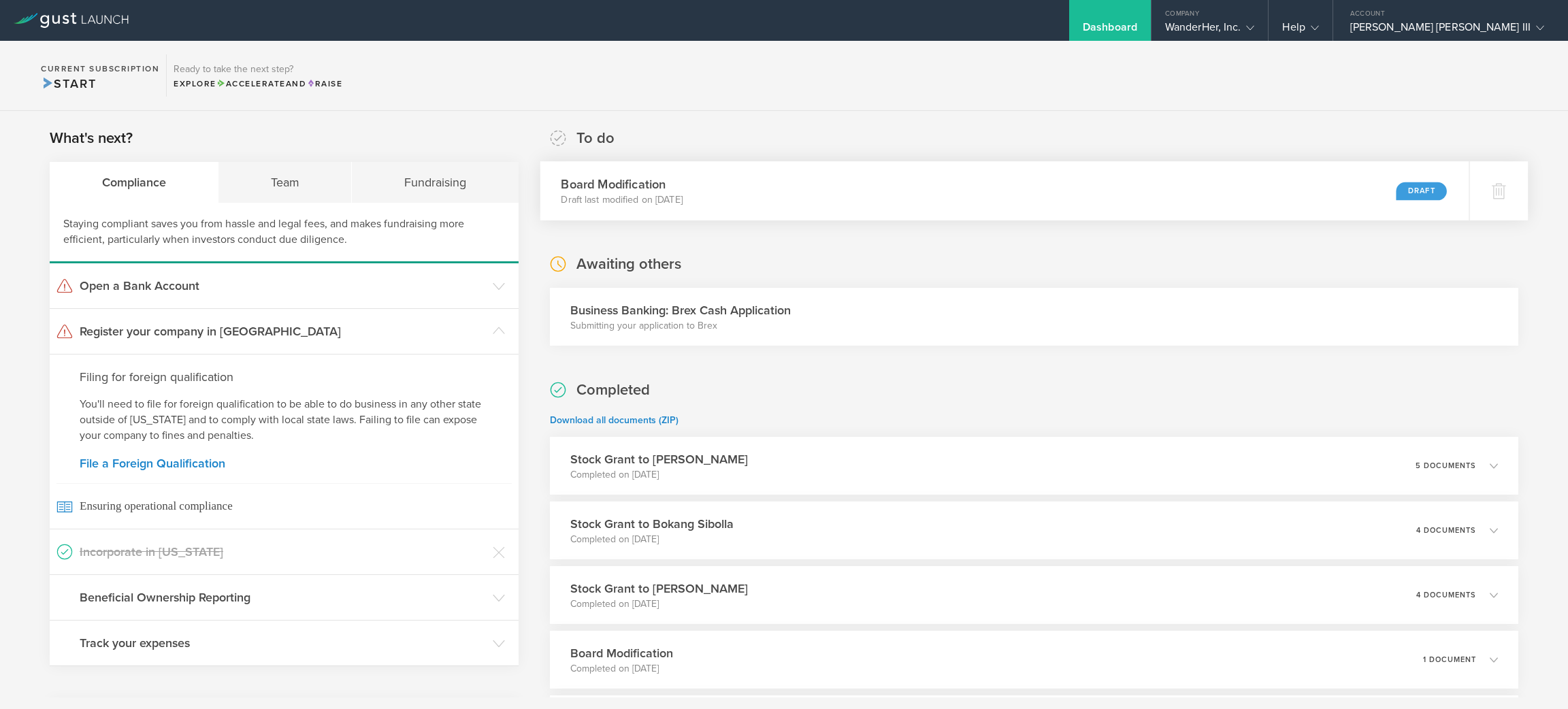
click at [864, 196] on div "Board Modification Draft last modified on Oct 7, 2025 Draft" at bounding box center [1004, 191] width 929 height 59
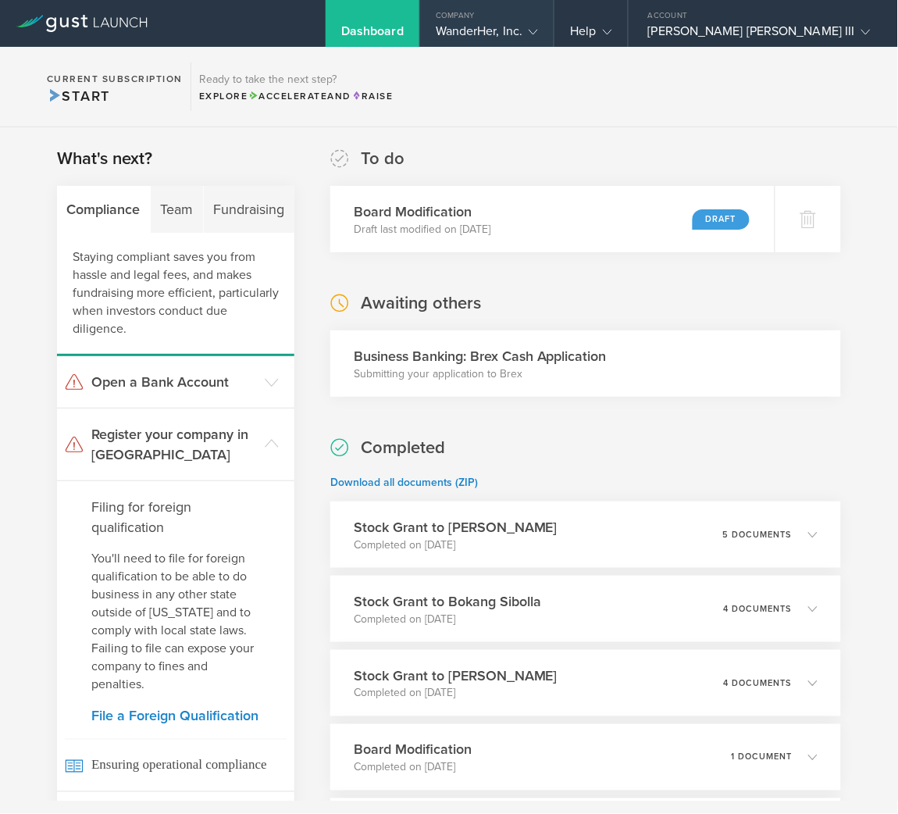
click at [538, 30] on polyline at bounding box center [533, 32] width 9 height 5
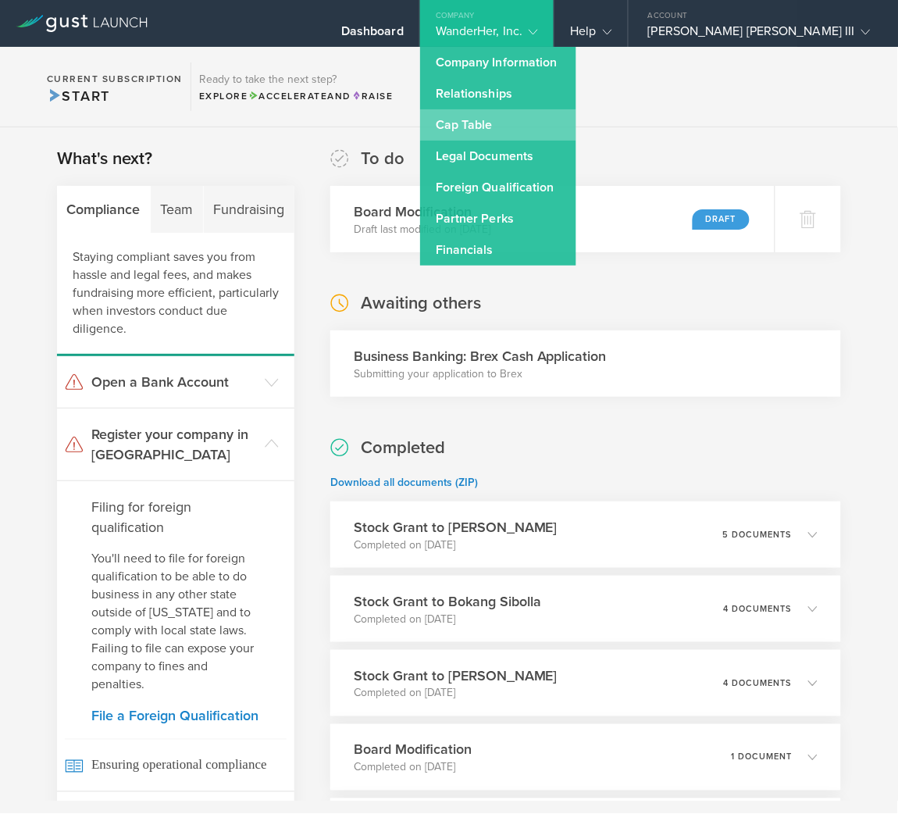
click at [576, 124] on link "Cap Table" at bounding box center [498, 124] width 156 height 31
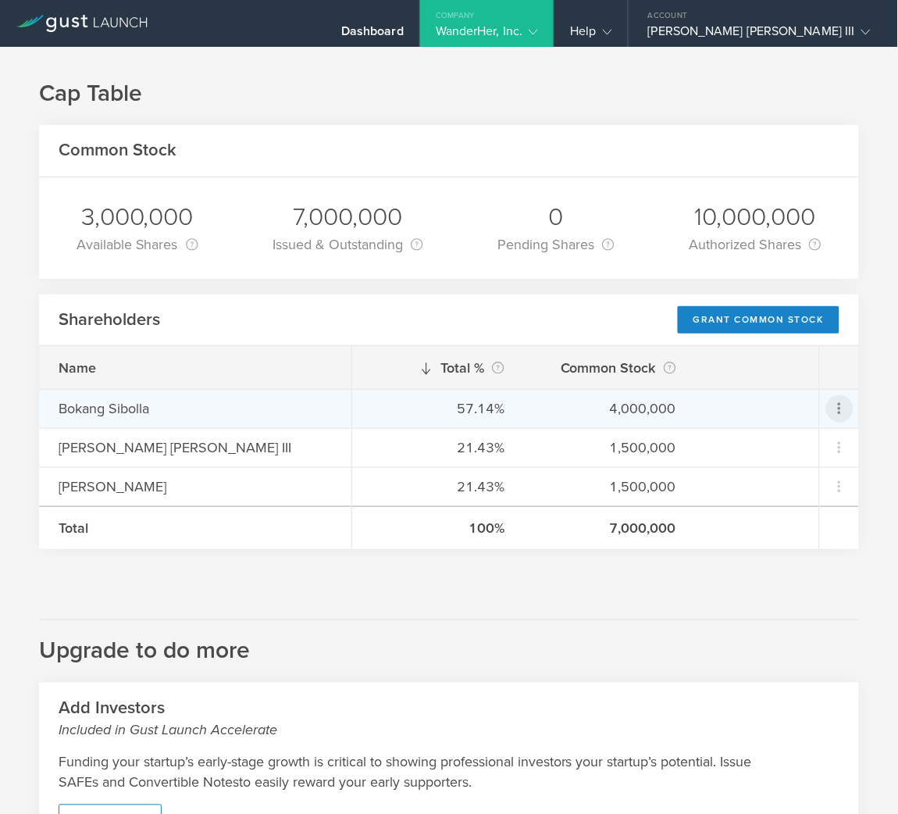
click at [830, 407] on icon at bounding box center [839, 408] width 19 height 19
click at [814, 447] on div "Grant Common Stock" at bounding box center [773, 450] width 119 height 18
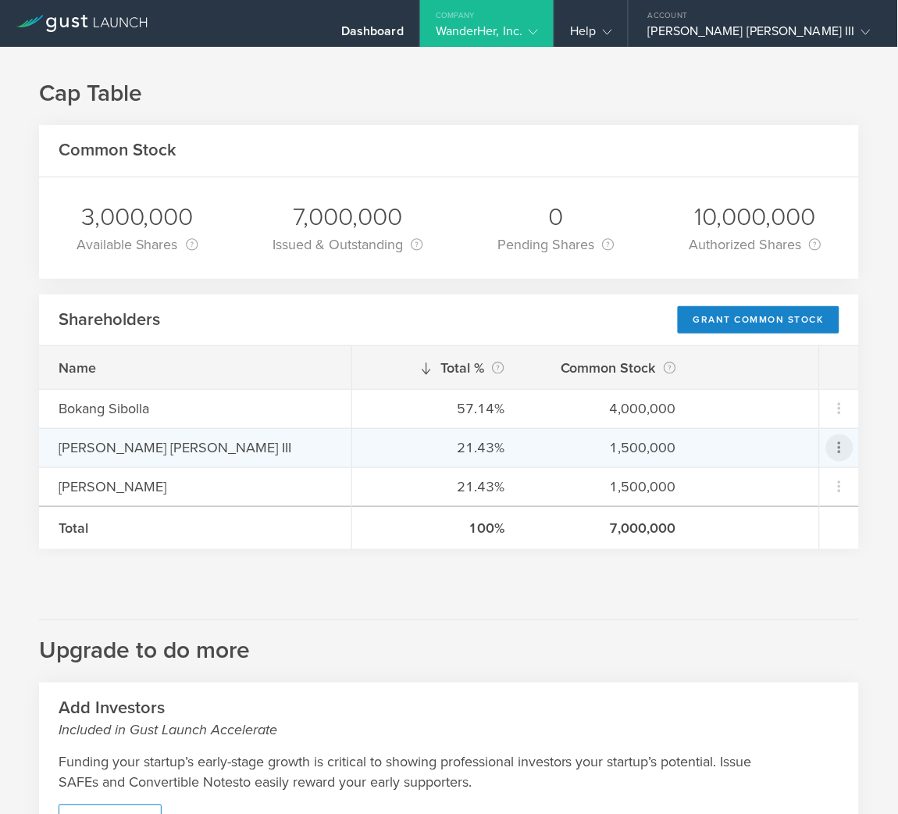
click at [832, 449] on icon at bounding box center [839, 447] width 27 height 27
click at [802, 532] on div "due to termination" at bounding box center [773, 537] width 119 height 16
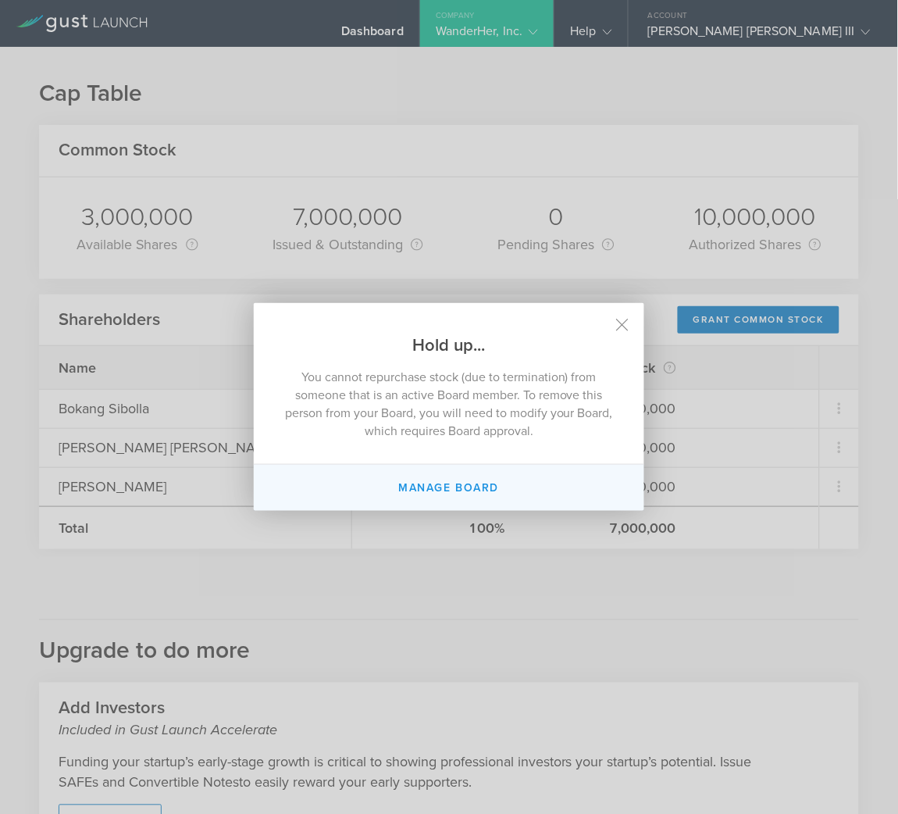
click at [551, 475] on button "Manage Board" at bounding box center [449, 488] width 390 height 46
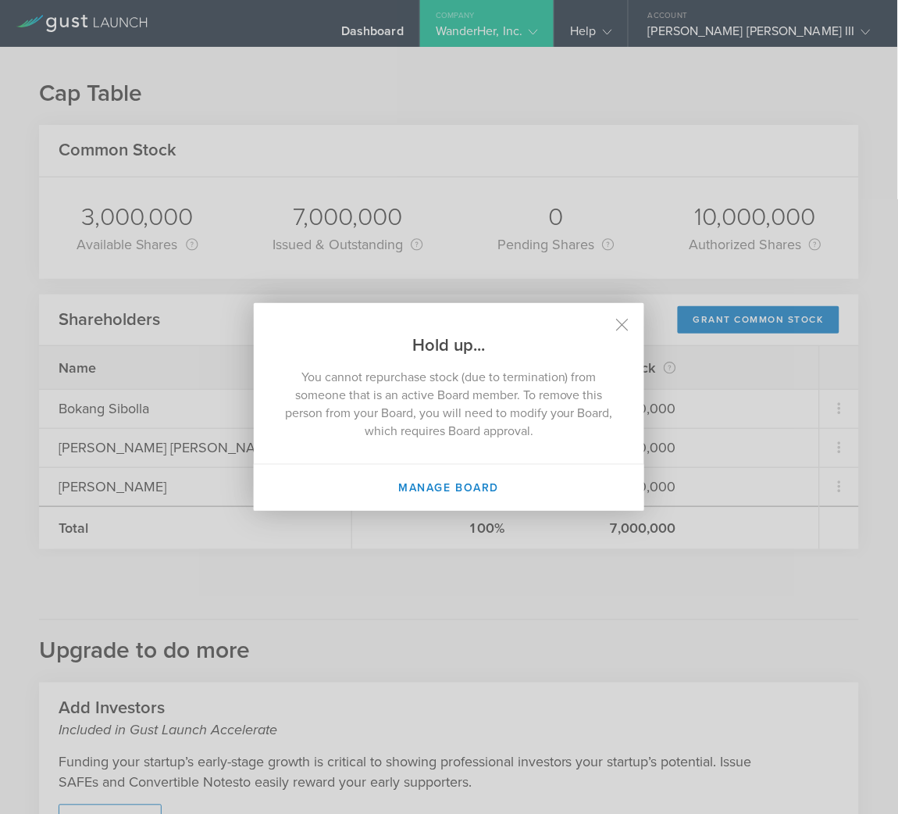
click at [735, 612] on div "Hold up... You cannot repurchase stock (due to termination) from someone that i…" at bounding box center [449, 407] width 898 height 814
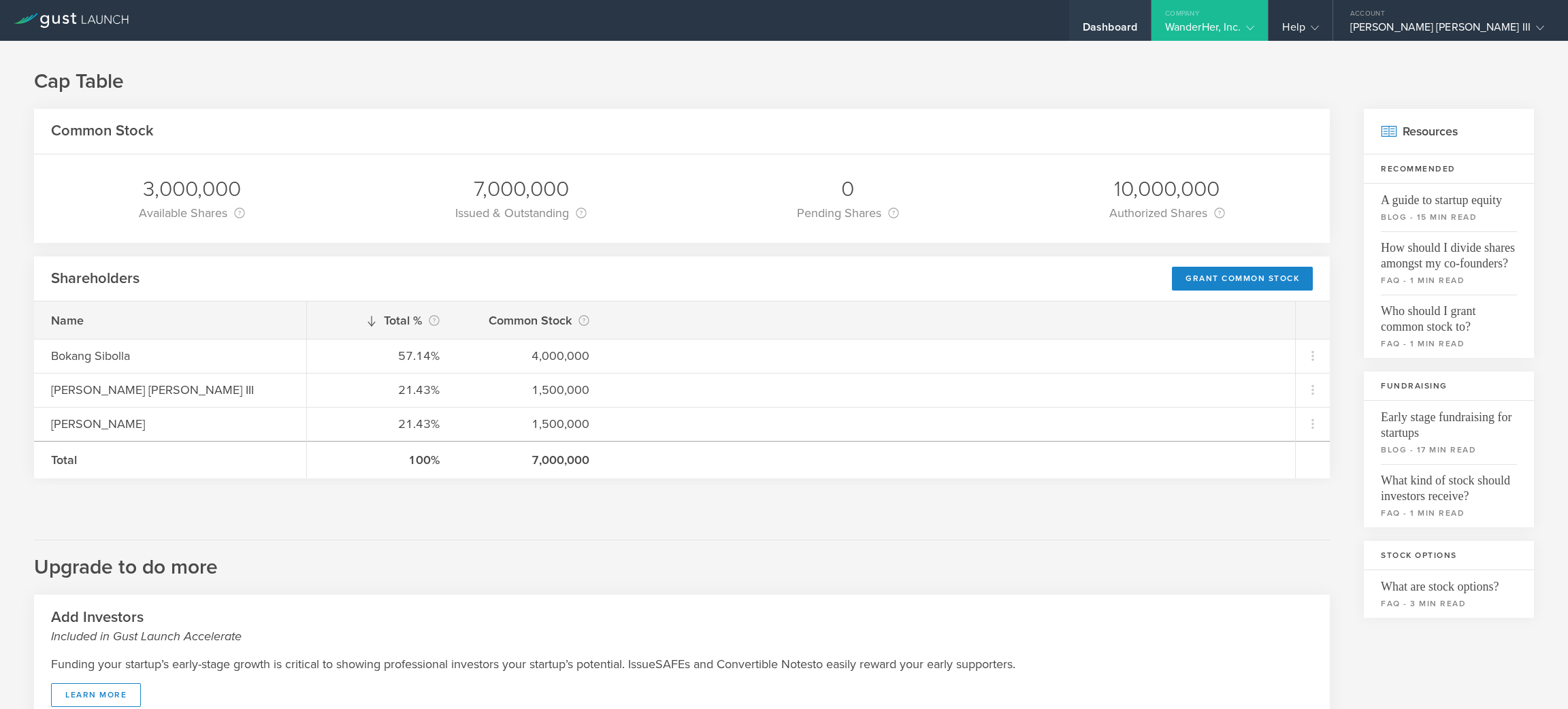
click at [1151, 16] on div "Dashboard" at bounding box center [1110, 20] width 82 height 41
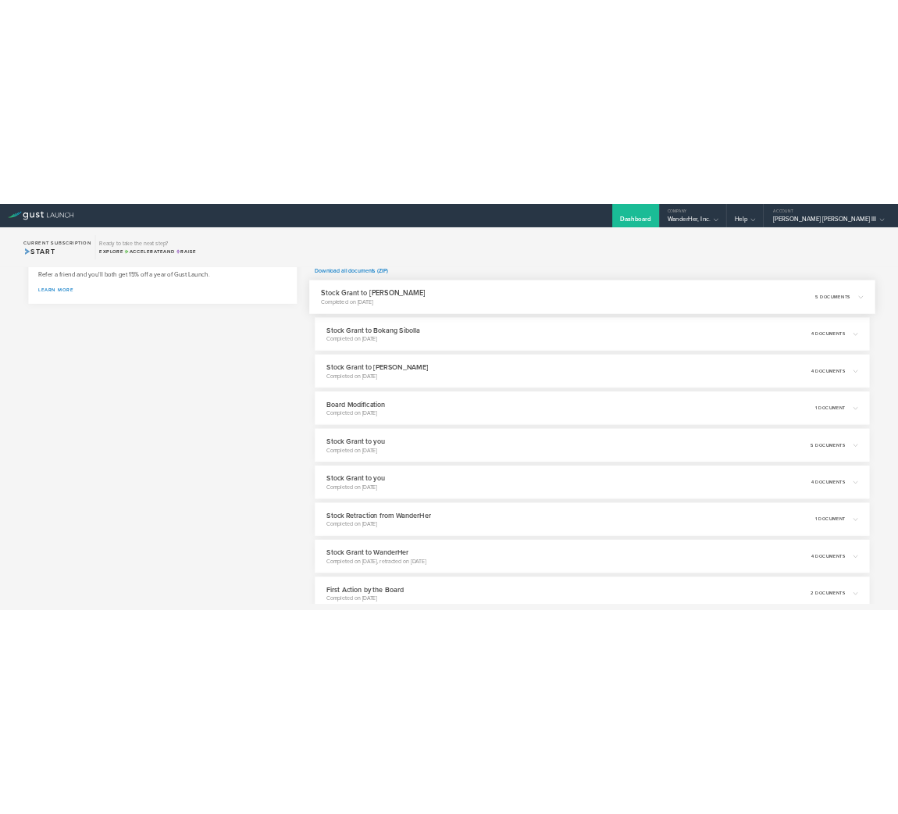
scroll to position [725, 0]
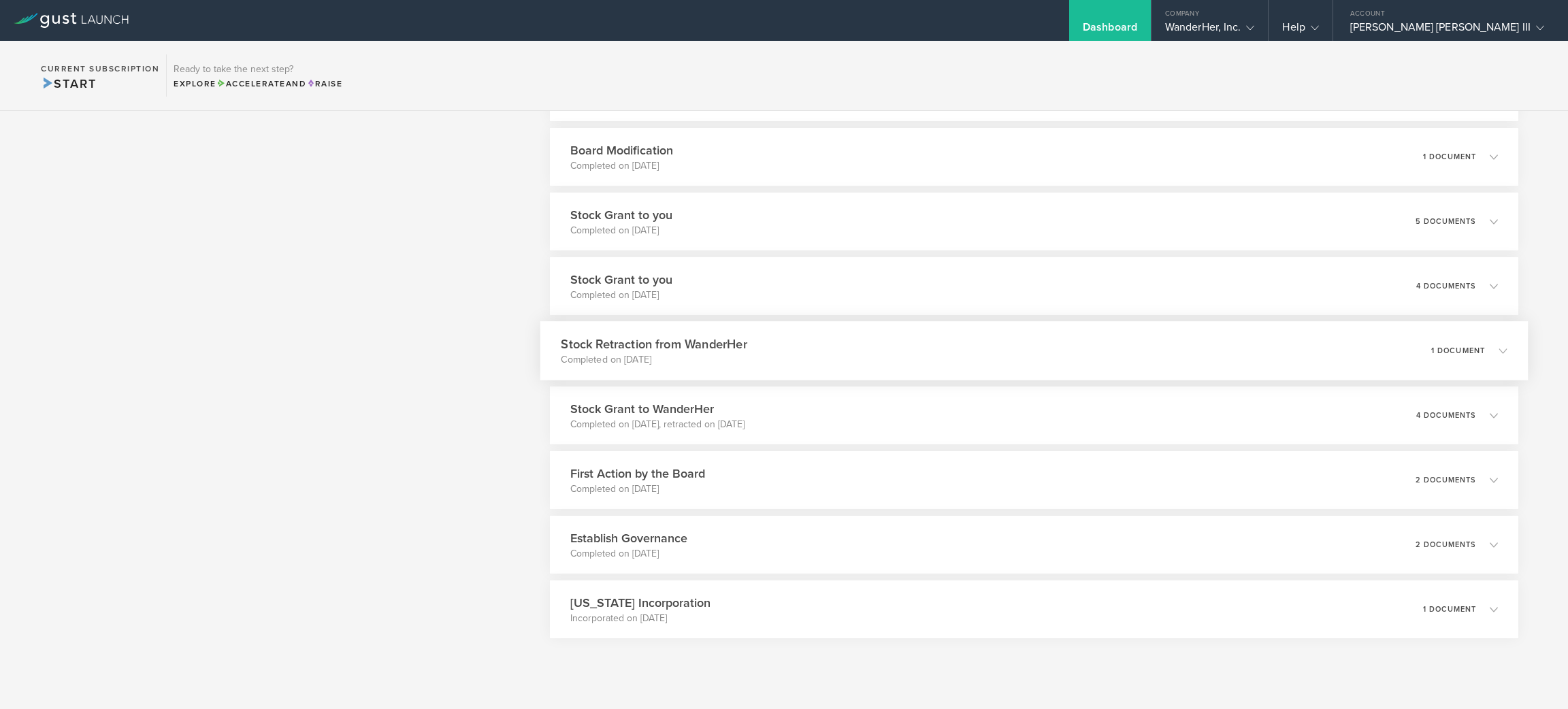
click at [1485, 350] on icon at bounding box center [1497, 350] width 23 height 12
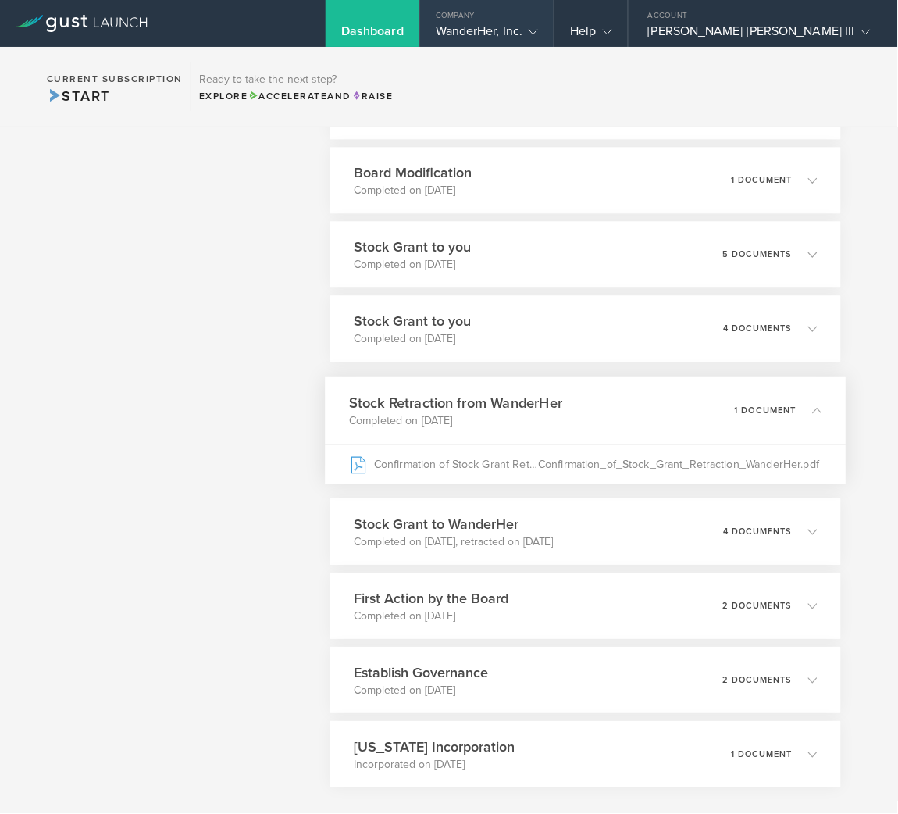
click at [554, 18] on div "Company" at bounding box center [487, 11] width 134 height 23
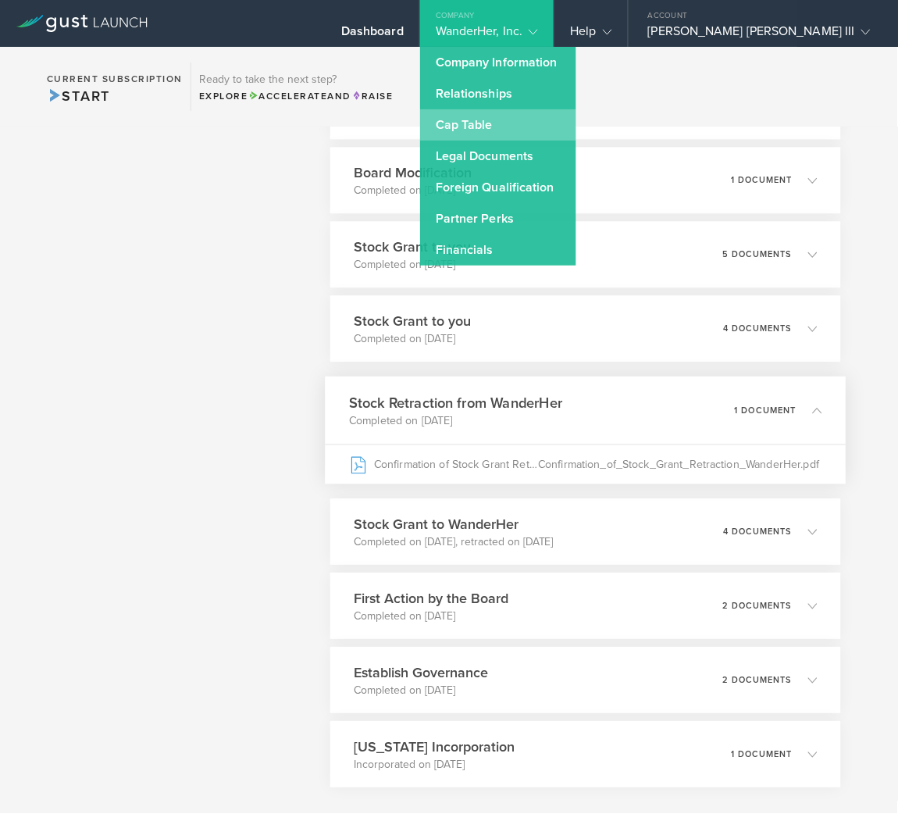
click at [576, 126] on link "Cap Table" at bounding box center [498, 124] width 156 height 31
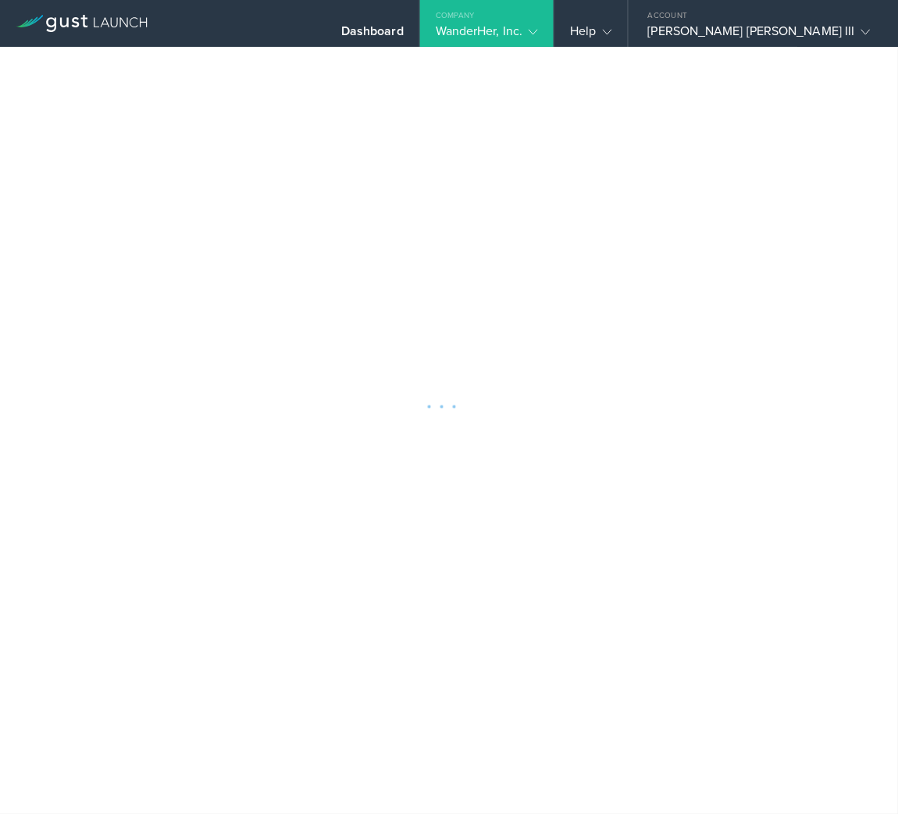
scroll to position [660, 0]
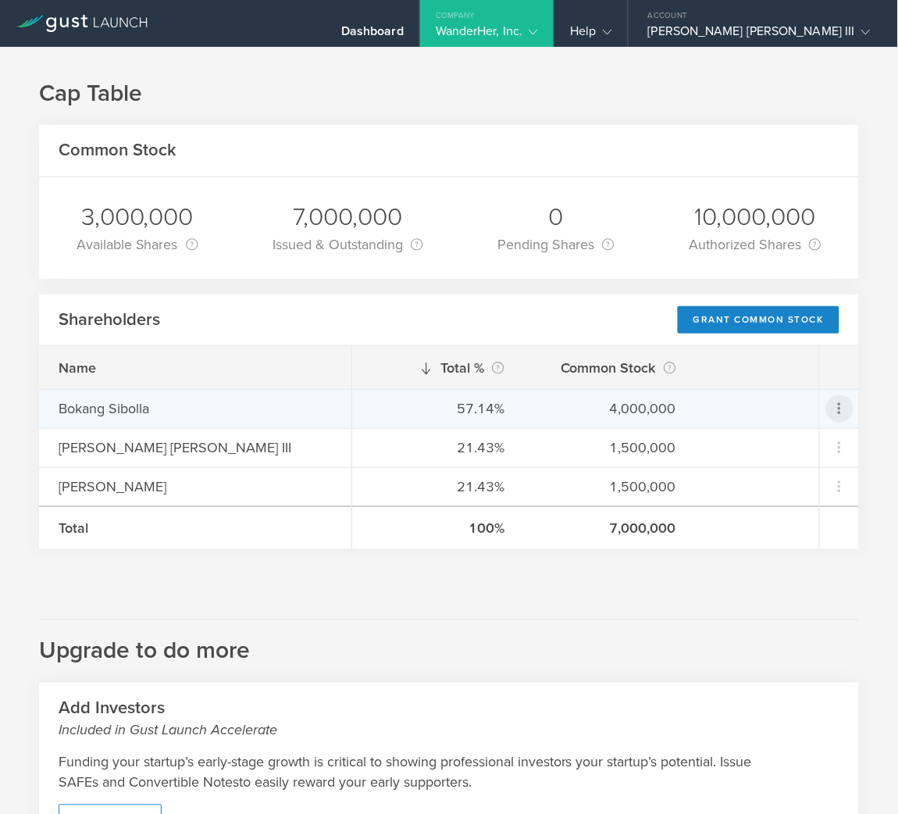
click at [830, 405] on icon at bounding box center [839, 408] width 19 height 19
click at [839, 606] on md-backdrop at bounding box center [449, 407] width 898 height 814
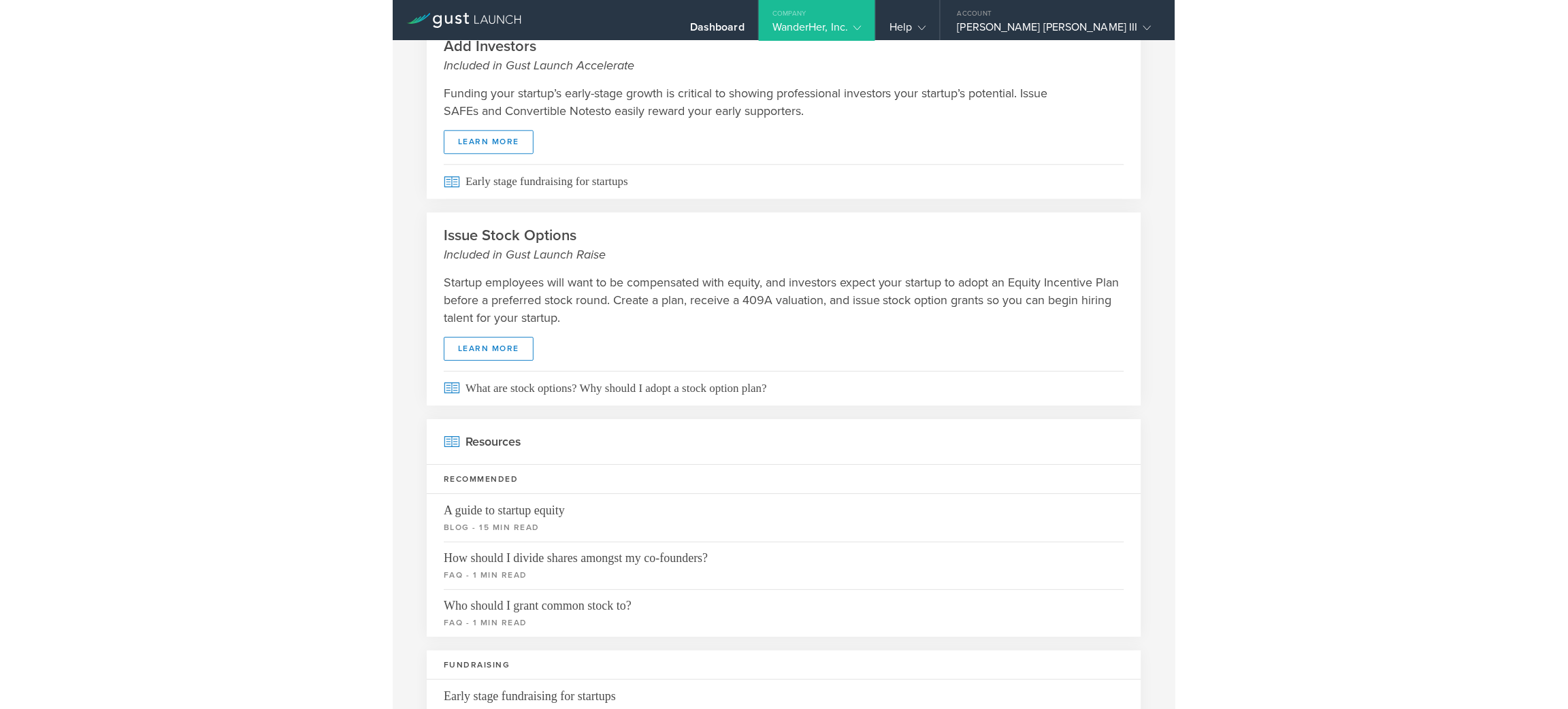
scroll to position [0, 0]
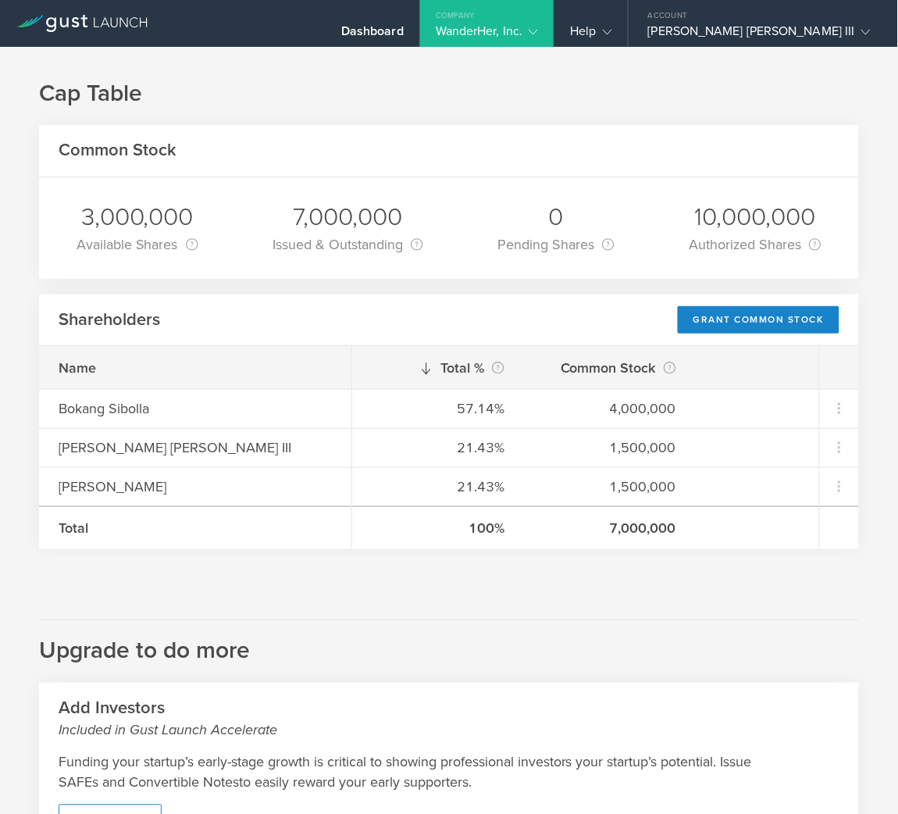
click at [538, 31] on icon at bounding box center [533, 31] width 9 height 9
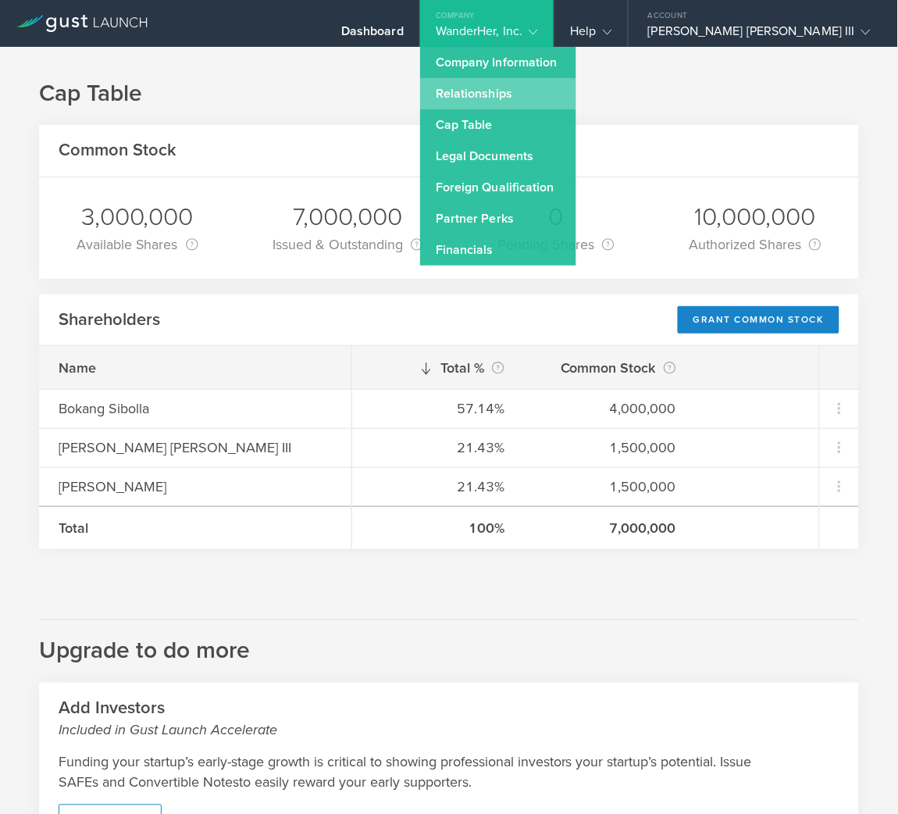
click at [576, 92] on link "Relationships" at bounding box center [498, 93] width 156 height 31
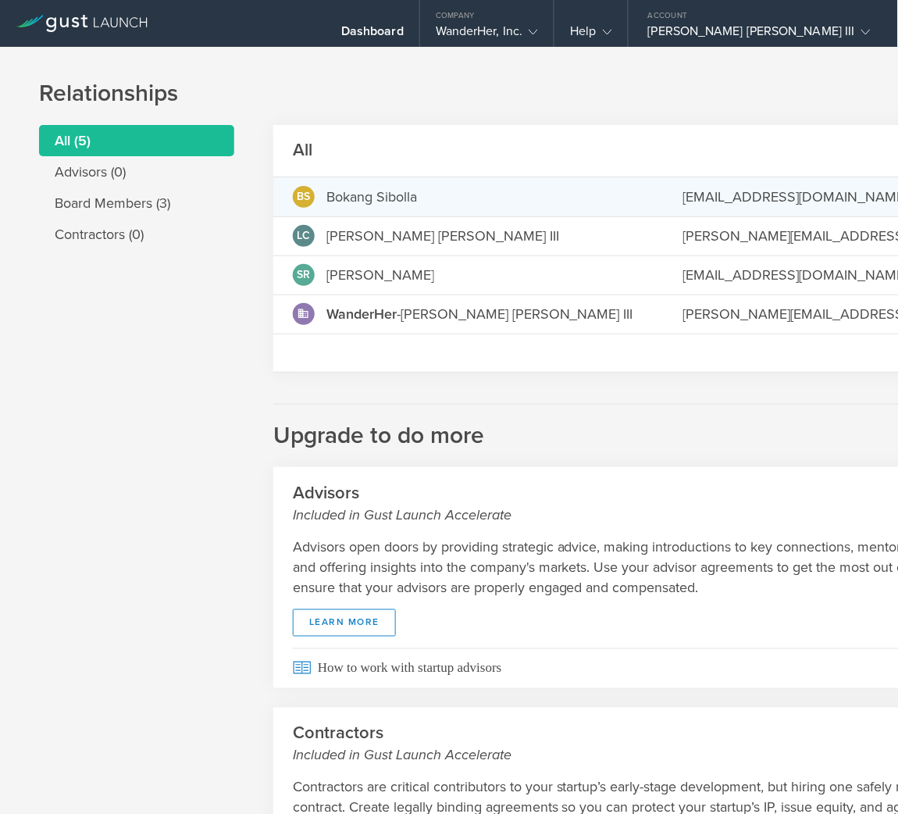
click at [811, 239] on div "Grant Common Stock" at bounding box center [773, 237] width 119 height 18
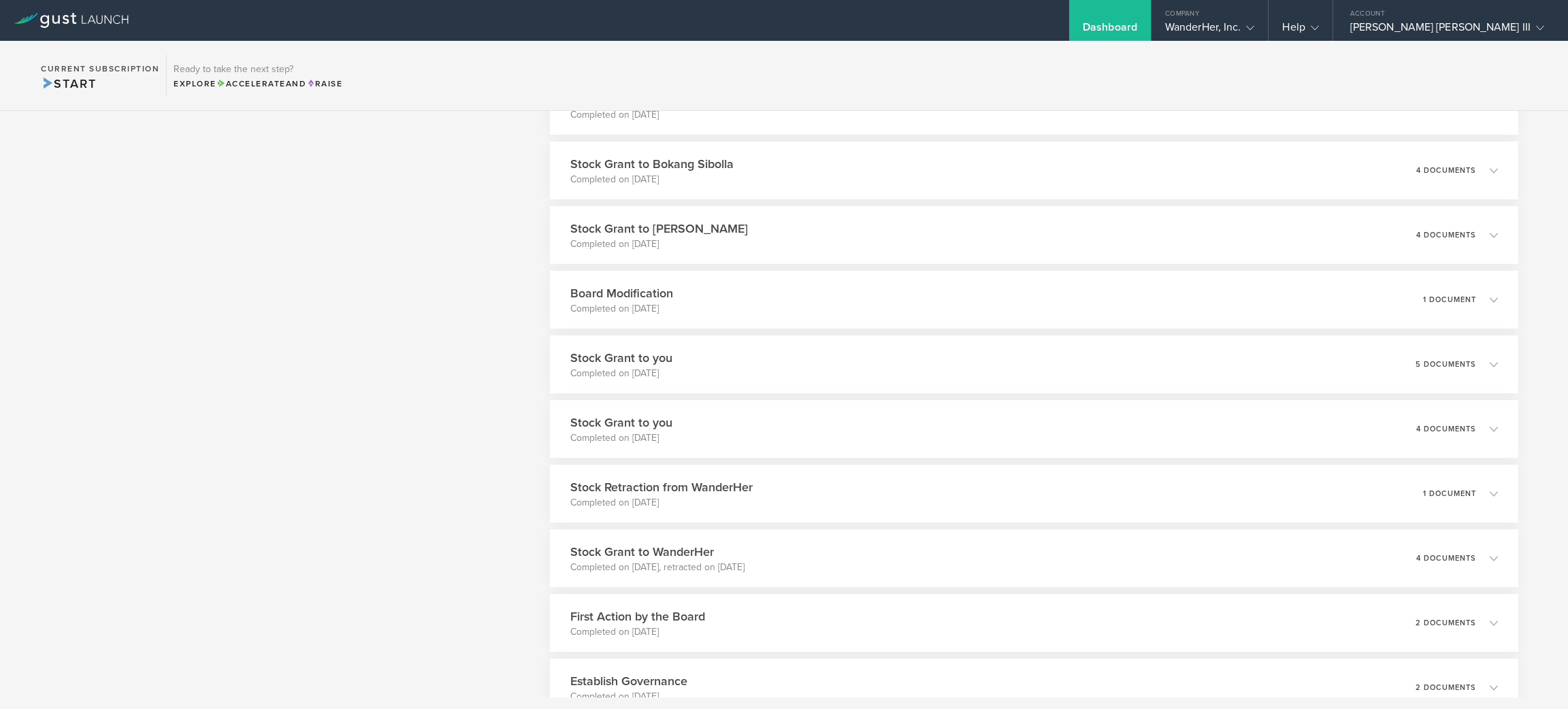
scroll to position [554, 0]
click at [1498, 235] on icon at bounding box center [1502, 233] width 8 height 8
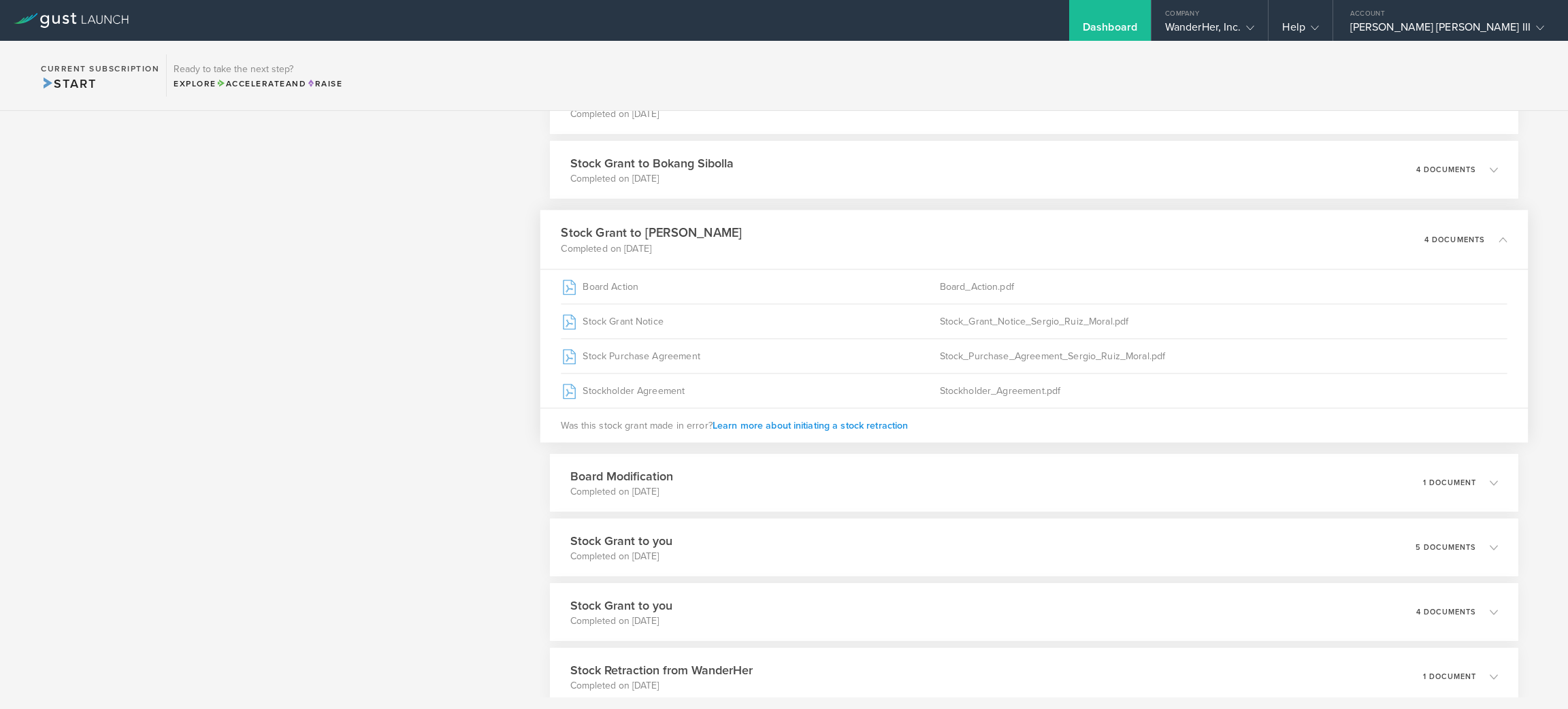
click at [865, 424] on span "Learn more about initiating a stock retraction" at bounding box center [810, 424] width 196 height 11
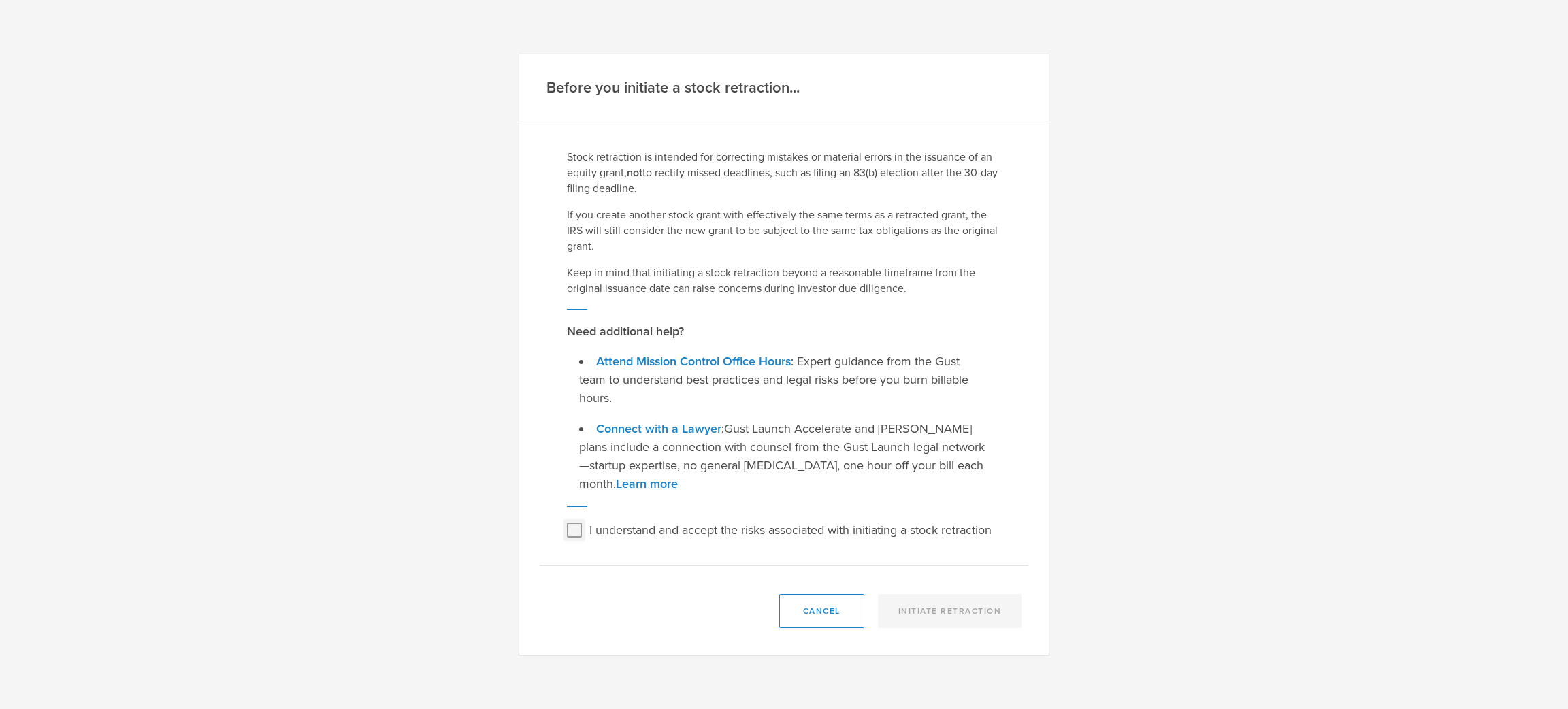
click at [570, 519] on input "I understand and accept the risks associated with initiating a stock retraction" at bounding box center [574, 530] width 22 height 22
checkbox input "true"
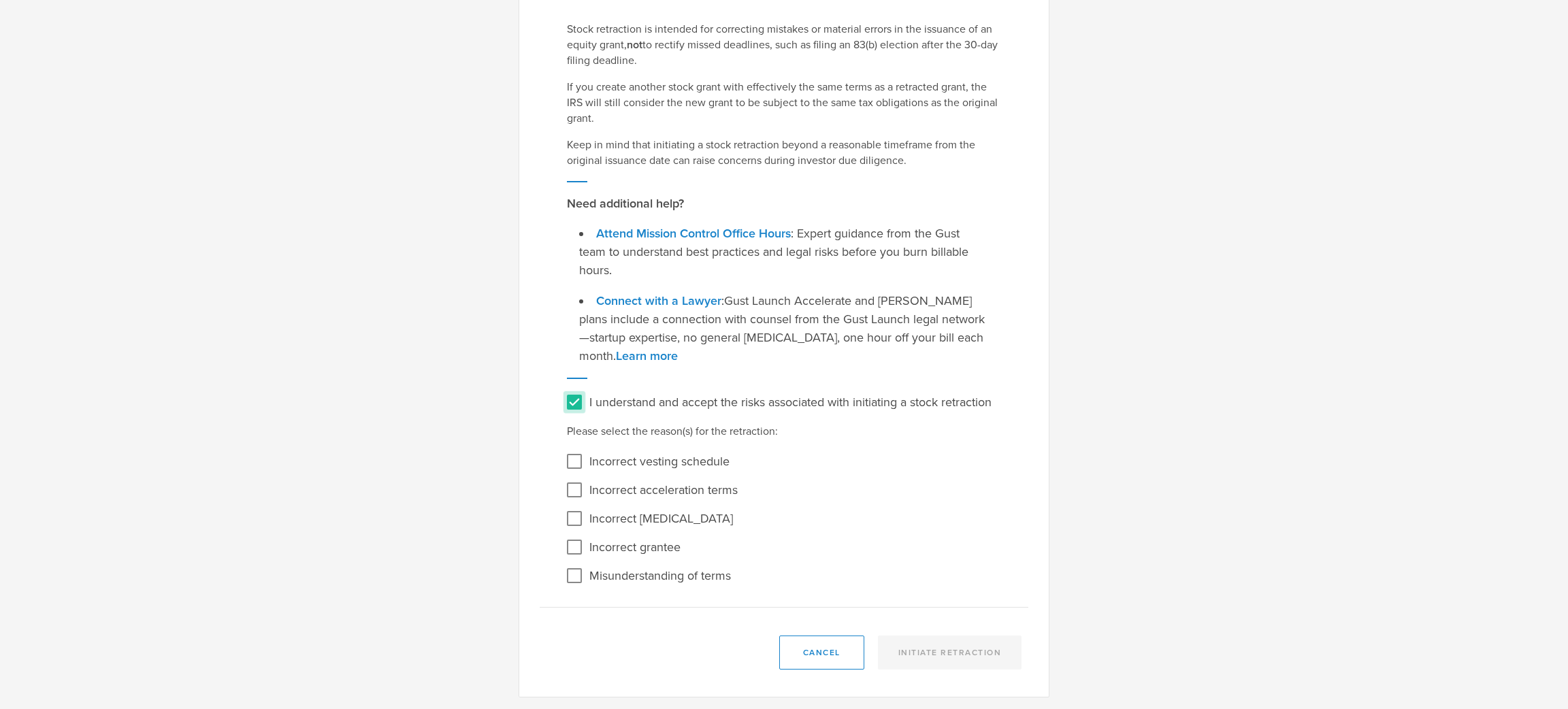
scroll to position [87, 0]
click at [567, 572] on input "Misunderstanding of terms" at bounding box center [574, 576] width 22 height 22
checkbox input "true"
click at [991, 654] on button "Initiate Retraction" at bounding box center [950, 652] width 145 height 34
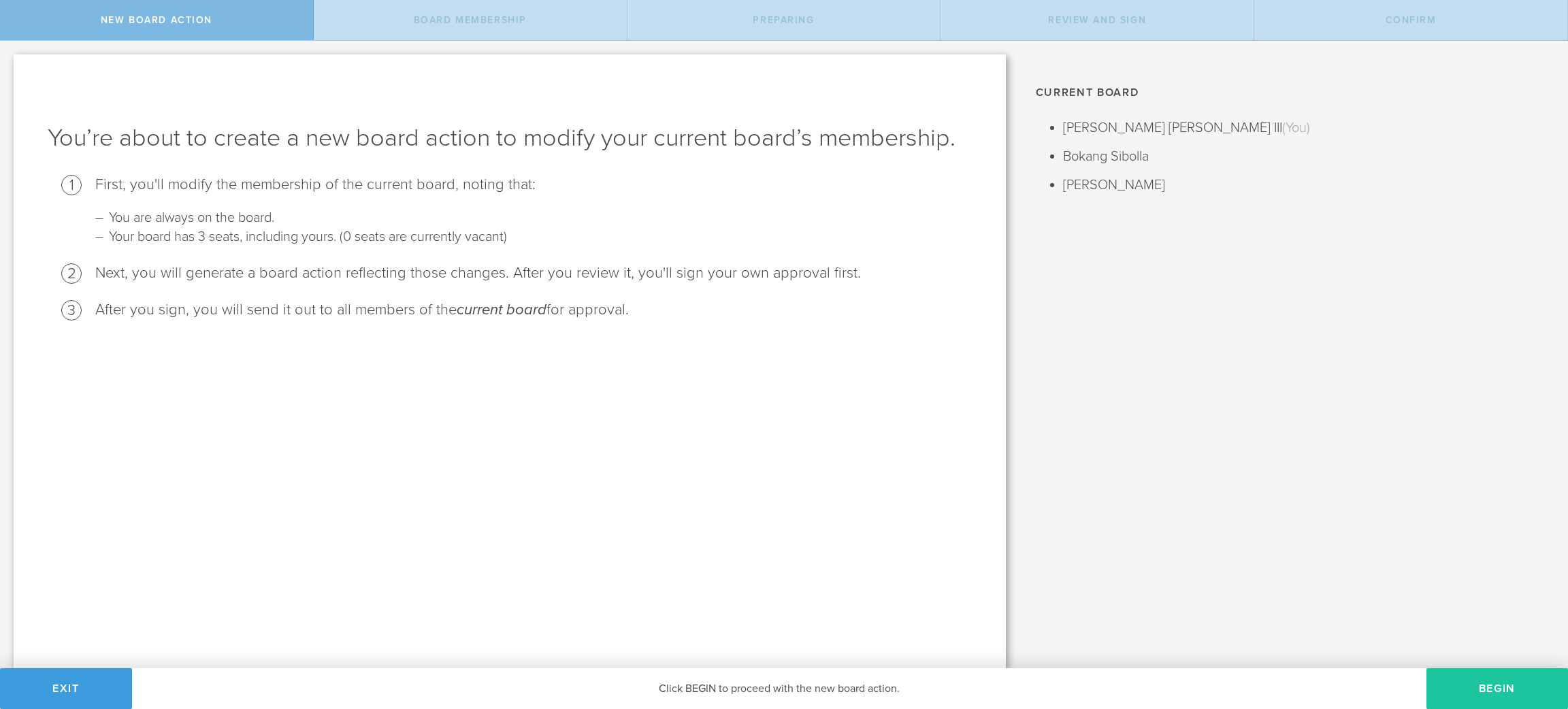
click at [1517, 685] on button "Begin" at bounding box center [1497, 688] width 141 height 41
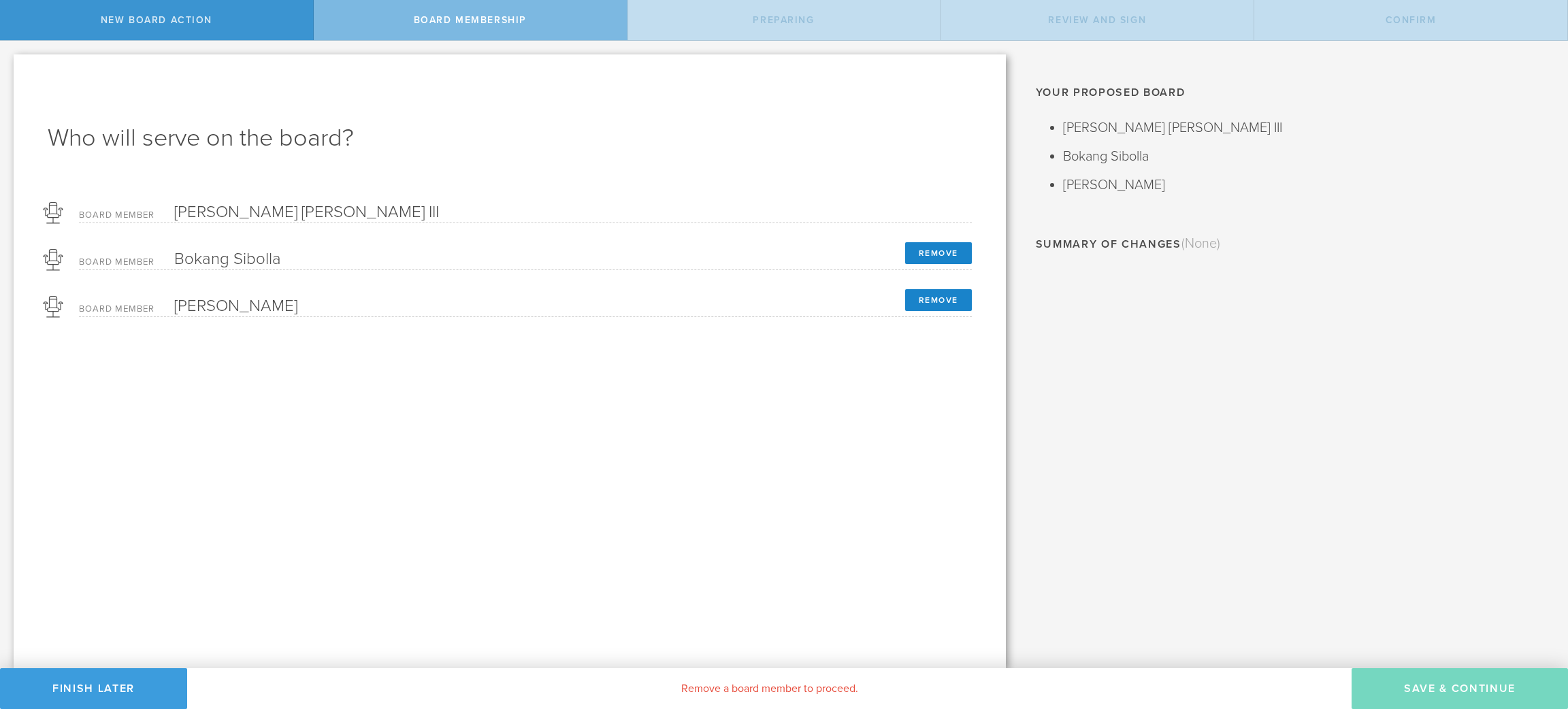
click at [772, 345] on div "Who will serve on the board? Board Member [PERSON_NAME] [PERSON_NAME] Board Mem…" at bounding box center [510, 361] width 992 height 613
click at [939, 245] on button "Remove" at bounding box center [938, 253] width 67 height 22
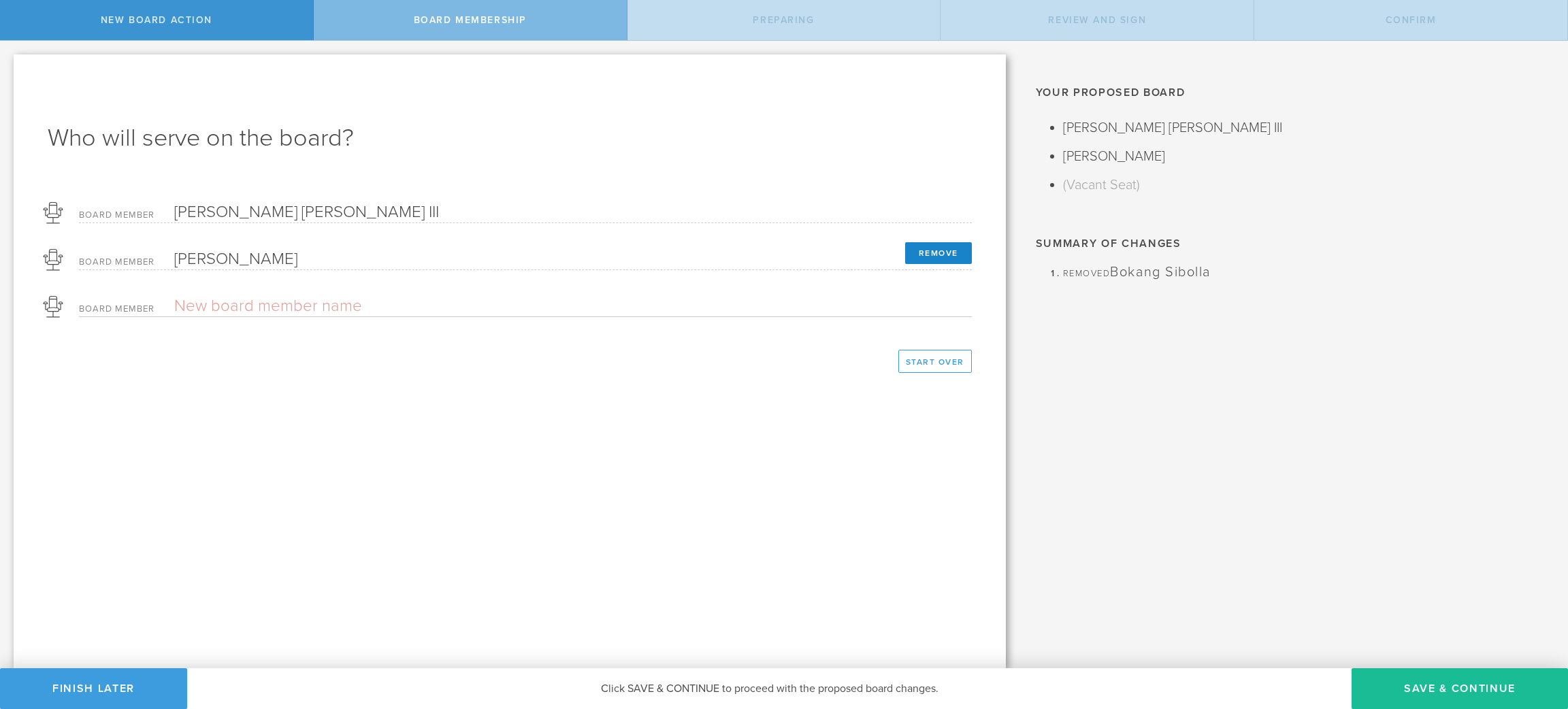
click at [960, 248] on button "Remove" at bounding box center [938, 253] width 67 height 22
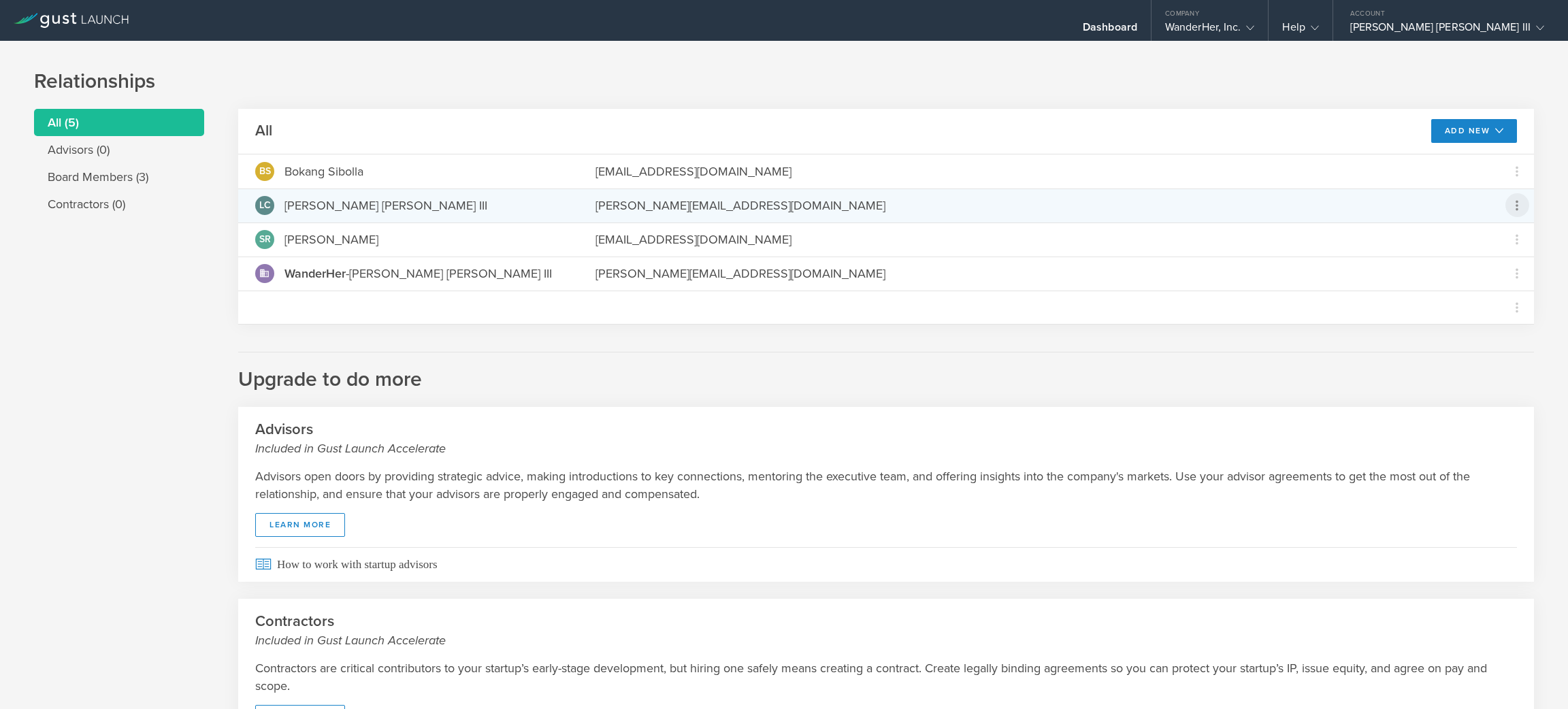
click at [782, 203] on icon at bounding box center [1517, 205] width 17 height 17
click at [782, 169] on md-backdrop at bounding box center [784, 354] width 1568 height 709
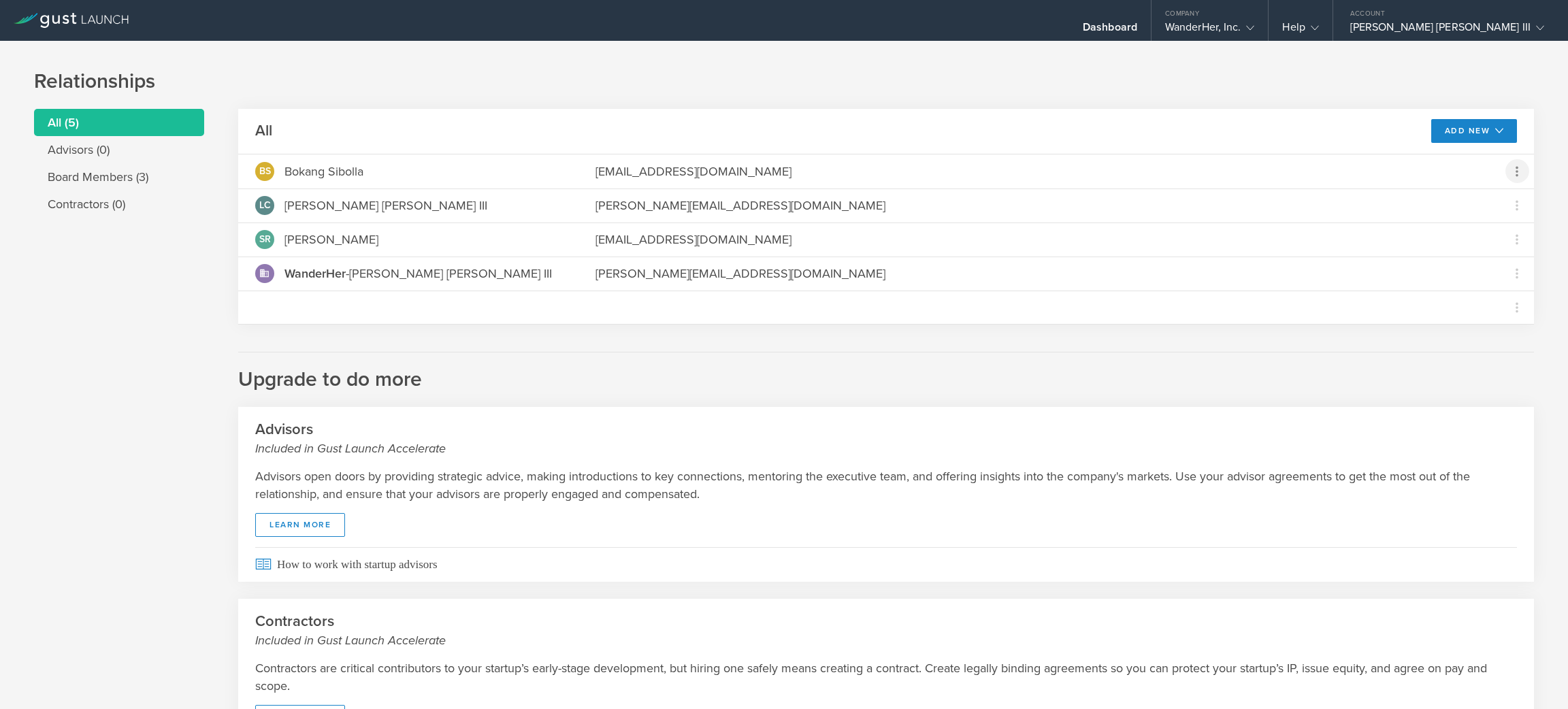
click at [782, 169] on icon at bounding box center [1517, 171] width 17 height 17
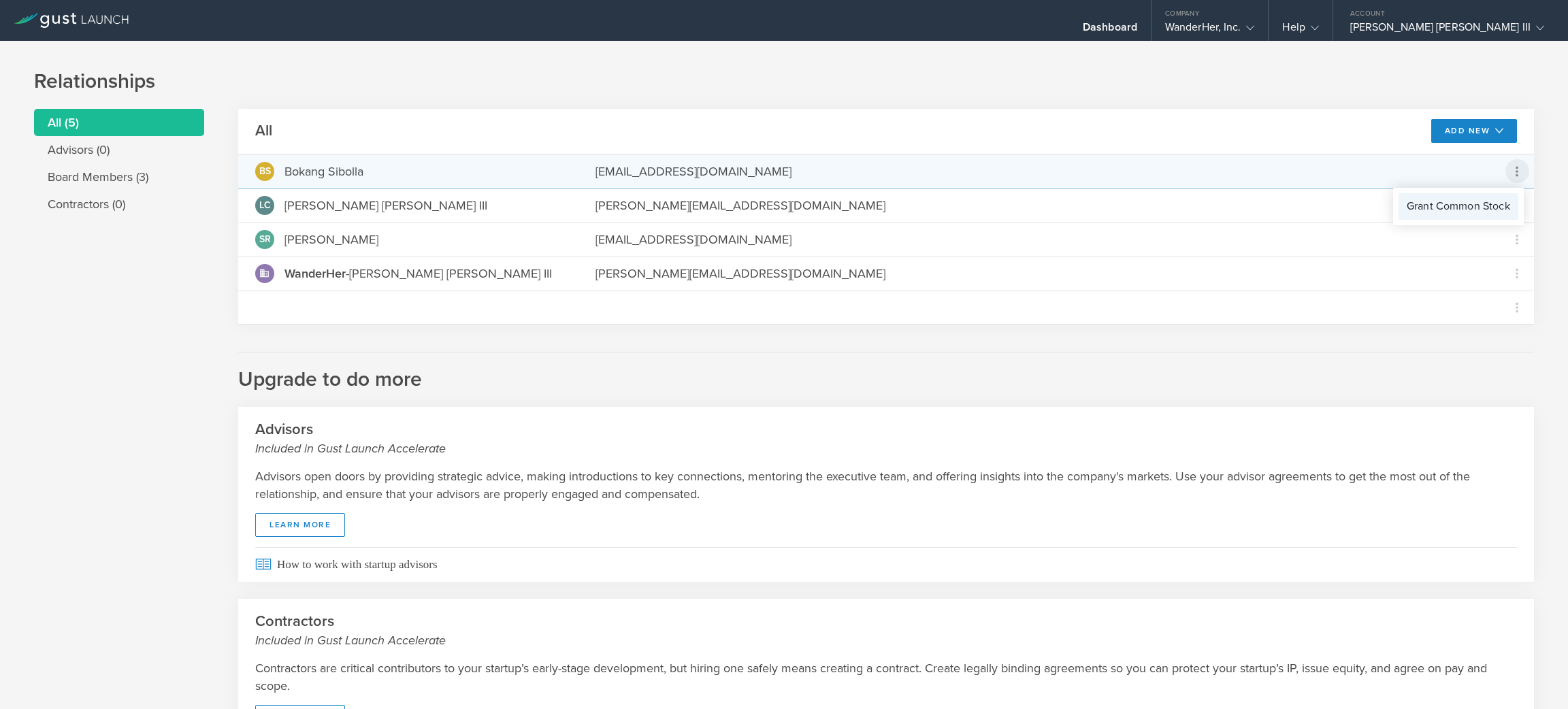
click at [782, 203] on div "Grant Common Stock" at bounding box center [1458, 206] width 104 height 16
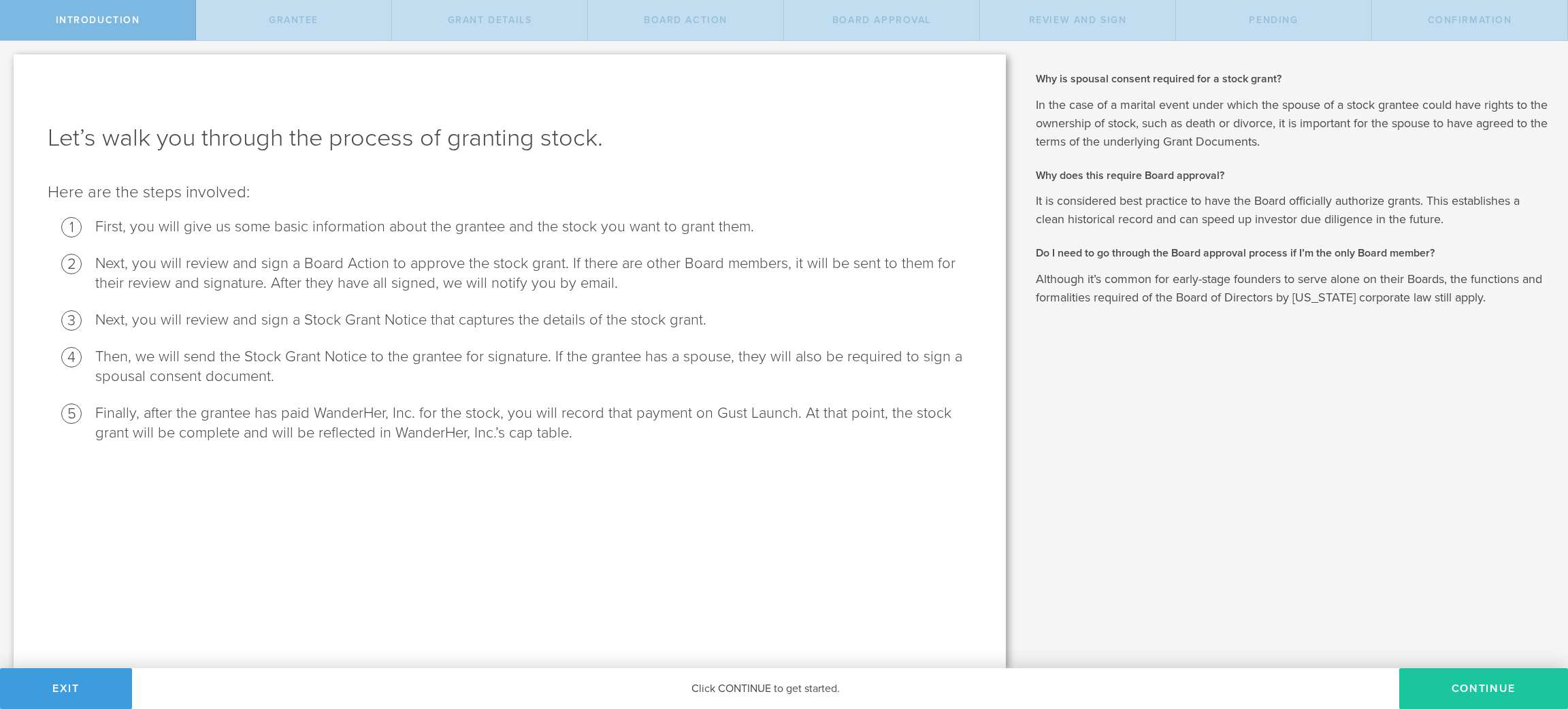
click at [1476, 681] on button "Continue" at bounding box center [1483, 688] width 169 height 41
radio input "true"
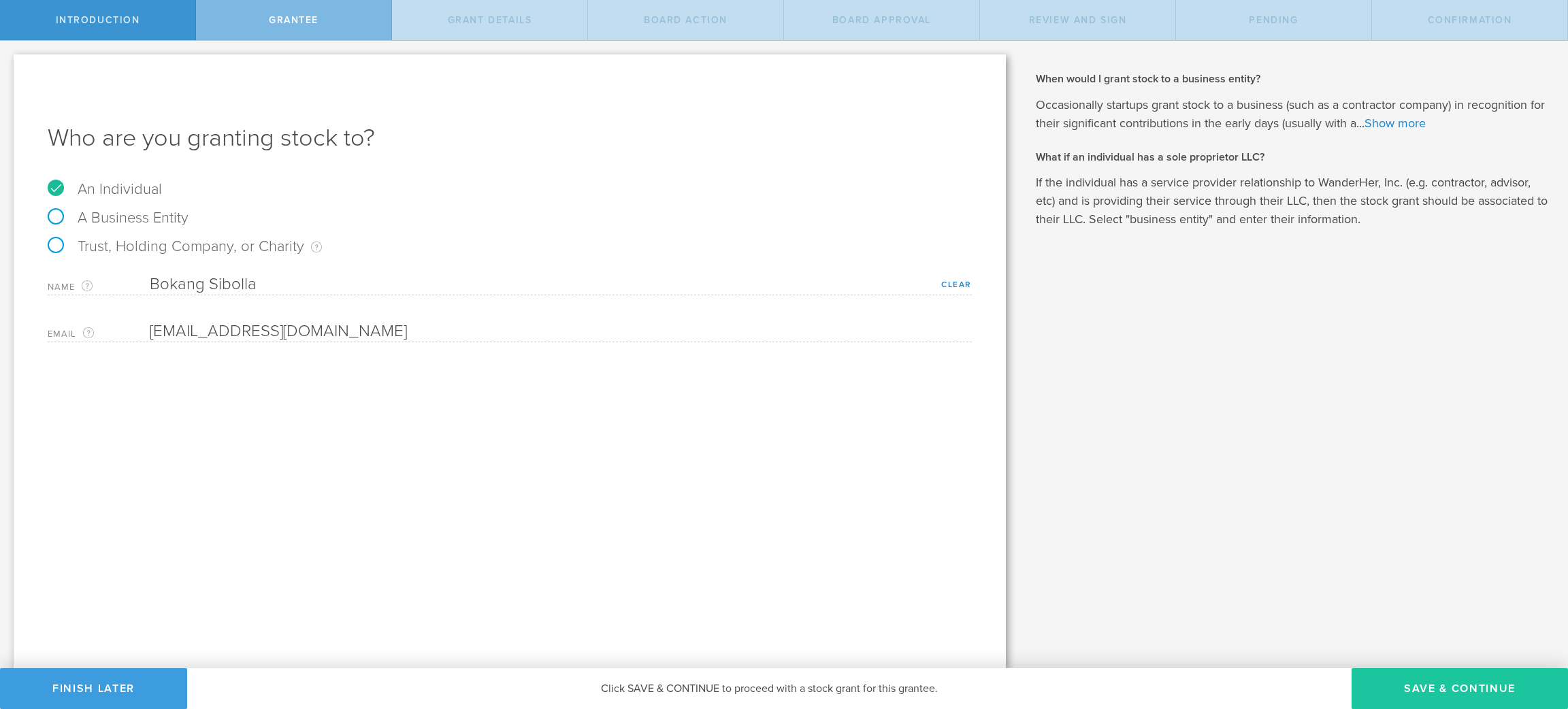
click at [1479, 688] on button "Save & Continue" at bounding box center [1460, 688] width 216 height 41
type input "48"
type input "12"
select select "none"
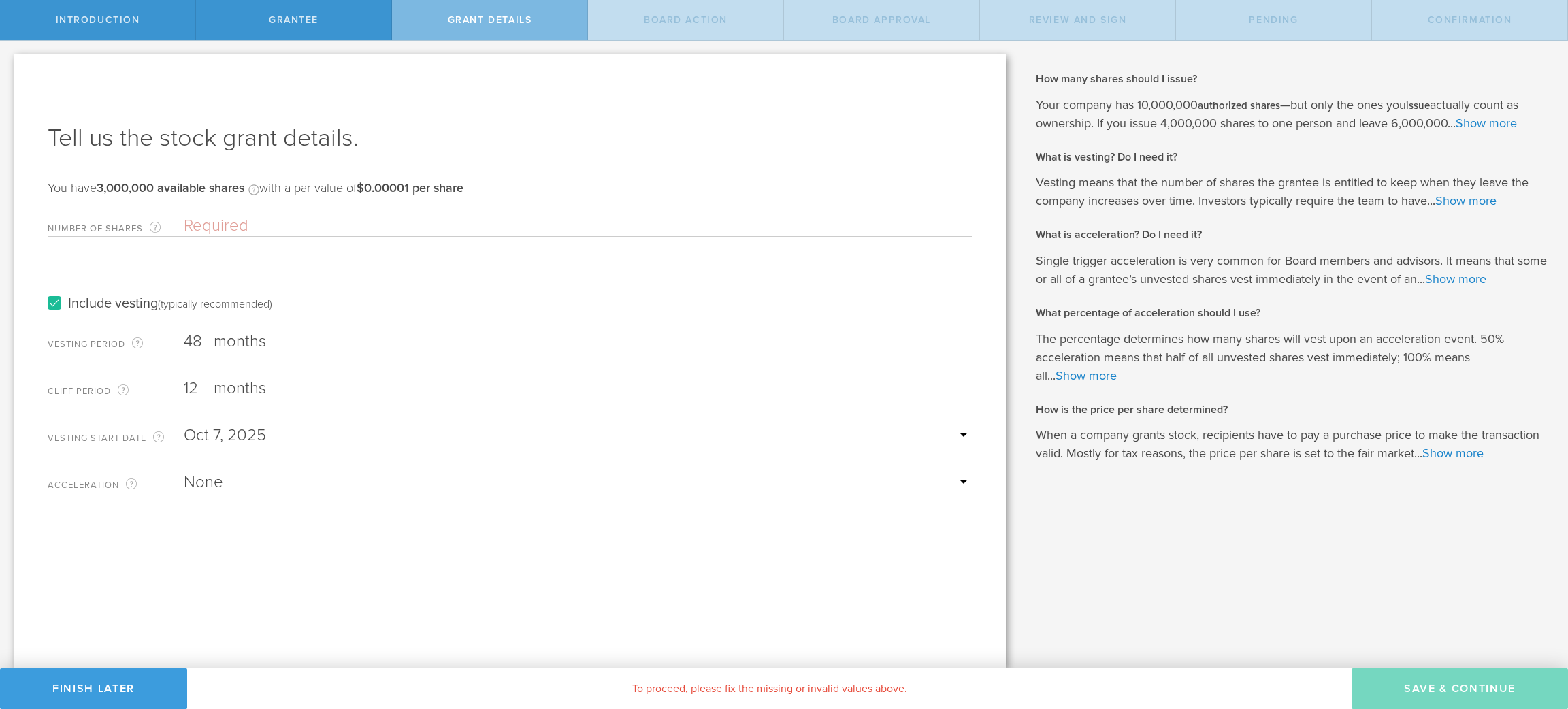
click at [390, 219] on input "Number of Shares The total amount of stock the company is granting to this reci…" at bounding box center [578, 226] width 788 height 20
click at [255, 191] on circle at bounding box center [254, 189] width 10 height 10
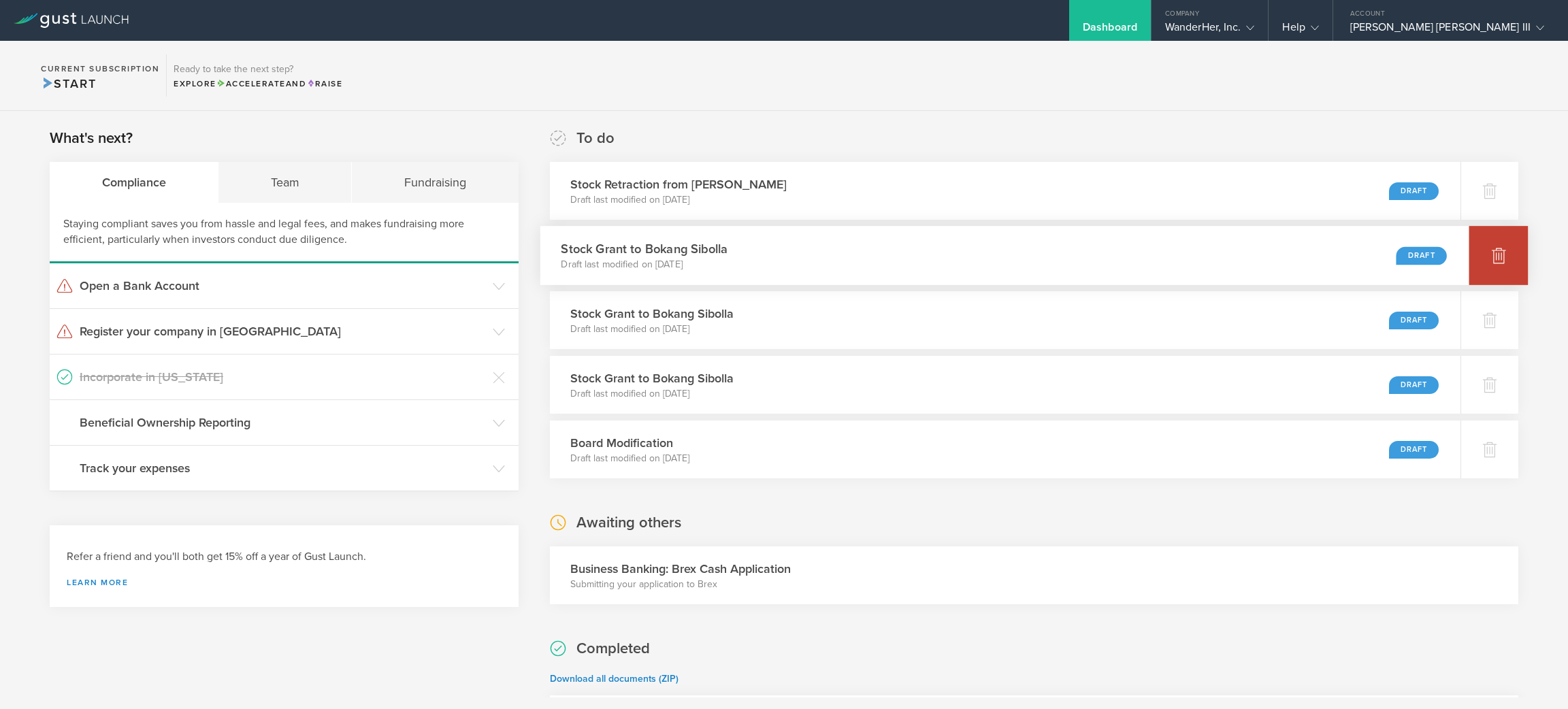
click at [1490, 247] on icon at bounding box center [1498, 254] width 17 height 17
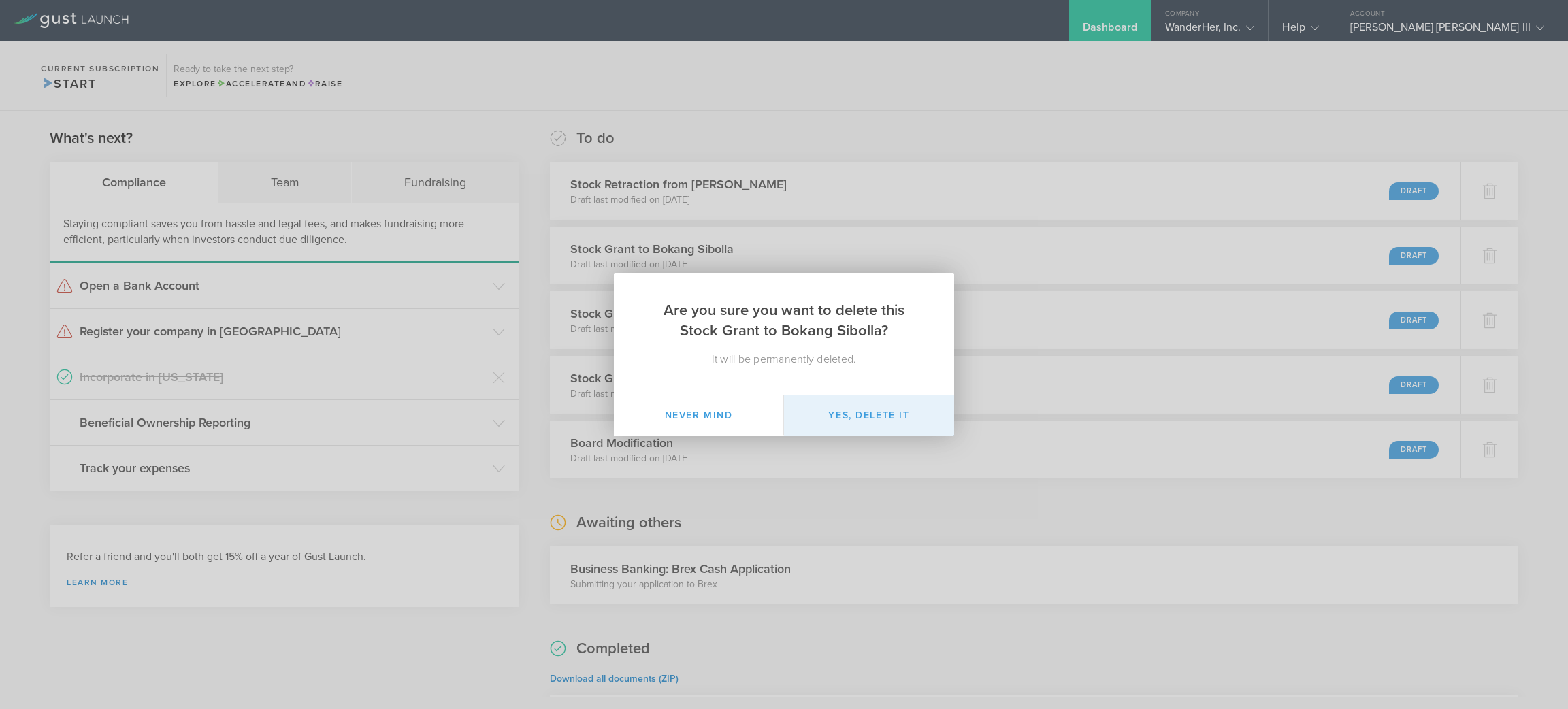
click at [893, 415] on button "Yes, delete it" at bounding box center [868, 415] width 170 height 41
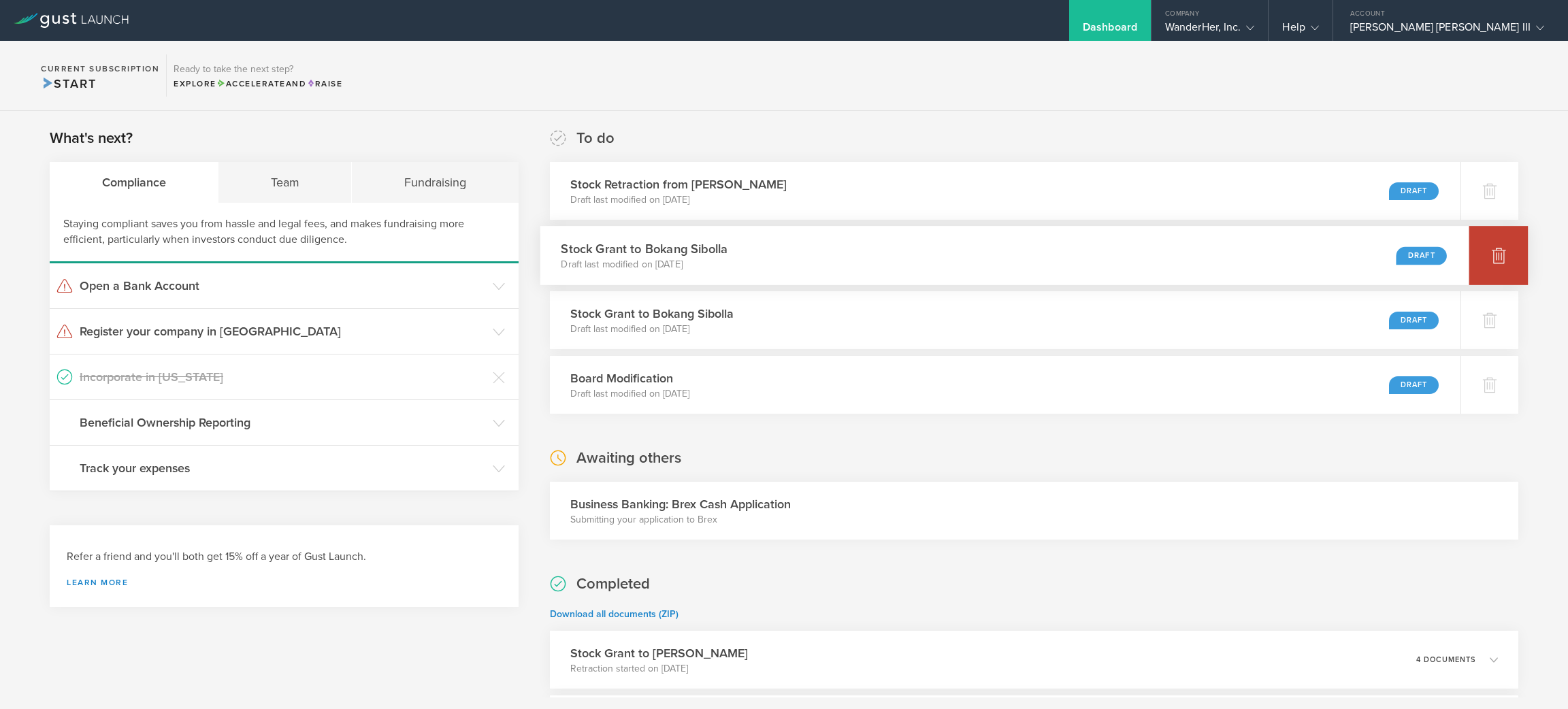
click at [1491, 254] on icon at bounding box center [1498, 256] width 14 height 13
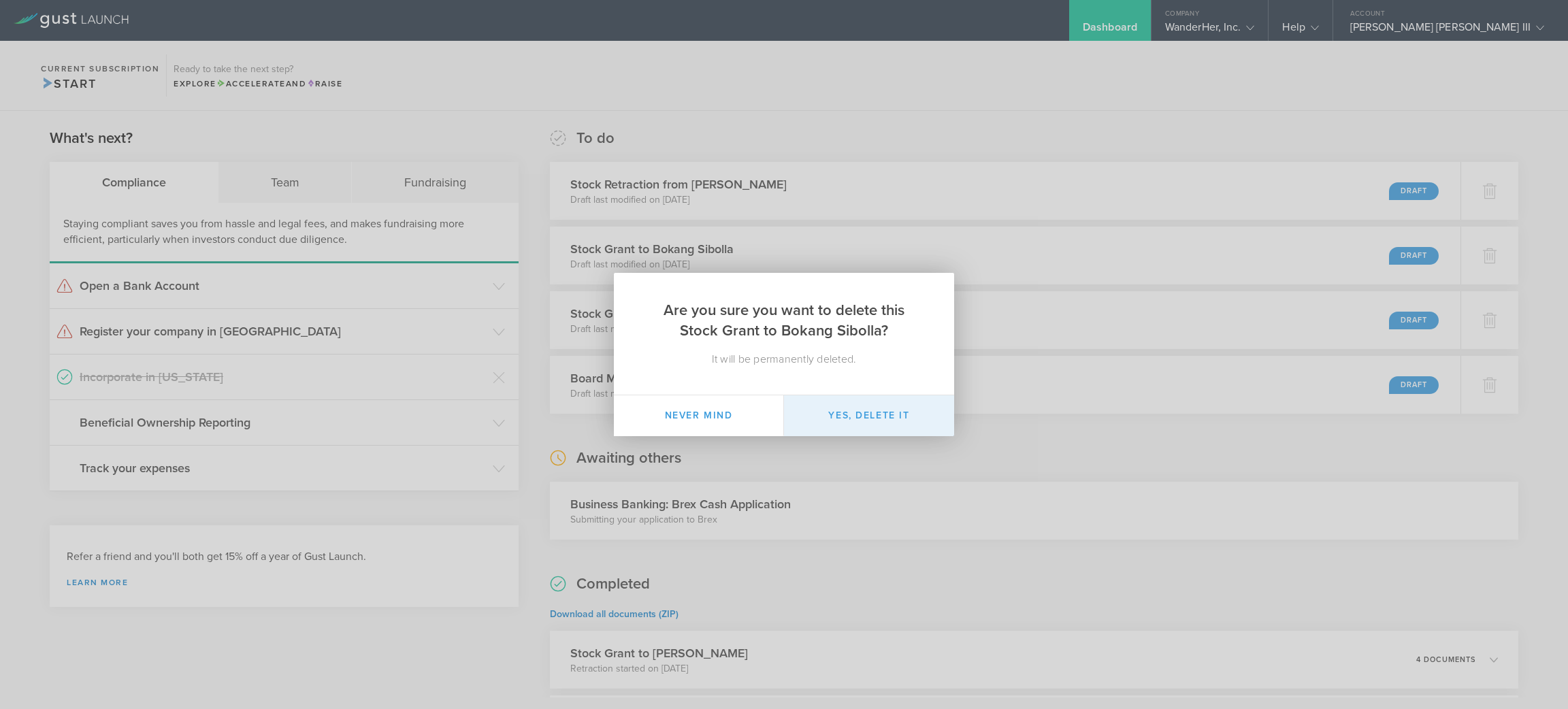
click at [865, 409] on button "Yes, delete it" at bounding box center [868, 415] width 170 height 41
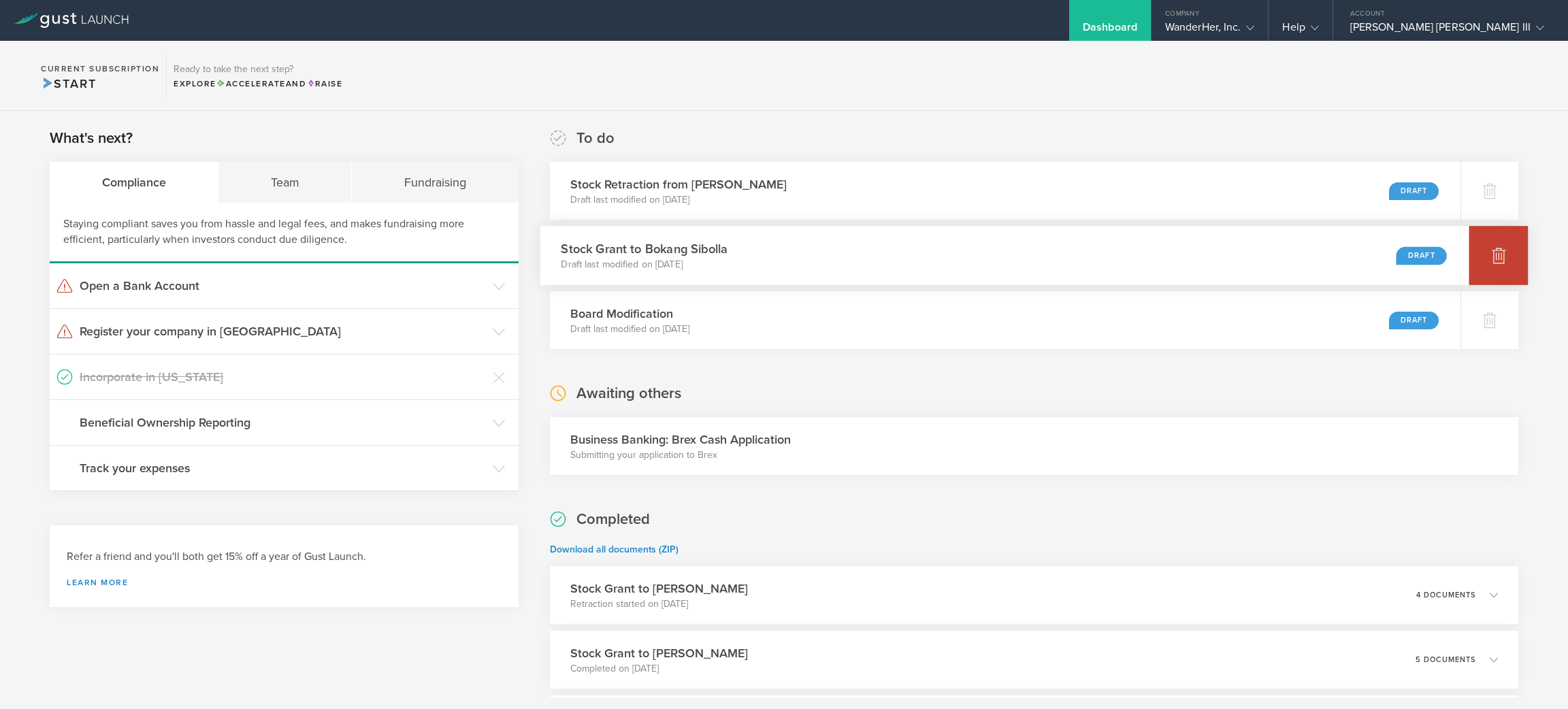
click at [1491, 252] on icon at bounding box center [1498, 256] width 14 height 13
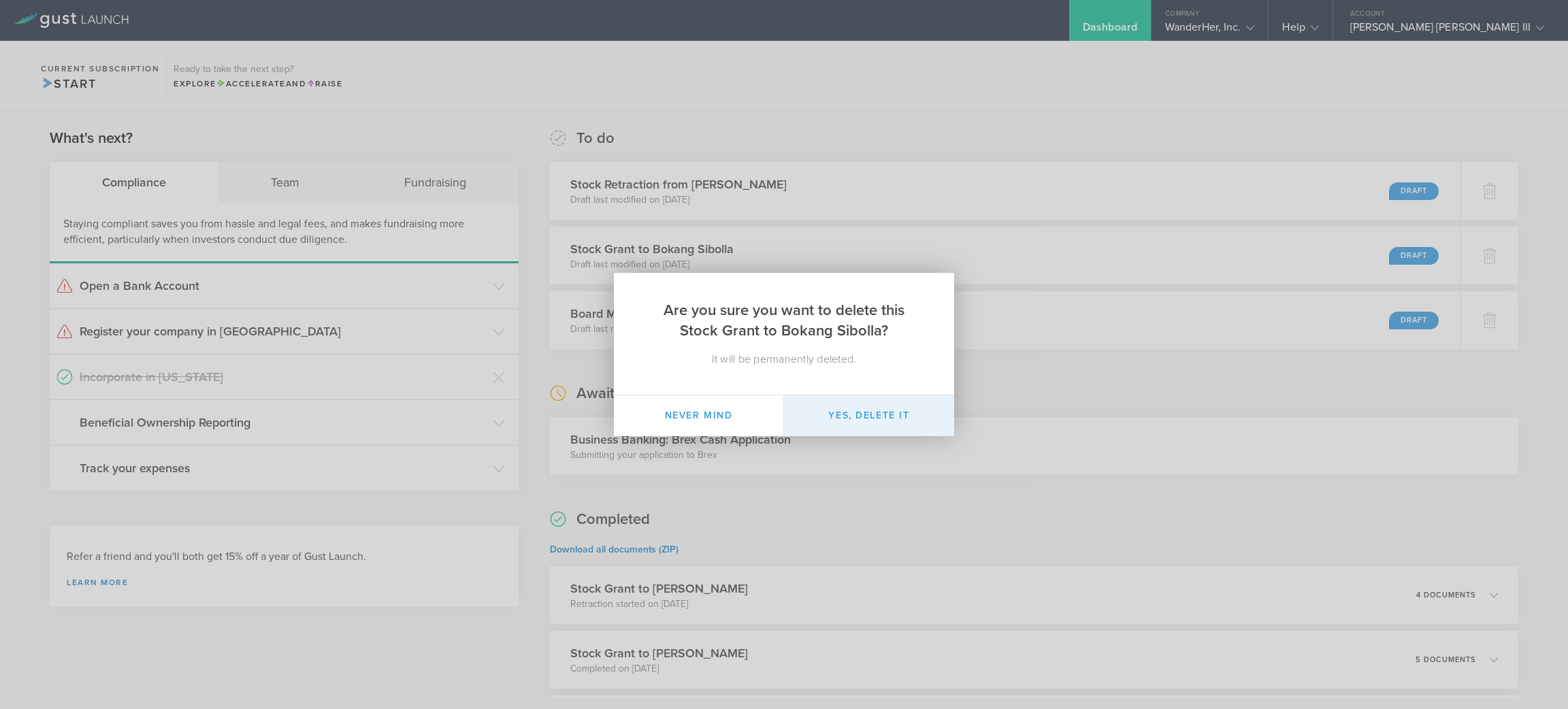
click at [903, 411] on button "Yes, delete it" at bounding box center [868, 415] width 170 height 41
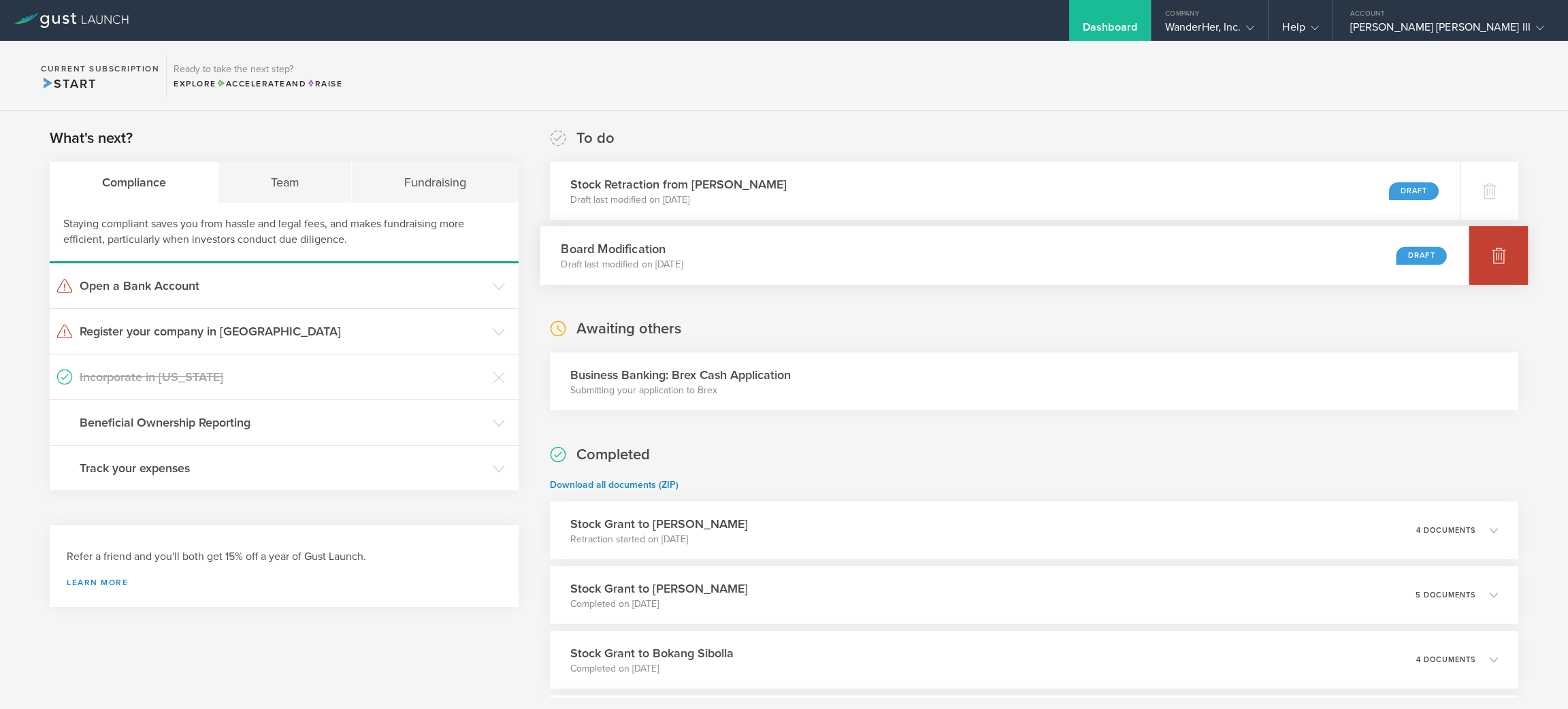
click at [1483, 245] on div at bounding box center [1499, 255] width 59 height 59
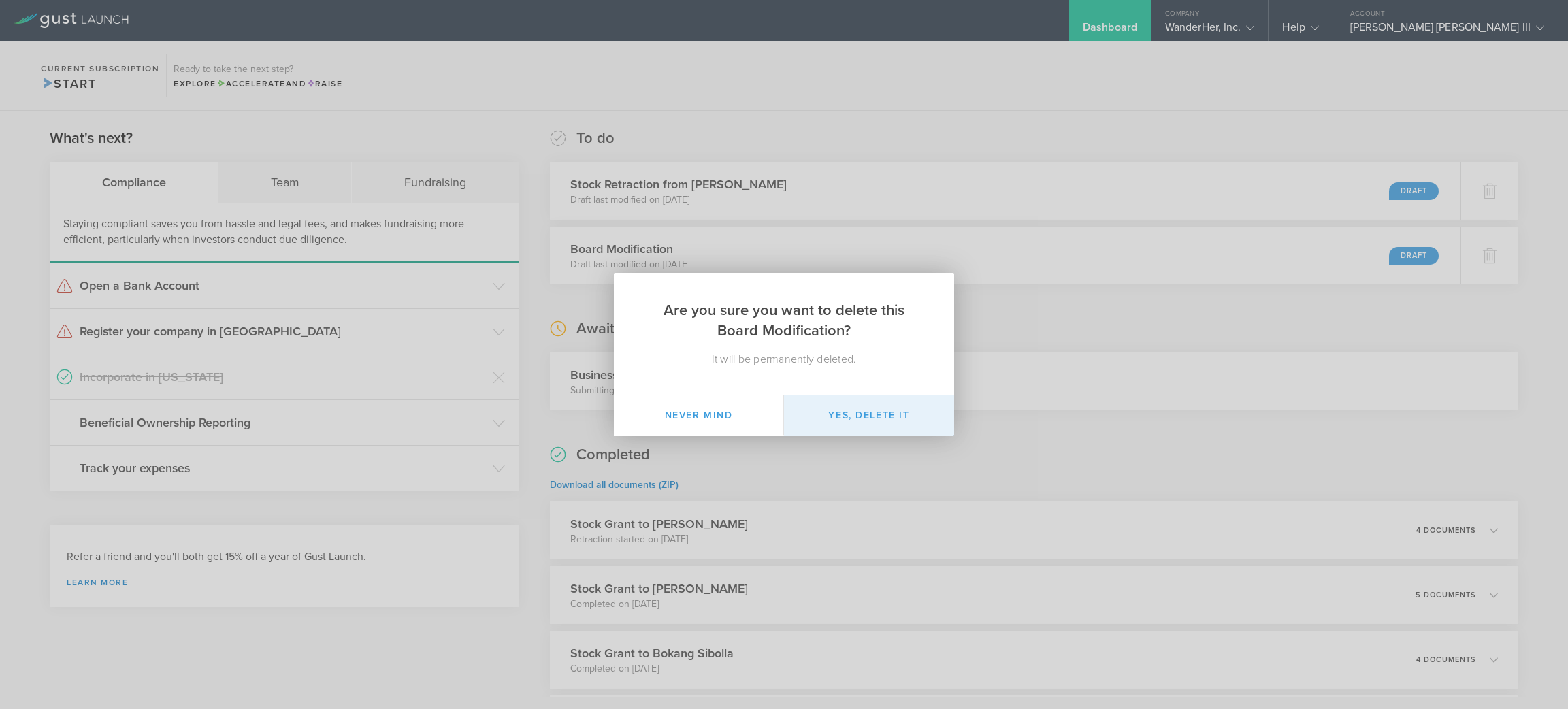
click at [871, 408] on button "Yes, delete it" at bounding box center [868, 415] width 170 height 41
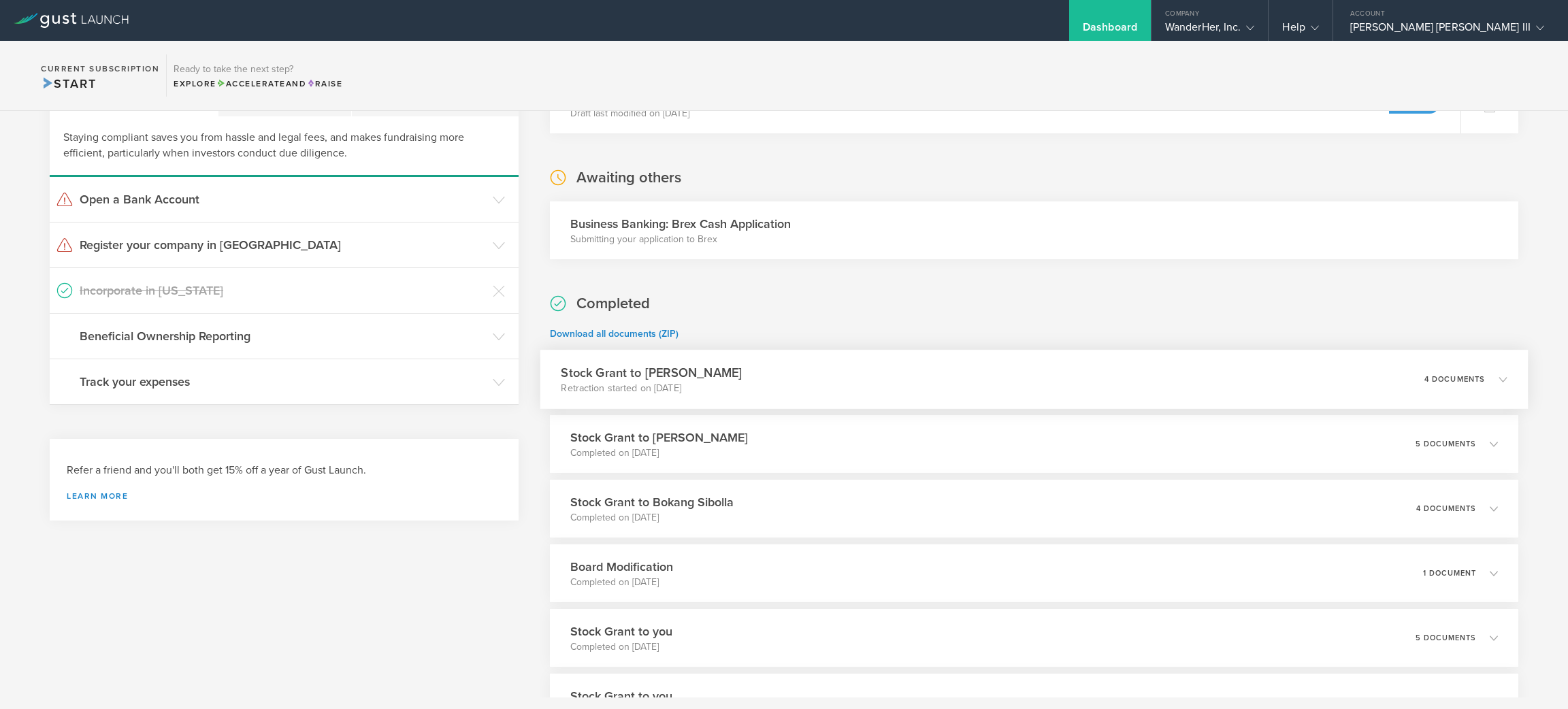
scroll to position [91, 0]
click at [1498, 501] on icon at bounding box center [1502, 503] width 8 height 8
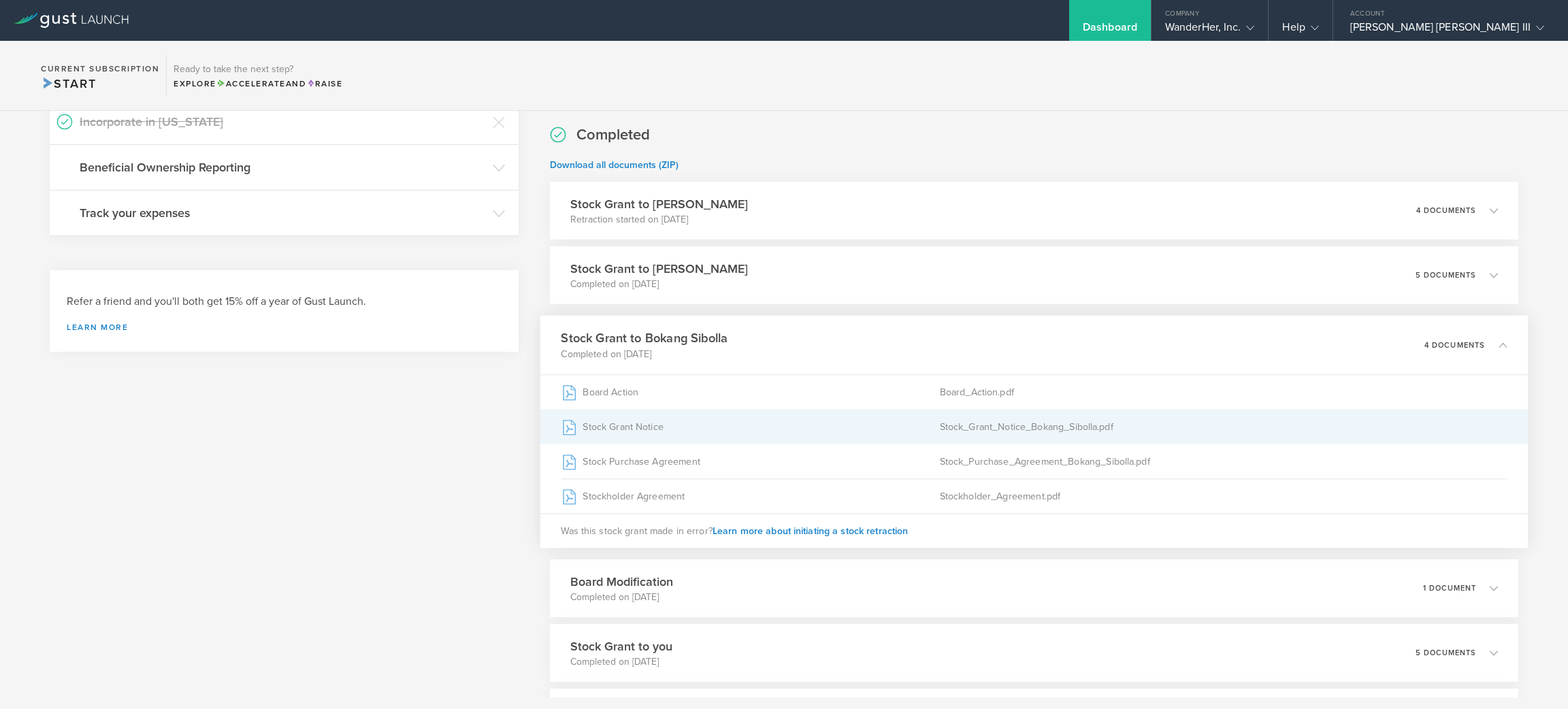
scroll to position [253, 0]
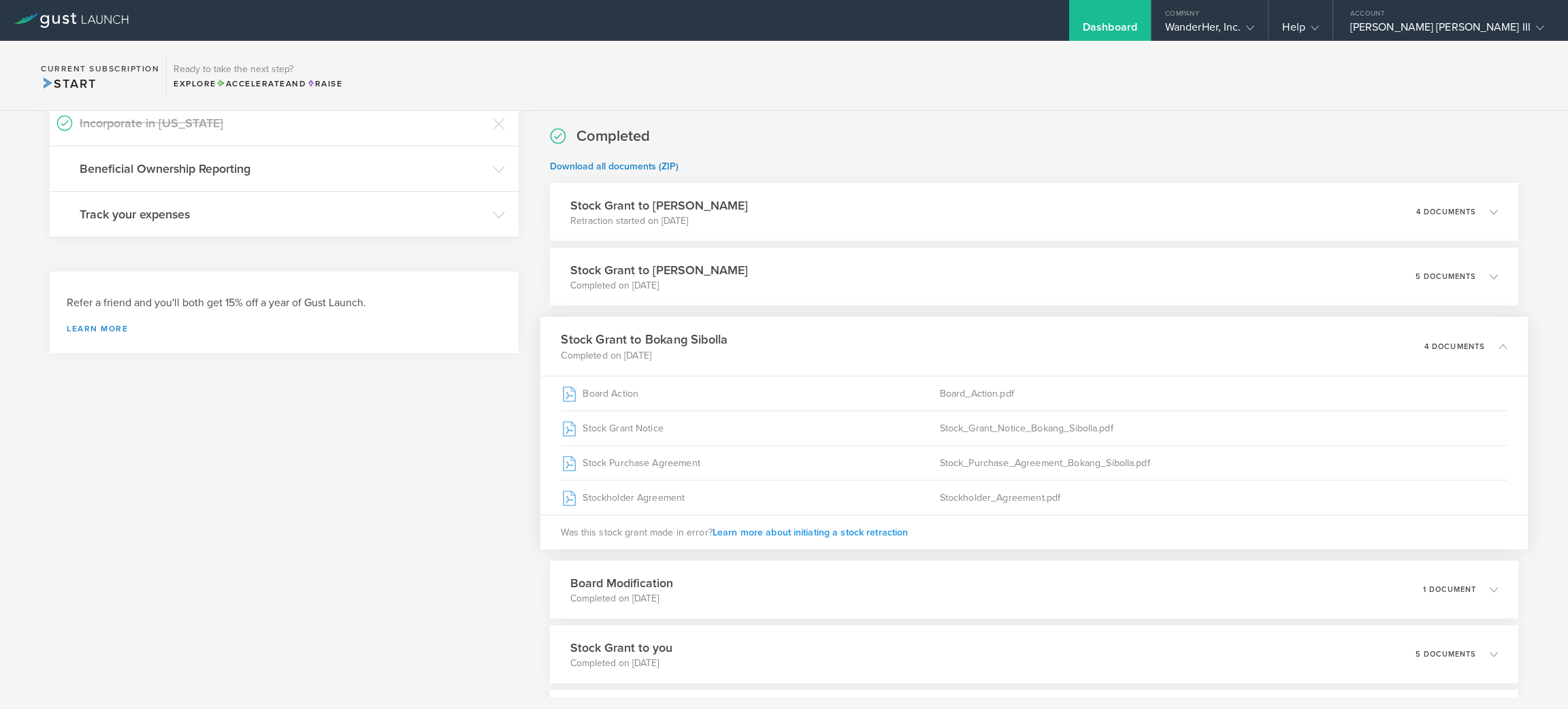
click at [831, 530] on span "Learn more about initiating a stock retraction" at bounding box center [810, 531] width 196 height 11
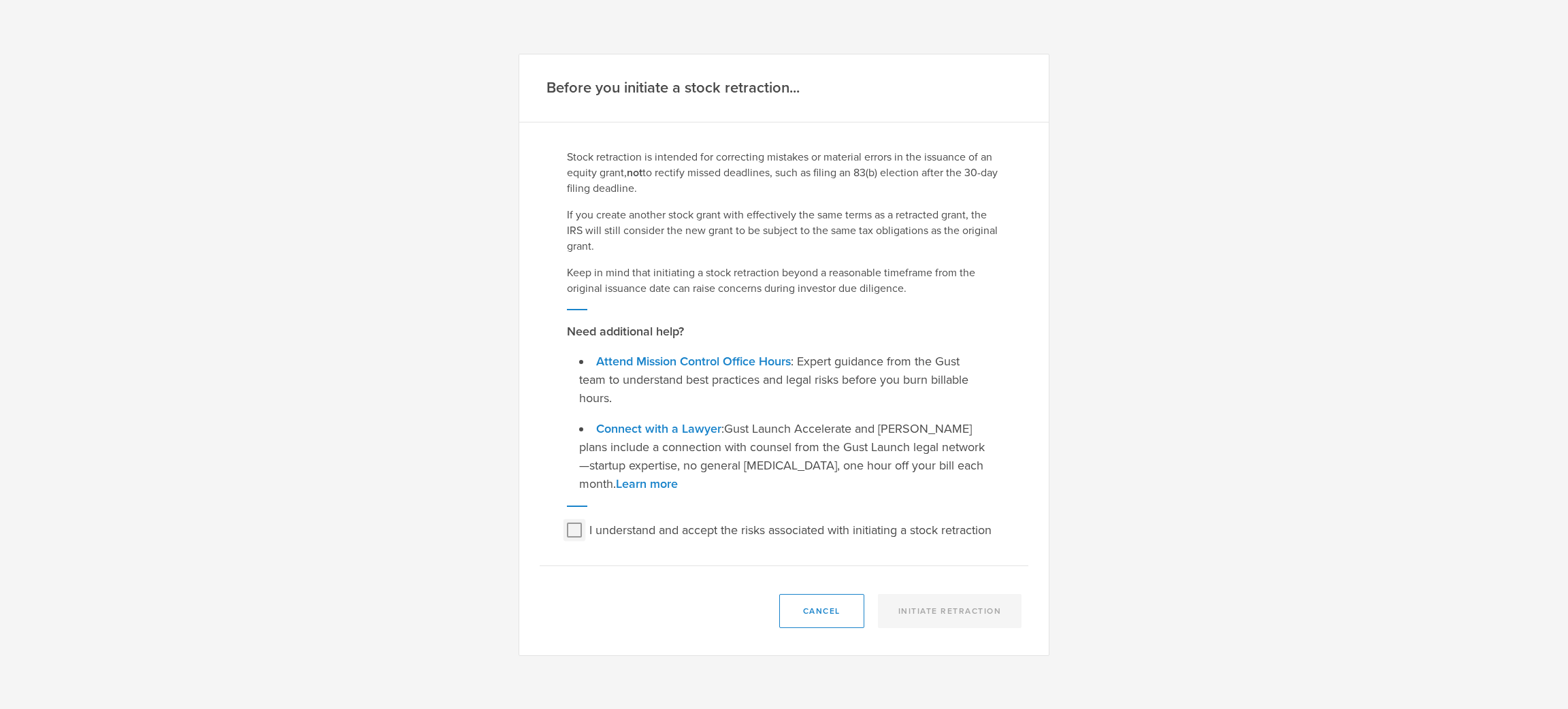
click at [574, 519] on input "I understand and accept the risks associated with initiating a stock retraction" at bounding box center [574, 530] width 22 height 22
checkbox input "true"
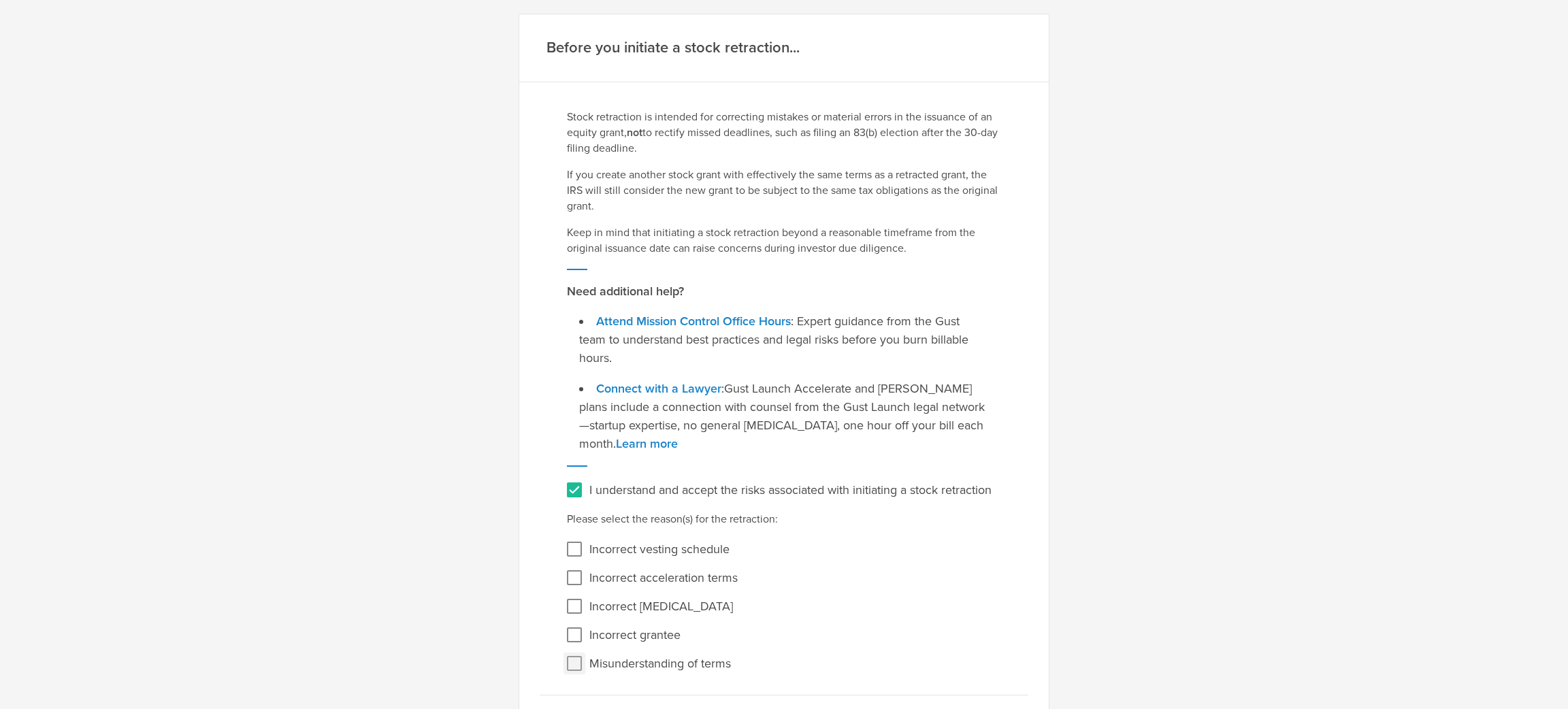
click at [570, 662] on input "Misunderstanding of terms" at bounding box center [574, 663] width 22 height 22
checkbox input "true"
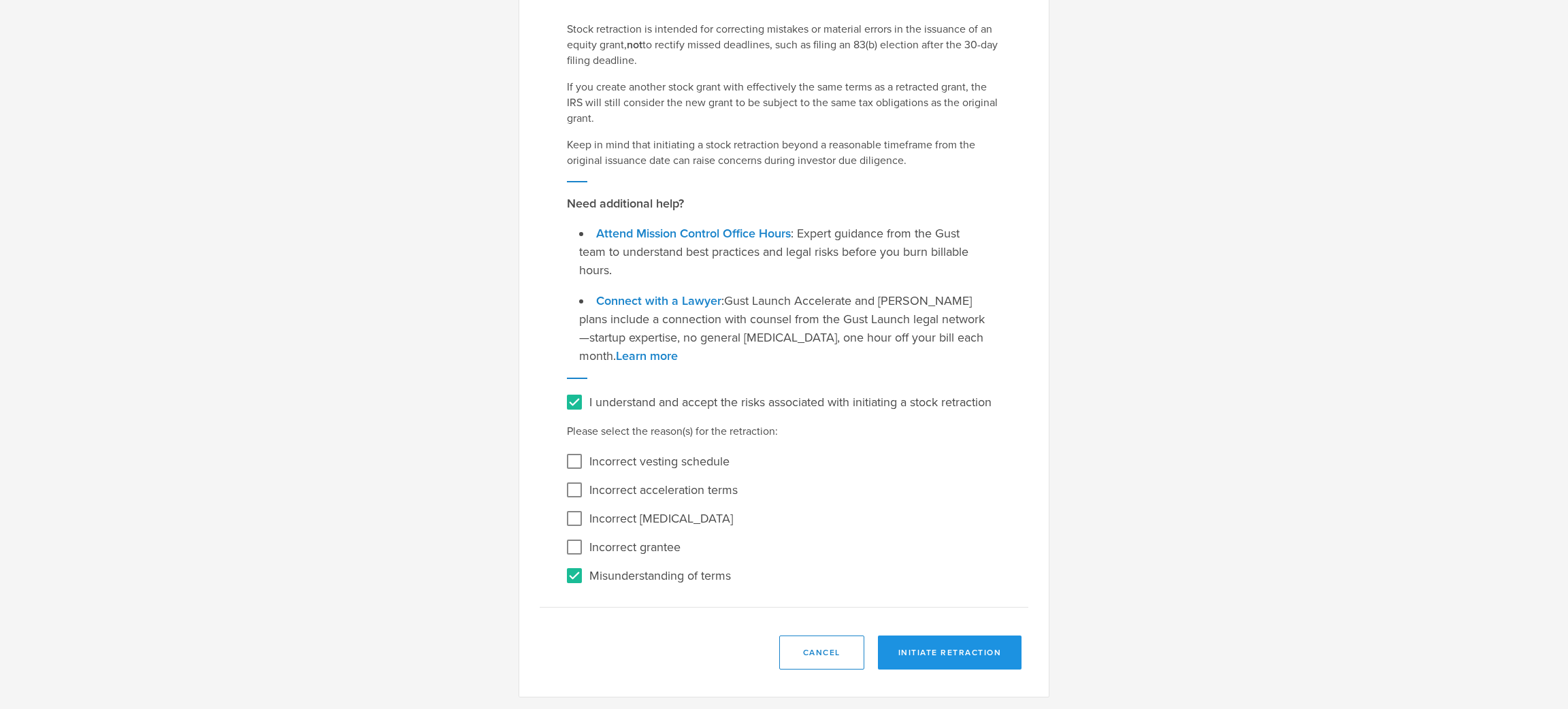
click at [907, 647] on button "Initiate Retraction" at bounding box center [950, 652] width 145 height 34
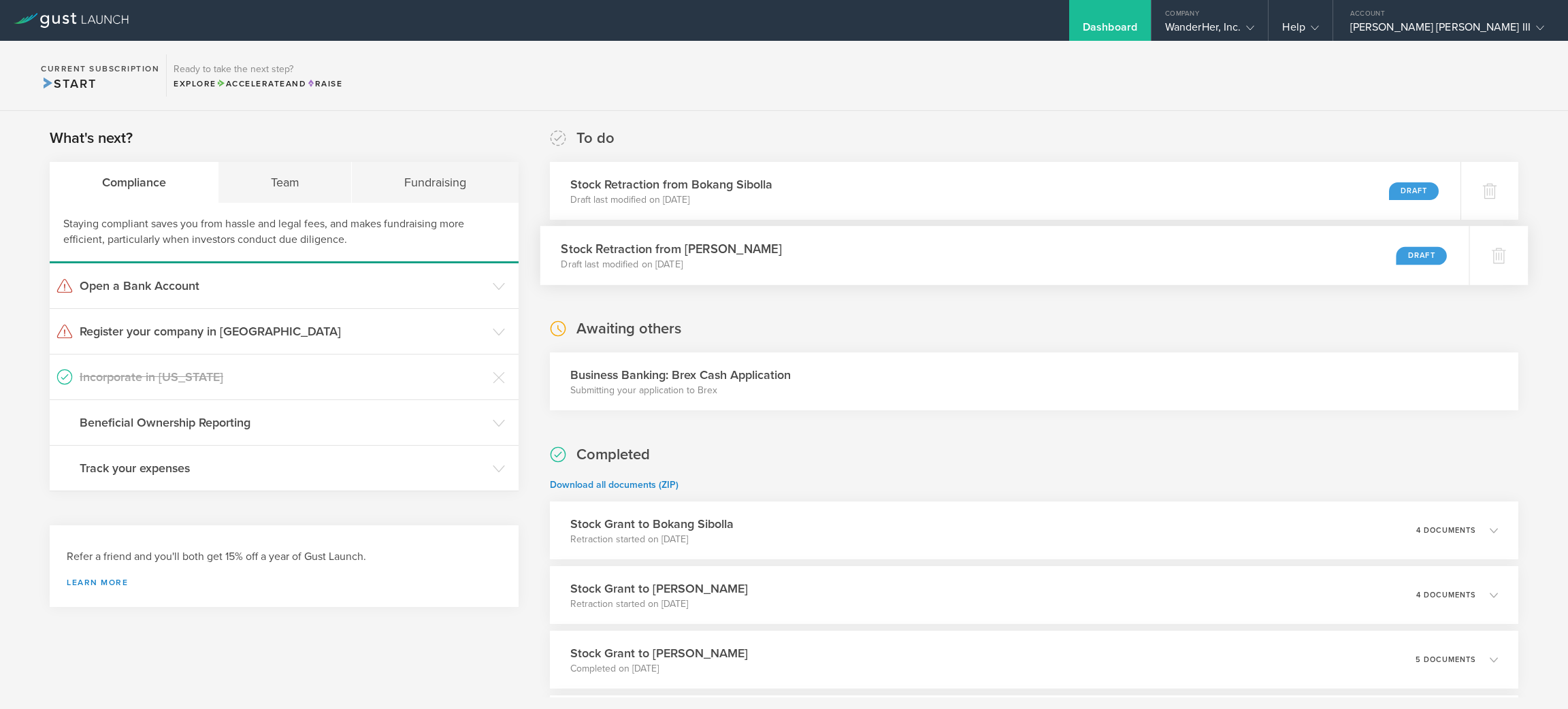
click at [990, 253] on div "Stock Retraction from Sergio Ruiz Moral Draft last modified on Oct 7, 2025 Draft" at bounding box center [1004, 255] width 929 height 59
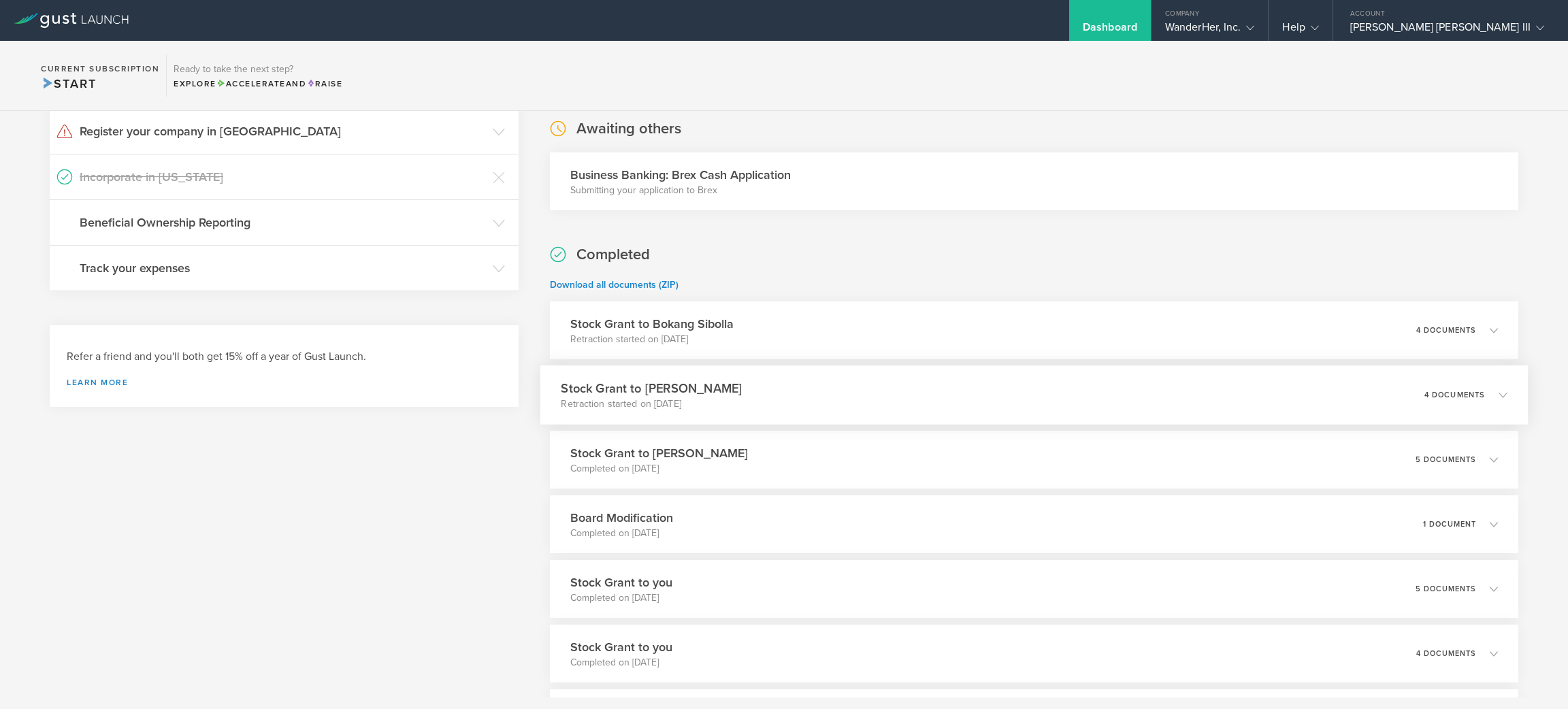
scroll to position [200, 0]
click at [1495, 400] on div "Stock Grant to Sergio Ruiz Moral Retraction started on Oct 7, 2025 4 documents" at bounding box center [1034, 395] width 988 height 59
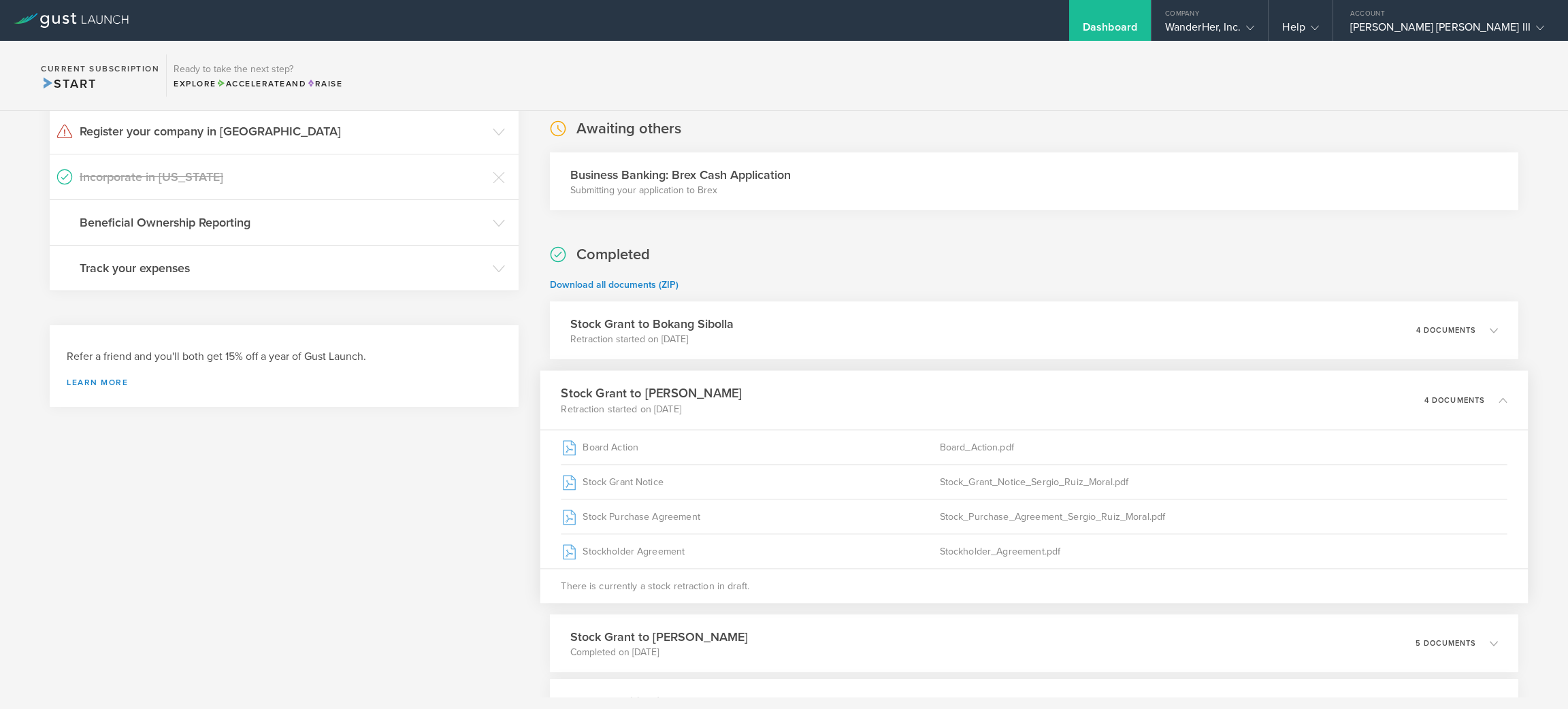
scroll to position [0, 0]
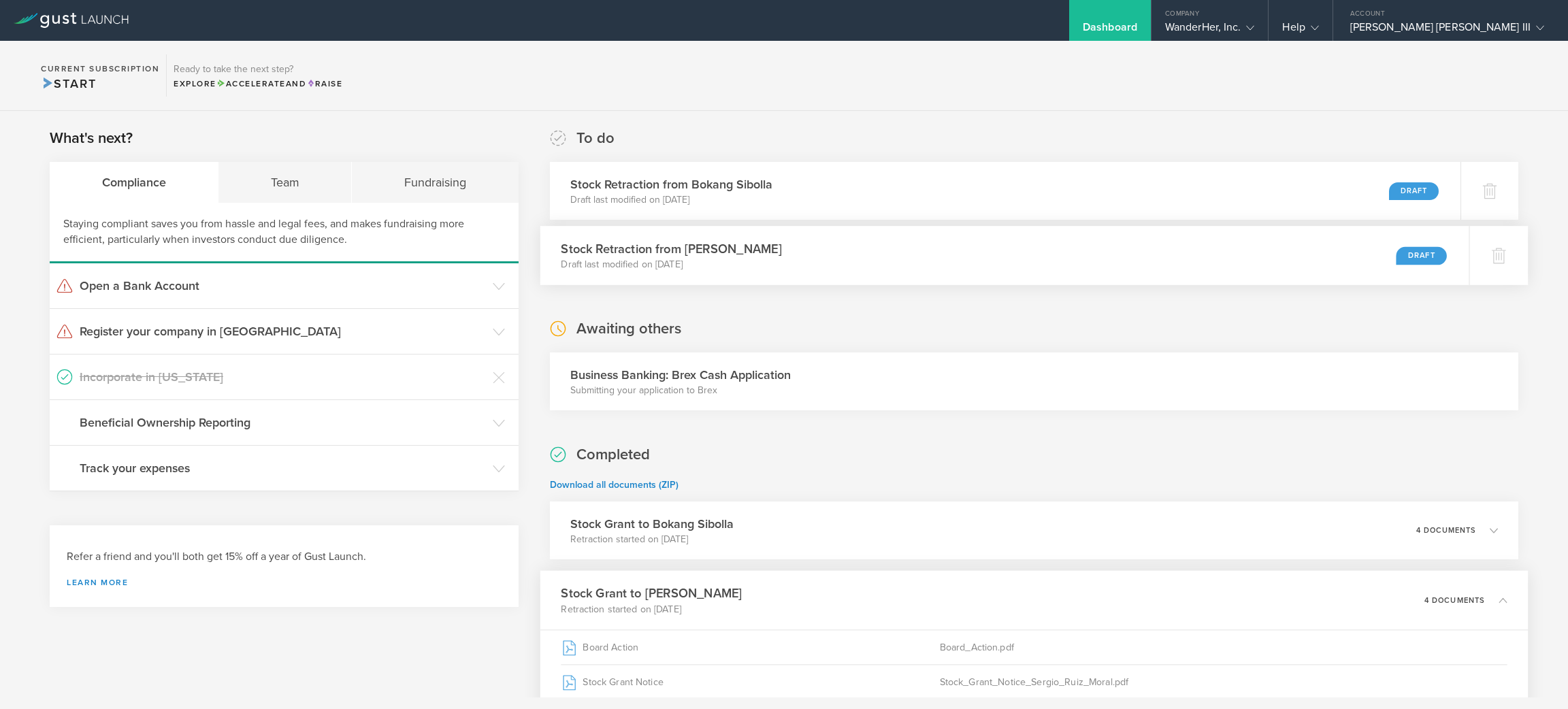
click at [1068, 259] on div "Stock Retraction from Sergio Ruiz Moral Draft last modified on Oct 7, 2025 Draft" at bounding box center [1004, 255] width 929 height 59
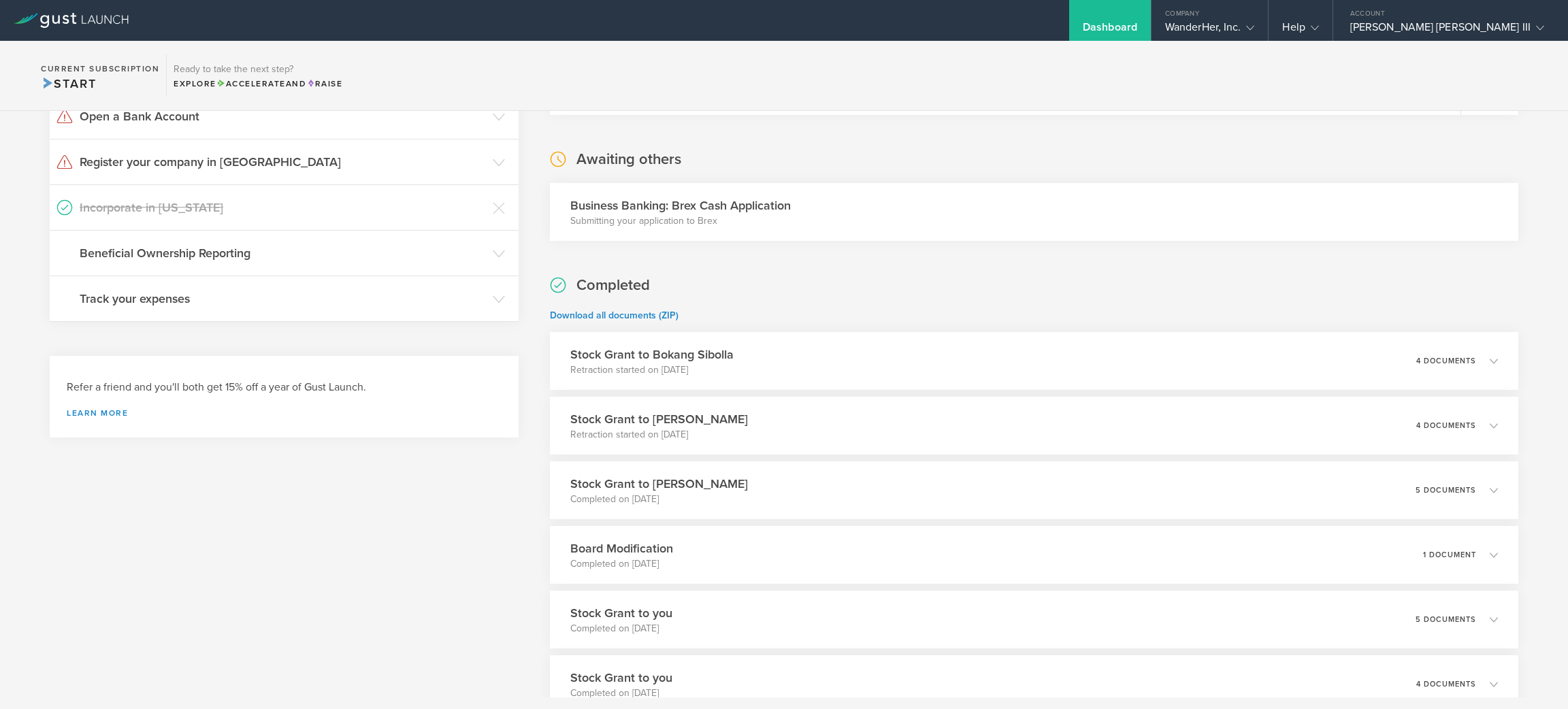
scroll to position [240, 0]
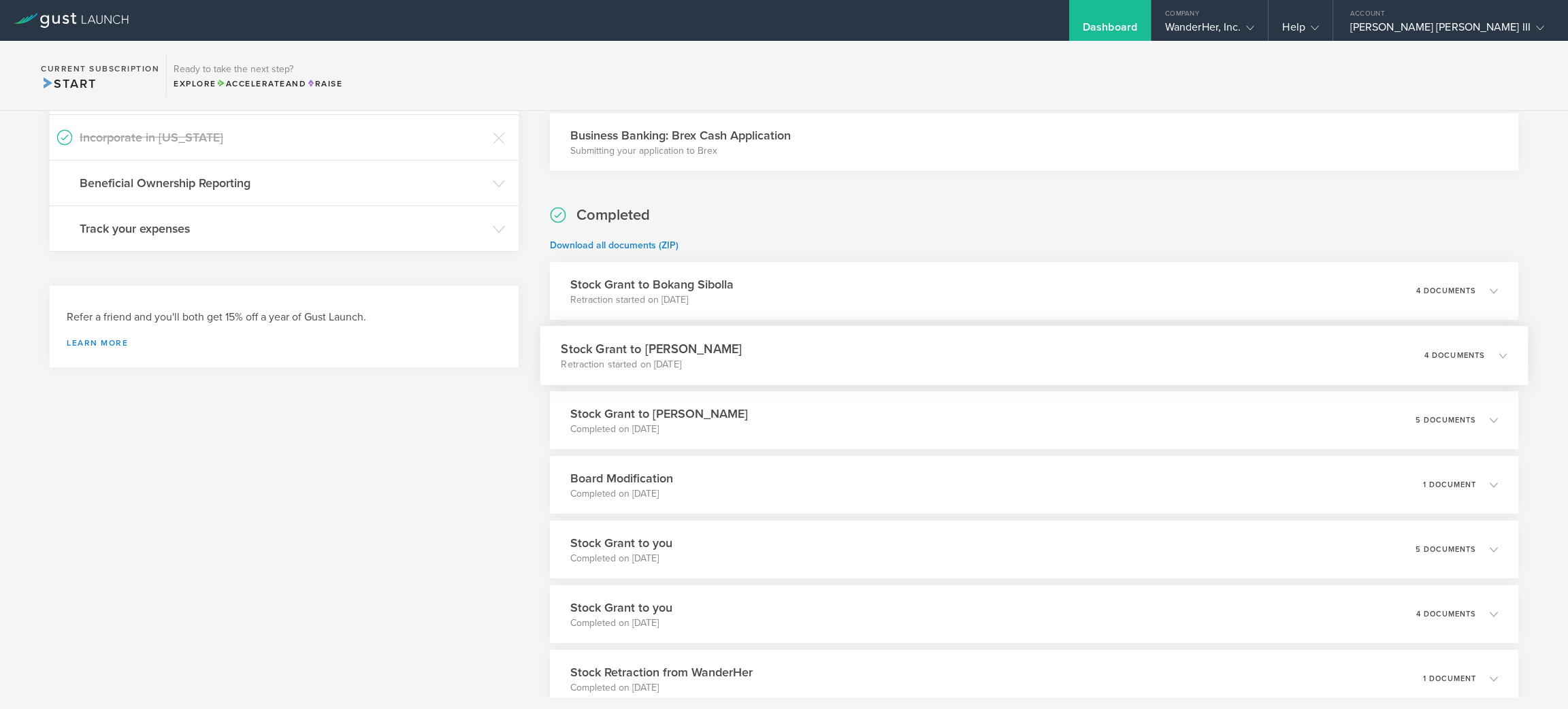
click at [1492, 361] on div "Stock Grant to Sergio Ruiz Moral Retraction started on Oct 7, 2025 4 documents" at bounding box center [1034, 355] width 988 height 59
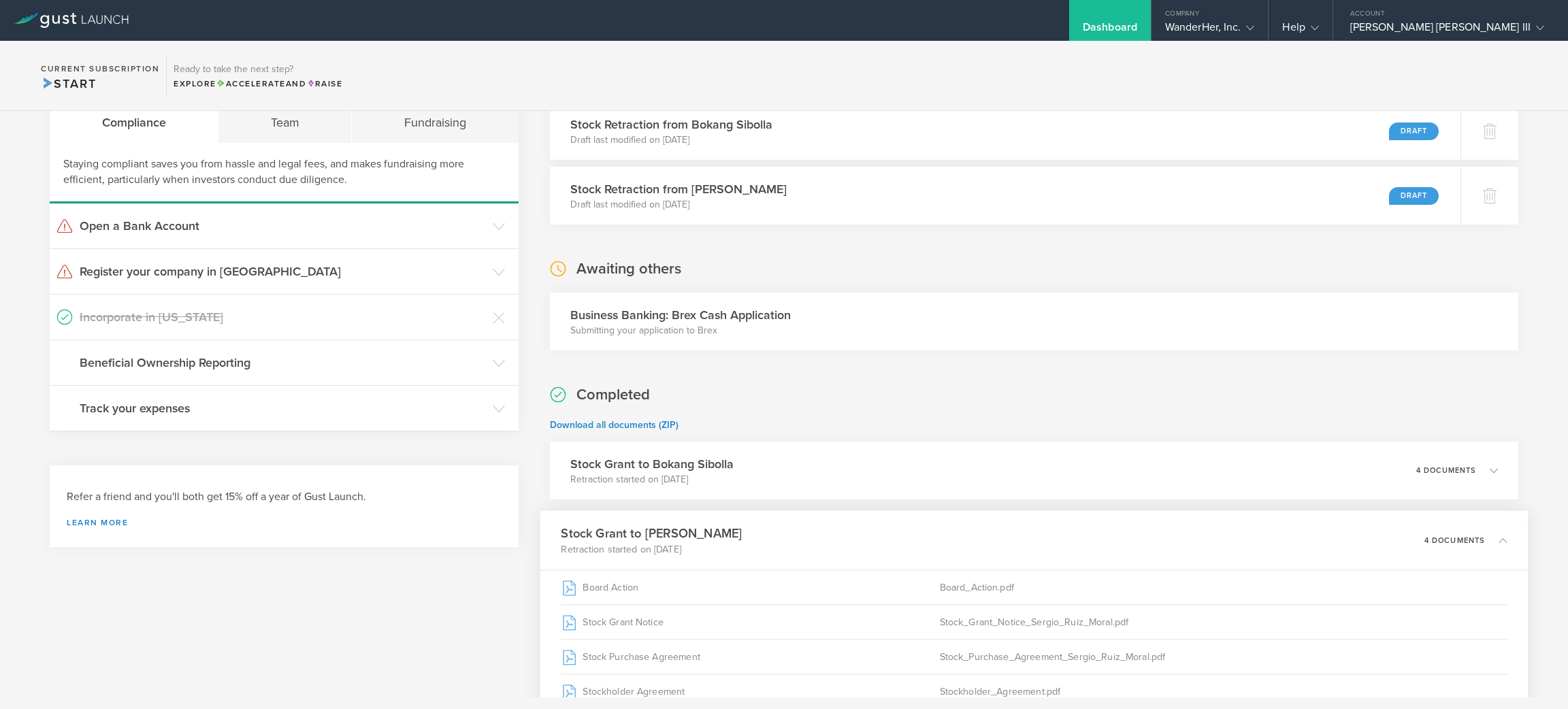
scroll to position [0, 0]
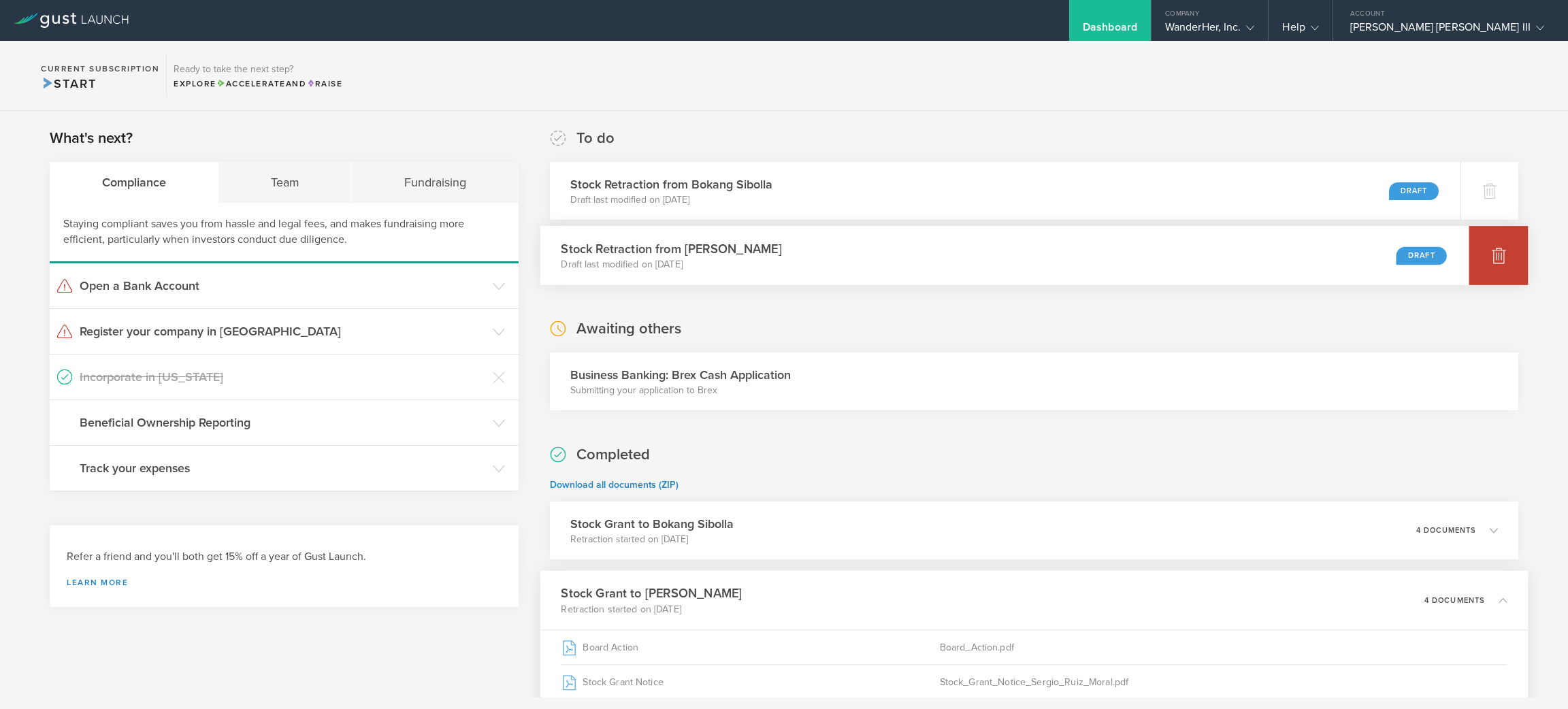
click at [1470, 247] on div at bounding box center [1499, 255] width 59 height 59
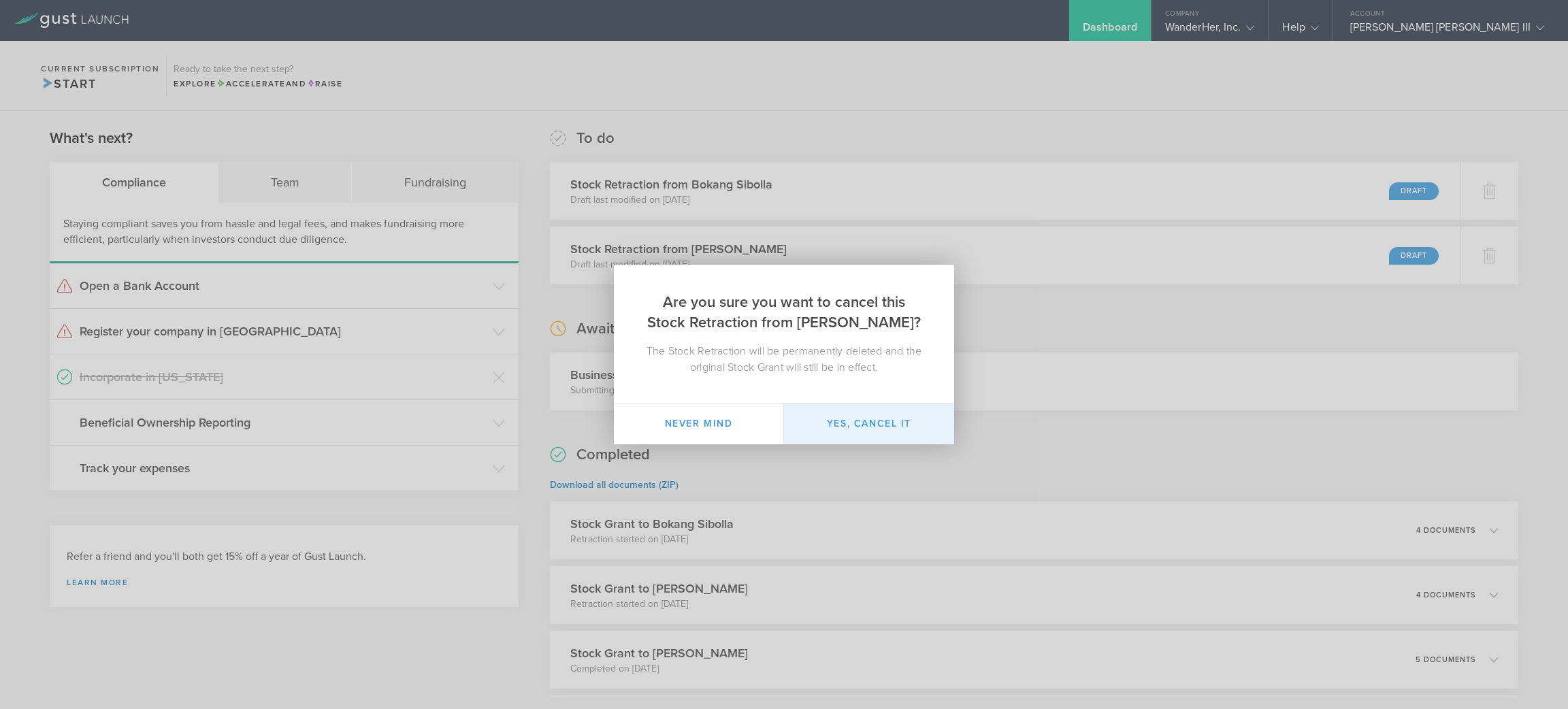
click at [867, 427] on button "Yes, cancel it" at bounding box center [868, 423] width 170 height 41
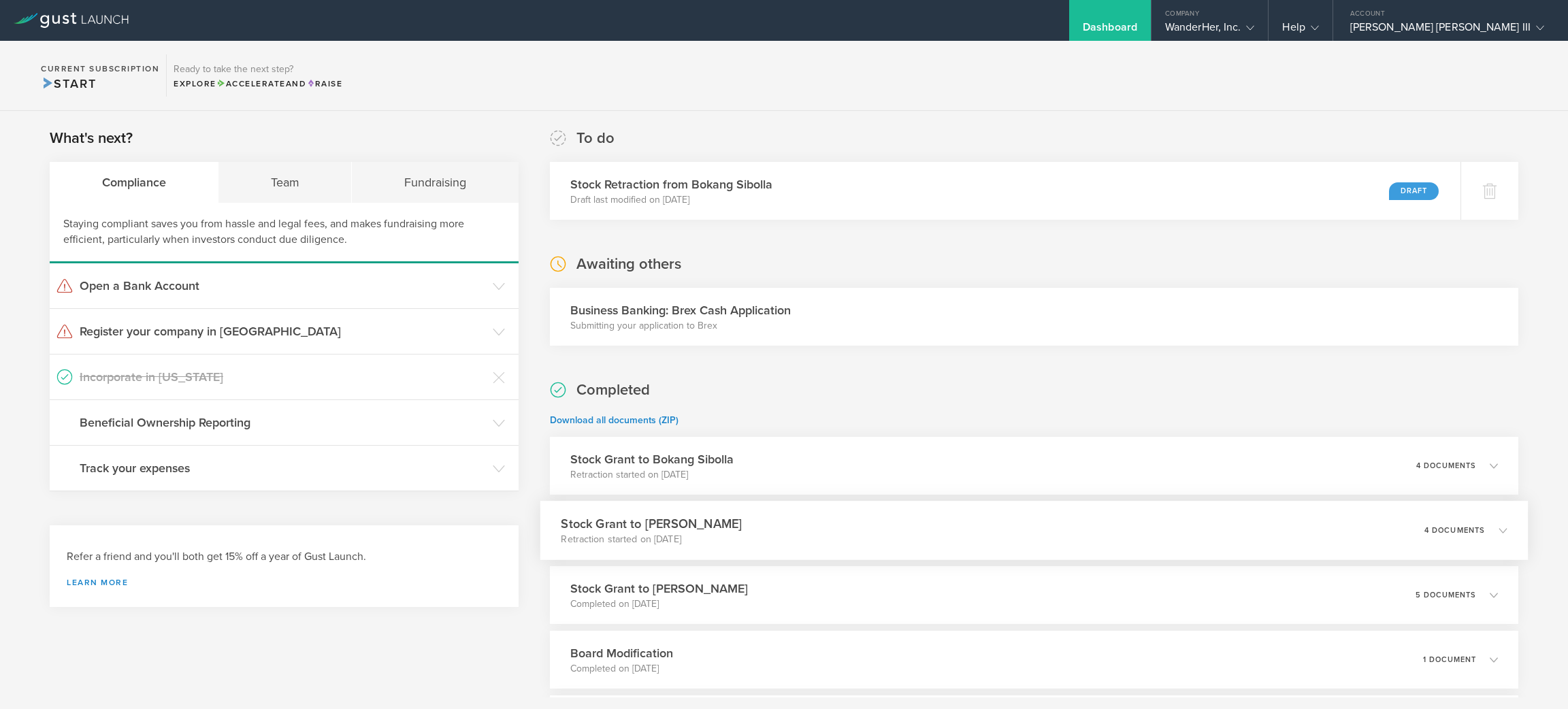
click at [1483, 519] on div "4 documents" at bounding box center [1464, 530] width 83 height 24
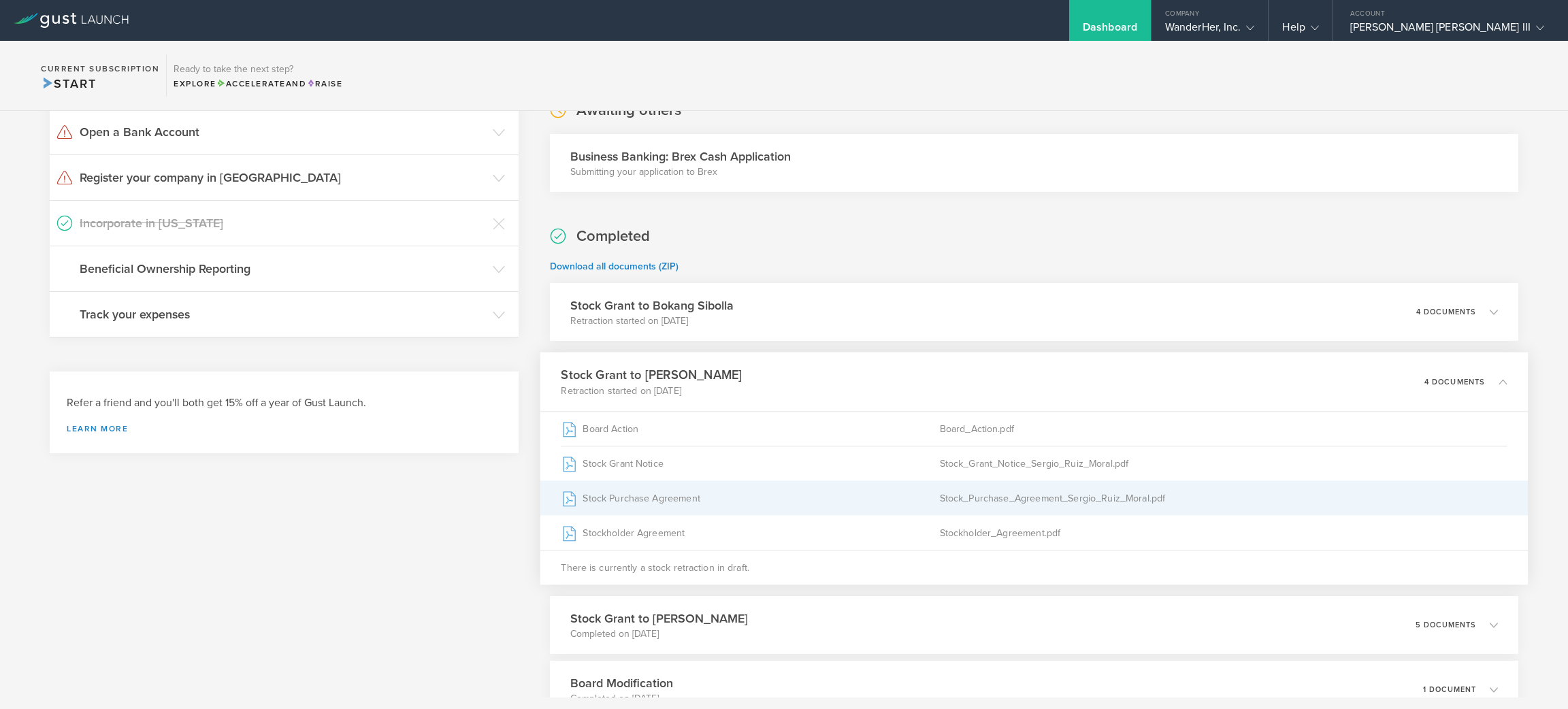
scroll to position [154, 0]
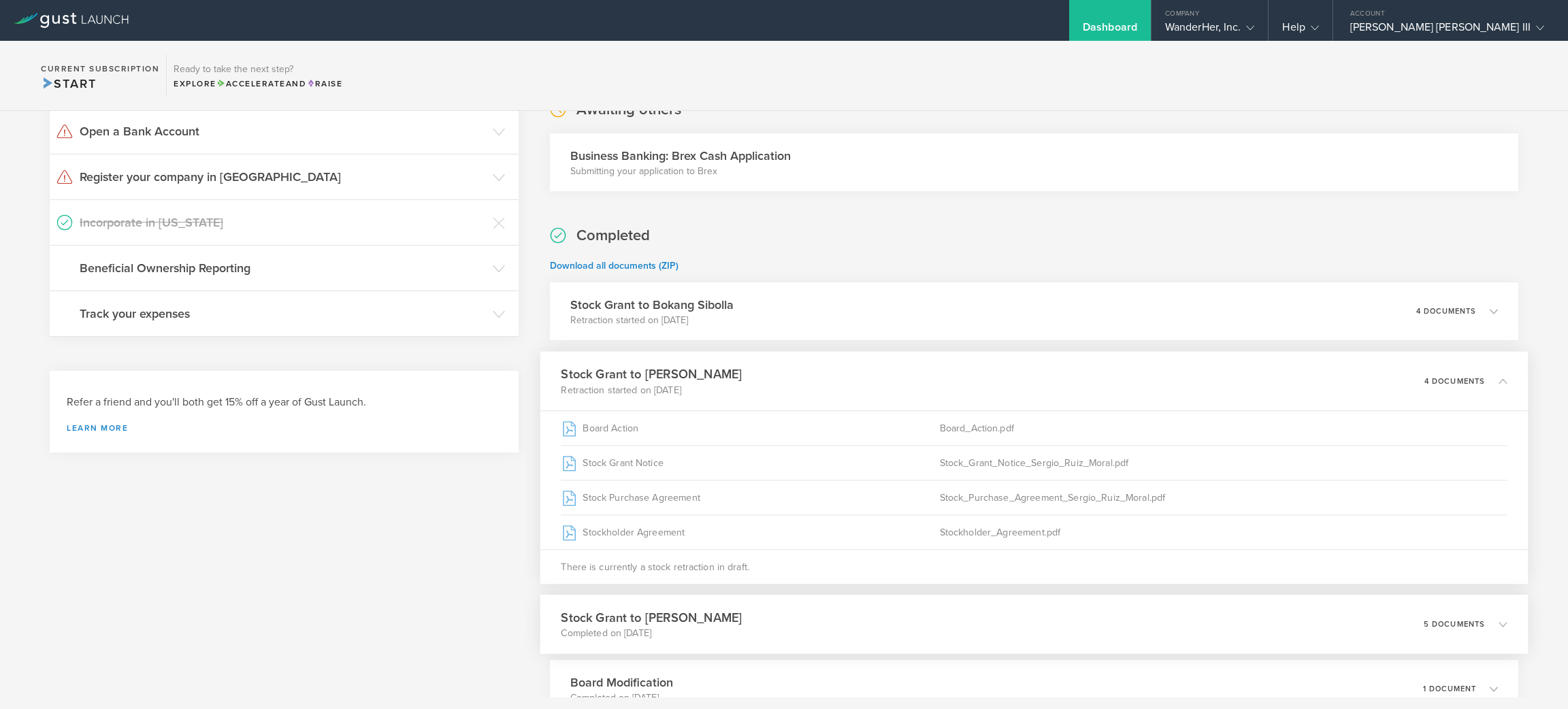
click at [1015, 600] on div "Stock Grant to Sergio Ruiz Moral Completed on Sep 6, 2025 5 documents" at bounding box center [1034, 624] width 988 height 59
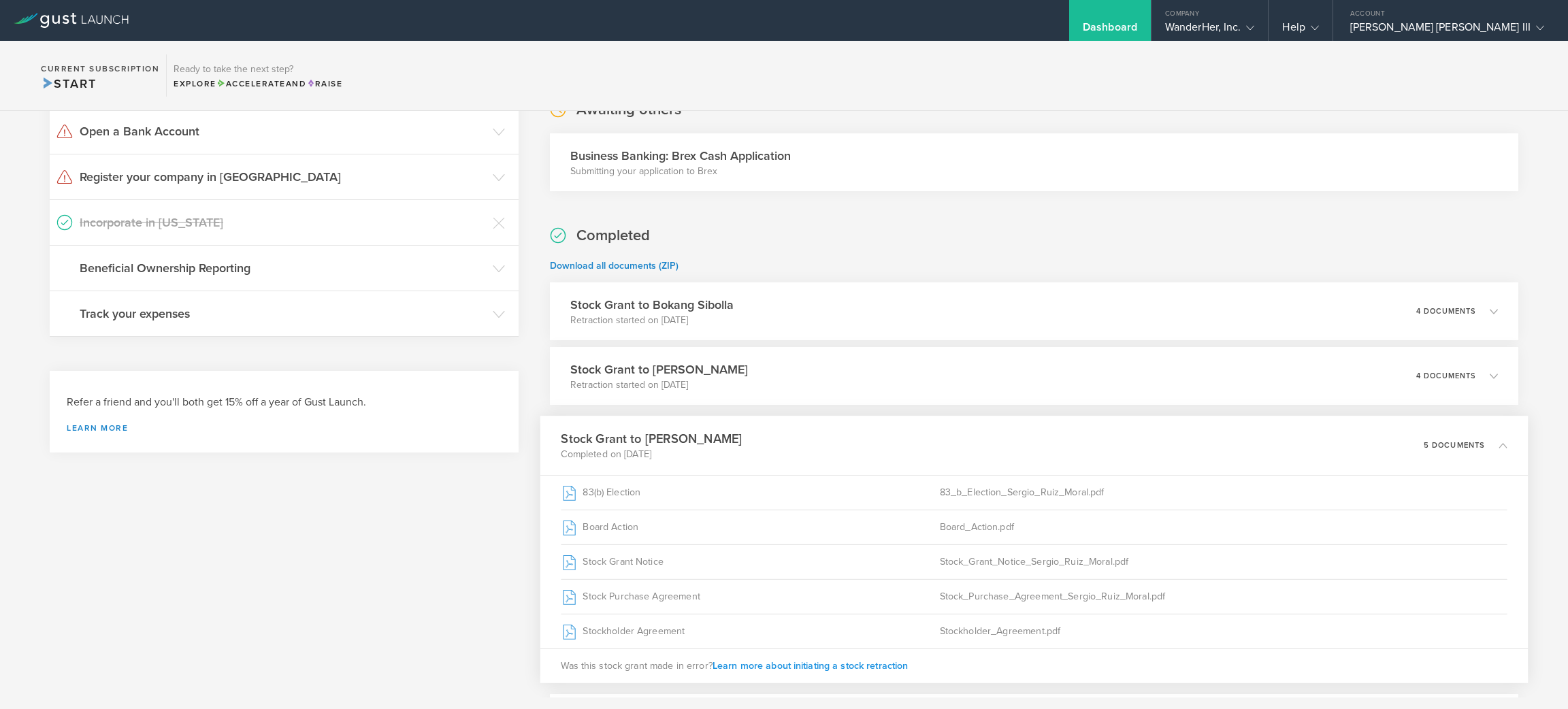
click at [764, 661] on span "Learn more about initiating a stock retraction" at bounding box center [810, 665] width 196 height 11
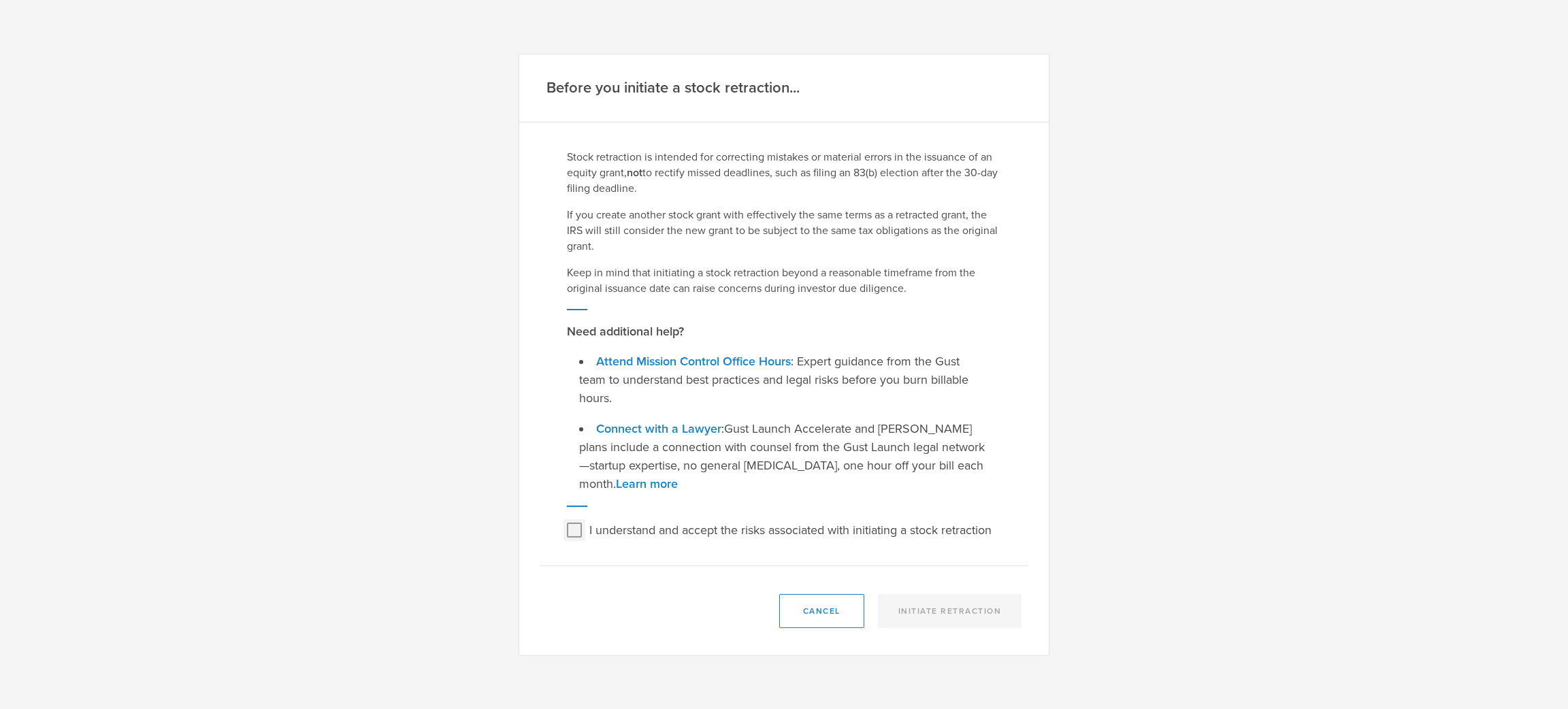
click at [577, 519] on input "I understand and accept the risks associated with initiating a stock retraction" at bounding box center [574, 530] width 22 height 22
checkbox input "true"
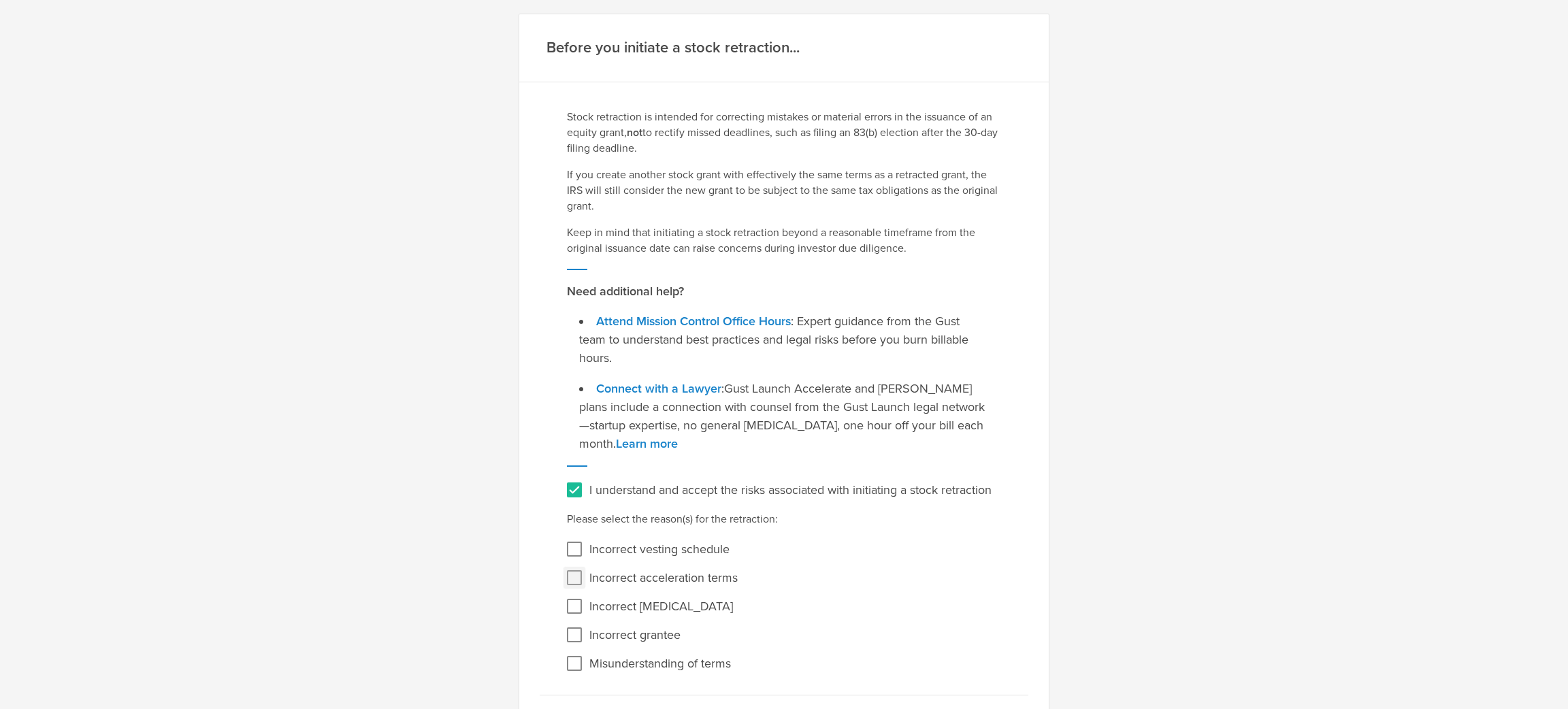
click at [564, 567] on input "Incorrect acceleration terms" at bounding box center [574, 577] width 22 height 22
checkbox input "true"
click at [566, 543] on input "Incorrect vesting schedule" at bounding box center [574, 549] width 22 height 22
checkbox input "true"
click at [564, 596] on input "Incorrect number of shares" at bounding box center [574, 605] width 22 height 22
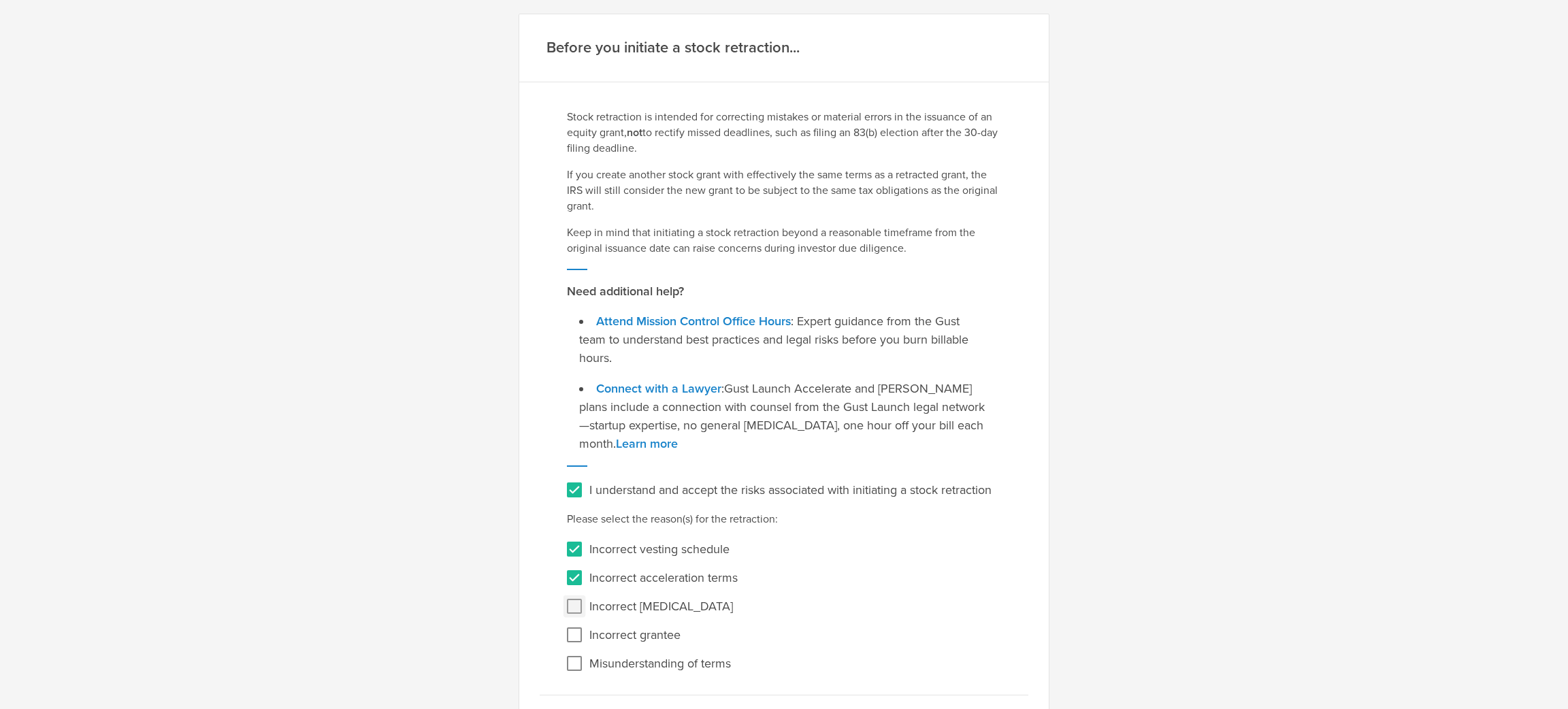
checkbox input "true"
click at [567, 627] on input "Incorrect grantee" at bounding box center [574, 634] width 22 height 22
checkbox input "true"
click at [570, 654] on input "Misunderstanding of terms" at bounding box center [574, 663] width 22 height 22
checkbox input "true"
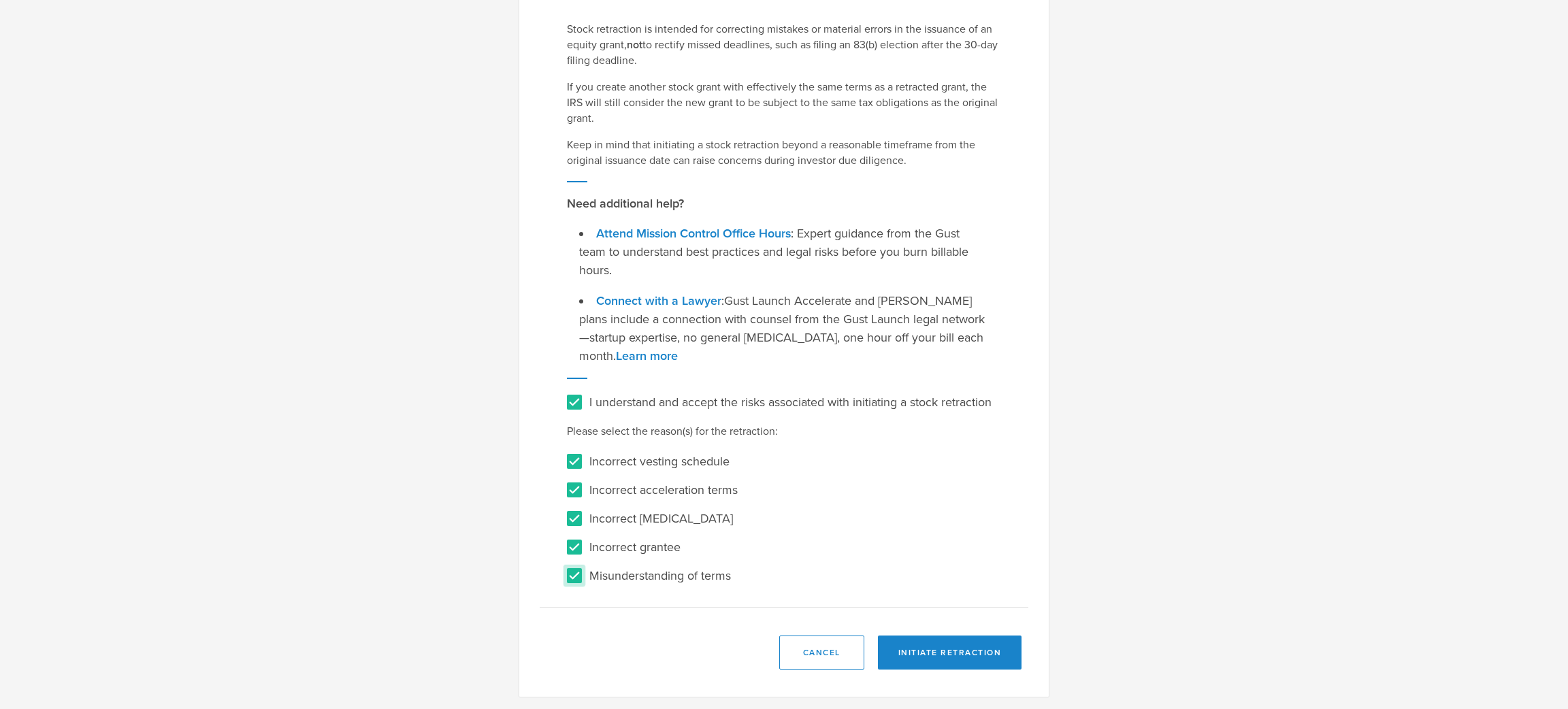
scroll to position [87, 0]
click at [936, 654] on button "Initiate Retraction" at bounding box center [950, 652] width 145 height 34
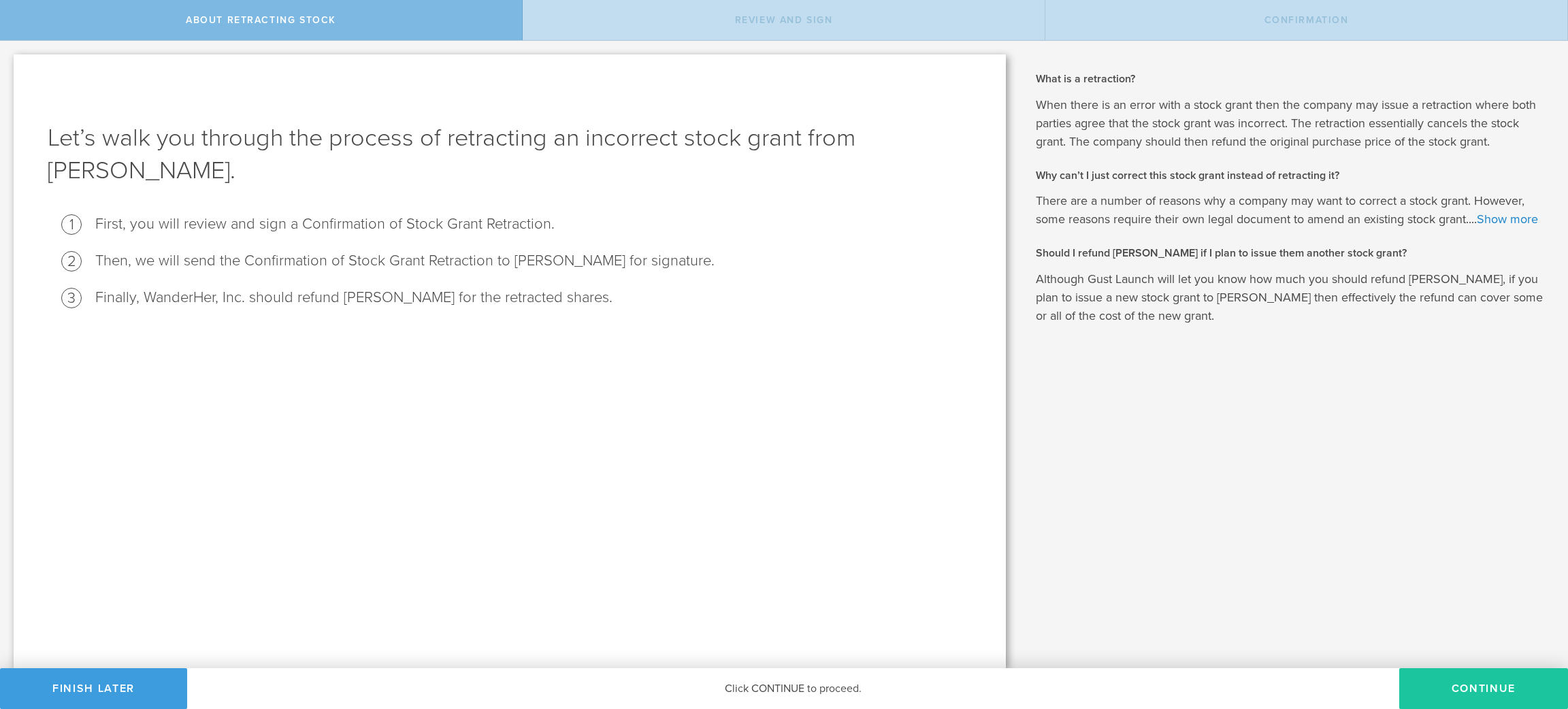
click at [1504, 692] on button "Continue" at bounding box center [1483, 688] width 169 height 41
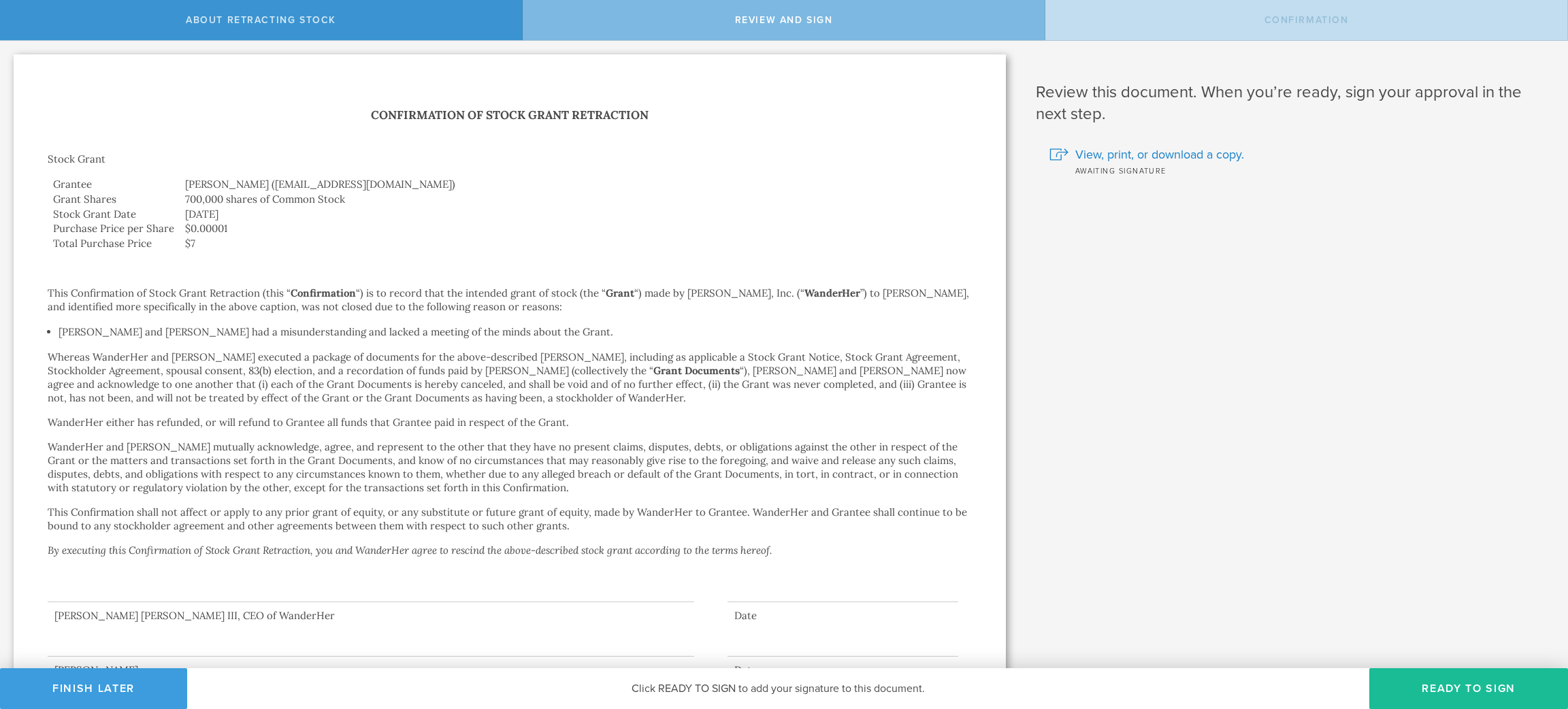
scroll to position [58, 0]
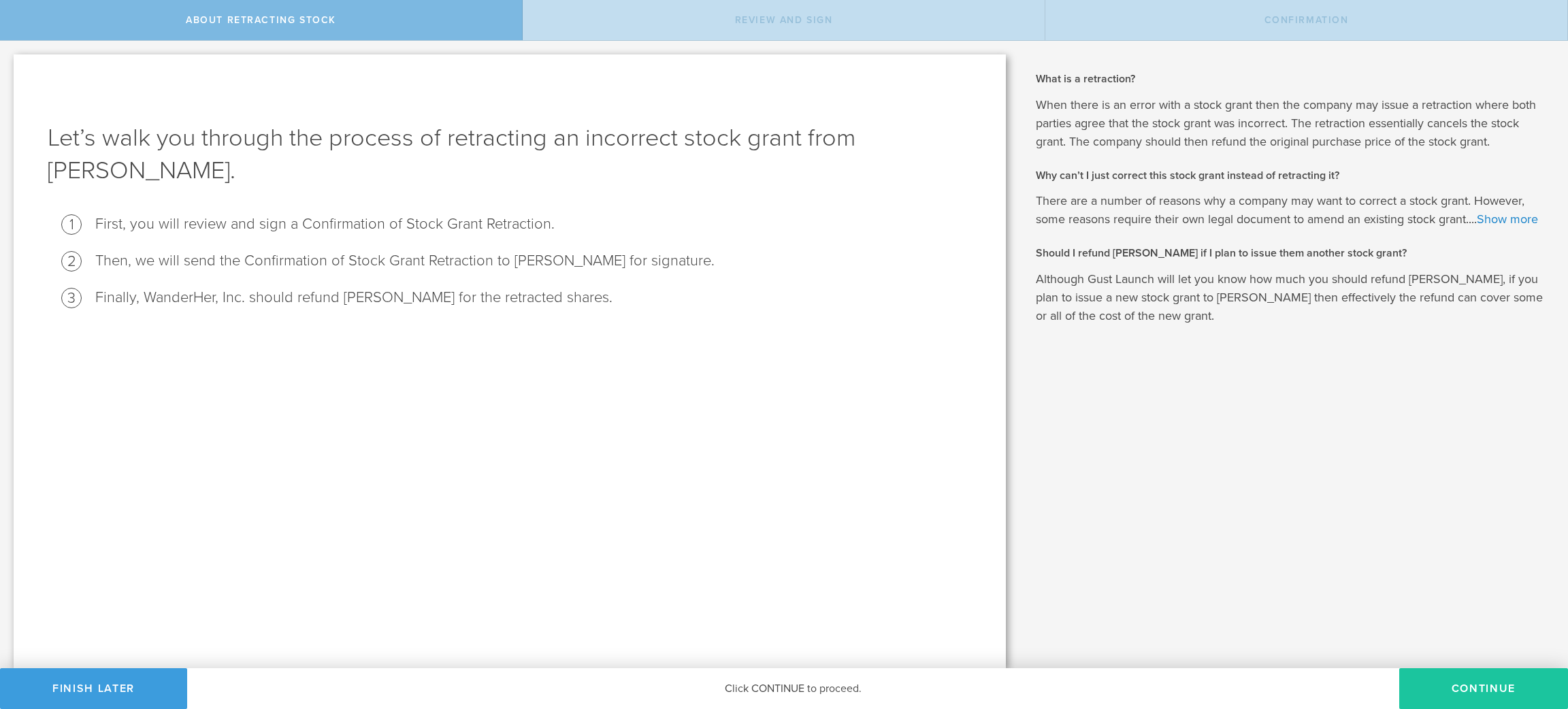
click at [1482, 690] on button "Continue" at bounding box center [1483, 688] width 169 height 41
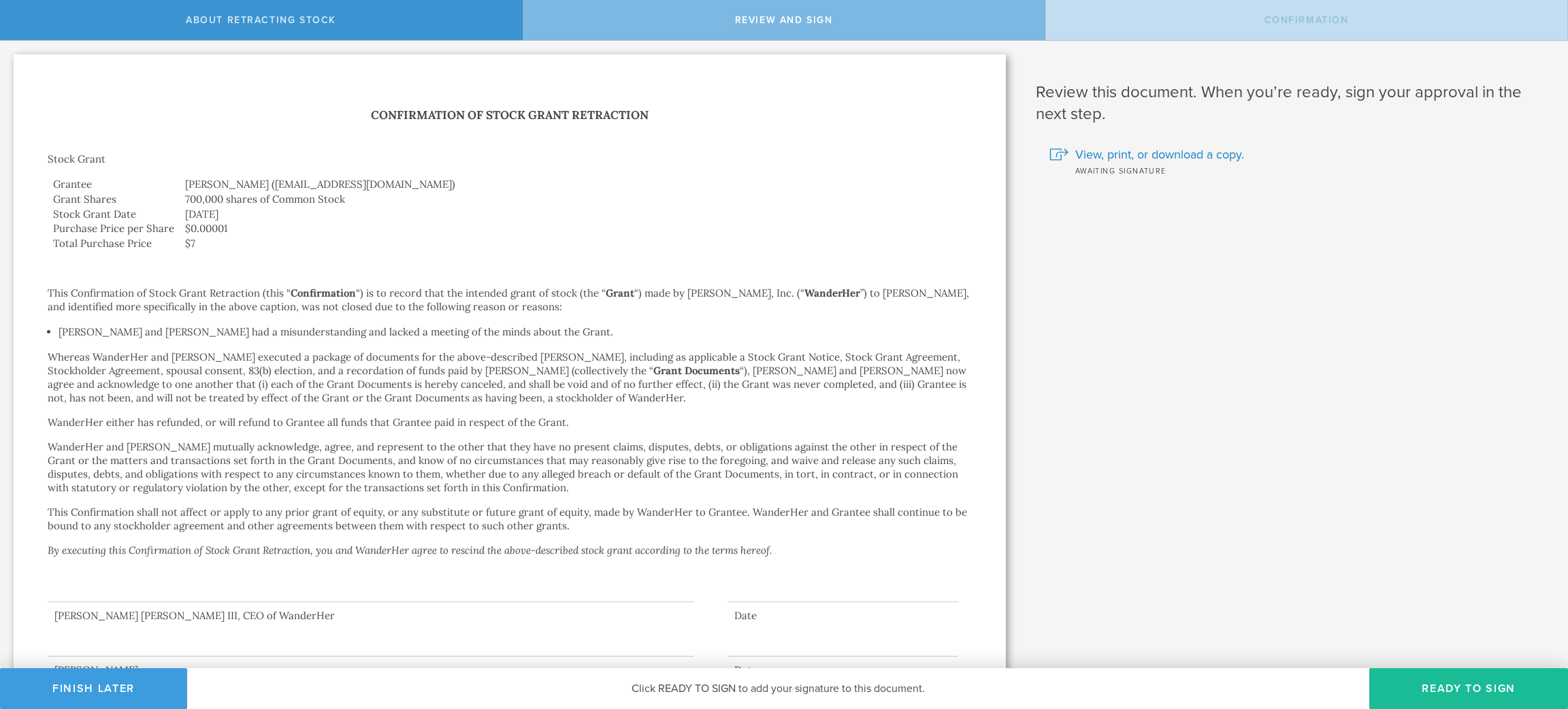
scroll to position [58, 0]
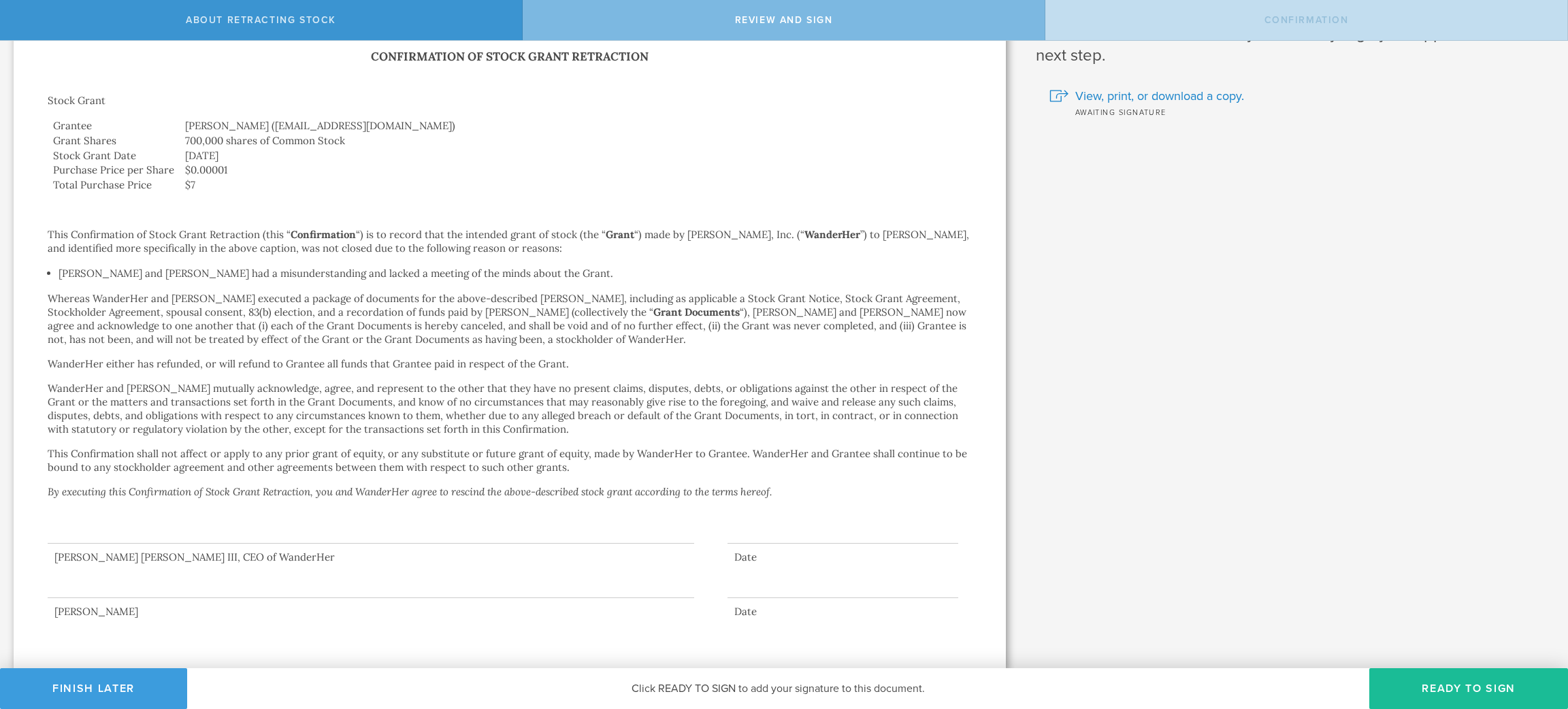
click at [688, 26] on div "Review and Sign" at bounding box center [784, 20] width 523 height 40
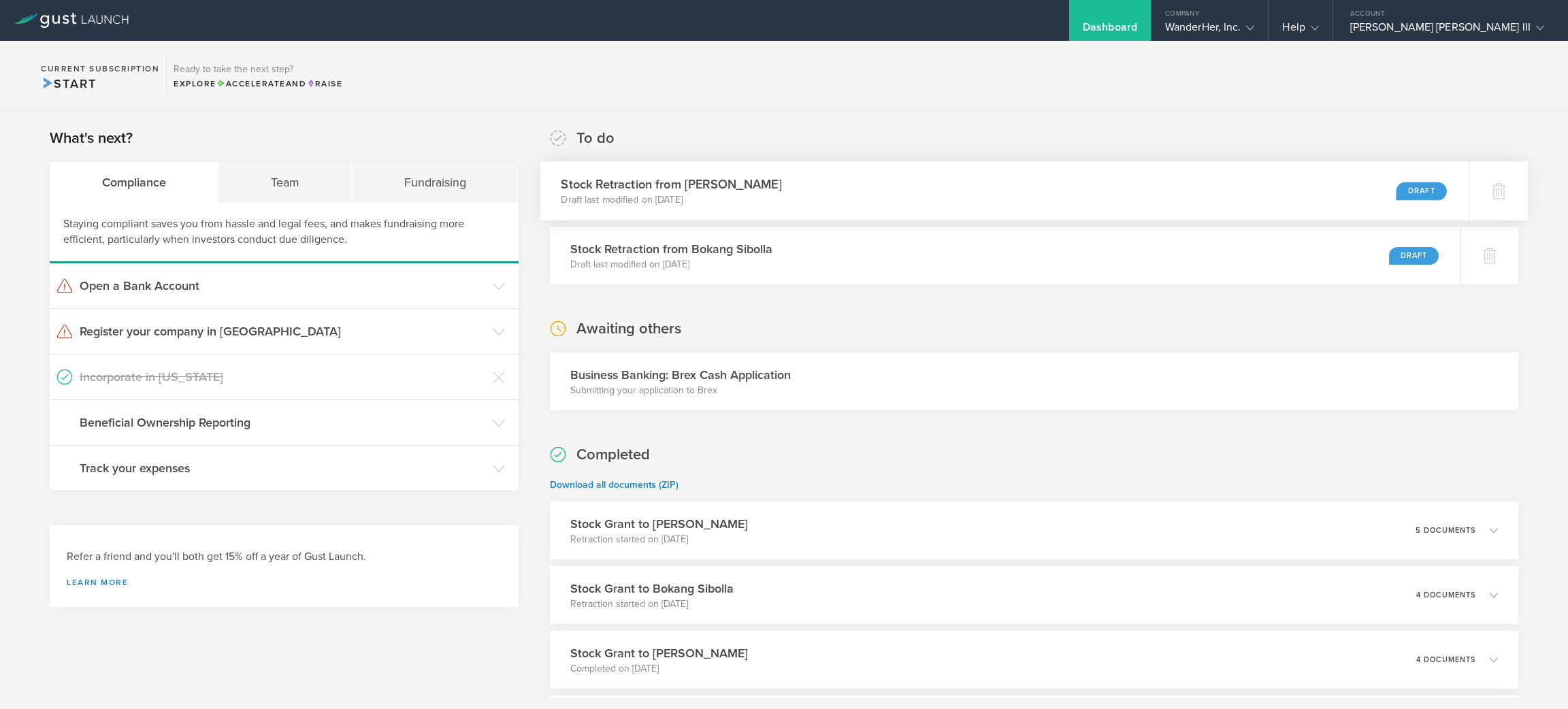
click at [731, 179] on h3 "Stock Retraction from [PERSON_NAME]" at bounding box center [670, 184] width 221 height 18
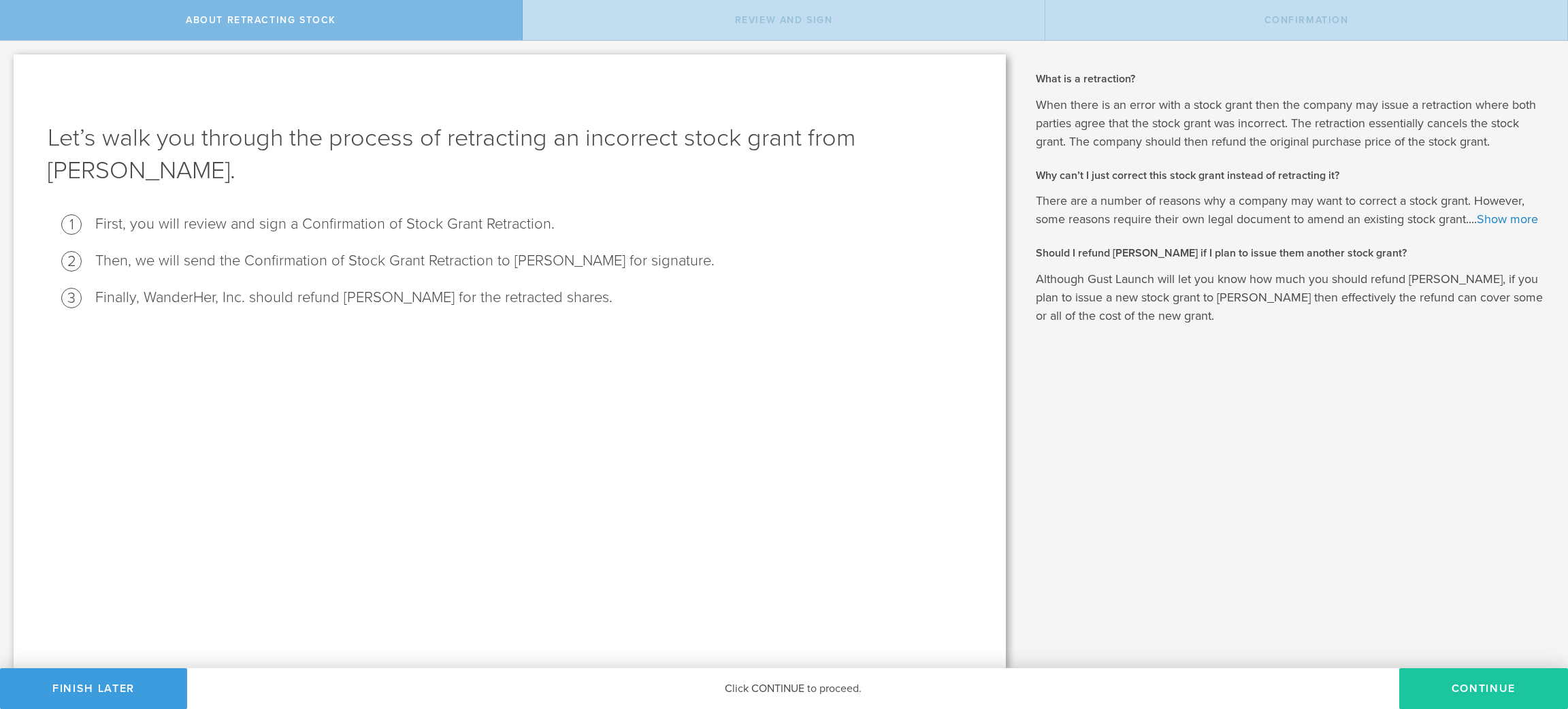
click at [1524, 675] on button "Continue" at bounding box center [1483, 688] width 169 height 41
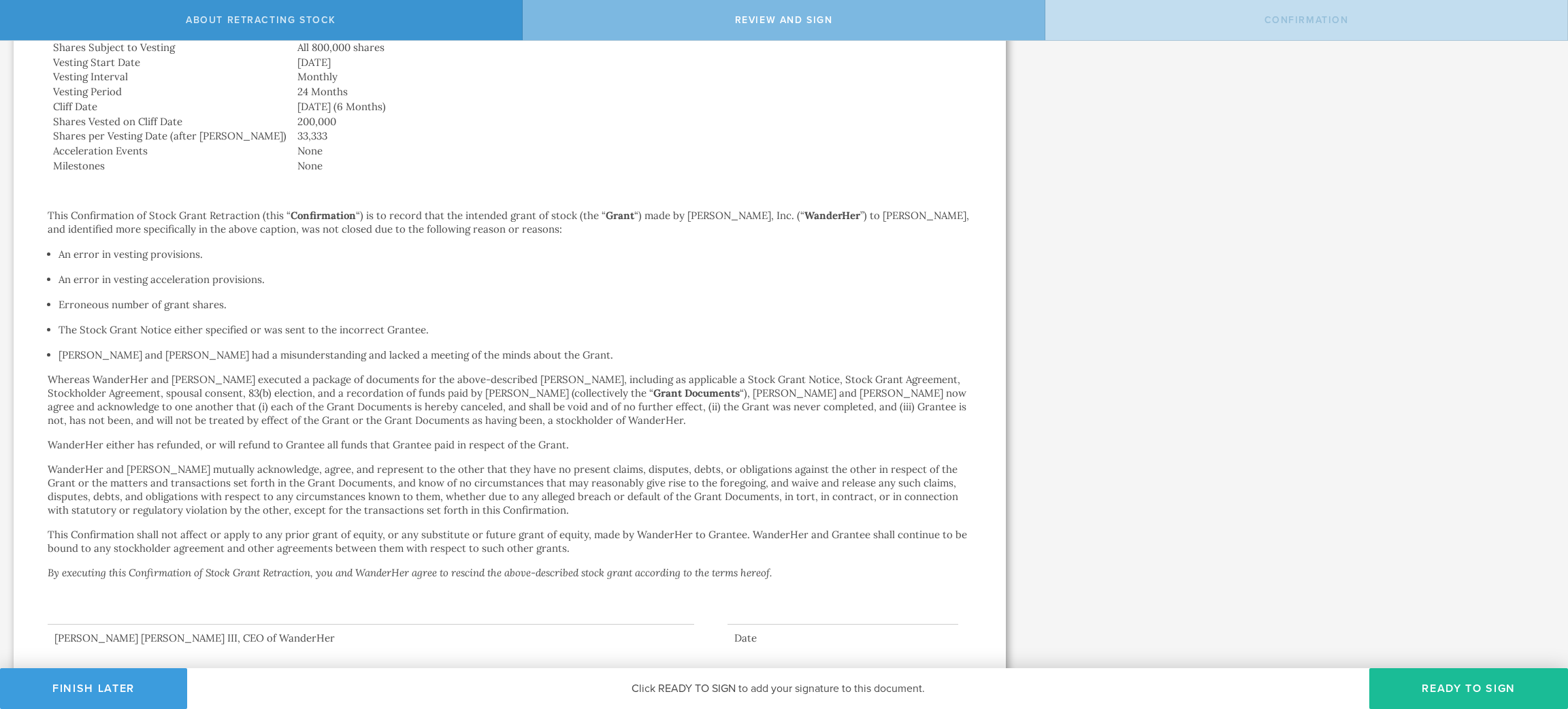
scroll to position [341, 0]
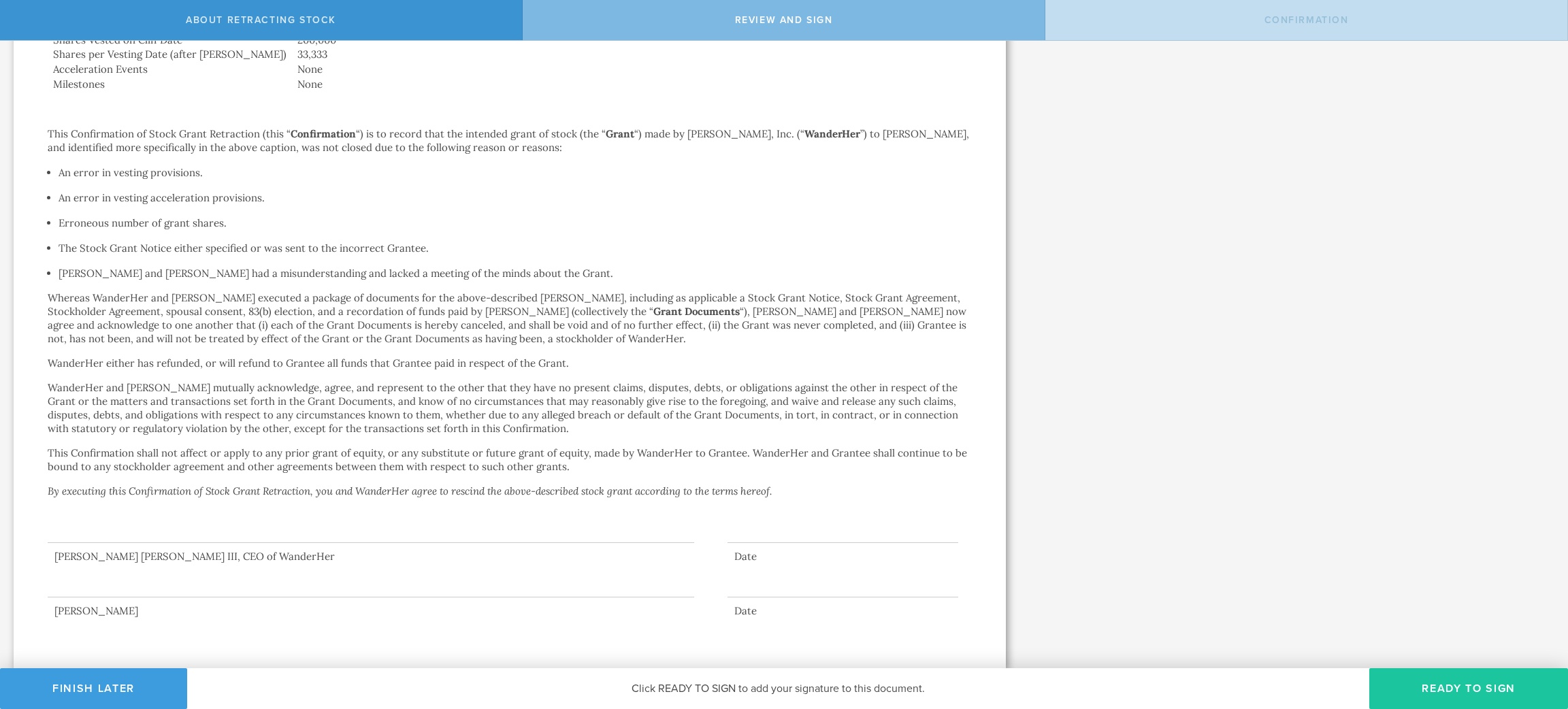
click at [1491, 680] on button "Ready to Sign" at bounding box center [1469, 688] width 199 height 41
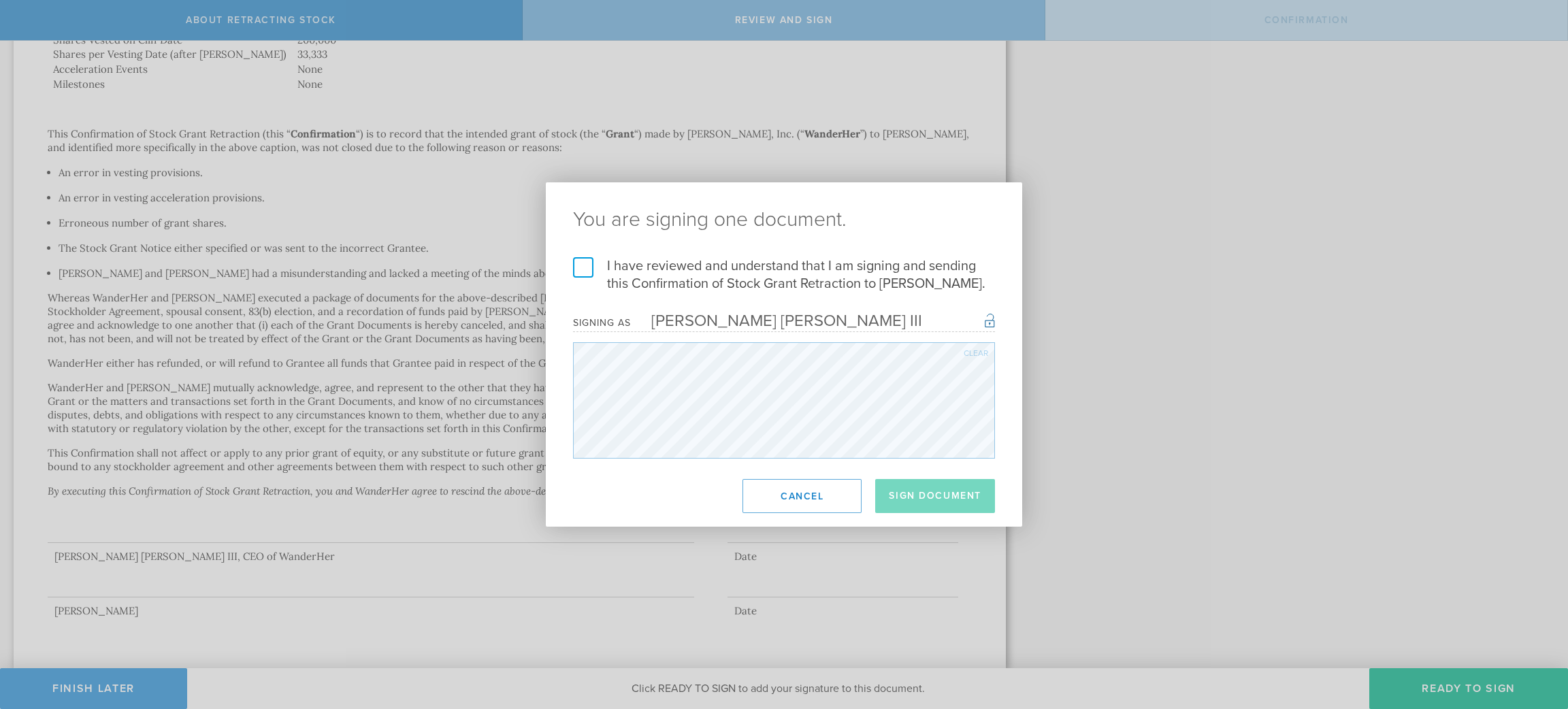
click at [591, 268] on label "I have reviewed and understand that I am signing and sending this Confirmation …" at bounding box center [784, 274] width 422 height 36
click at [0, 0] on input "I have reviewed and understand that I am signing and sending this Confirmation …" at bounding box center [0, 0] width 0 height 0
click at [791, 496] on button "Cancel" at bounding box center [802, 496] width 119 height 34
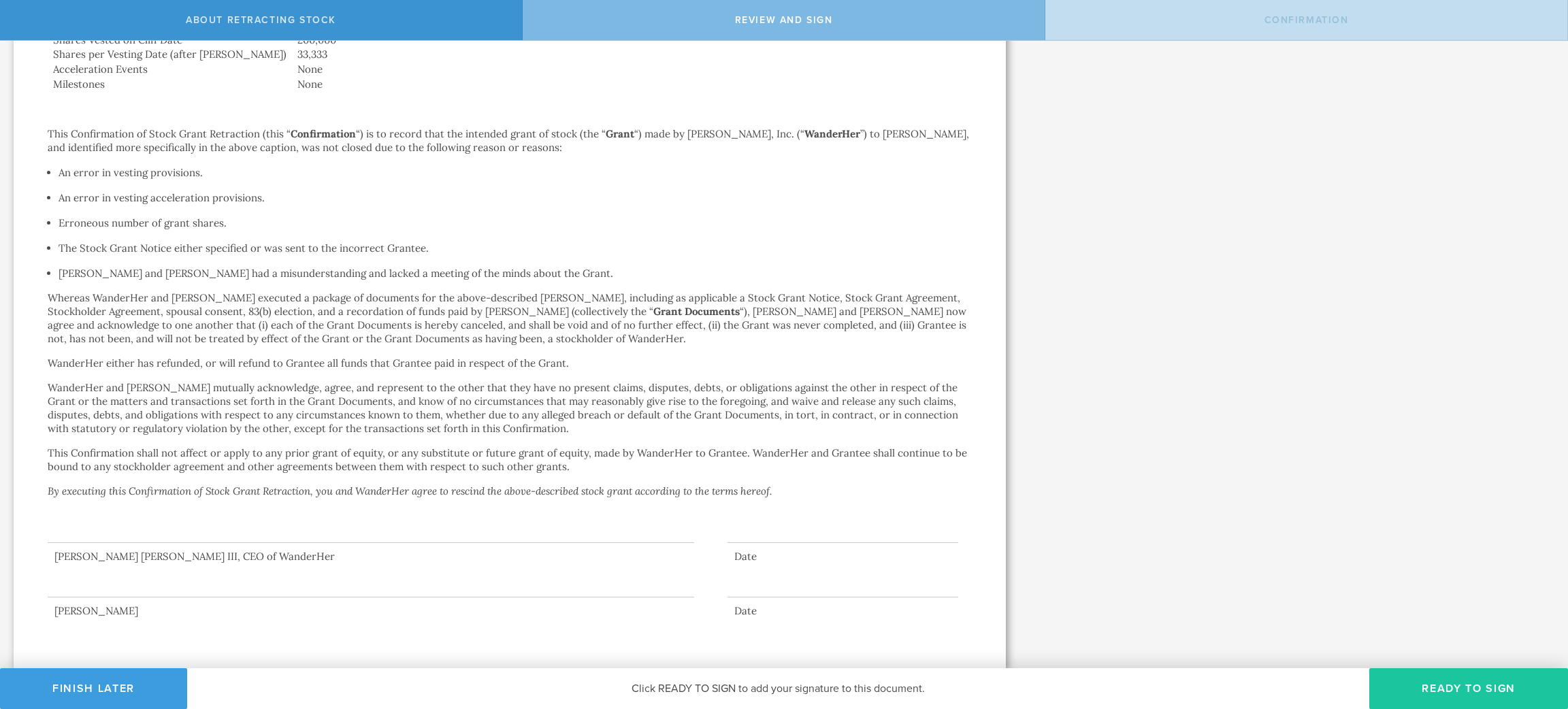
click at [1453, 684] on button "Ready to Sign" at bounding box center [1469, 688] width 199 height 41
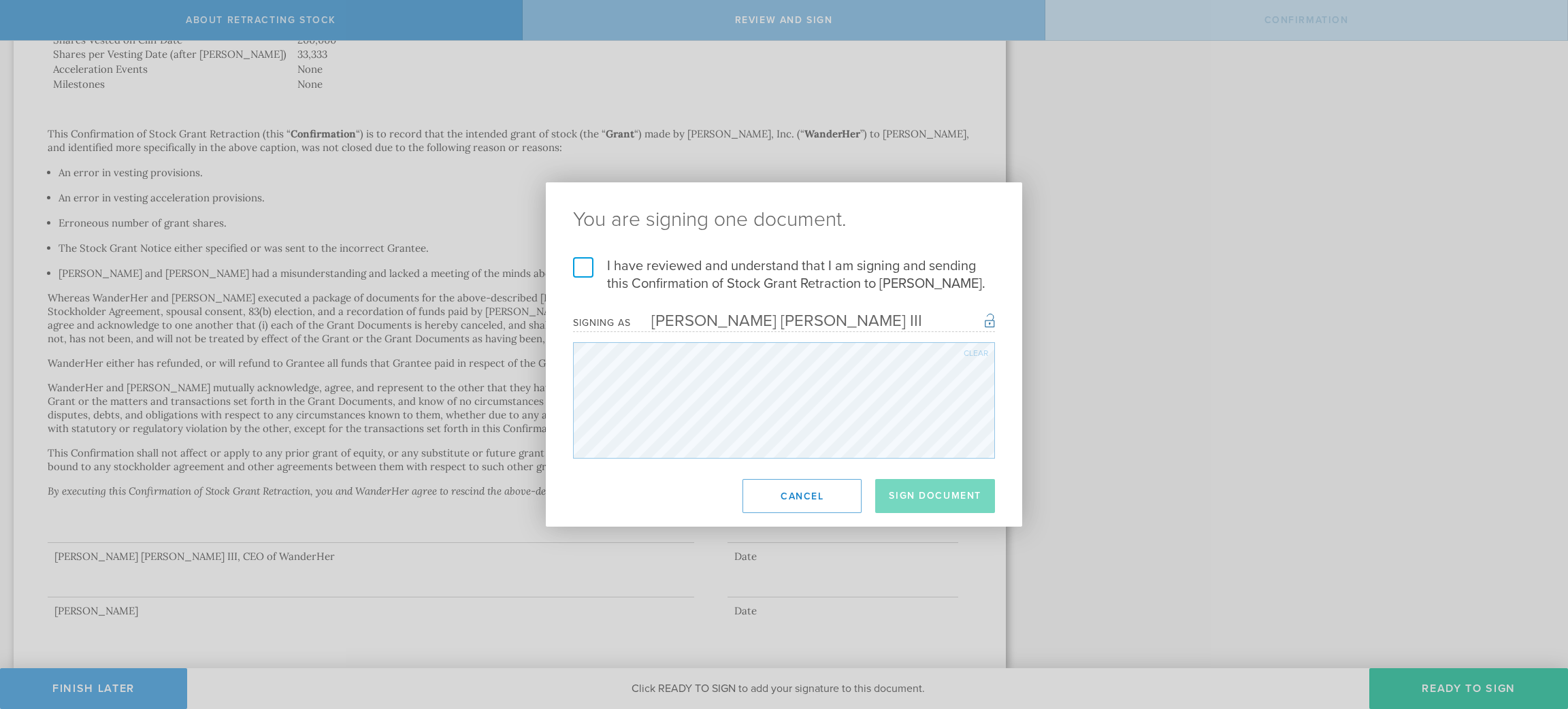
click at [587, 266] on label "I have reviewed and understand that I am signing and sending this Confirmation …" at bounding box center [784, 274] width 422 height 36
click at [0, 0] on input "I have reviewed and understand that I am signing and sending this Confirmation …" at bounding box center [0, 0] width 0 height 0
click at [930, 490] on button "Sign Document" at bounding box center [934, 496] width 119 height 34
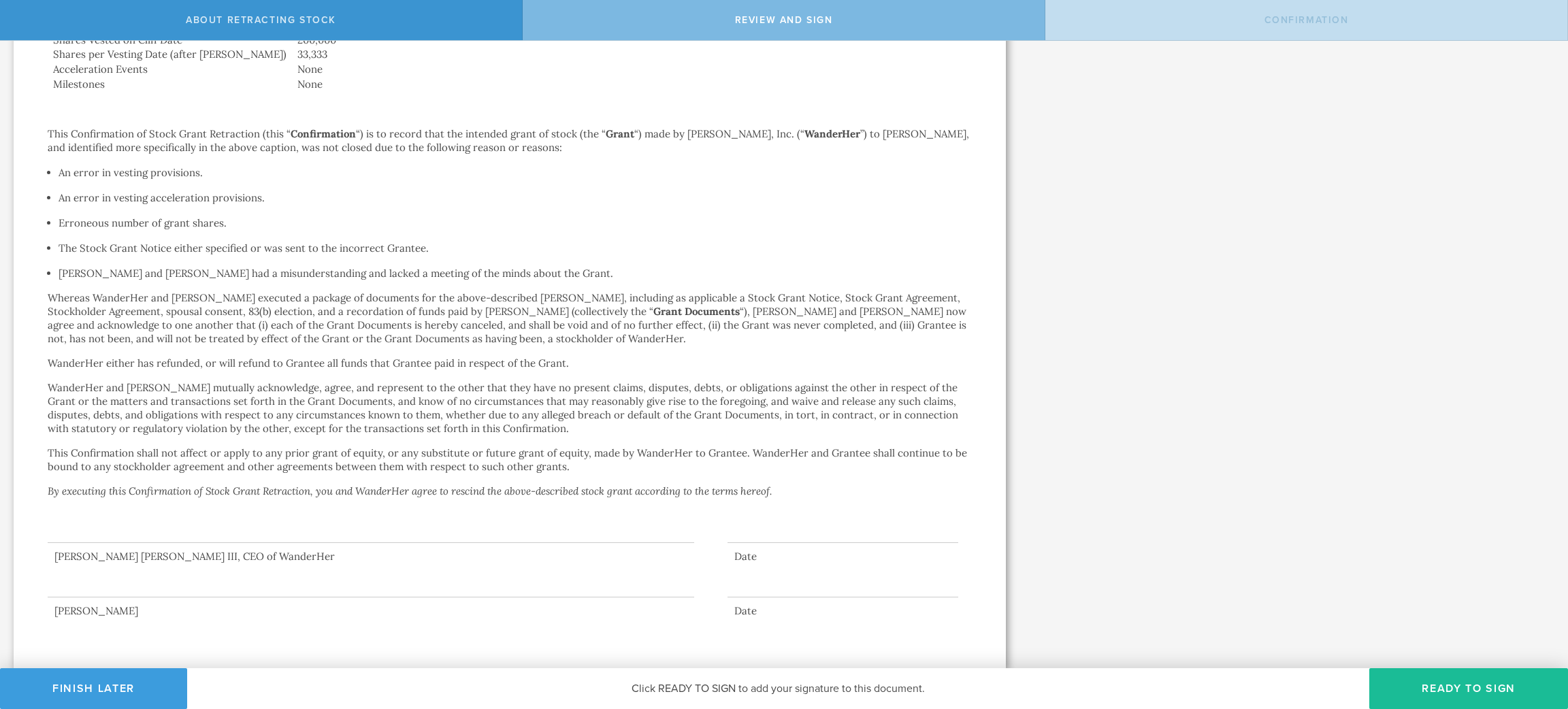
scroll to position [0, 0]
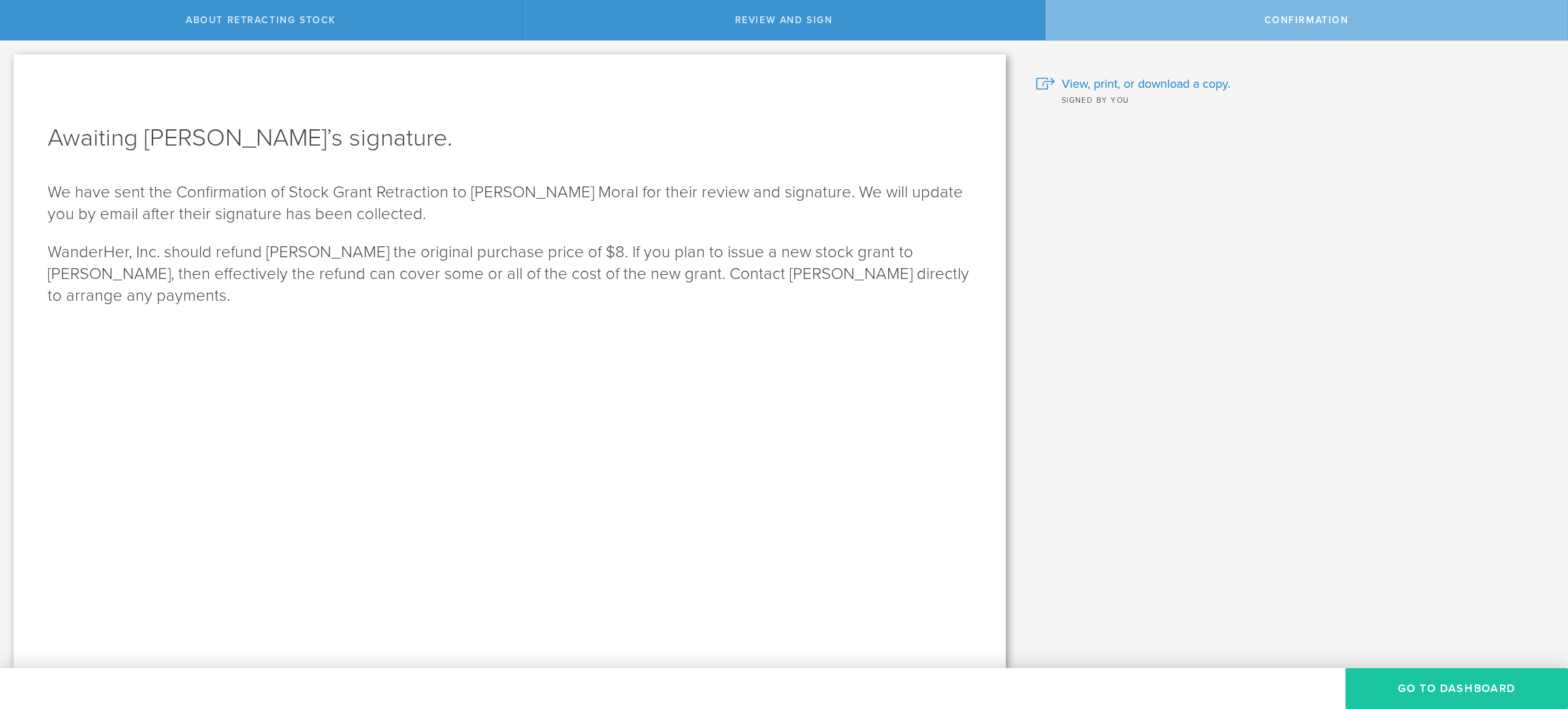
click at [1518, 685] on button "Go to Dashboard" at bounding box center [1456, 688] width 222 height 41
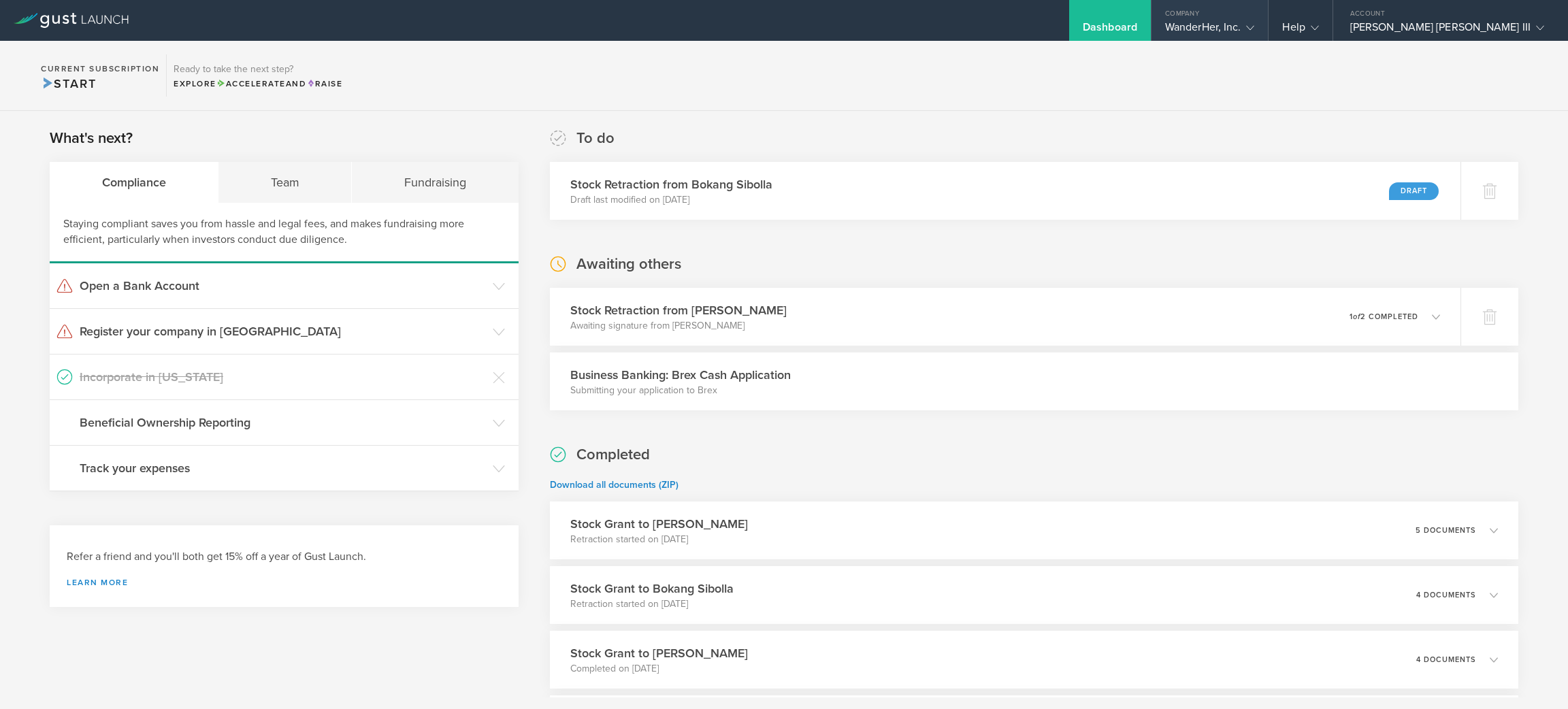
click at [1268, 19] on div "Company" at bounding box center [1210, 10] width 117 height 20
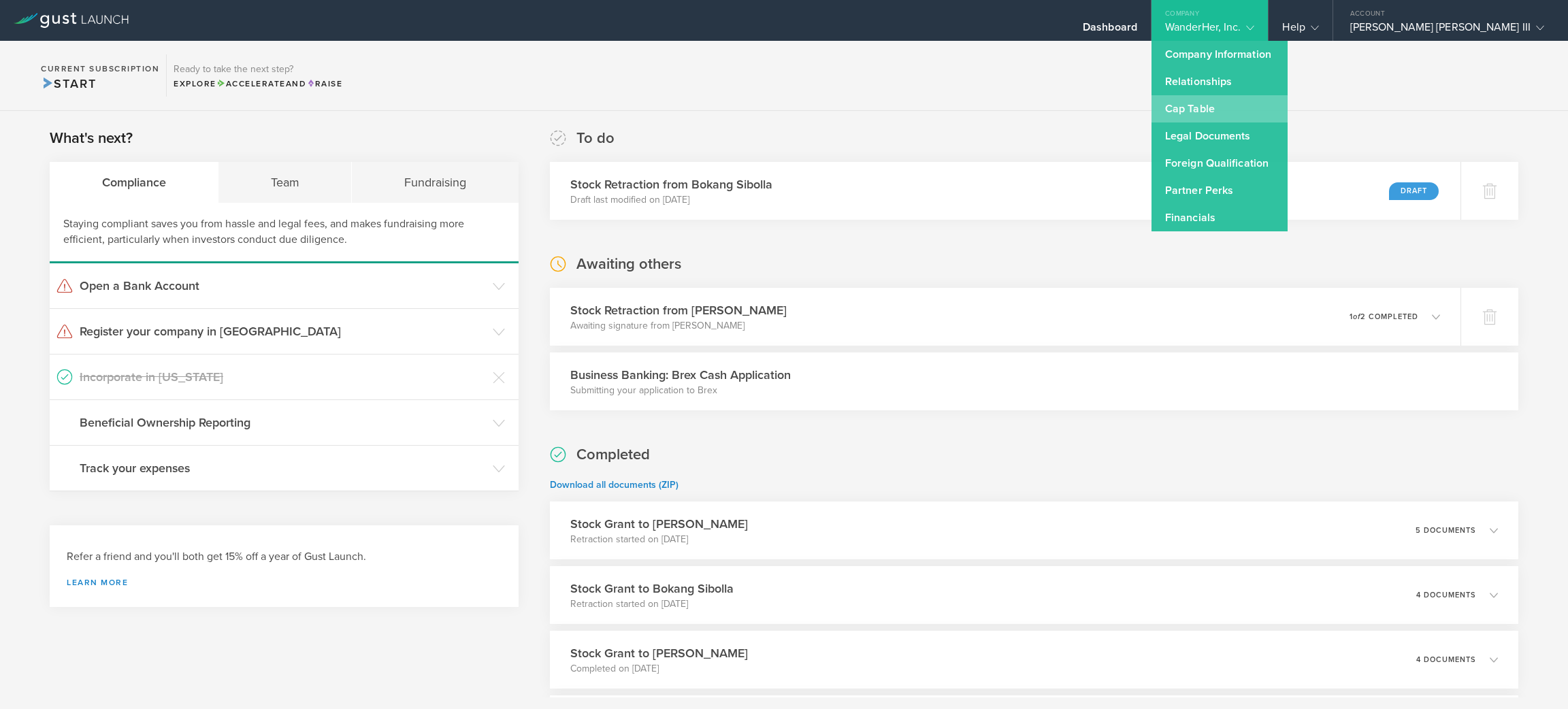
click at [1287, 101] on link "Cap Table" at bounding box center [1219, 108] width 136 height 27
